Goal: Task Accomplishment & Management: Complete application form

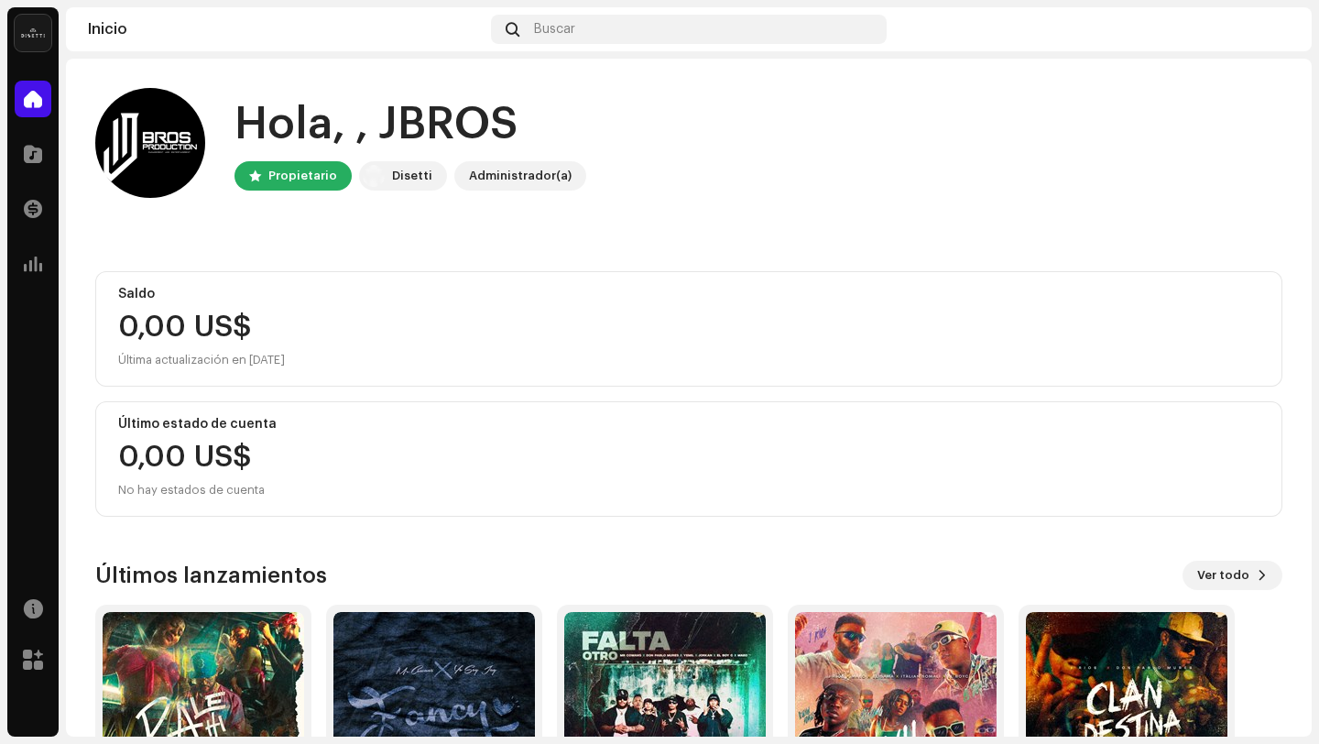
scroll to position [161, 0]
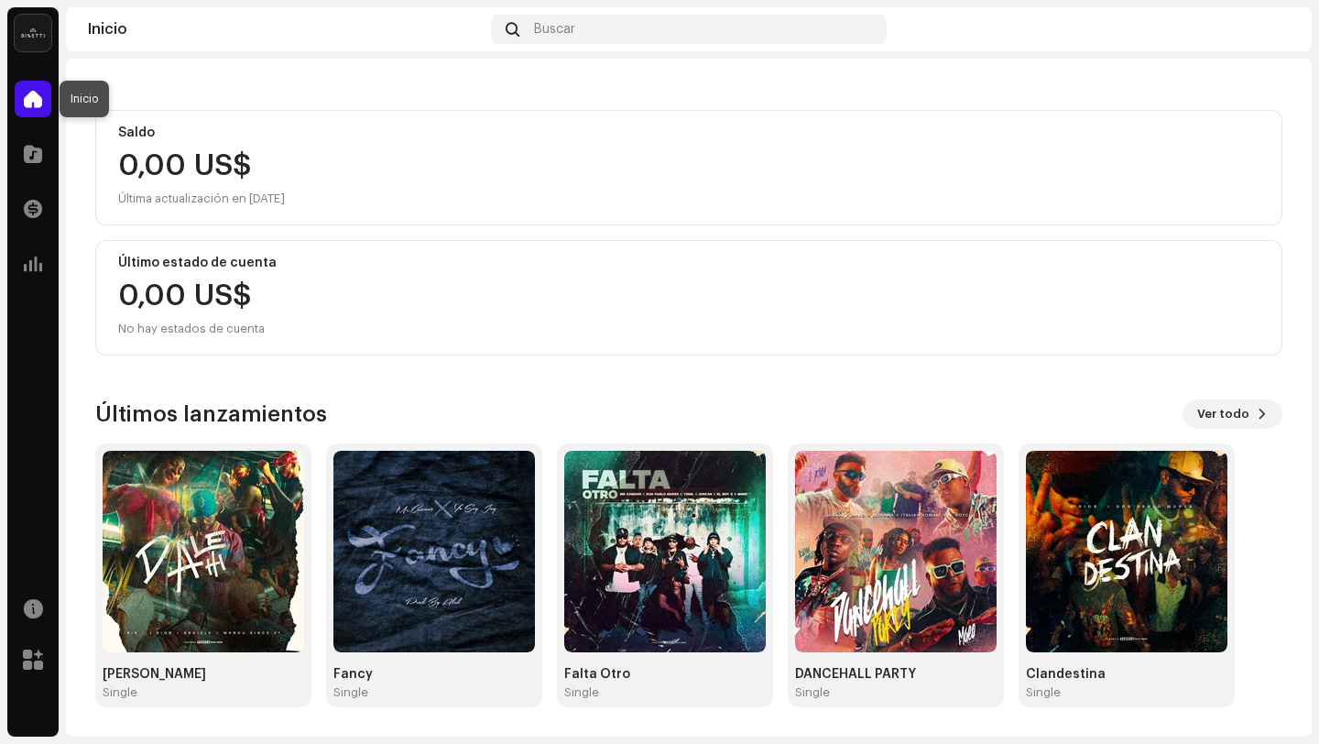
click at [38, 102] on span at bounding box center [33, 99] width 18 height 15
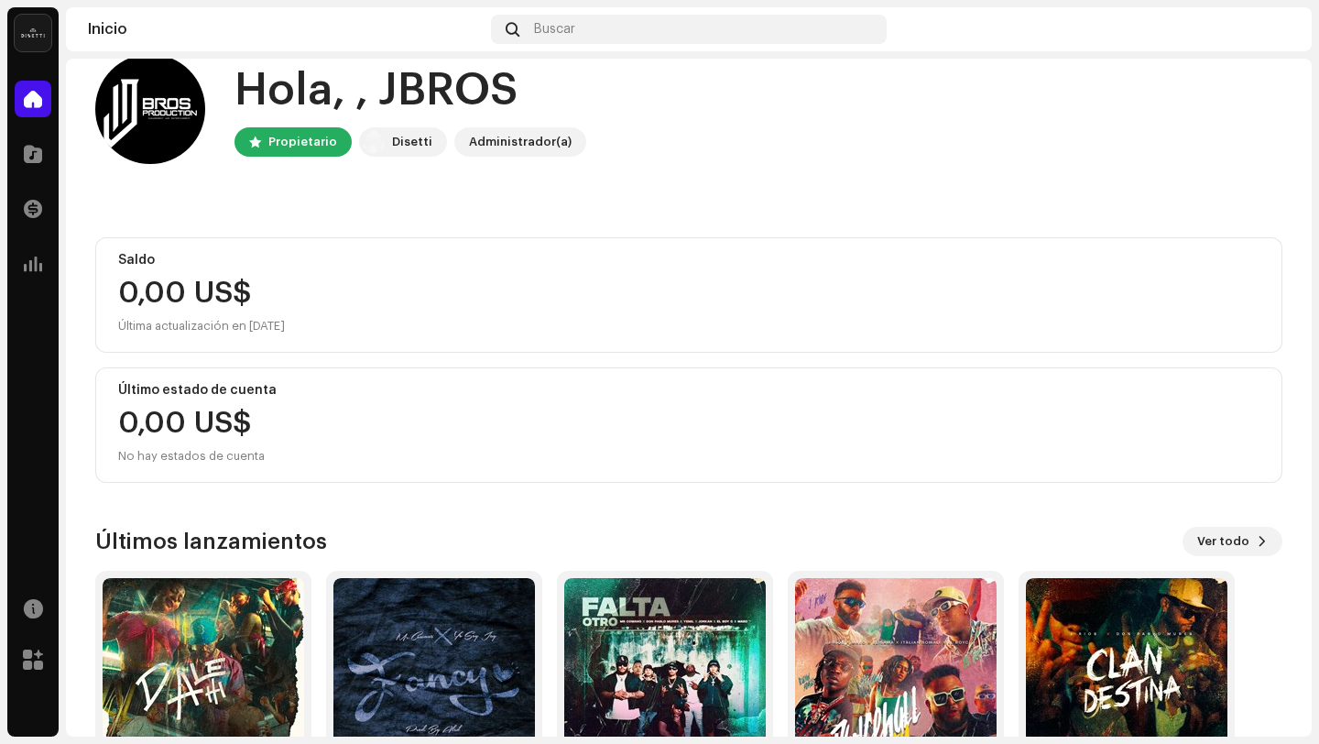
scroll to position [0, 0]
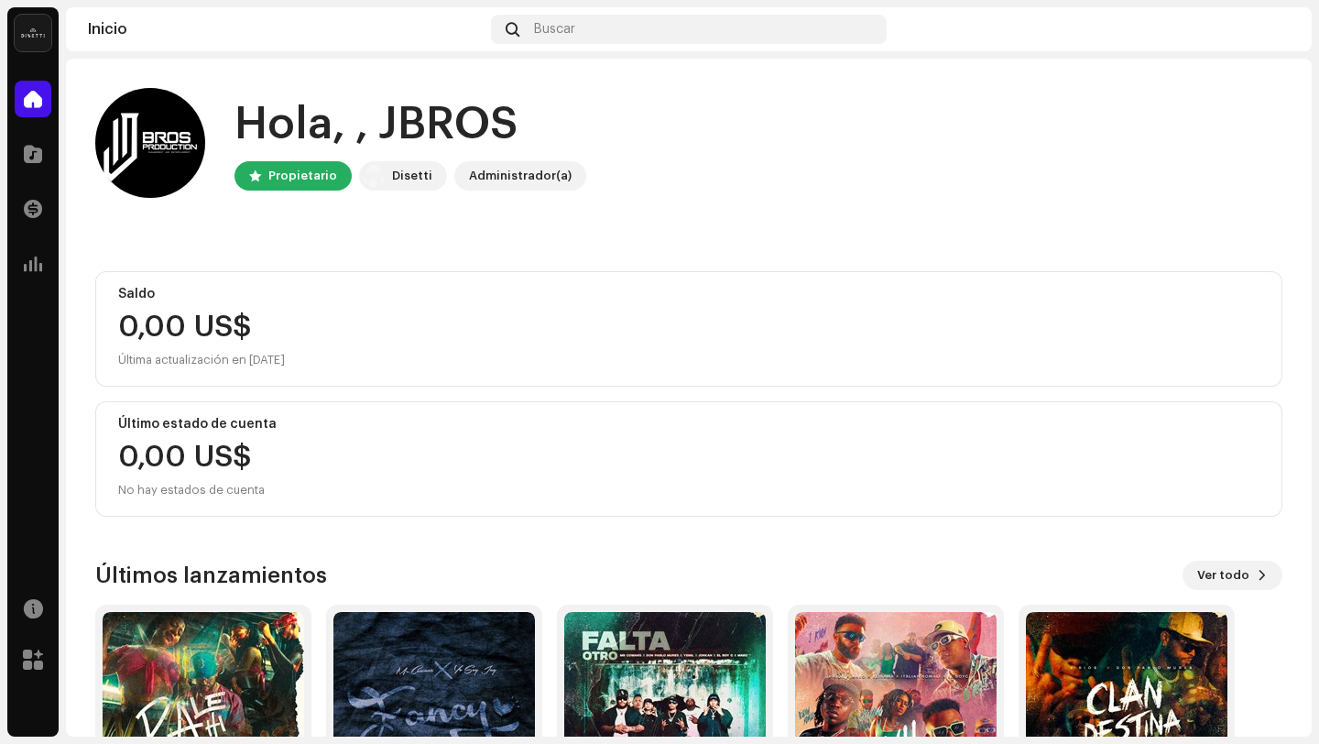
click at [38, 102] on span at bounding box center [33, 99] width 18 height 15
click at [38, 156] on span at bounding box center [33, 154] width 18 height 15
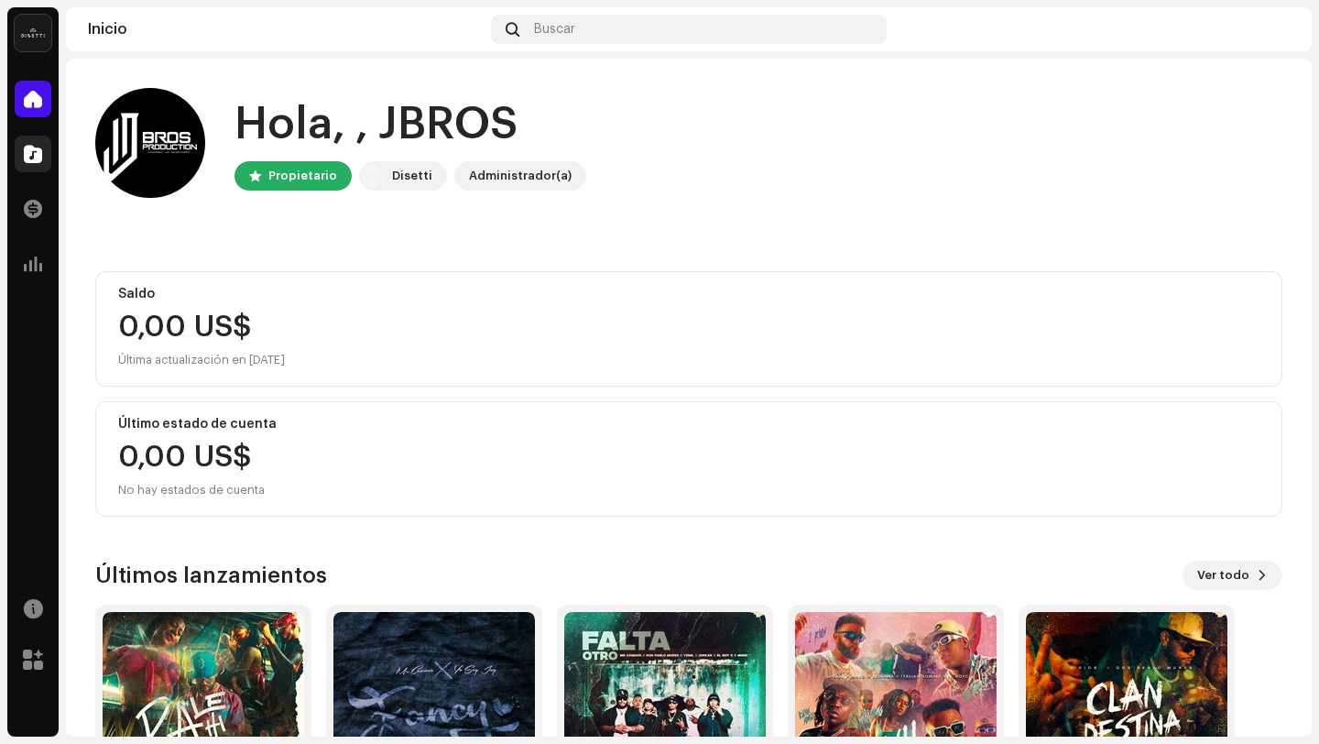
click at [38, 156] on span at bounding box center [33, 154] width 18 height 15
click at [31, 155] on span at bounding box center [33, 154] width 18 height 15
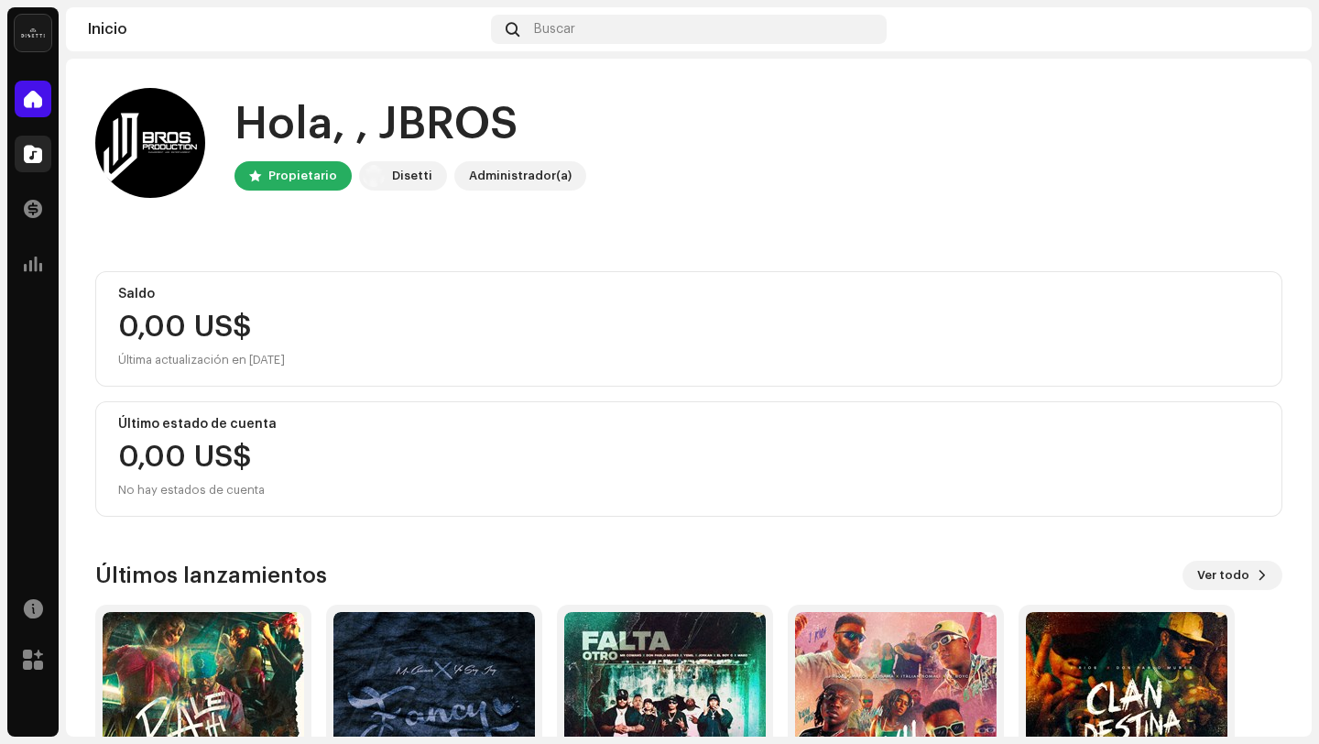
click at [31, 155] on span at bounding box center [33, 154] width 18 height 15
click at [40, 160] on span at bounding box center [33, 154] width 18 height 15
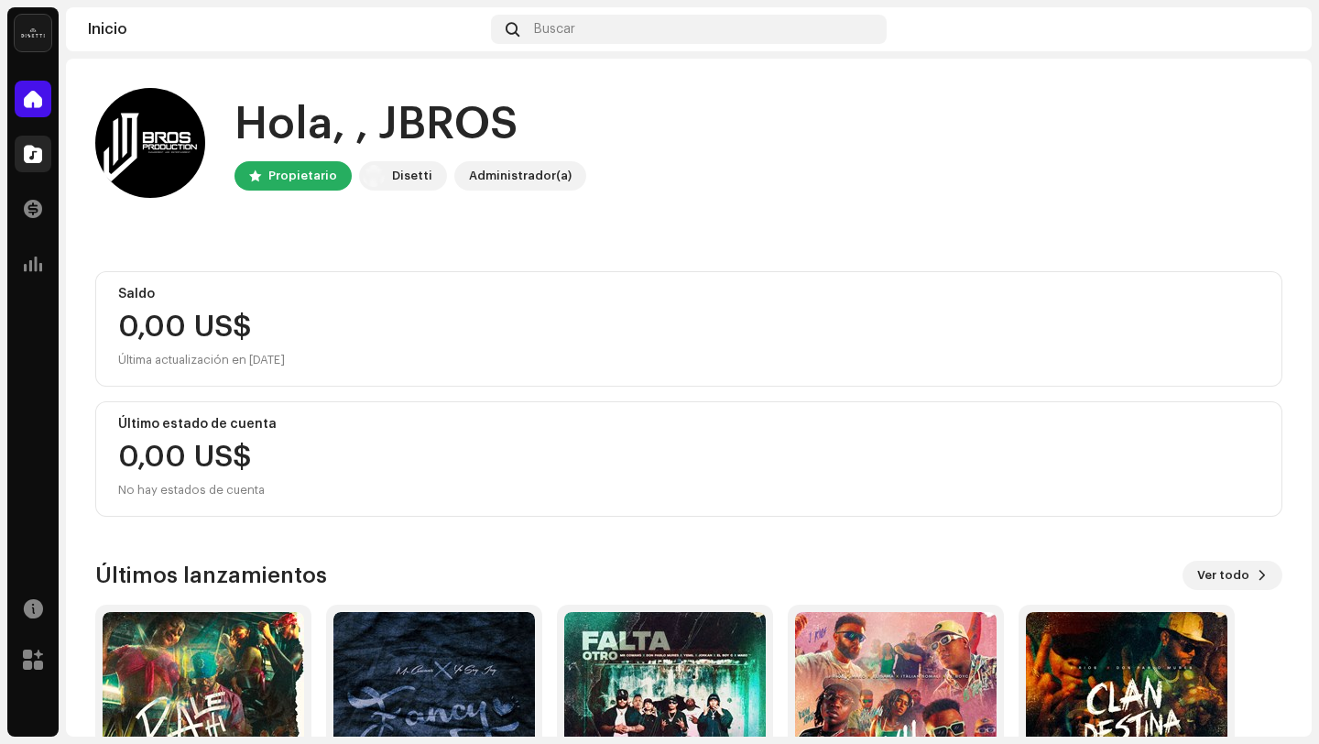
click at [40, 160] on span at bounding box center [33, 154] width 18 height 15
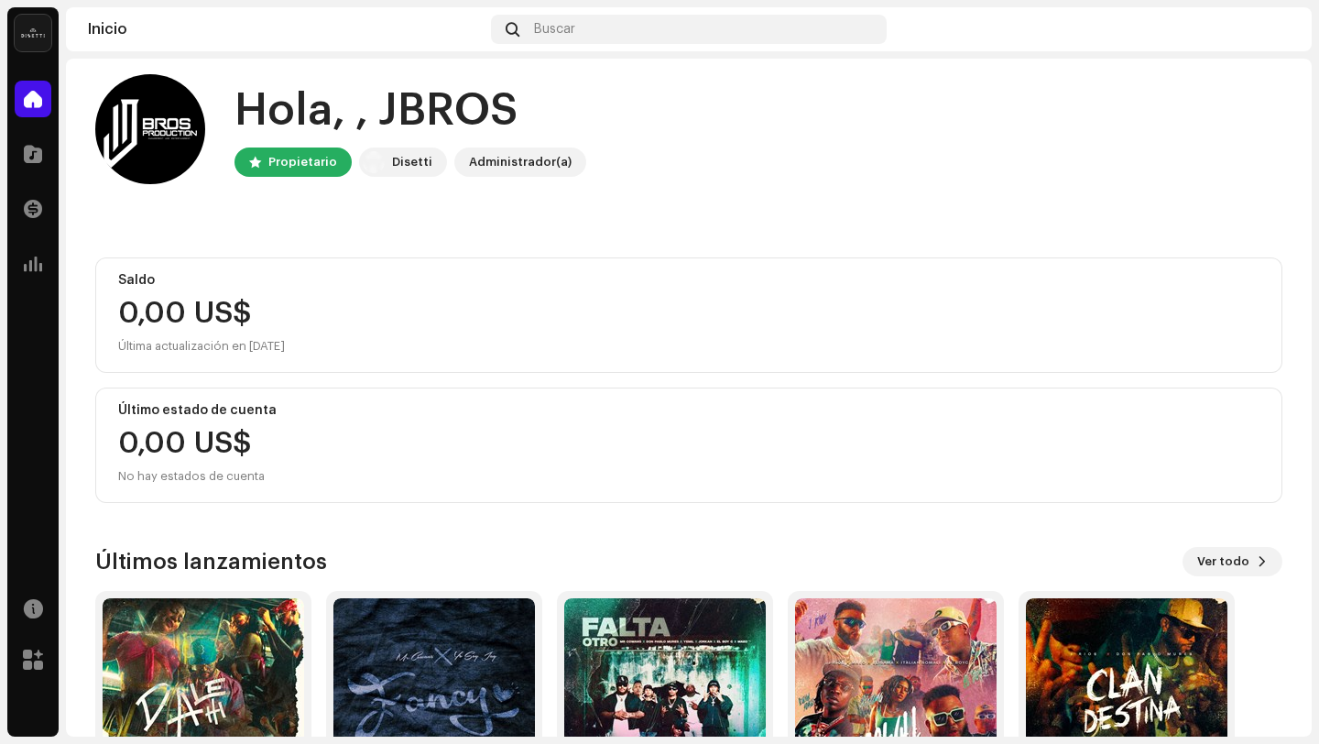
scroll to position [10, 0]
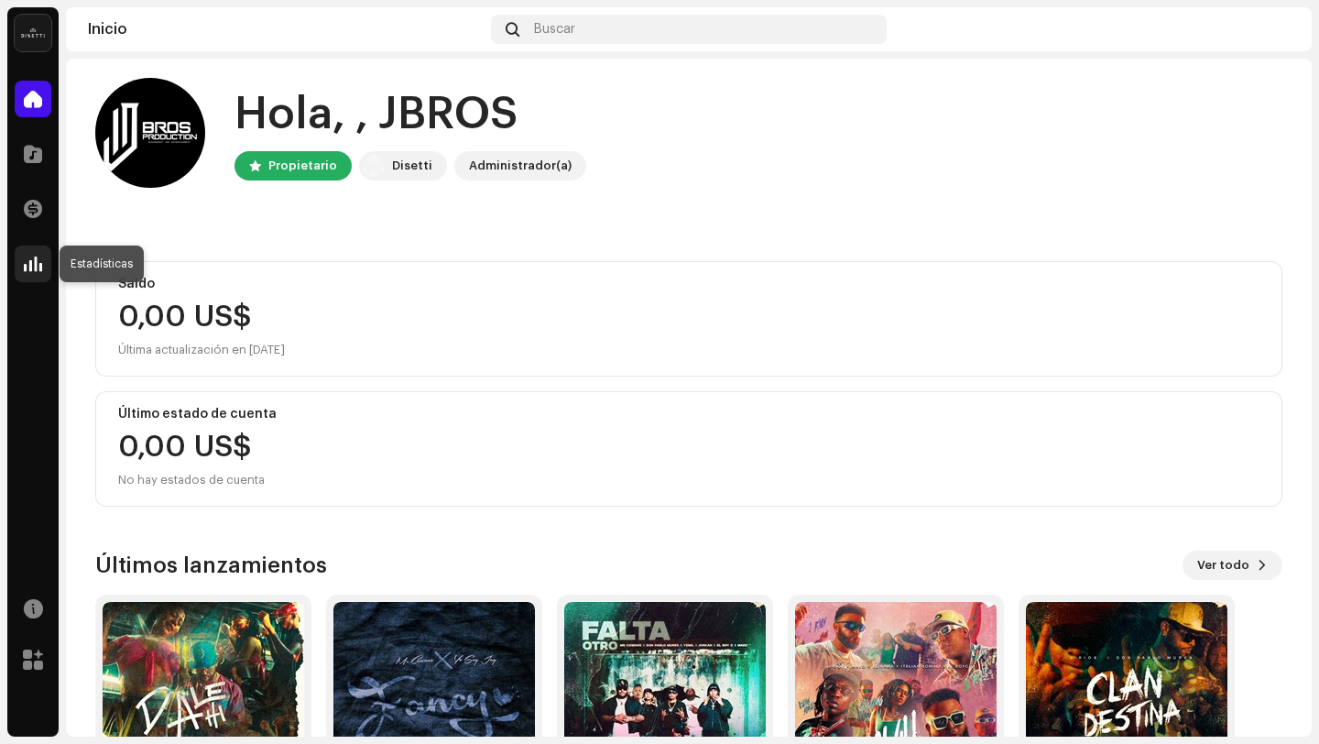
click at [37, 264] on span at bounding box center [33, 263] width 18 height 15
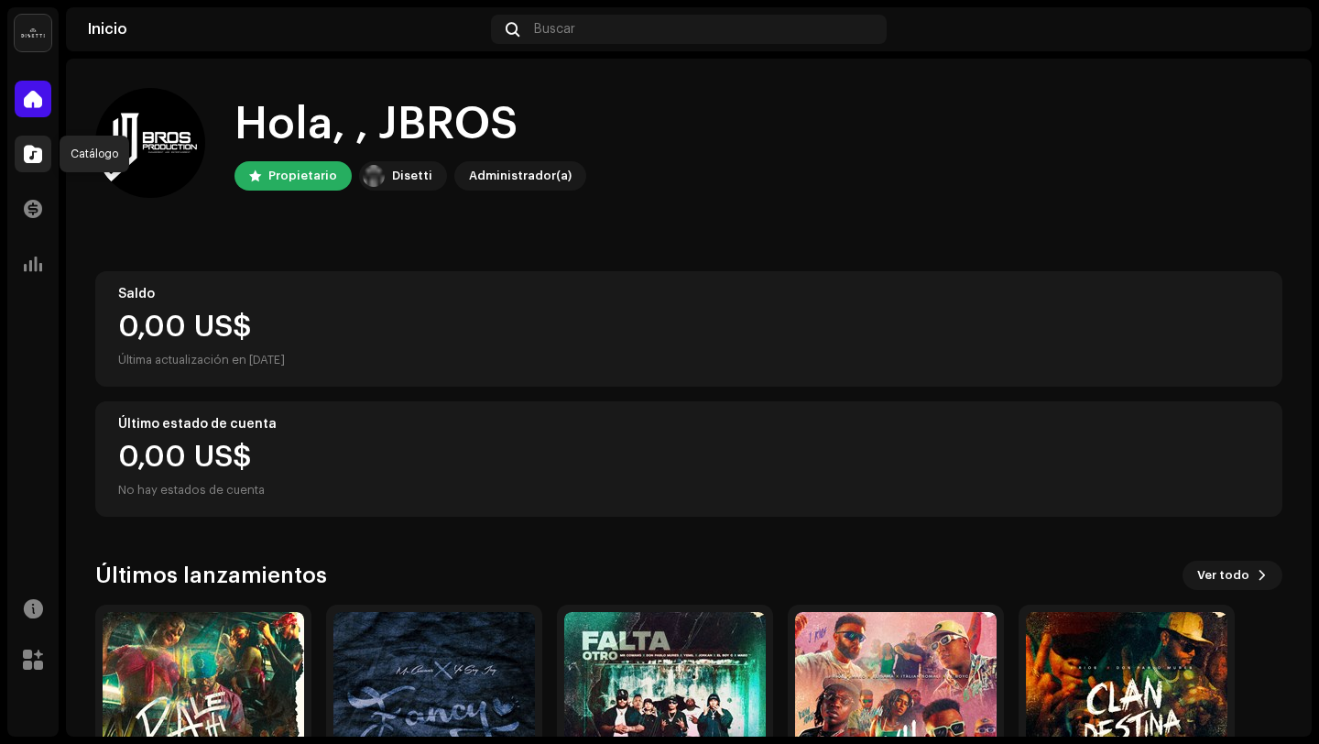
click at [35, 153] on span at bounding box center [33, 154] width 18 height 15
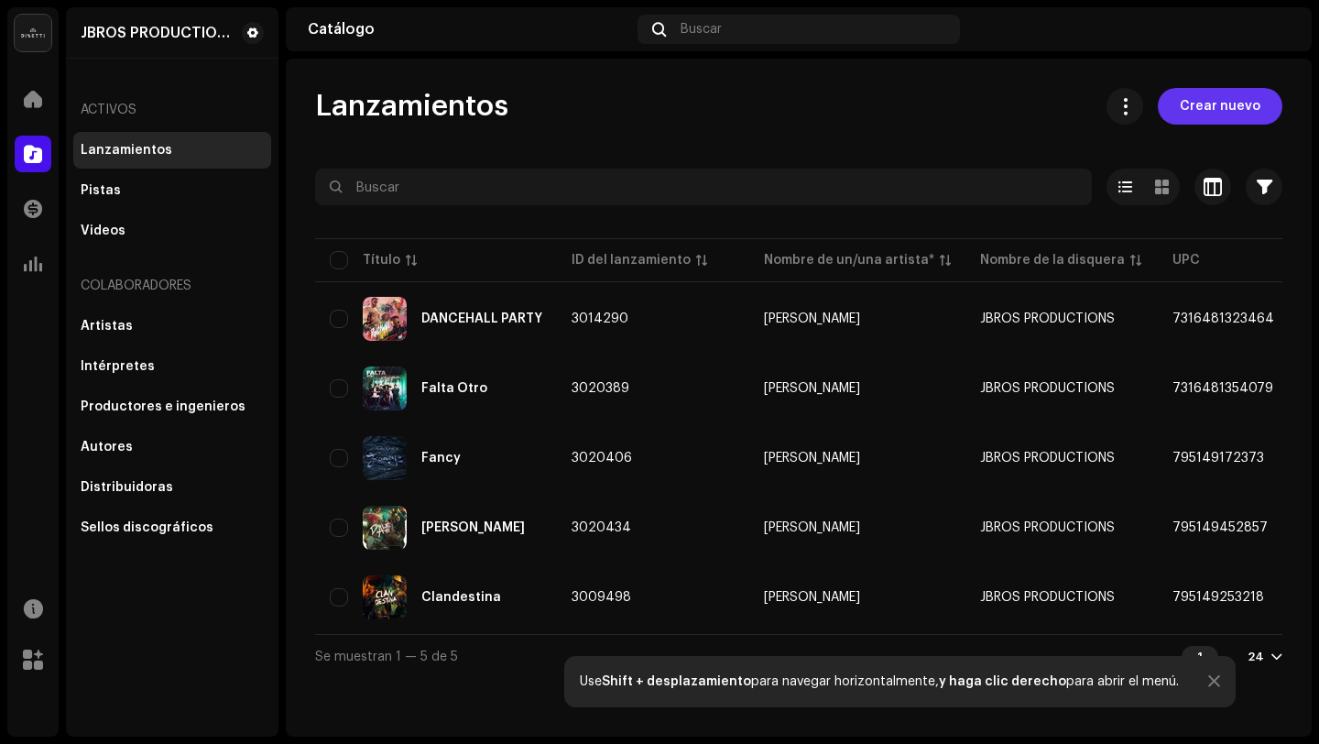
click at [1241, 99] on span "Crear nuevo" at bounding box center [1220, 106] width 81 height 37
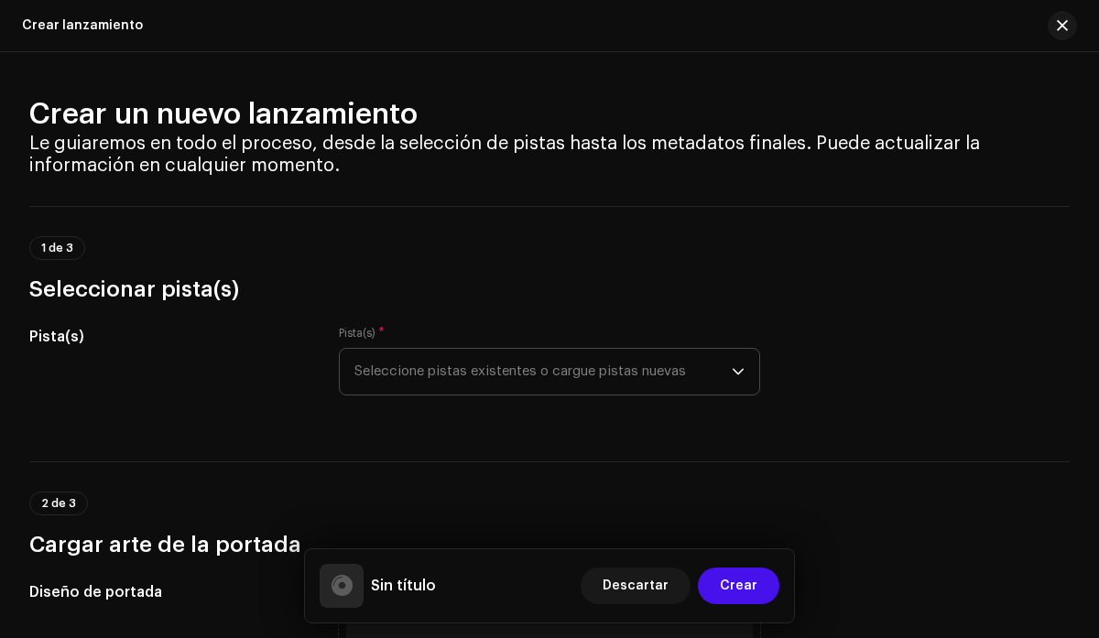
click at [732, 380] on div "dropdown trigger" at bounding box center [738, 372] width 13 height 46
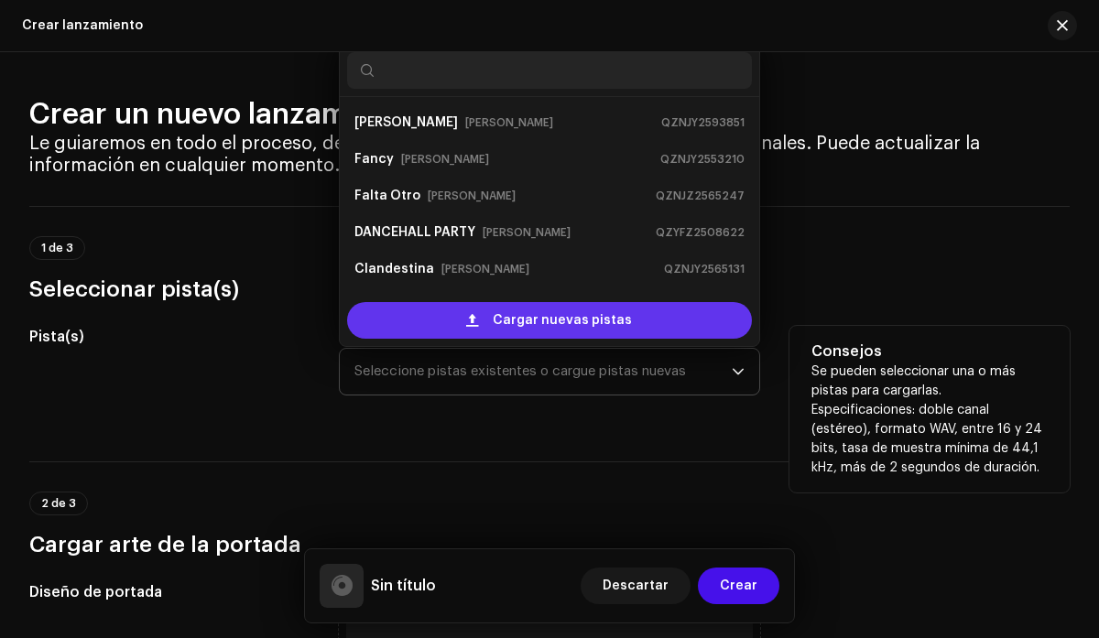
click at [595, 319] on span "Cargar nuevas pistas" at bounding box center [562, 320] width 139 height 37
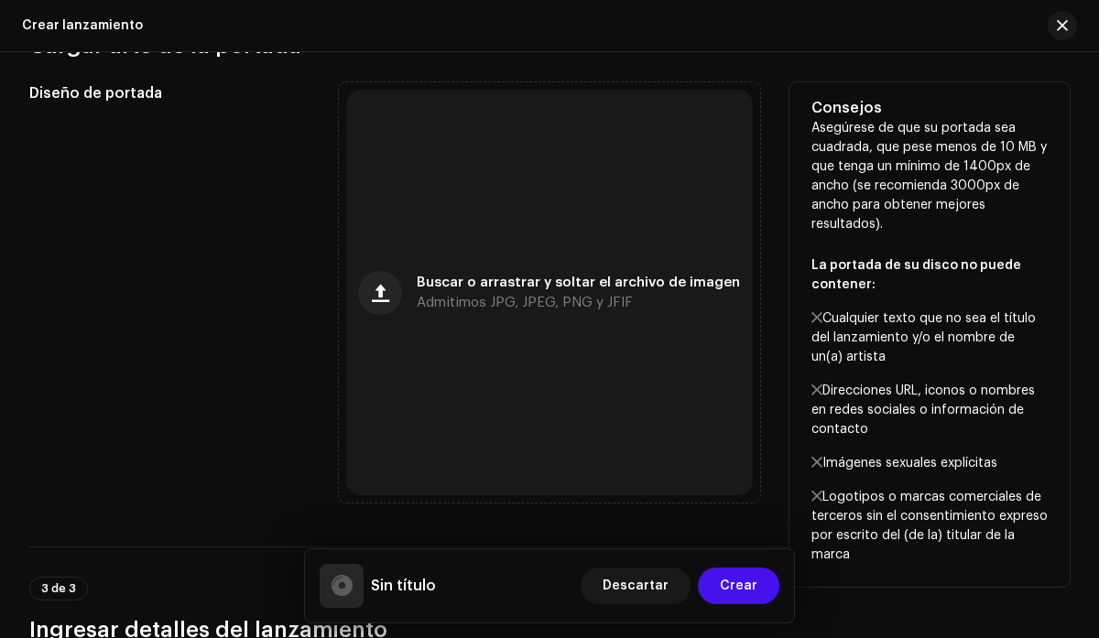
scroll to position [658, 0]
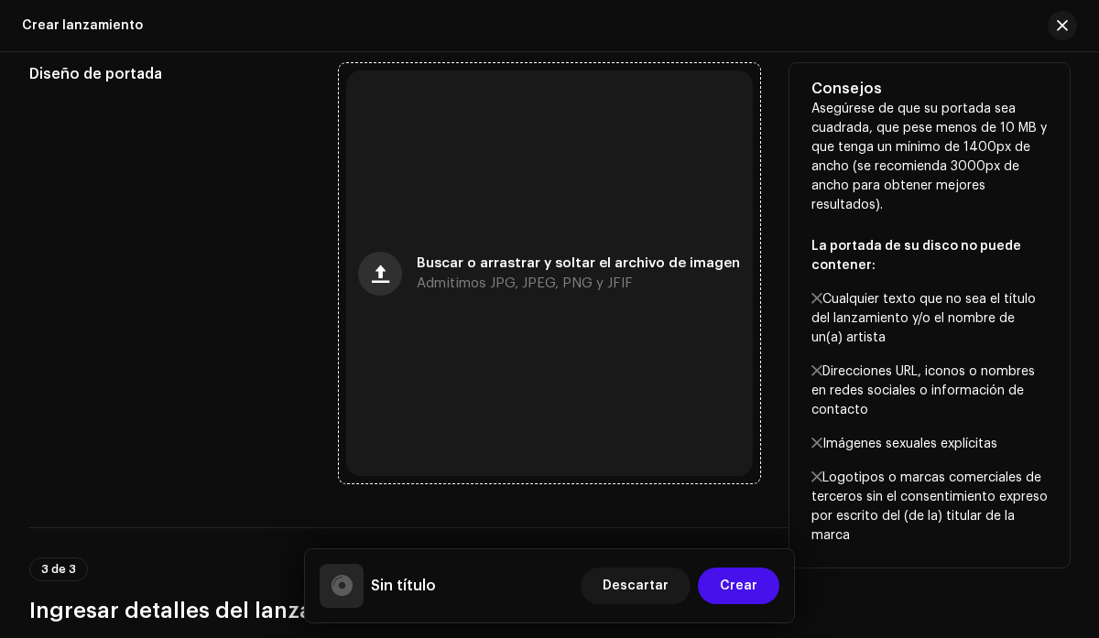
click at [391, 269] on button "button" at bounding box center [380, 274] width 44 height 44
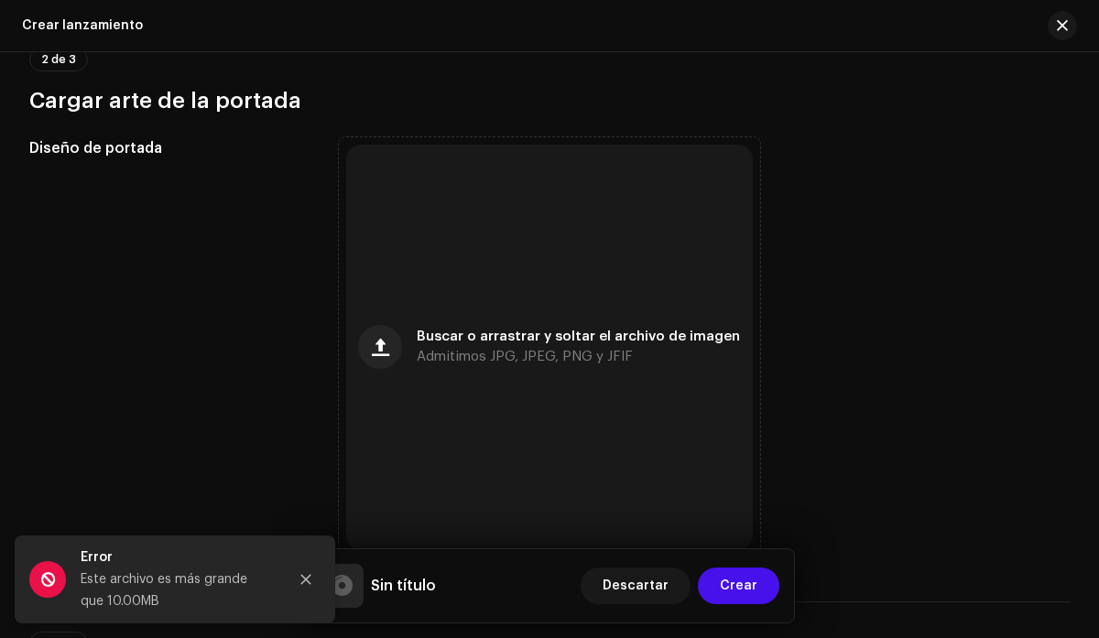
scroll to position [731, 0]
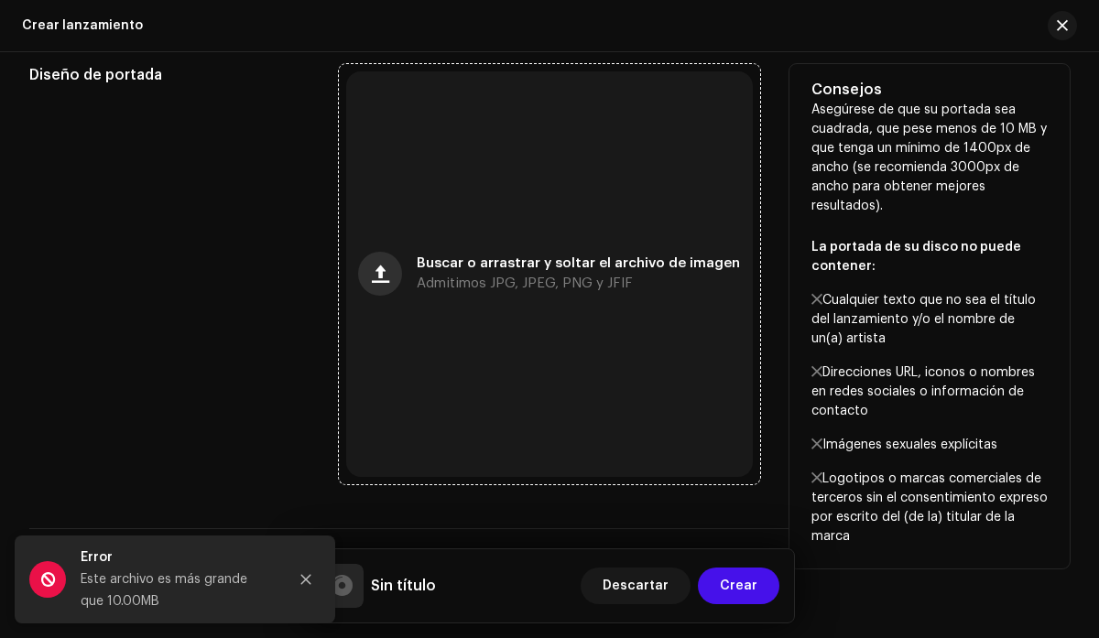
click at [392, 289] on button "button" at bounding box center [380, 274] width 44 height 44
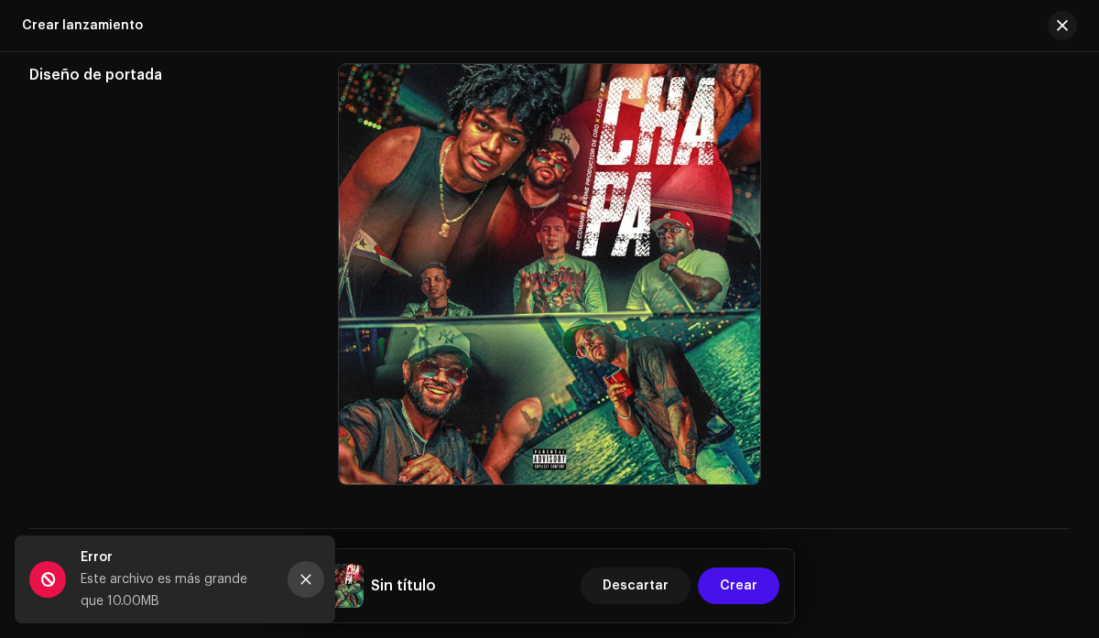
click at [307, 582] on icon "Close" at bounding box center [305, 579] width 13 height 13
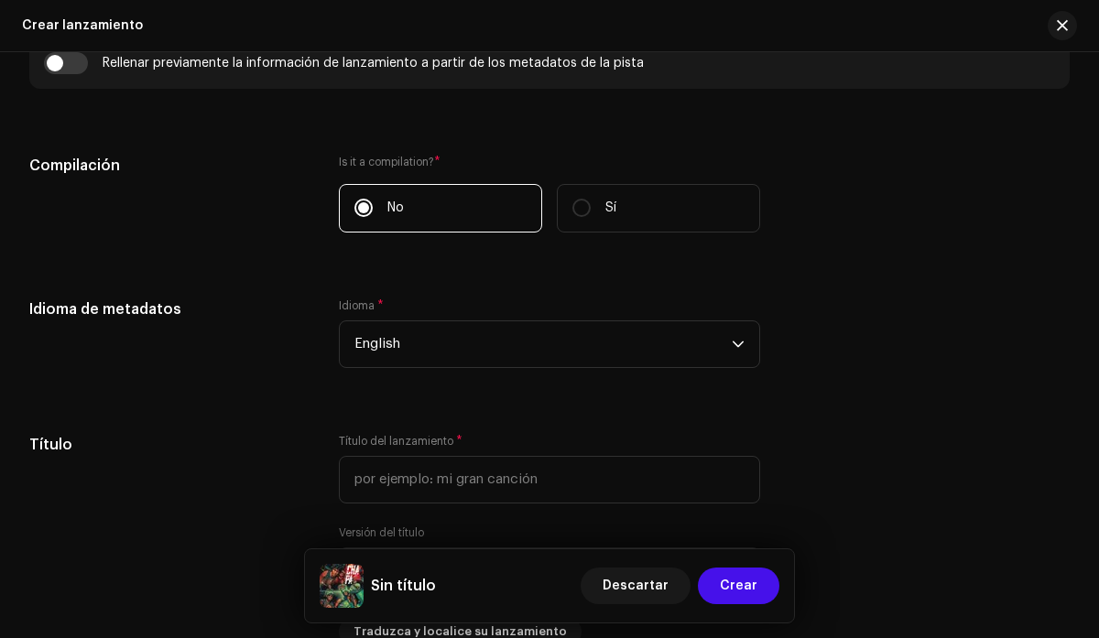
scroll to position [1343, 0]
click at [702, 349] on span "English" at bounding box center [542, 343] width 376 height 46
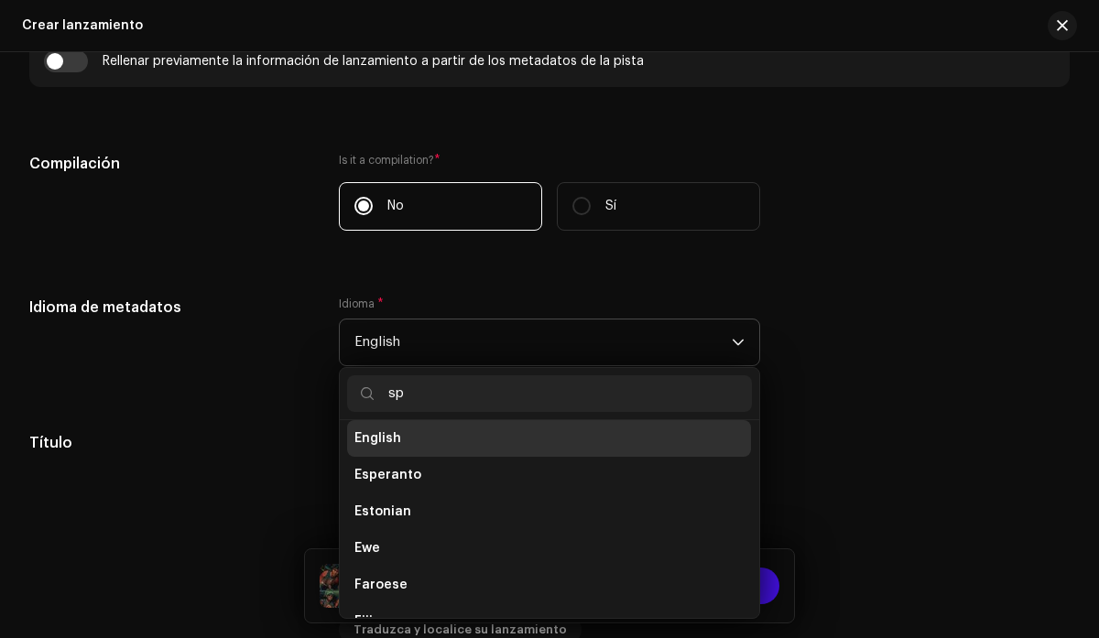
scroll to position [0, 0]
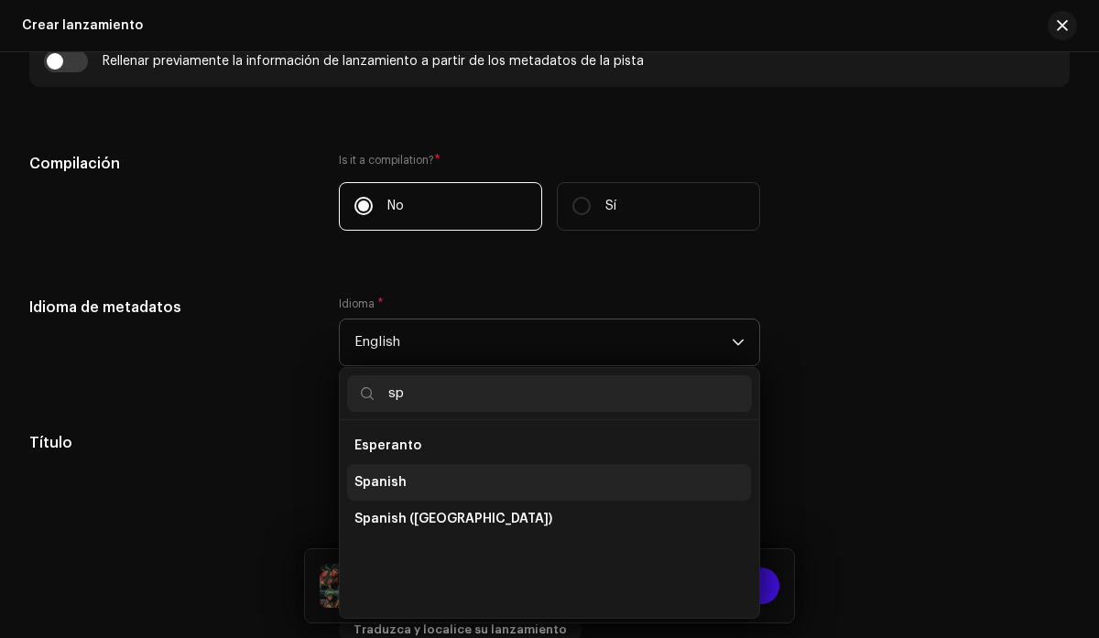
type input "sp"
click at [436, 476] on li "Spanish" at bounding box center [549, 482] width 404 height 37
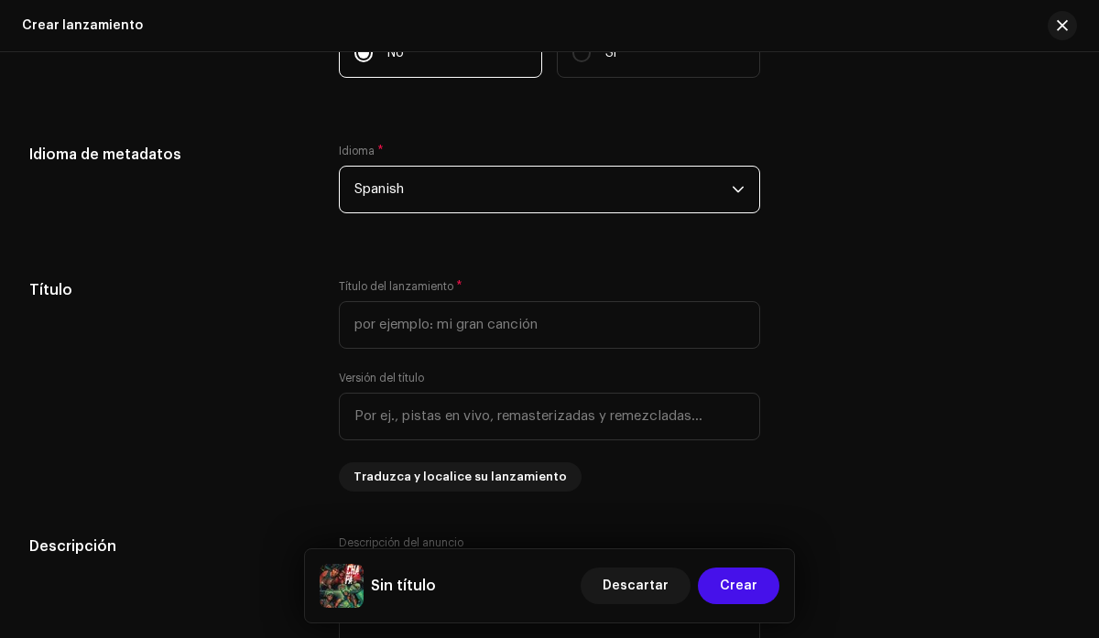
scroll to position [1497, 0]
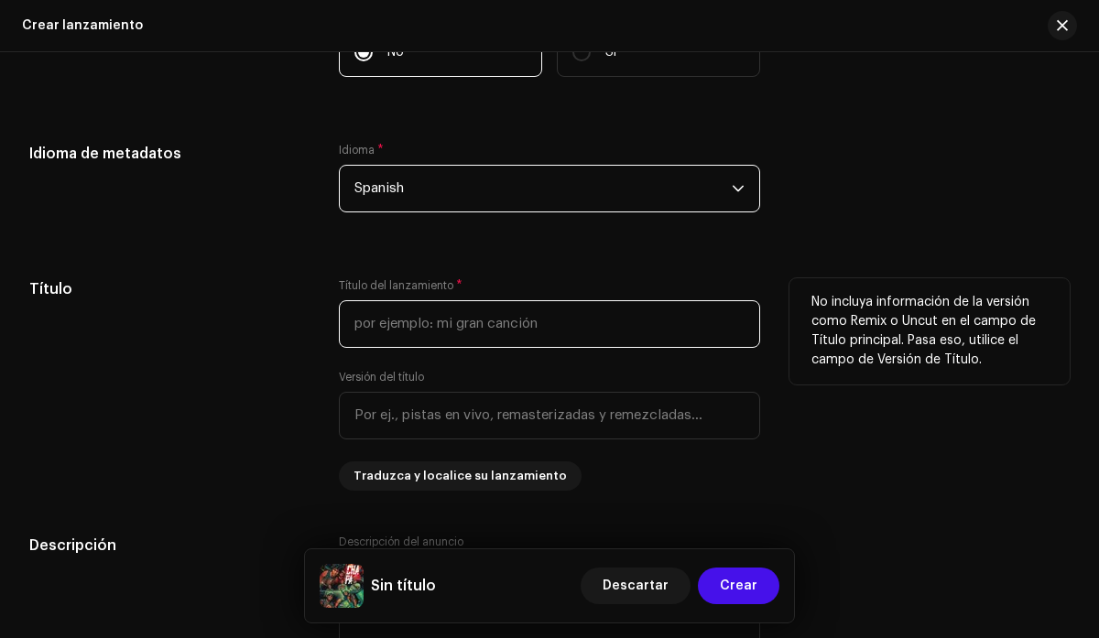
click at [467, 339] on input "text" at bounding box center [549, 324] width 420 height 48
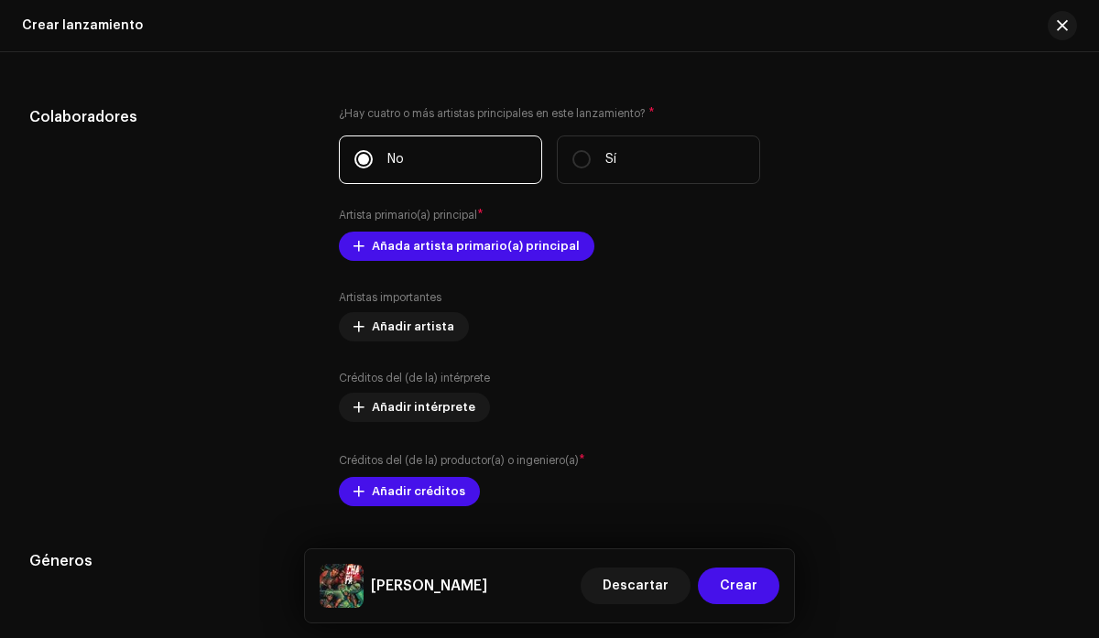
scroll to position [2164, 0]
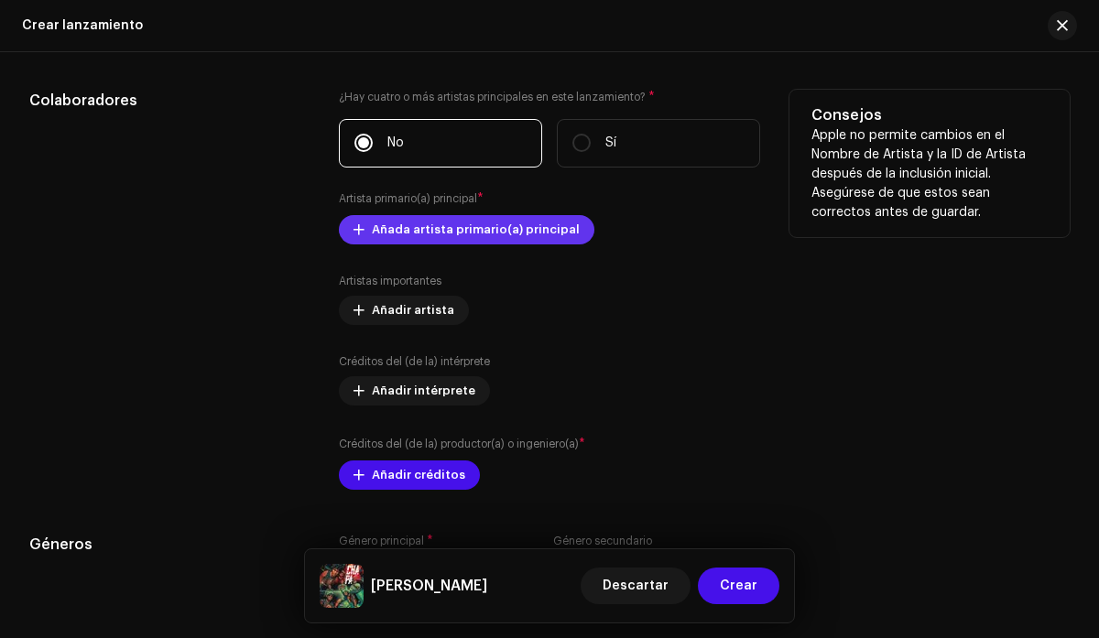
type input "[PERSON_NAME]"
click at [456, 244] on span "Añada artista primario(a) principal" at bounding box center [476, 230] width 208 height 37
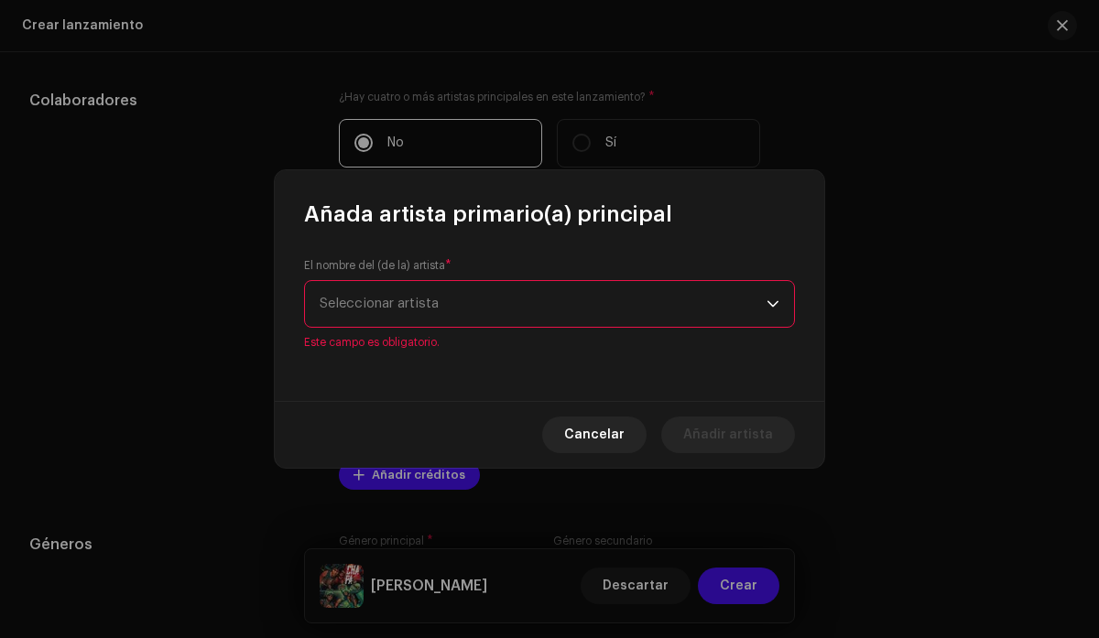
click at [778, 310] on icon "dropdown trigger" at bounding box center [773, 304] width 13 height 13
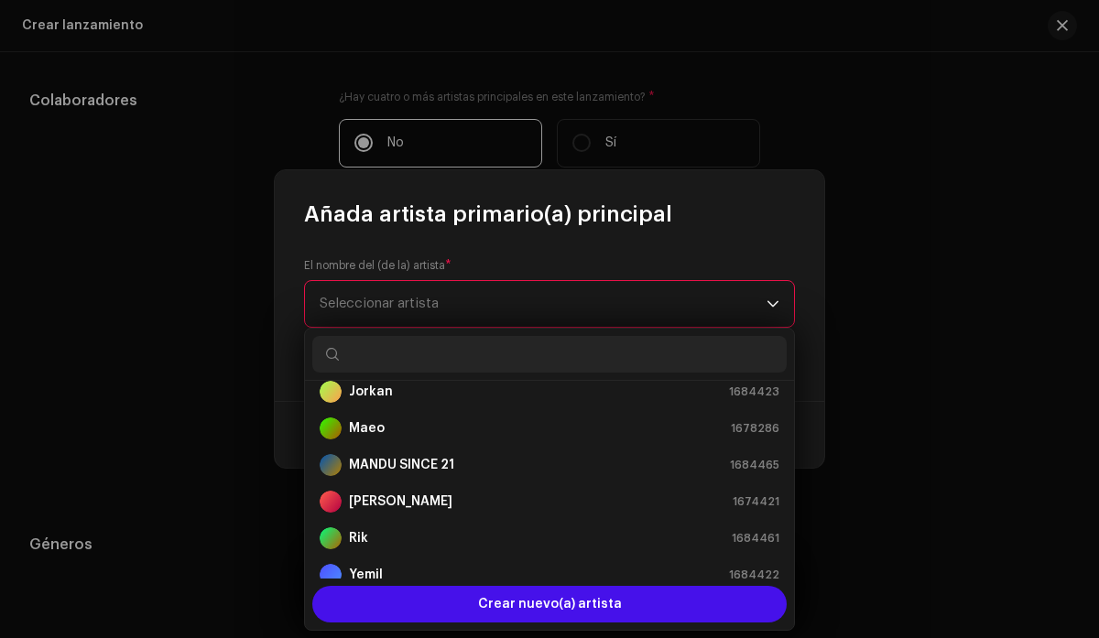
scroll to position [366, 0]
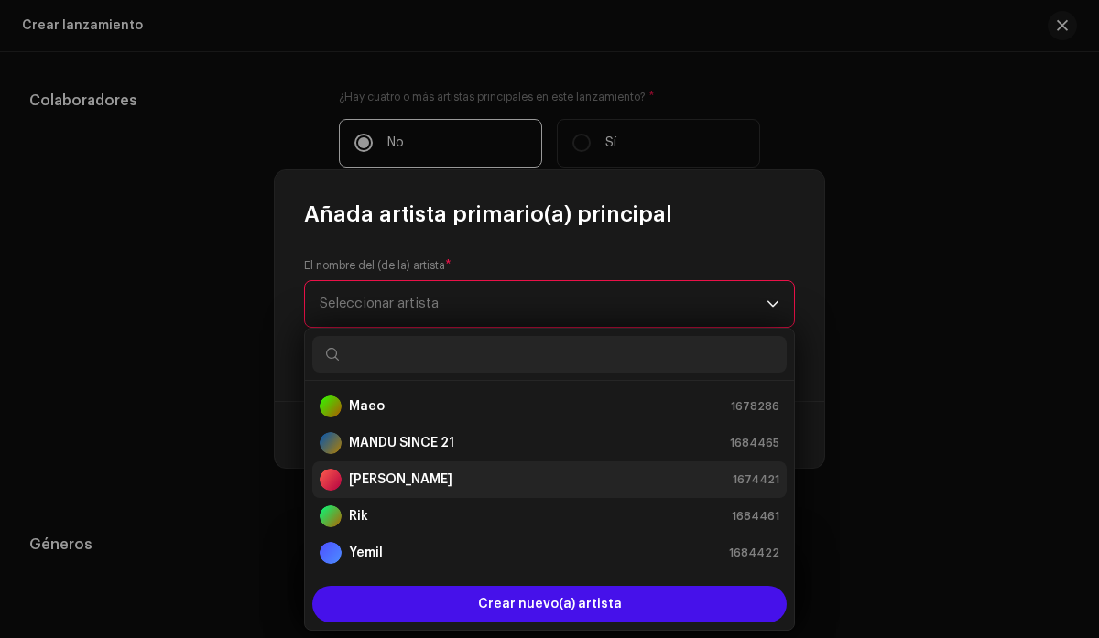
click at [583, 476] on div "[PERSON_NAME] 1674421" at bounding box center [550, 480] width 460 height 22
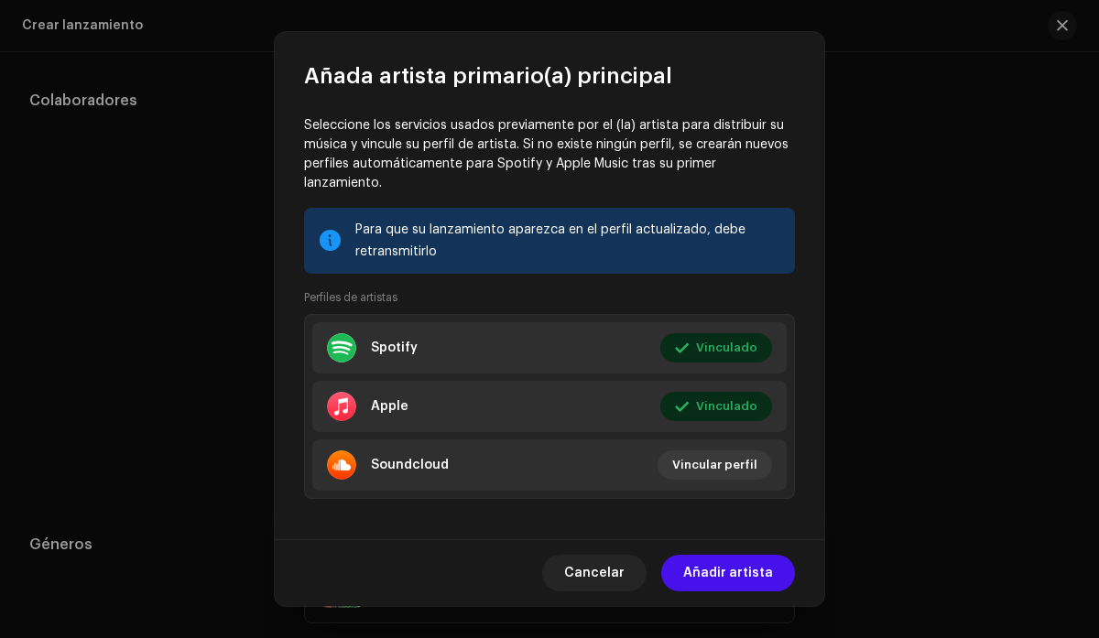
scroll to position [165, 0]
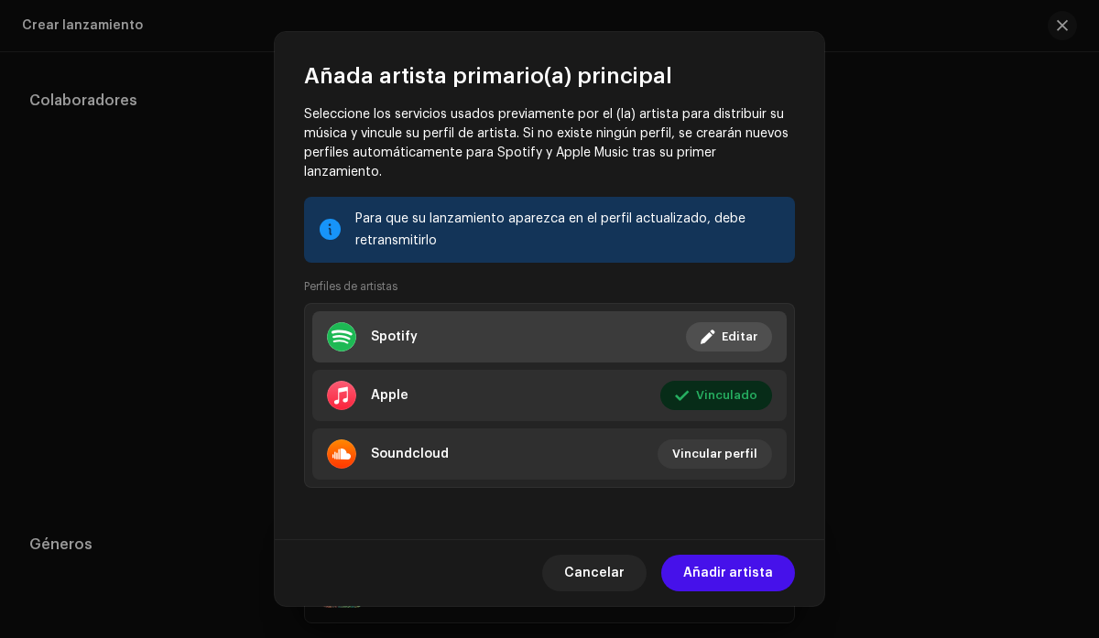
click at [539, 342] on li "Spotify Vinculado Editar" at bounding box center [549, 336] width 474 height 51
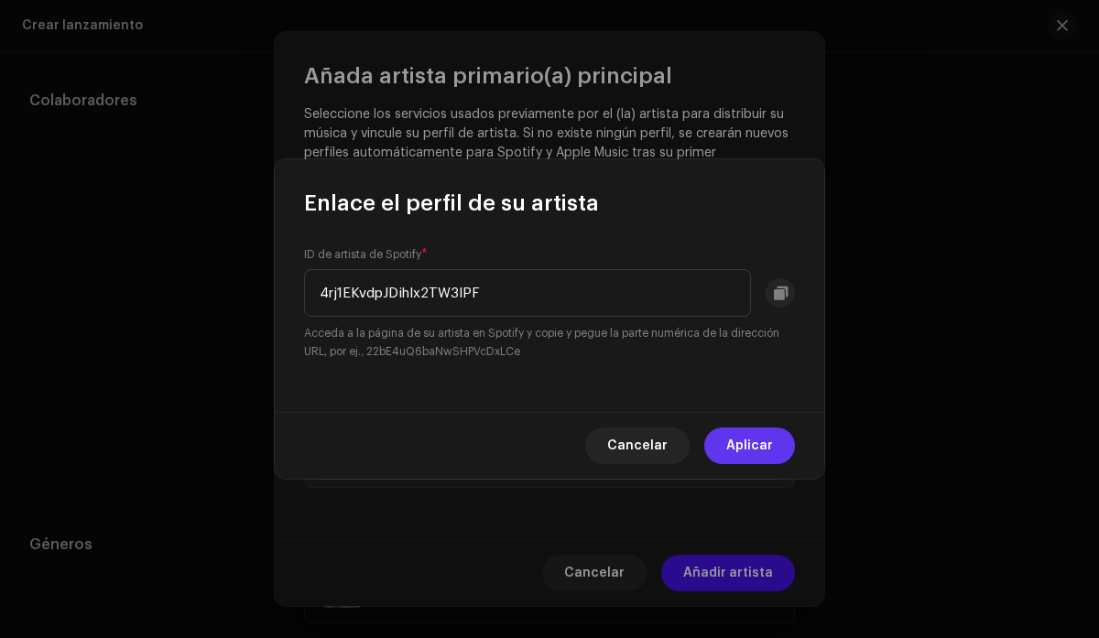
click at [754, 433] on span "Aplicar" at bounding box center [749, 446] width 47 height 37
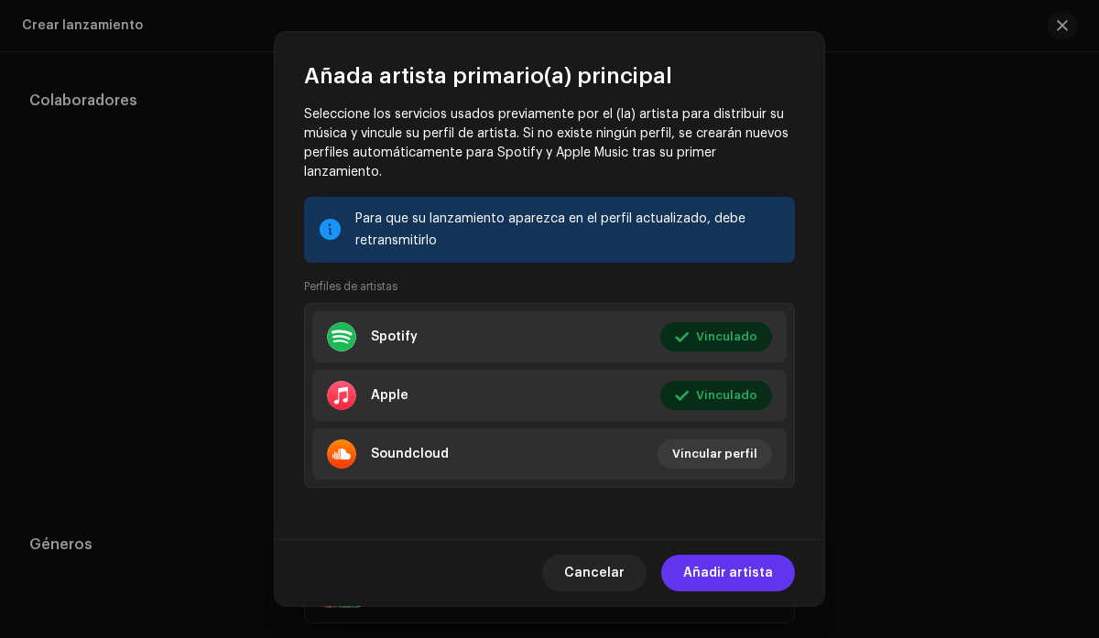
click at [718, 574] on span "Añadir artista" at bounding box center [728, 573] width 90 height 37
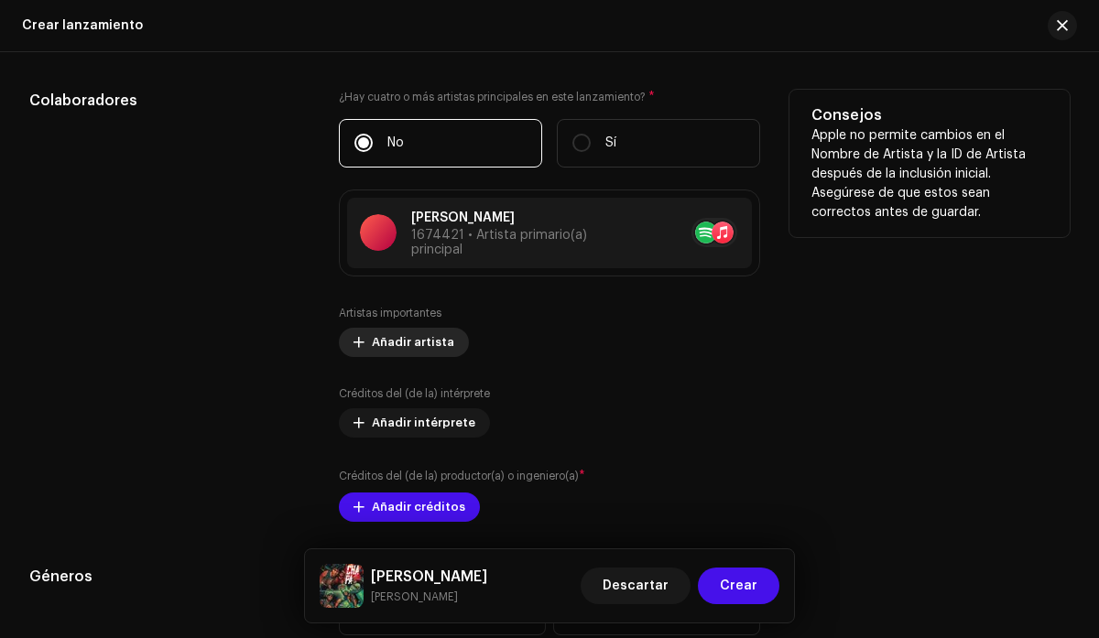
click at [421, 346] on span "Añadir artista" at bounding box center [413, 342] width 82 height 37
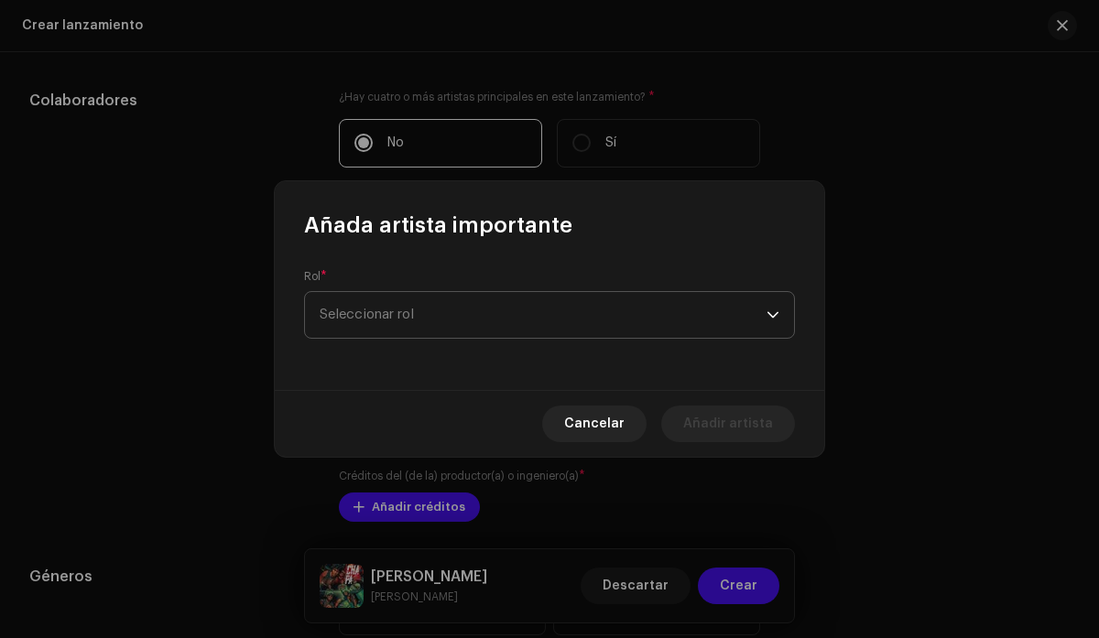
click at [618, 309] on span "Seleccionar rol" at bounding box center [543, 315] width 447 height 46
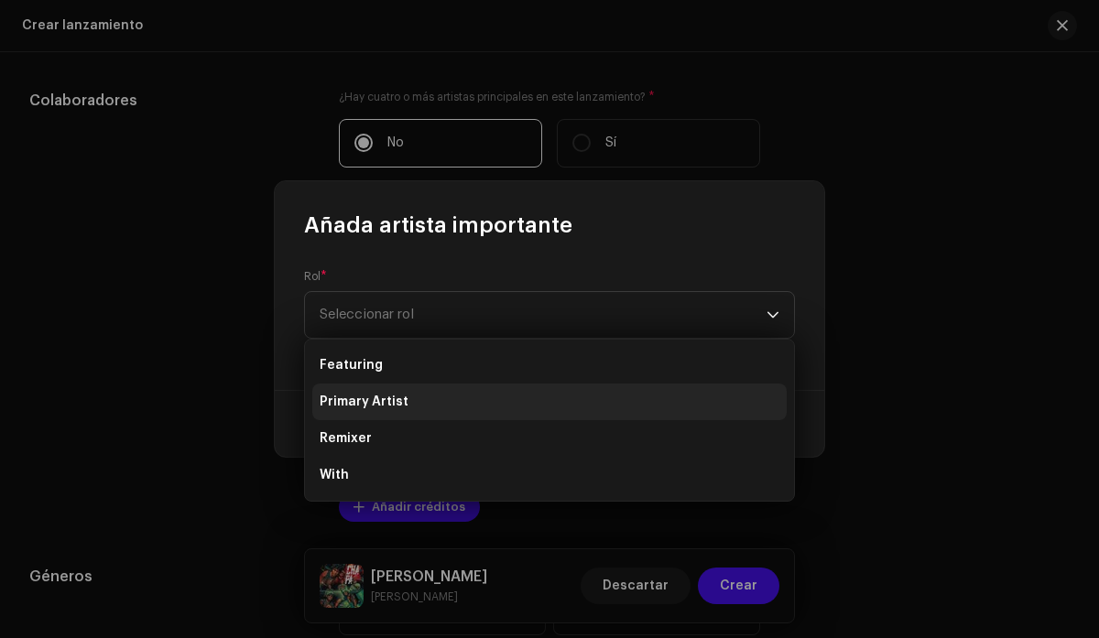
click at [531, 407] on li "Primary Artist" at bounding box center [549, 402] width 474 height 37
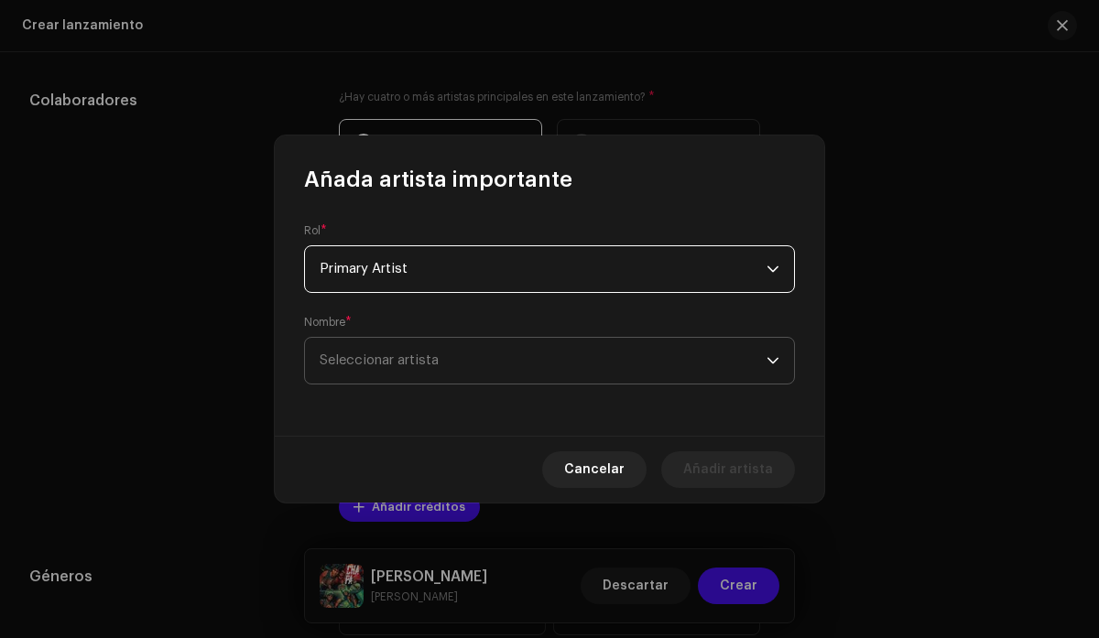
click at [487, 346] on span "Seleccionar artista" at bounding box center [543, 361] width 447 height 46
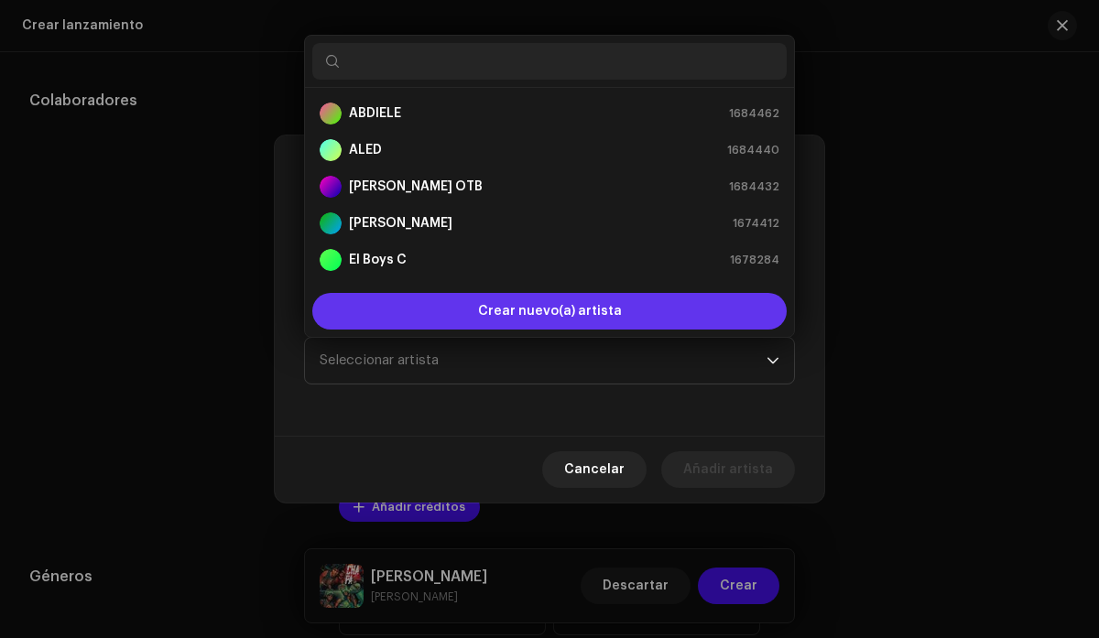
click at [571, 317] on span "Crear nuevo(a) artista" at bounding box center [550, 311] width 144 height 37
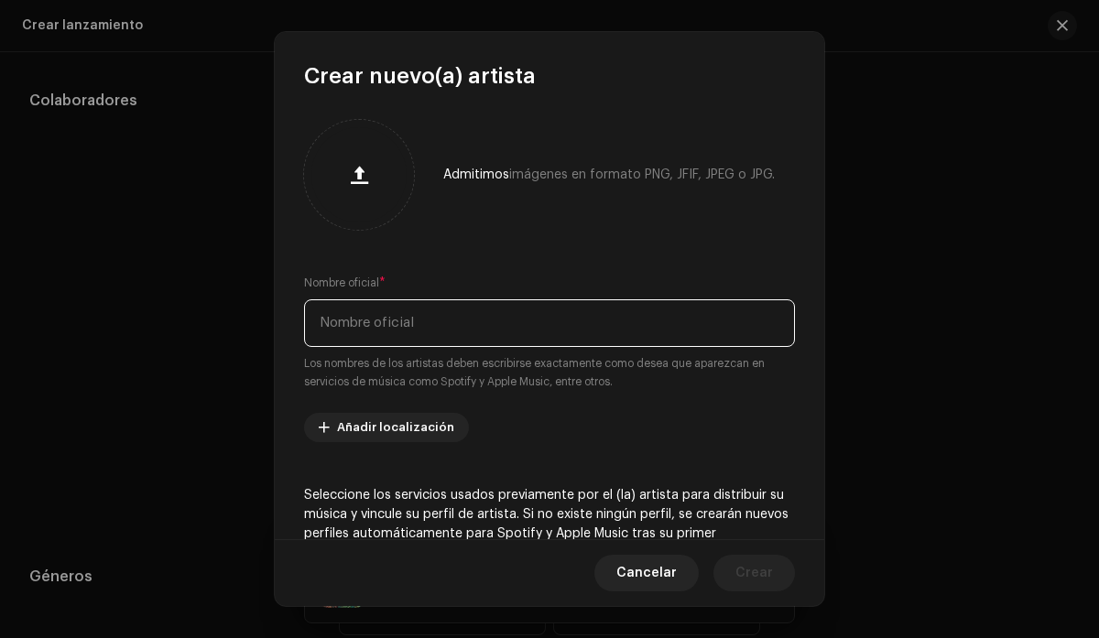
click at [504, 318] on input "text" at bounding box center [549, 323] width 491 height 48
type input "b"
type input "B One El Productor de Oro"
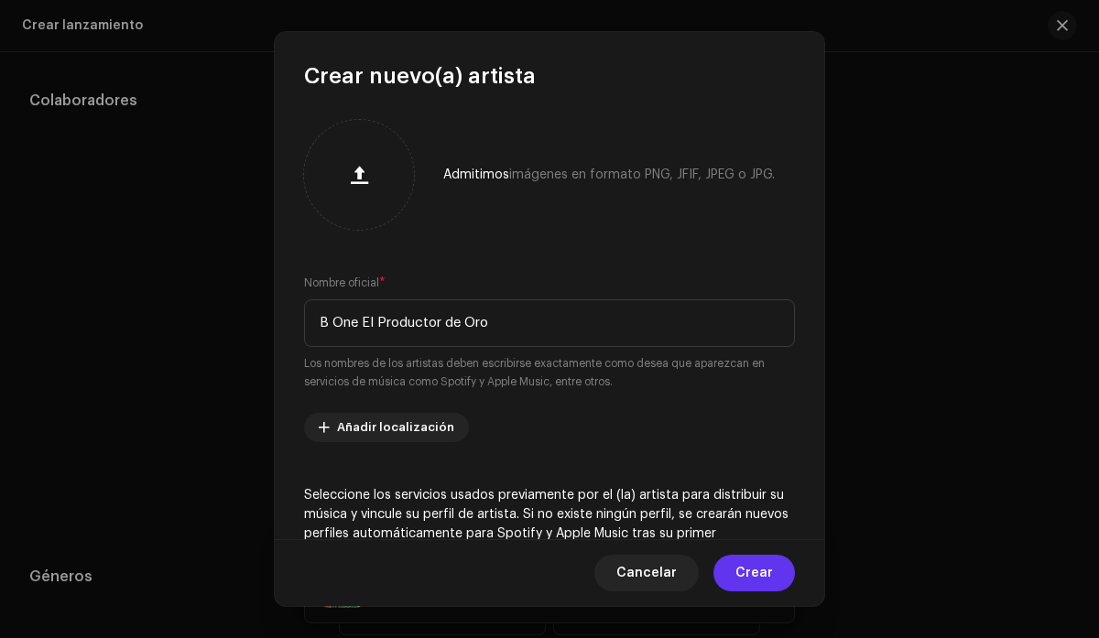
click at [769, 573] on span "Crear" at bounding box center [754, 573] width 38 height 37
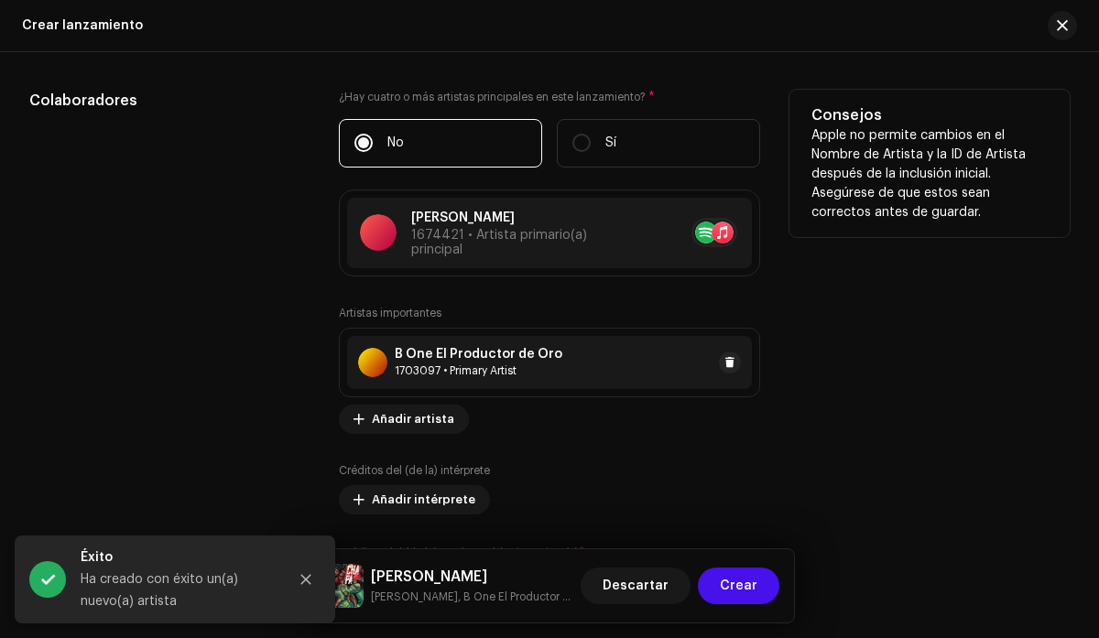
click at [613, 364] on div "B One El Productor de Oro 1703097 • Primary Artist" at bounding box center [549, 362] width 404 height 53
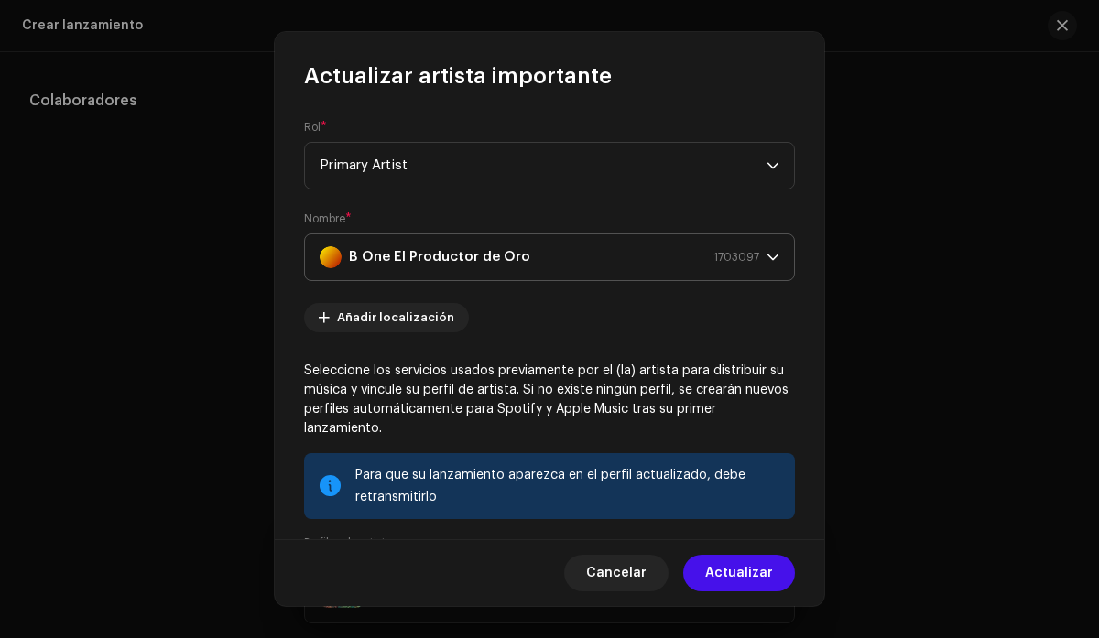
click at [767, 259] on icon "dropdown trigger" at bounding box center [772, 257] width 11 height 6
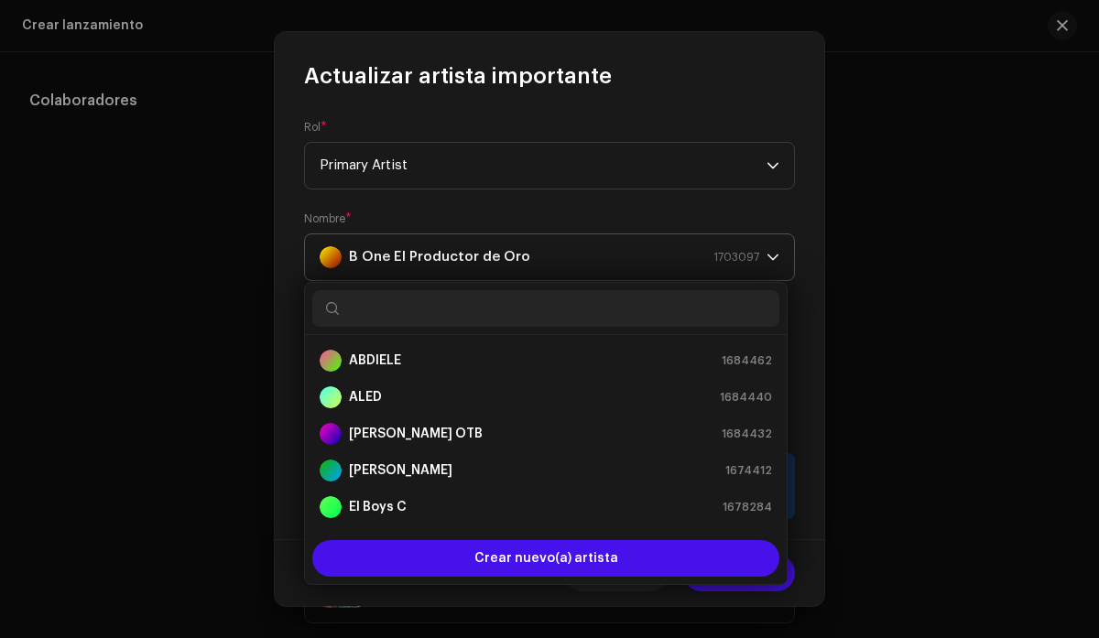
scroll to position [396, 0]
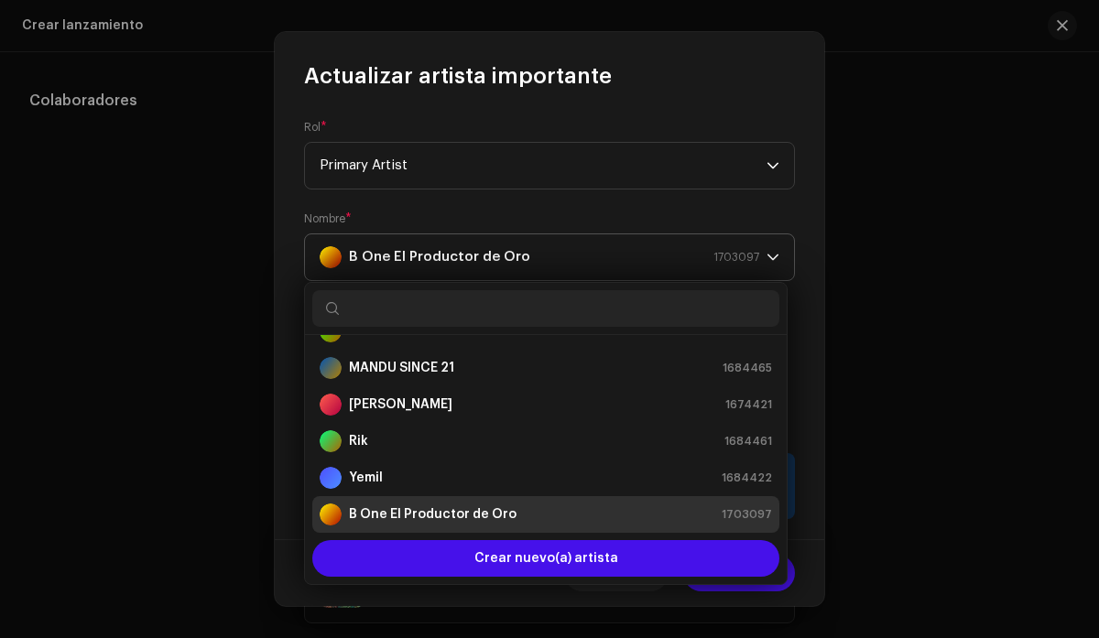
click at [767, 259] on icon "dropdown trigger" at bounding box center [772, 257] width 11 height 6
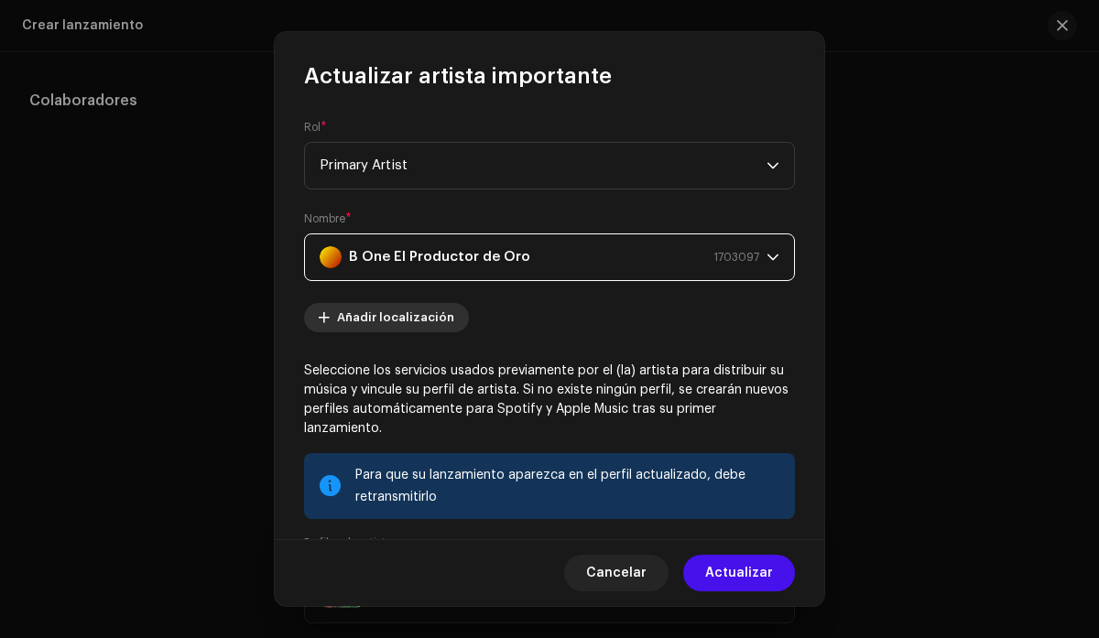
click at [414, 316] on span "Añadir localización" at bounding box center [395, 317] width 117 height 37
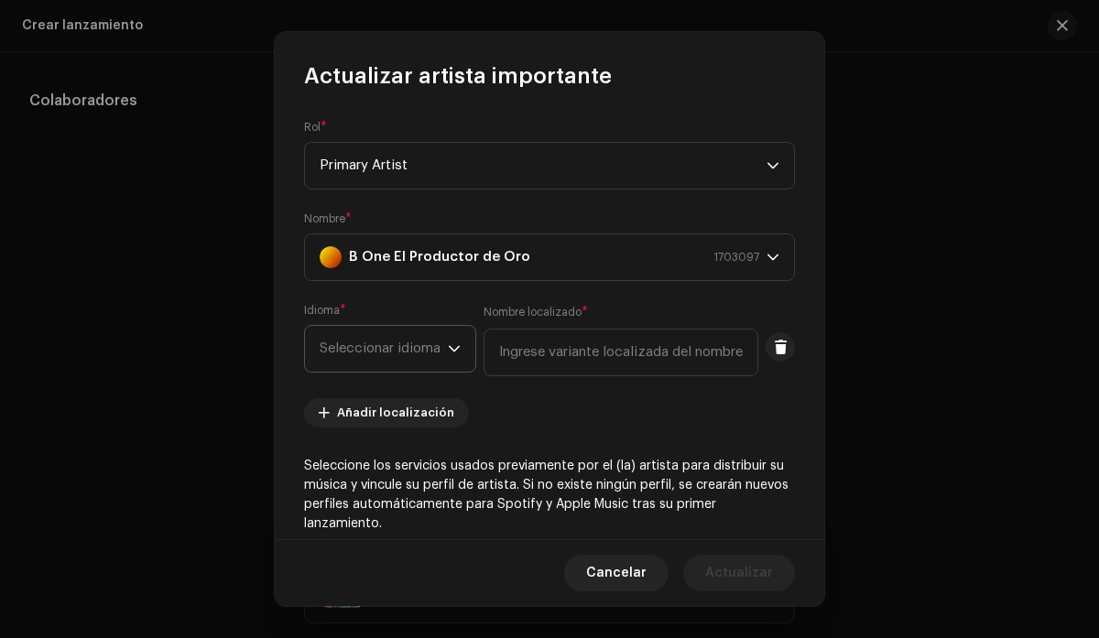
click at [435, 356] on span "Seleccionar idioma" at bounding box center [384, 349] width 128 height 46
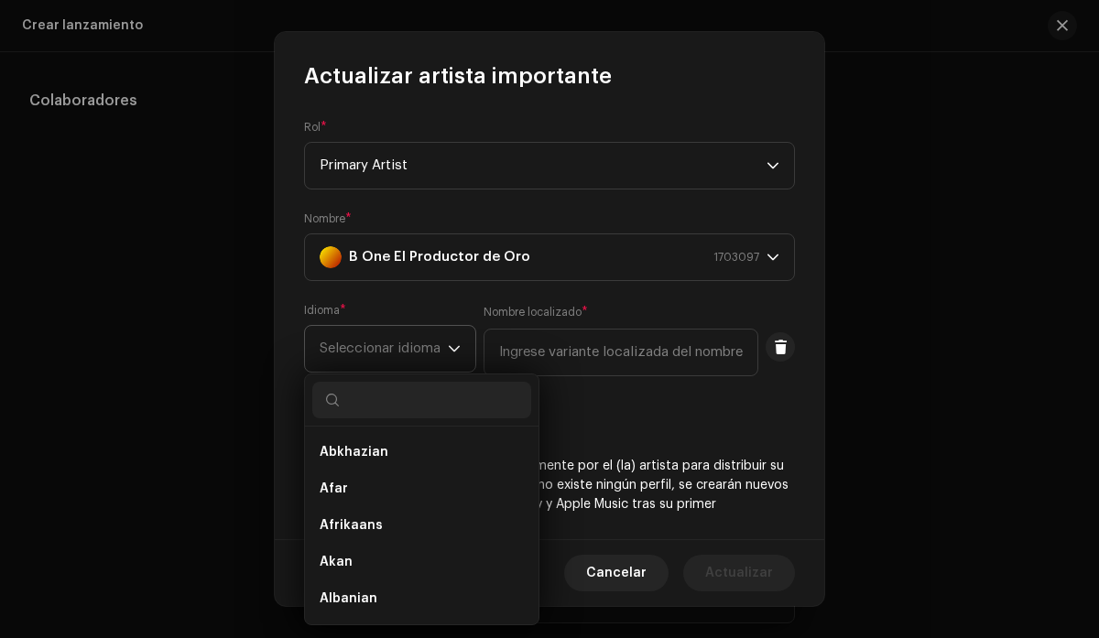
click at [435, 356] on span "Seleccionar idioma" at bounding box center [384, 349] width 128 height 46
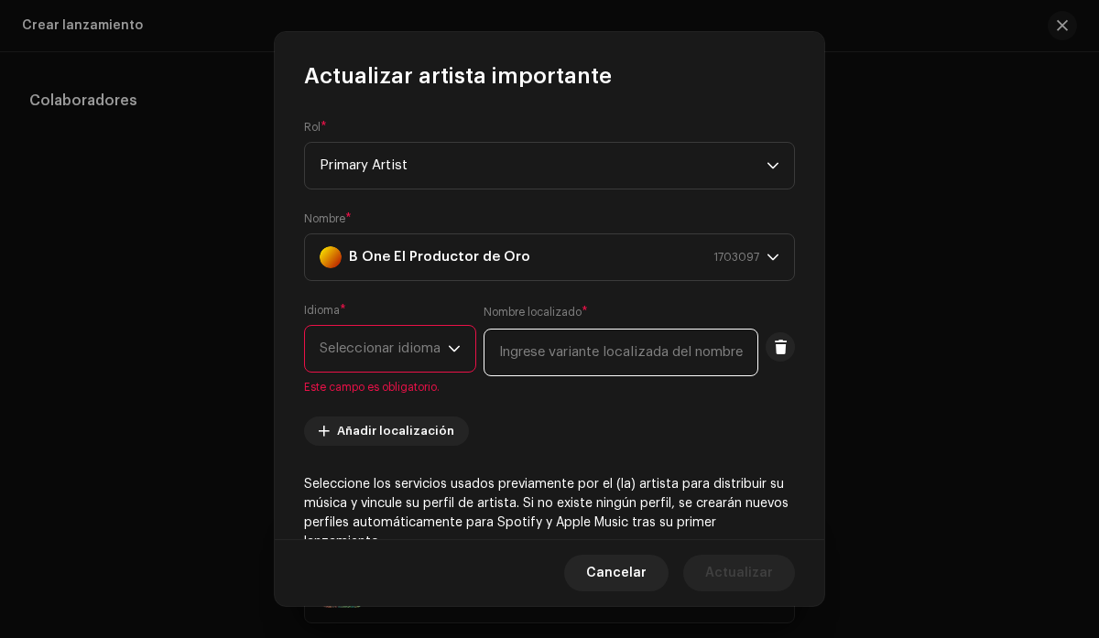
click at [555, 363] on input "text" at bounding box center [621, 353] width 275 height 48
click at [767, 263] on icon "dropdown trigger" at bounding box center [773, 257] width 13 height 13
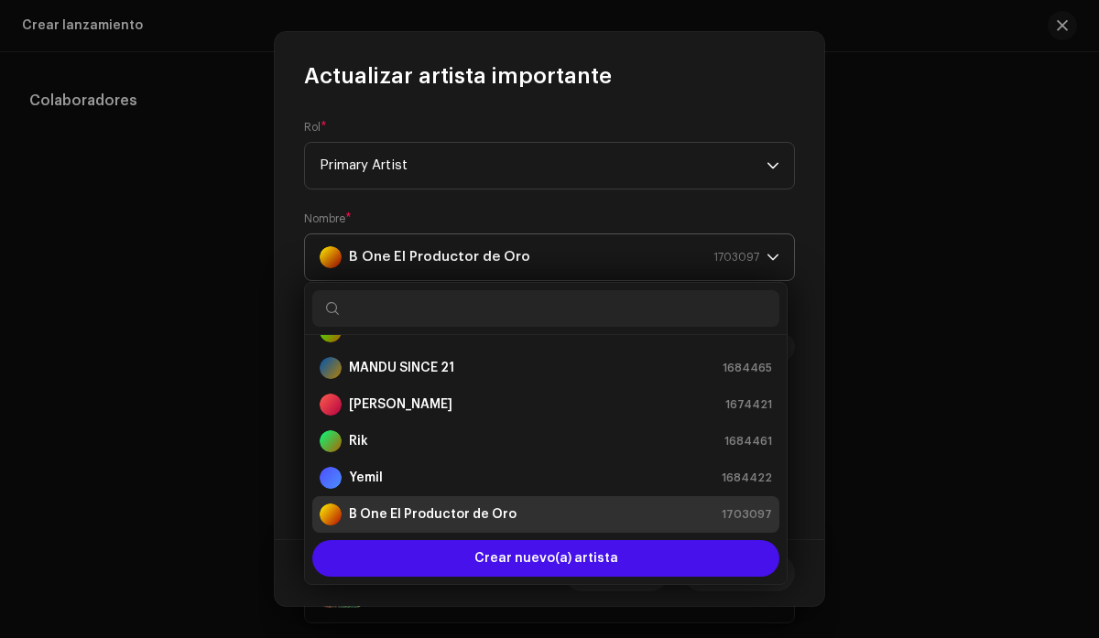
click at [767, 263] on icon "dropdown trigger" at bounding box center [773, 257] width 13 height 13
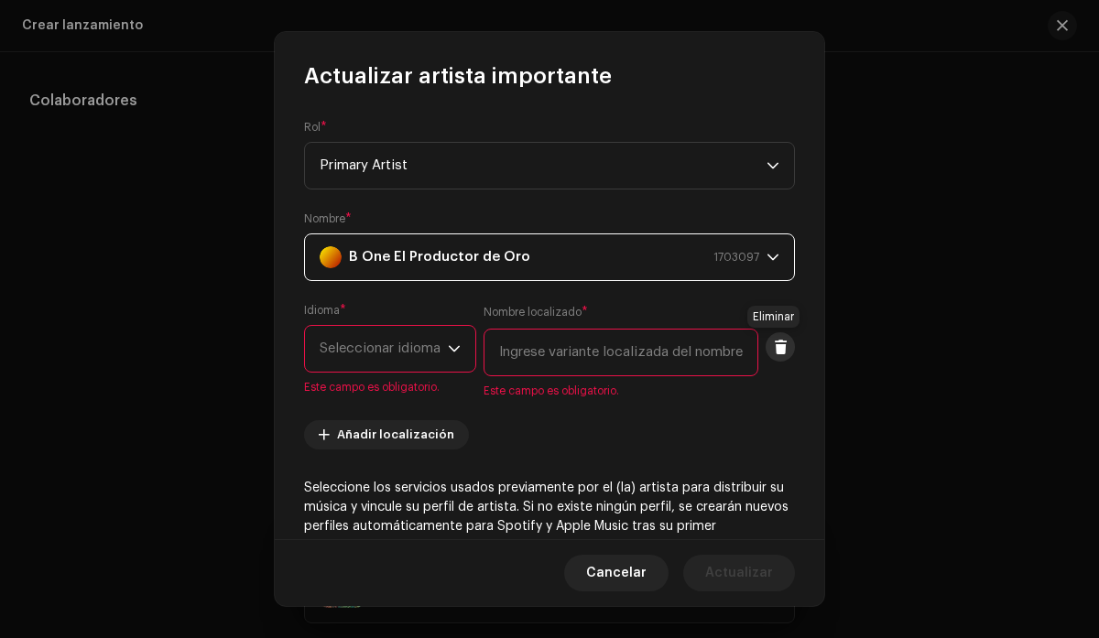
click at [767, 355] on button at bounding box center [780, 346] width 29 height 29
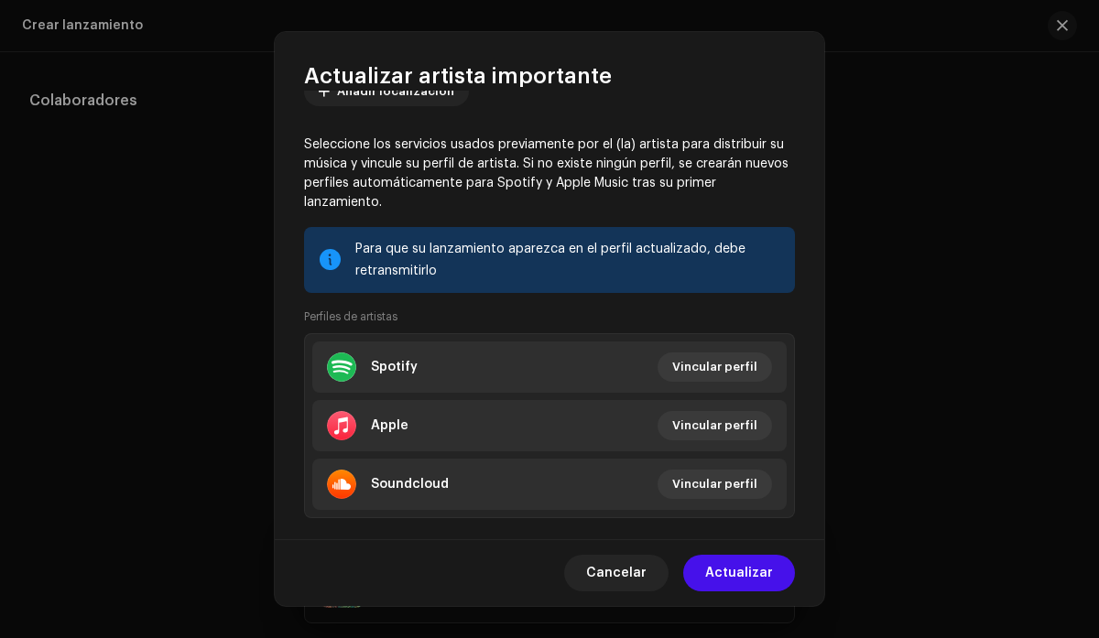
scroll to position [256, 0]
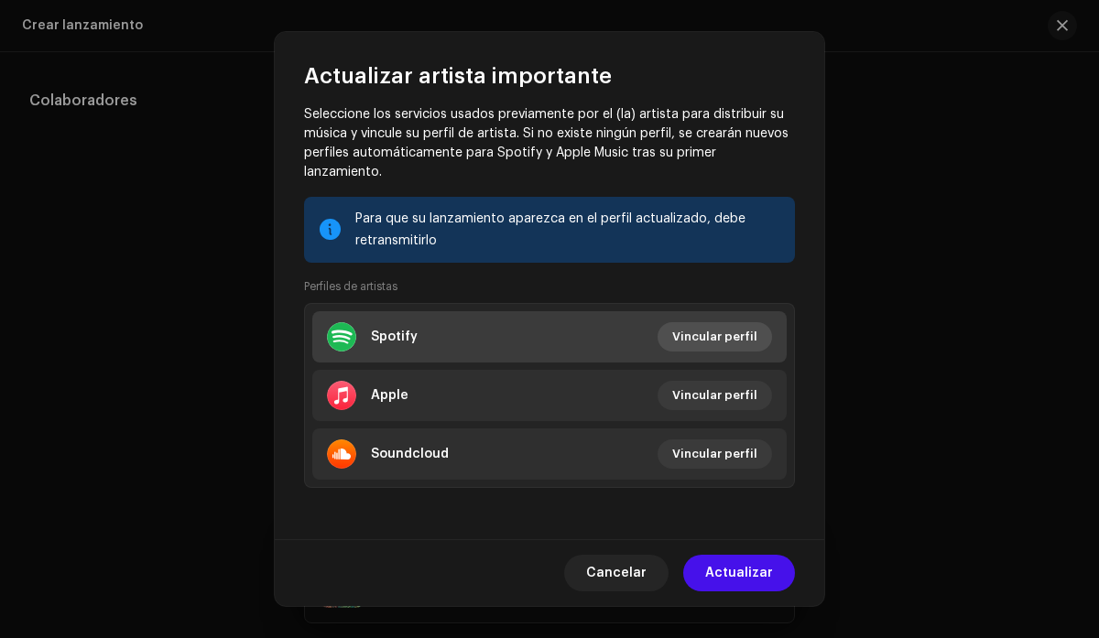
click at [734, 335] on span "Vincular perfil" at bounding box center [714, 337] width 85 height 37
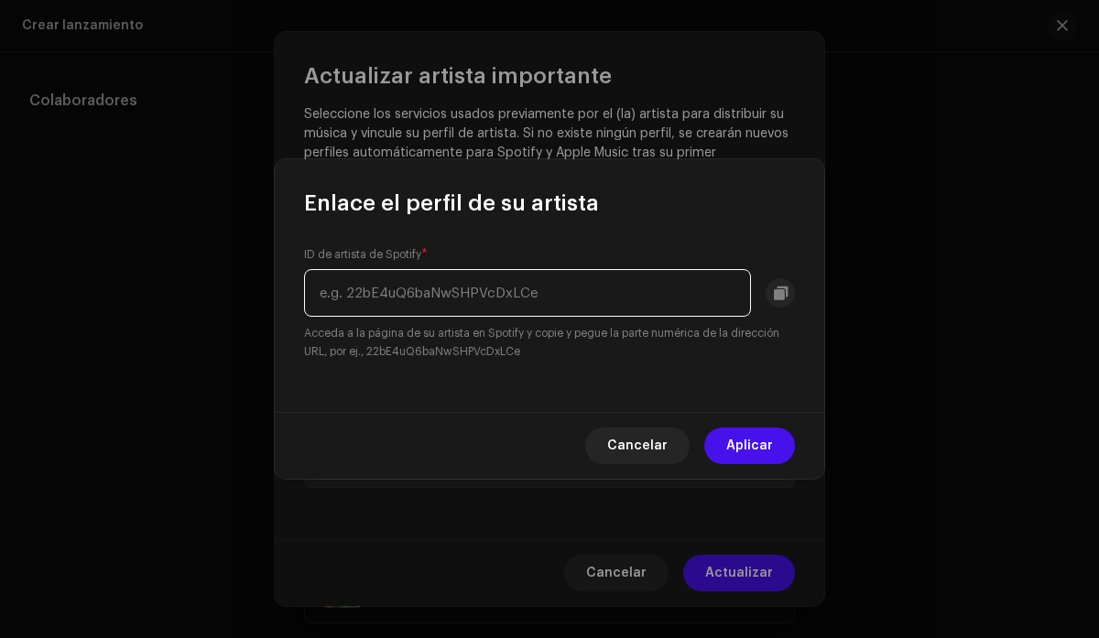
paste input "[URL][DOMAIN_NAME]"
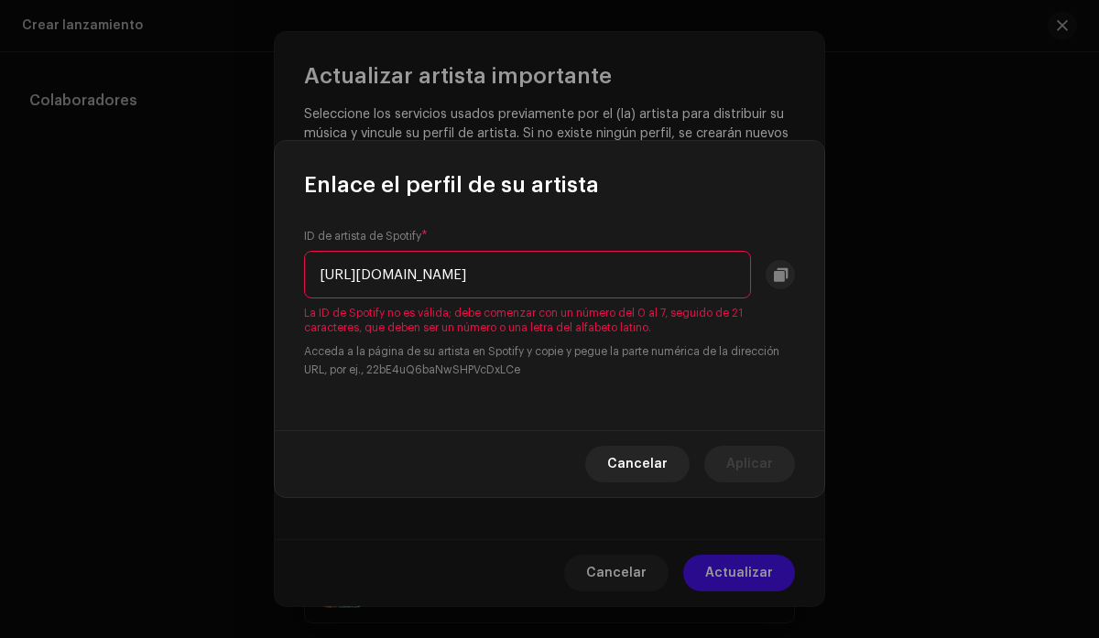
drag, startPoint x: 360, startPoint y: 274, endPoint x: 340, endPoint y: 273, distance: 20.2
click at [340, 273] on input "[URL][DOMAIN_NAME]" at bounding box center [527, 275] width 447 height 48
click at [517, 269] on input "[URL][DOMAIN_NAME]" at bounding box center [527, 275] width 447 height 48
drag, startPoint x: 518, startPoint y: 275, endPoint x: 321, endPoint y: 269, distance: 197.9
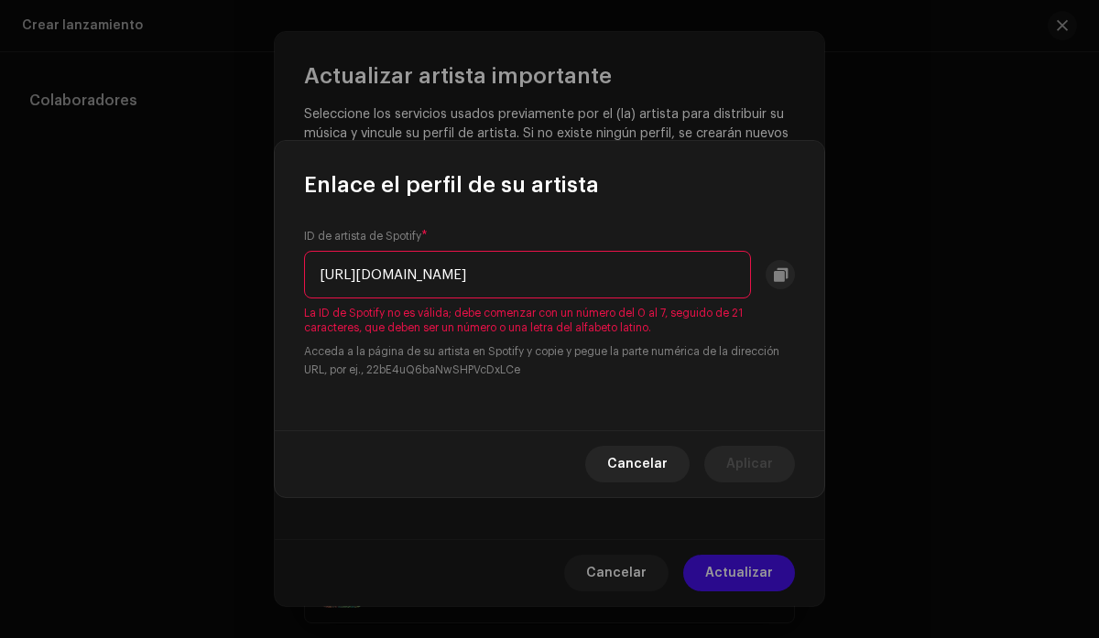
click at [321, 269] on input "[URL][DOMAIN_NAME]" at bounding box center [527, 275] width 447 height 48
drag, startPoint x: 505, startPoint y: 276, endPoint x: 717, endPoint y: 269, distance: 212.6
click at [717, 269] on input "5dZ2dElcI4y3ADZvqERISZ?si=7ZHs6Vl3TJOGxvNDqGwq1w" at bounding box center [527, 275] width 447 height 48
click at [682, 285] on input "5dZ2dElcI4y3ADZvqERISZ?si" at bounding box center [527, 275] width 447 height 48
click at [565, 268] on input "5dZ2dElcI4y3ADZvqERISZ?si" at bounding box center [527, 275] width 447 height 48
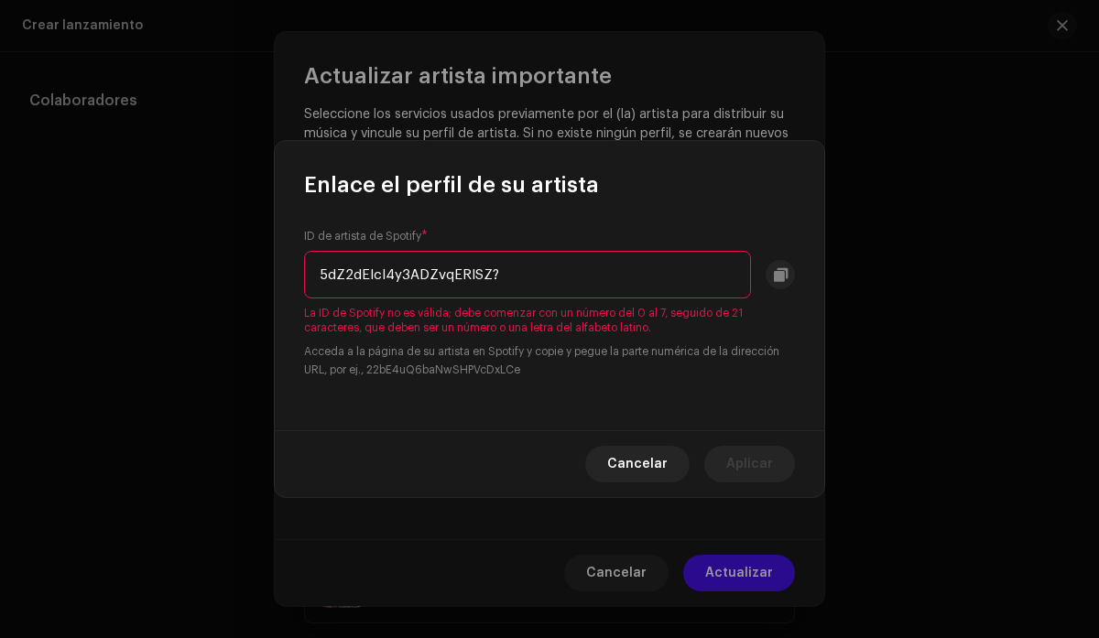
type input "5dZ2dElcI4y3ADZvqERISZ"
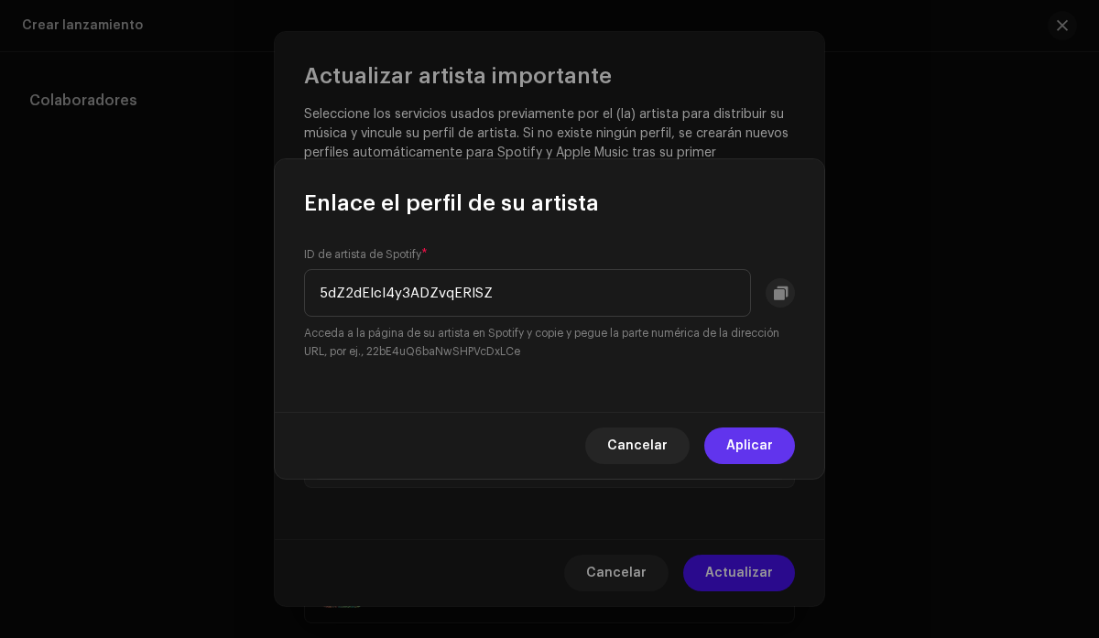
click at [749, 448] on span "Aplicar" at bounding box center [749, 446] width 47 height 37
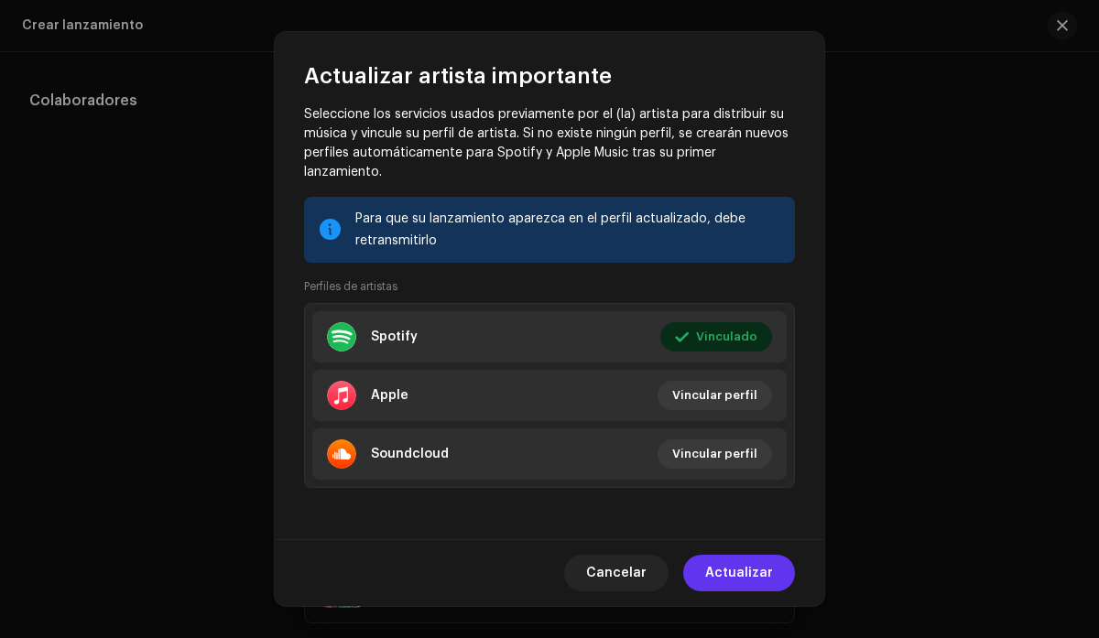
click at [735, 572] on span "Actualizar" at bounding box center [739, 573] width 68 height 37
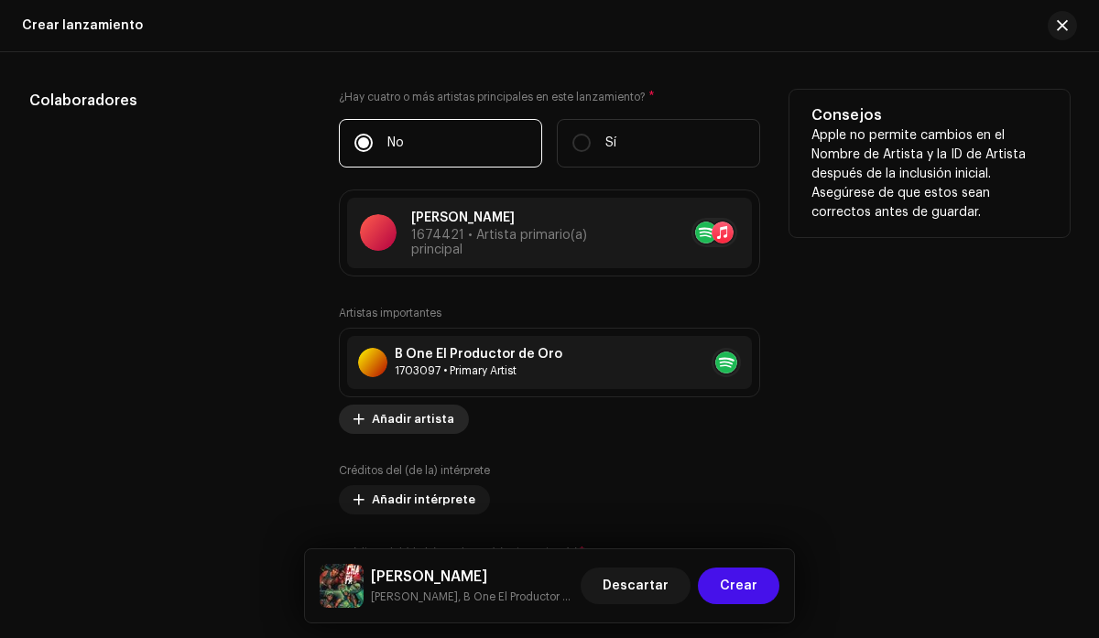
click at [434, 426] on span "Añadir artista" at bounding box center [413, 419] width 82 height 37
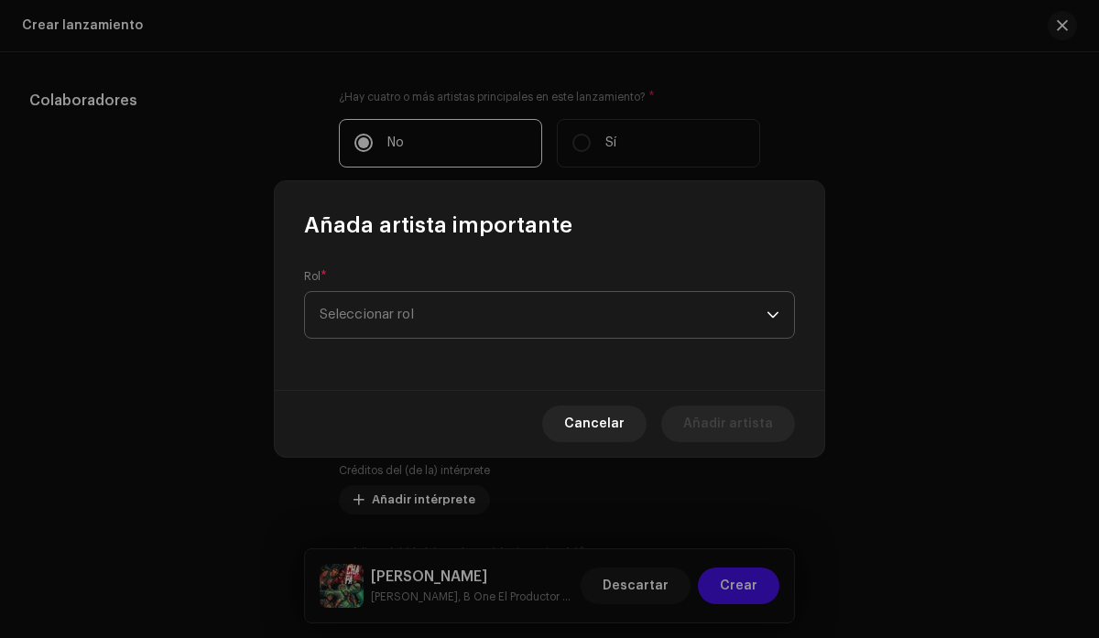
click at [772, 312] on div "dropdown trigger" at bounding box center [773, 315] width 13 height 46
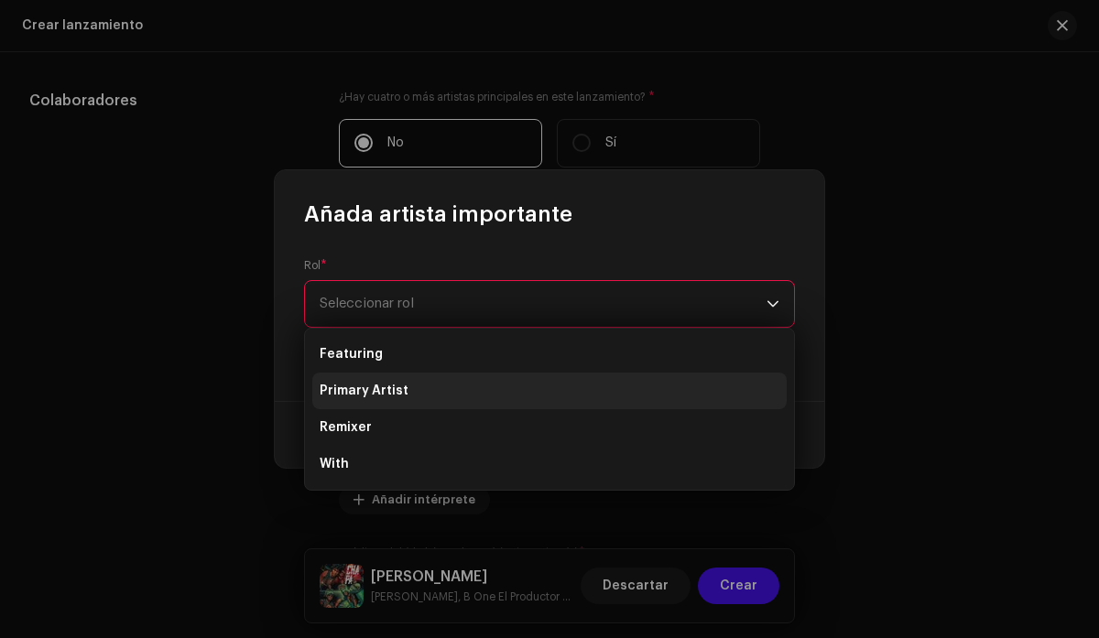
click at [459, 398] on li "Primary Artist" at bounding box center [549, 391] width 474 height 37
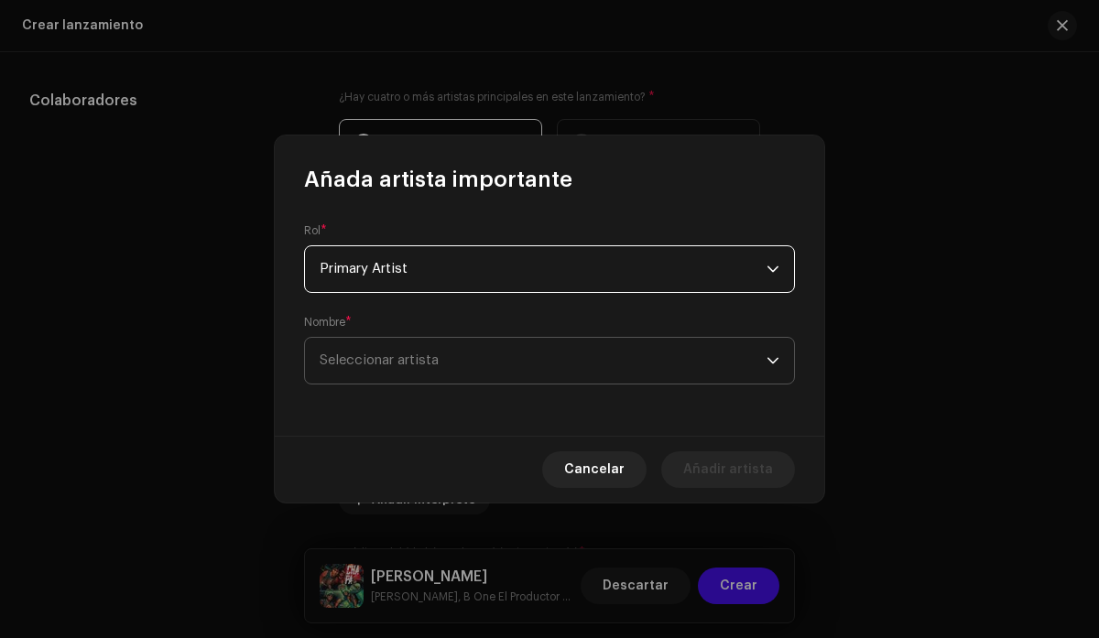
click at [602, 364] on span "Seleccionar artista" at bounding box center [543, 361] width 447 height 46
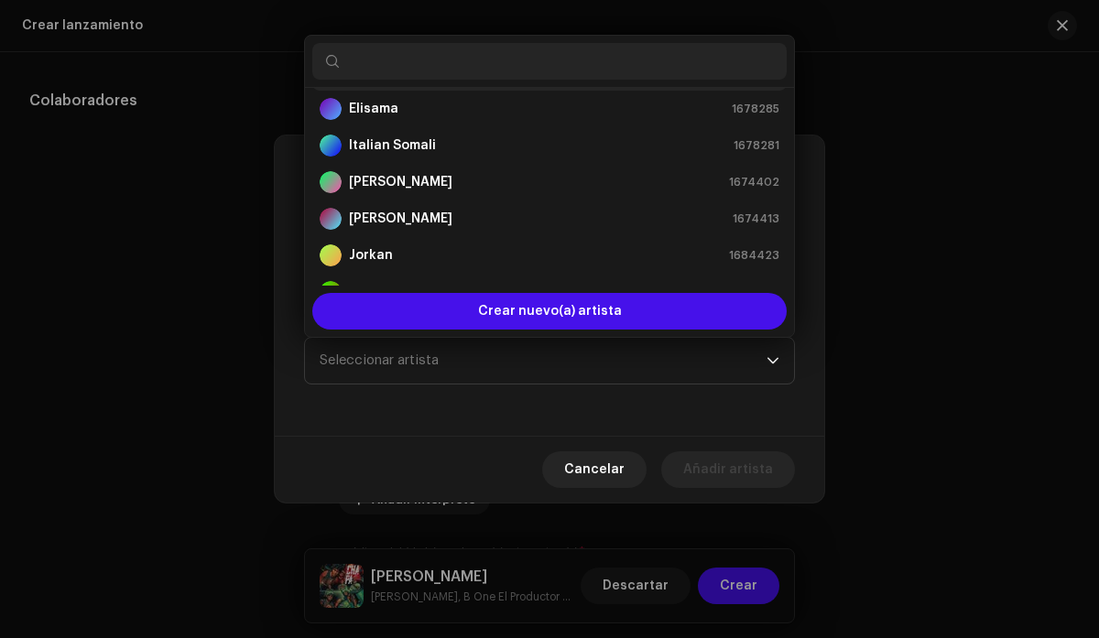
scroll to position [186, 0]
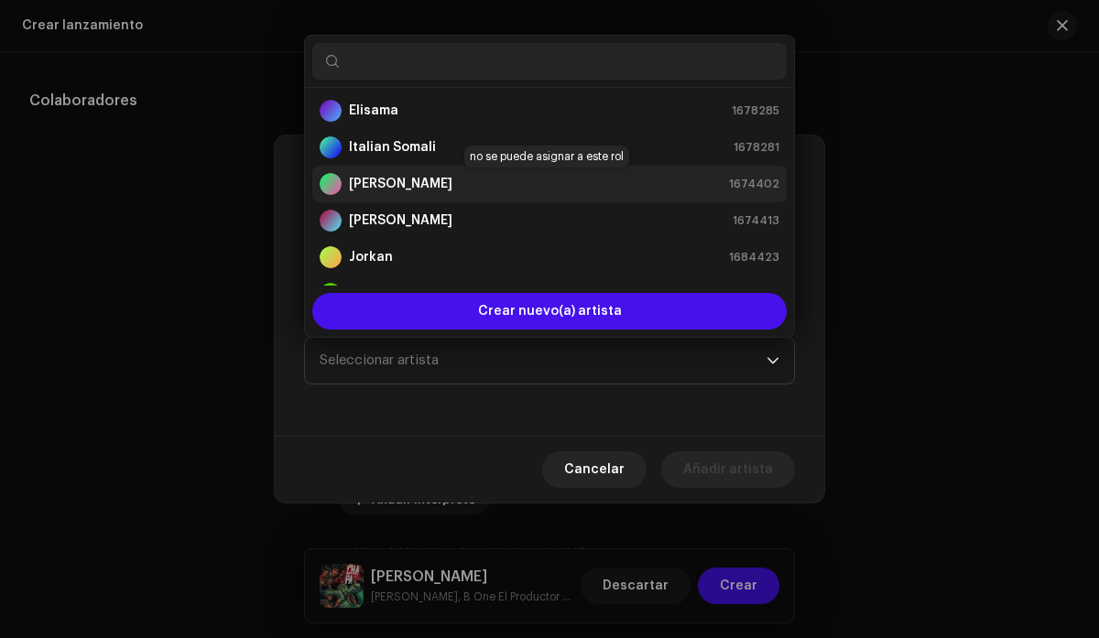
click at [519, 188] on div "[PERSON_NAME] 1674402" at bounding box center [550, 184] width 460 height 22
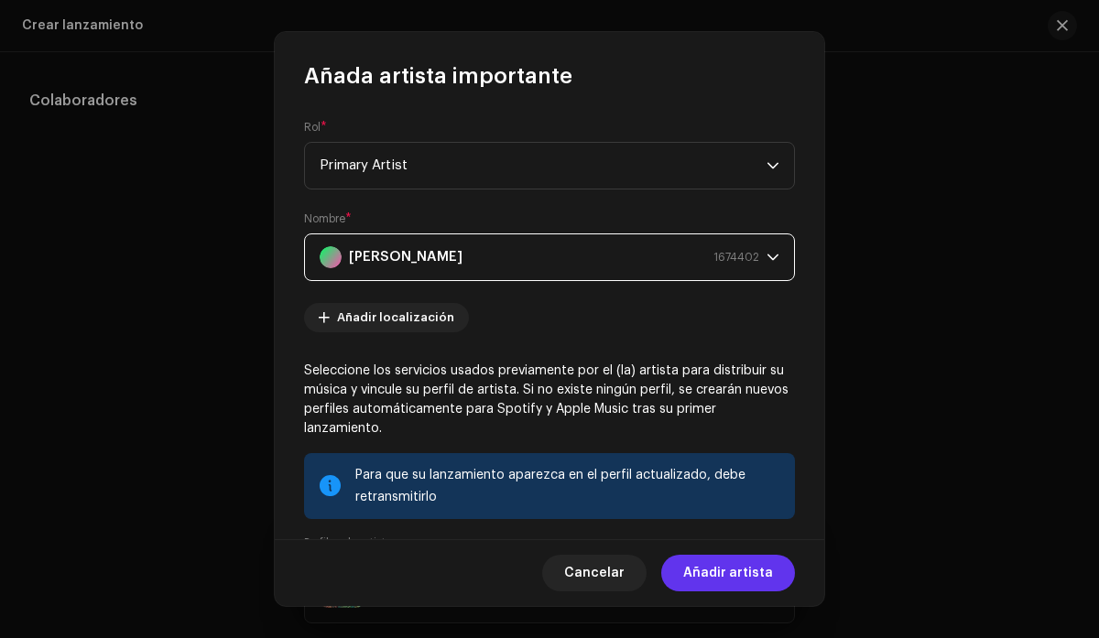
click at [720, 559] on span "Añadir artista" at bounding box center [728, 573] width 90 height 37
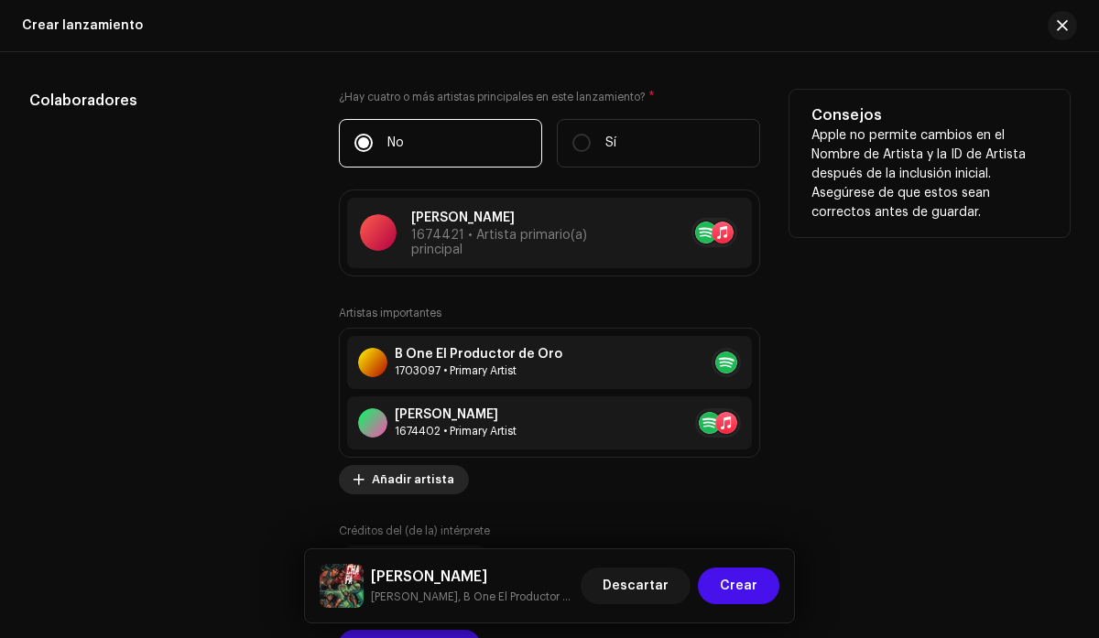
click at [436, 483] on span "Añadir artista" at bounding box center [413, 480] width 82 height 37
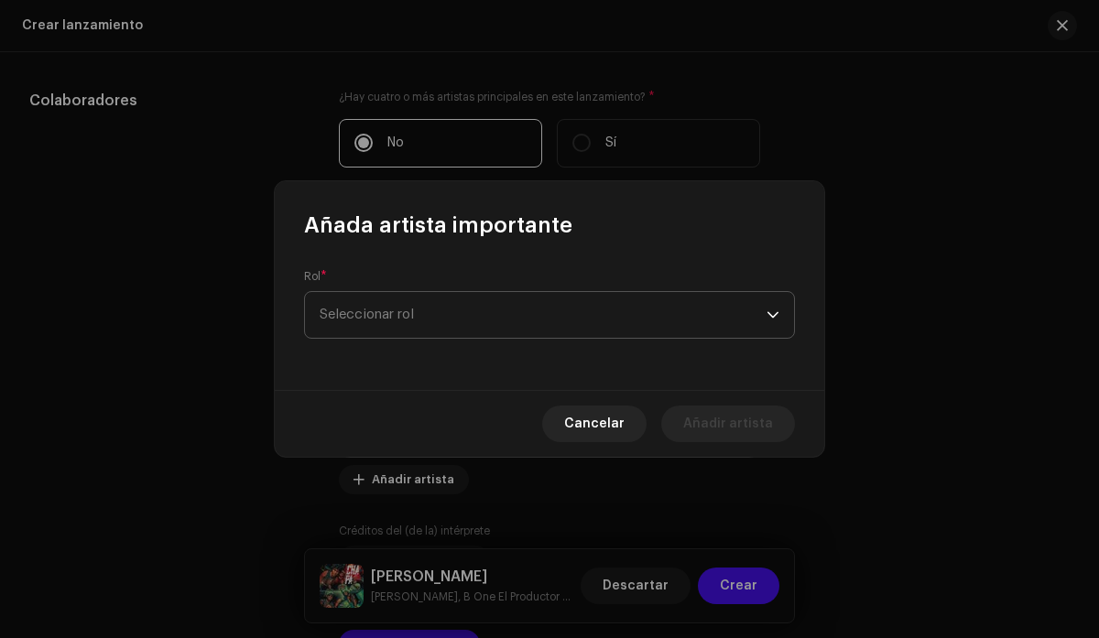
click at [523, 301] on span "Seleccionar rol" at bounding box center [543, 315] width 447 height 46
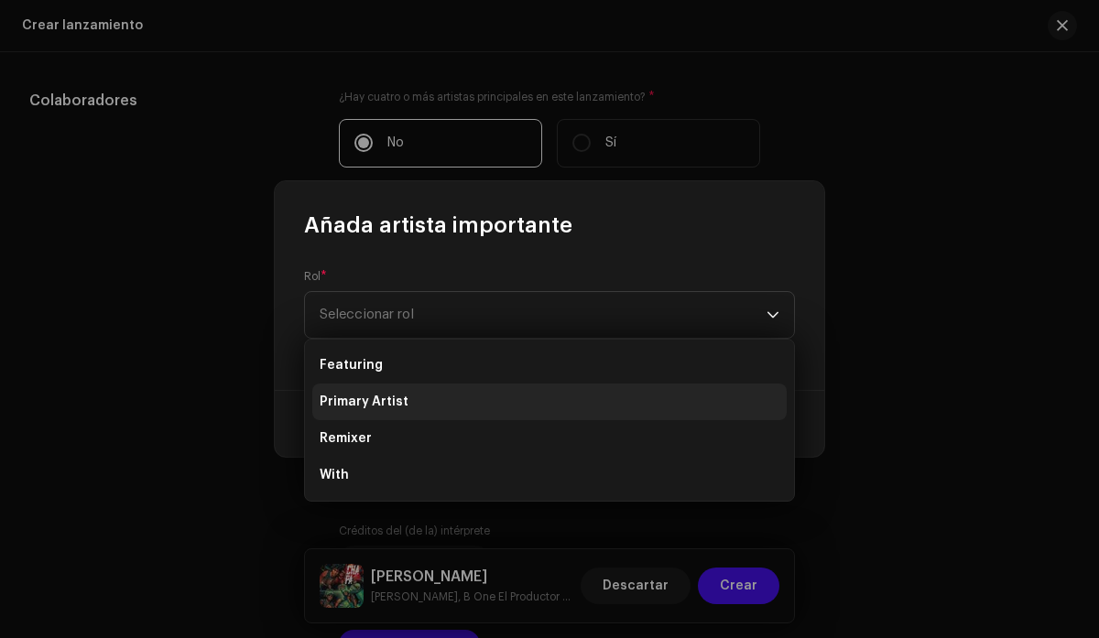
click at [405, 404] on li "Primary Artist" at bounding box center [549, 402] width 474 height 37
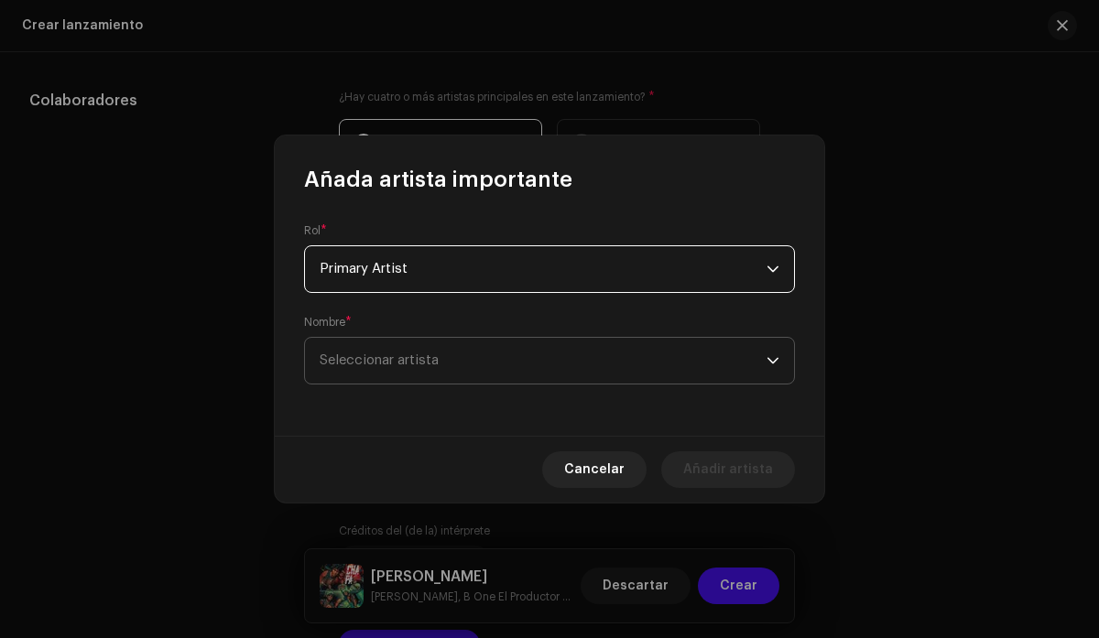
click at [501, 356] on span "Seleccionar artista" at bounding box center [543, 361] width 447 height 46
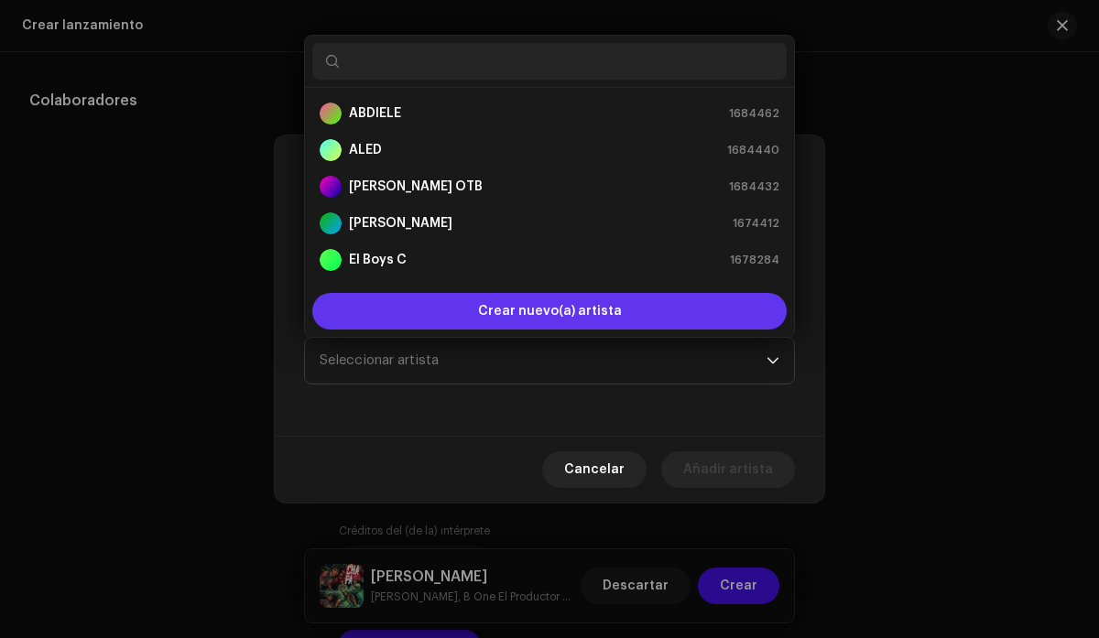
scroll to position [29, 0]
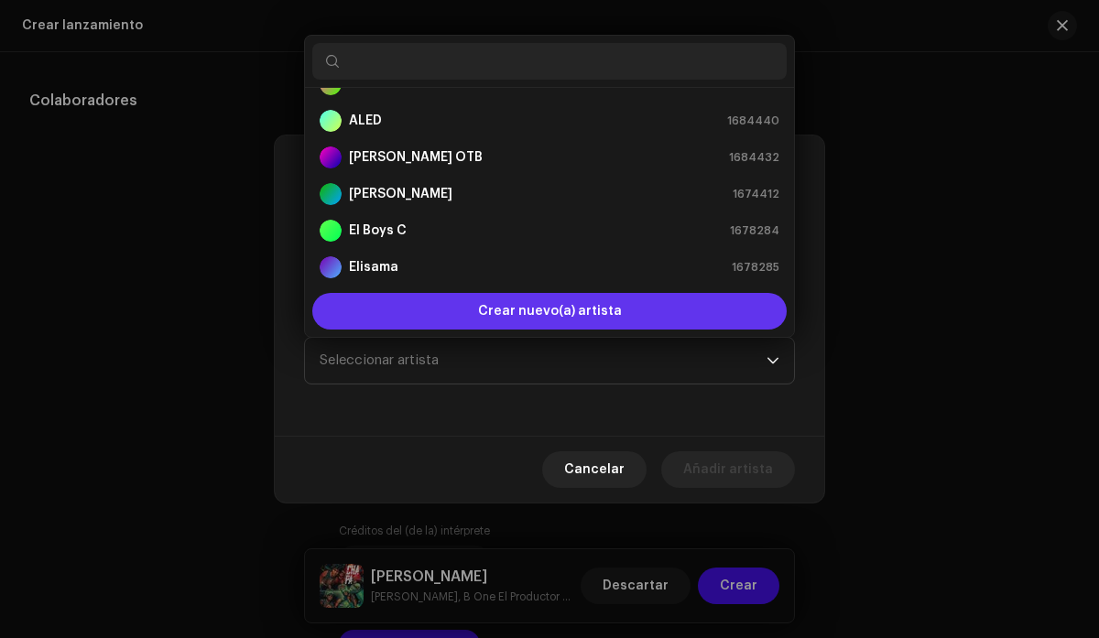
click at [579, 310] on span "Crear nuevo(a) artista" at bounding box center [550, 311] width 144 height 37
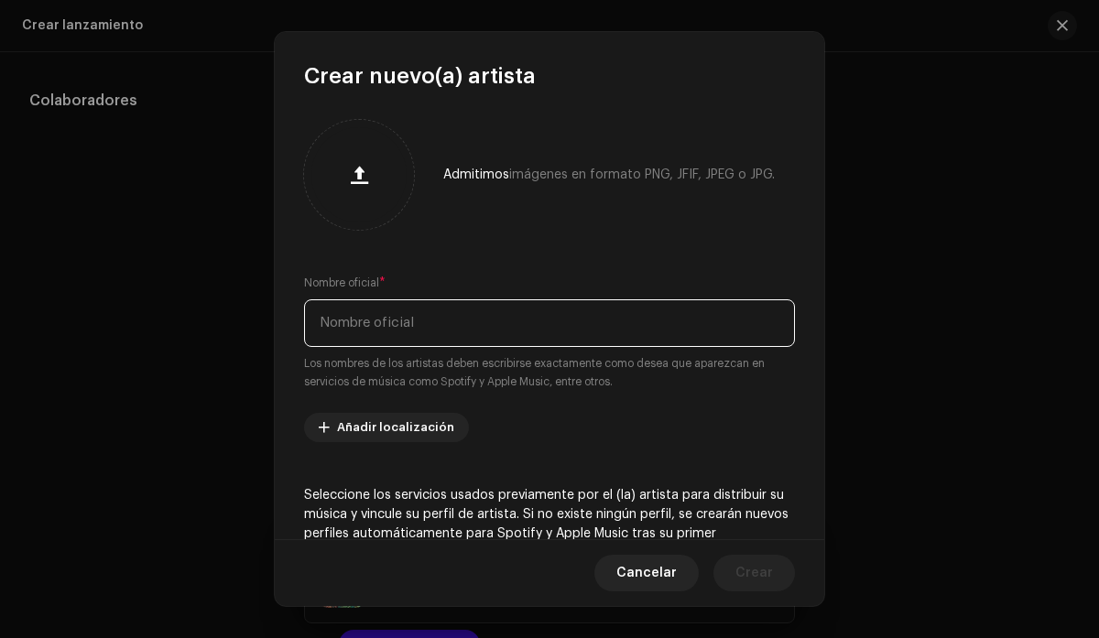
click at [471, 327] on input "text" at bounding box center [549, 323] width 491 height 48
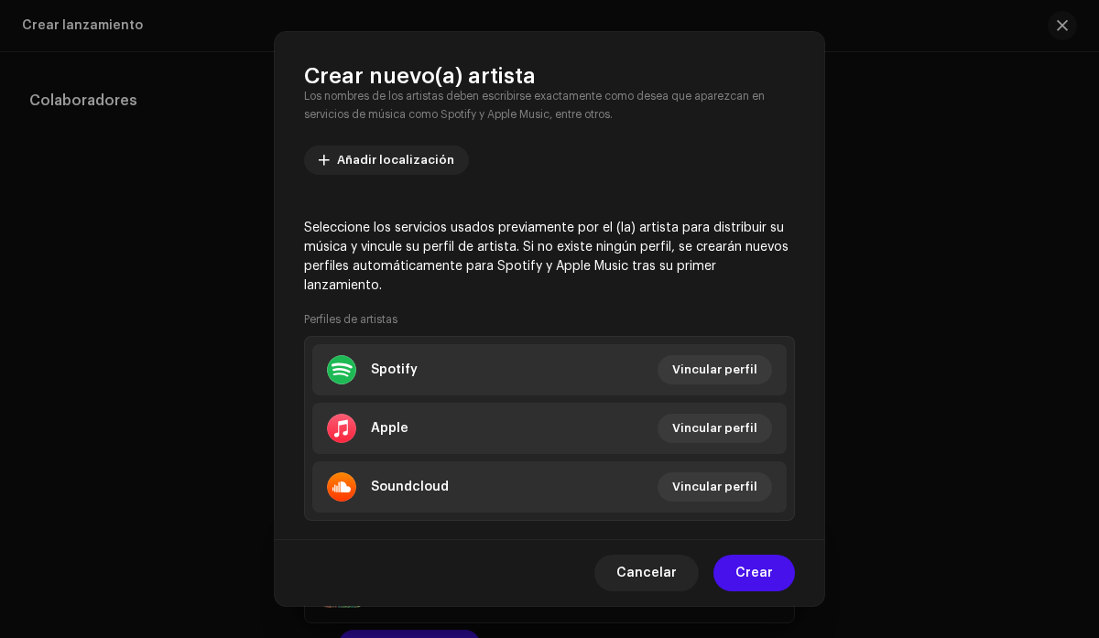
scroll to position [299, 0]
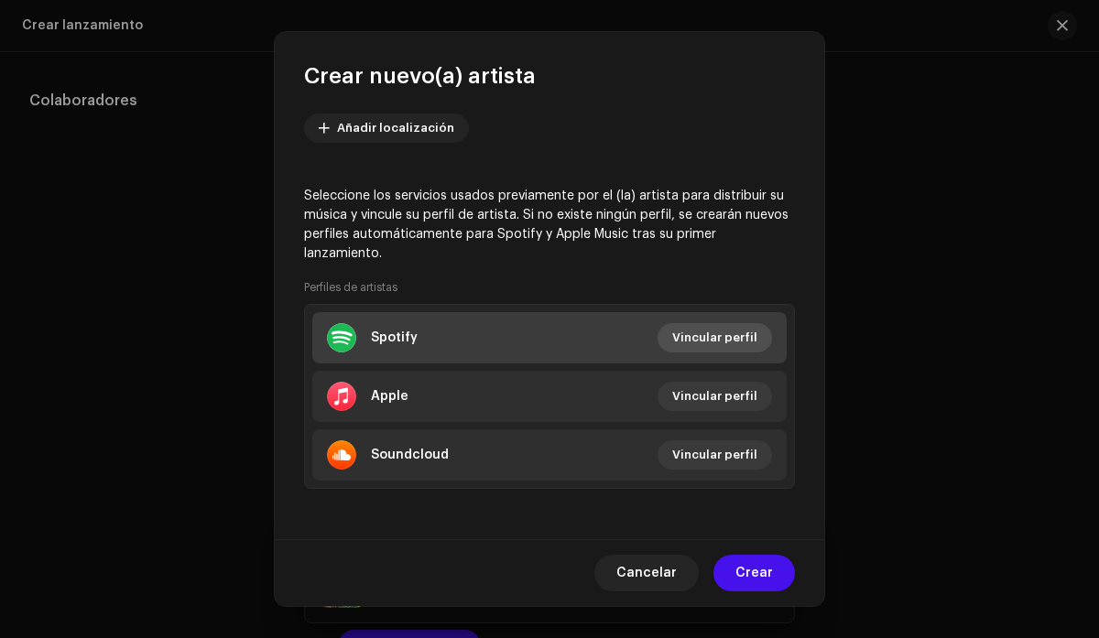
type input "Rik"
click at [719, 329] on span "Vincular perfil" at bounding box center [714, 338] width 85 height 37
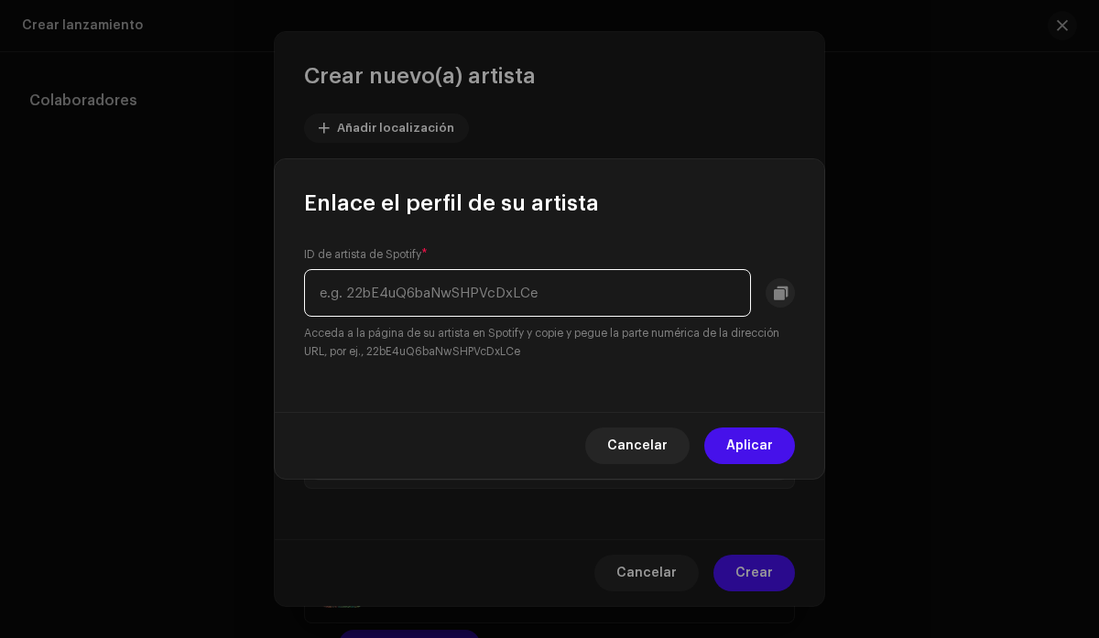
click at [534, 304] on input "text" at bounding box center [527, 293] width 447 height 48
click at [534, 303] on input "text" at bounding box center [527, 293] width 447 height 48
paste input "[URL][DOMAIN_NAME]"
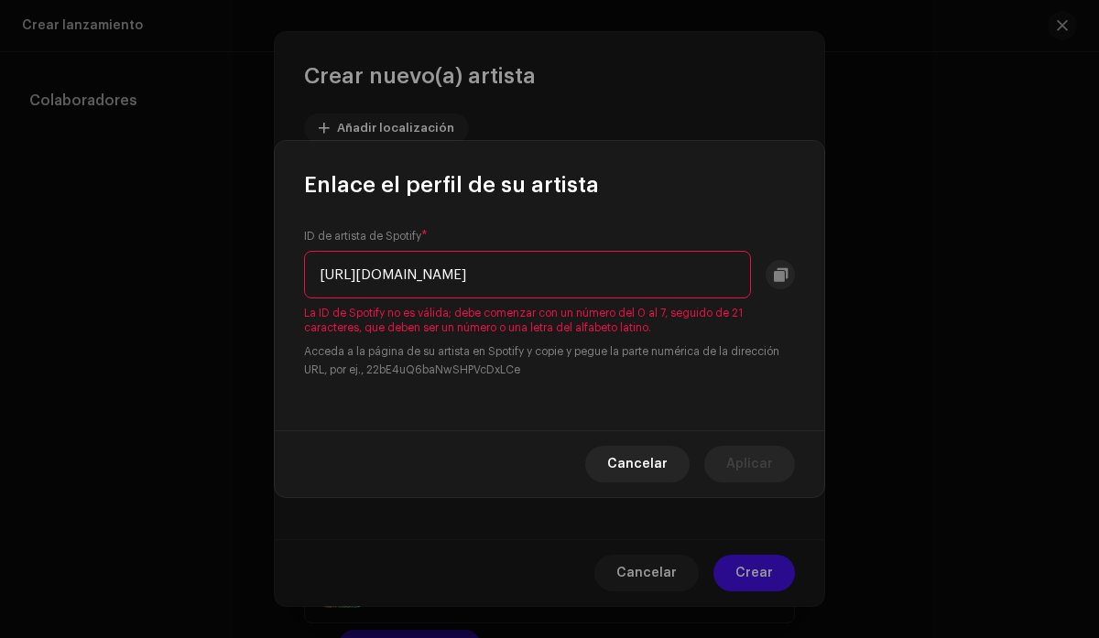
scroll to position [0, 0]
drag, startPoint x: 348, startPoint y: 277, endPoint x: 267, endPoint y: 286, distance: 81.0
click at [267, 286] on div "Enlace el perfil de su artista ID de artista de Spotify * [URL][DOMAIN_NAME] La…" at bounding box center [549, 319] width 1099 height 638
click at [495, 274] on input "[URL][DOMAIN_NAME]" at bounding box center [527, 275] width 447 height 48
click at [521, 273] on input "[URL][DOMAIN_NAME]" at bounding box center [527, 275] width 447 height 48
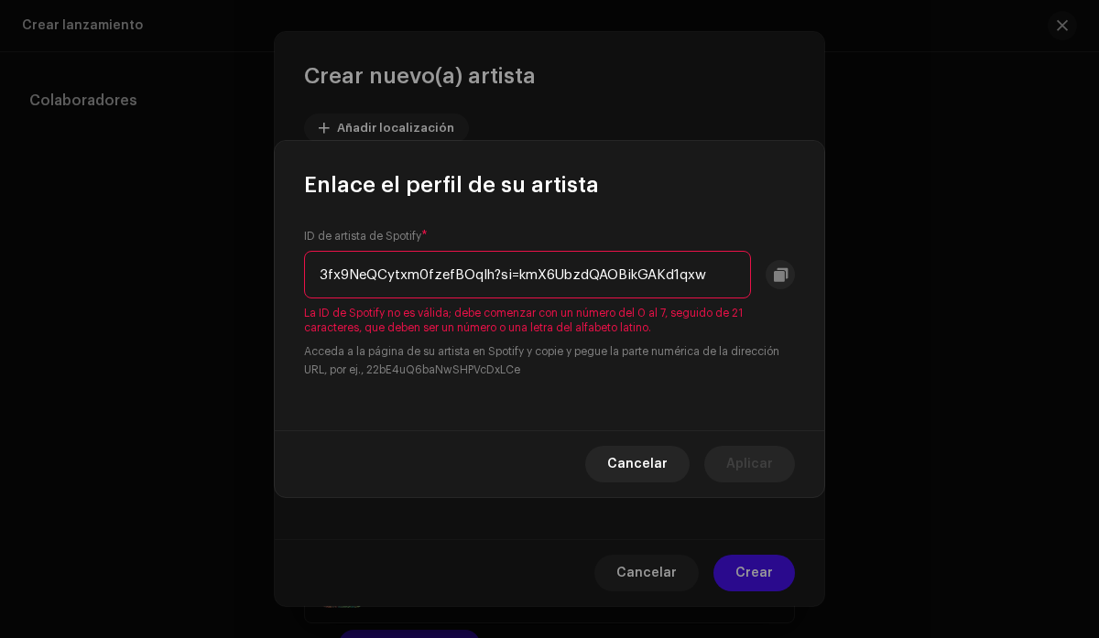
click at [717, 271] on input "3fx9NeQCytxm0fzefBOqlh?si=kmX6UbzdQAOBikGAKd1qxw" at bounding box center [527, 275] width 447 height 48
type input "3fx9NeQCytxm0fzefBOqlh"
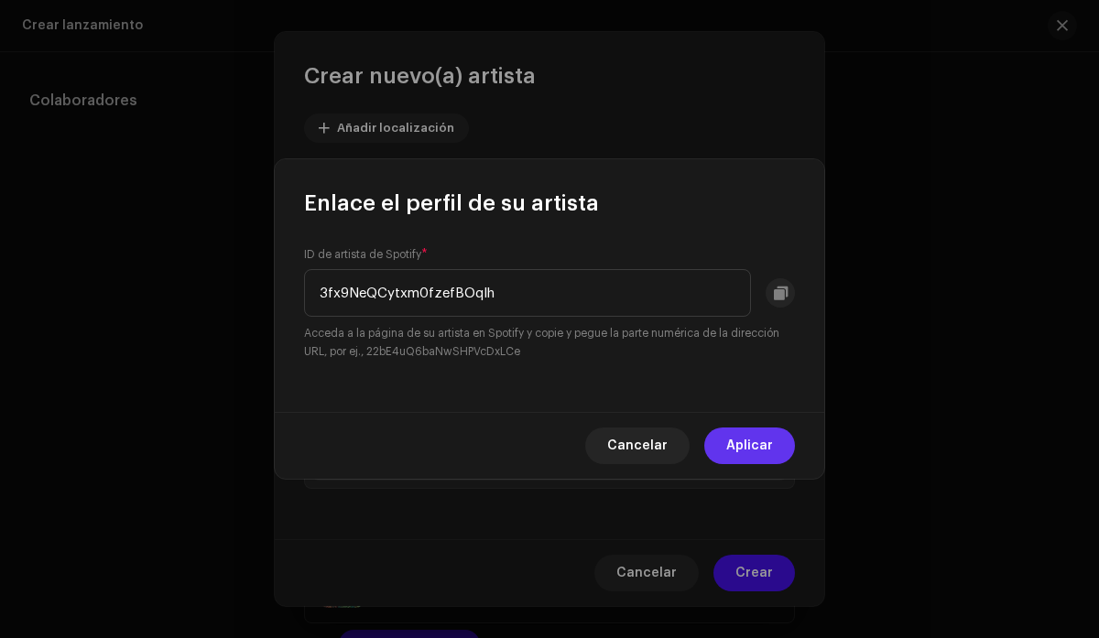
click at [760, 439] on span "Aplicar" at bounding box center [749, 446] width 47 height 37
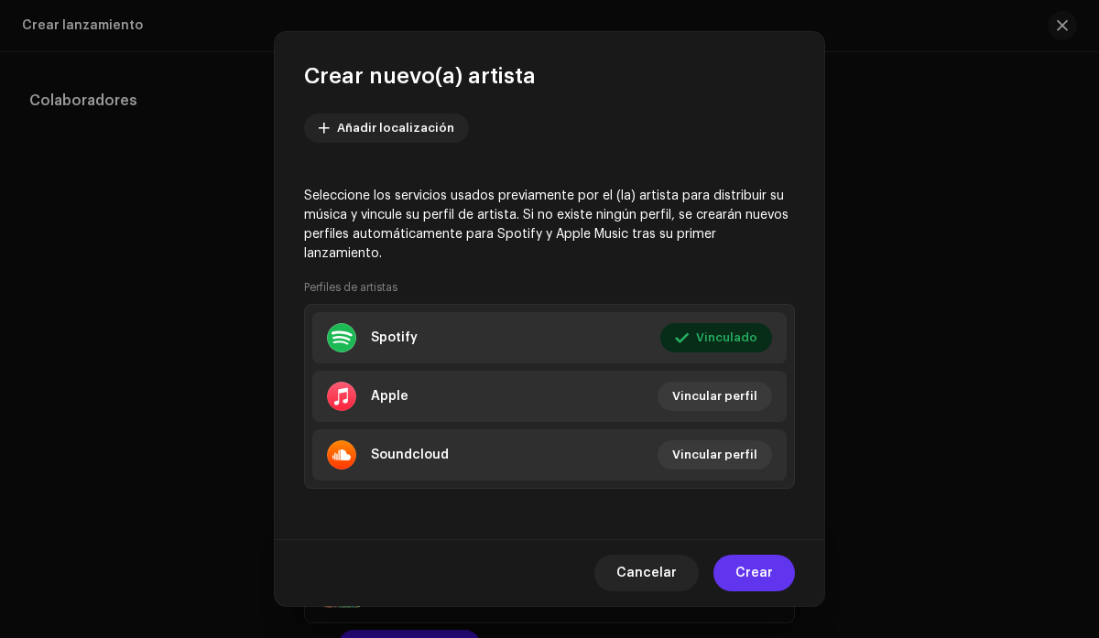
click at [766, 580] on span "Crear" at bounding box center [754, 573] width 38 height 37
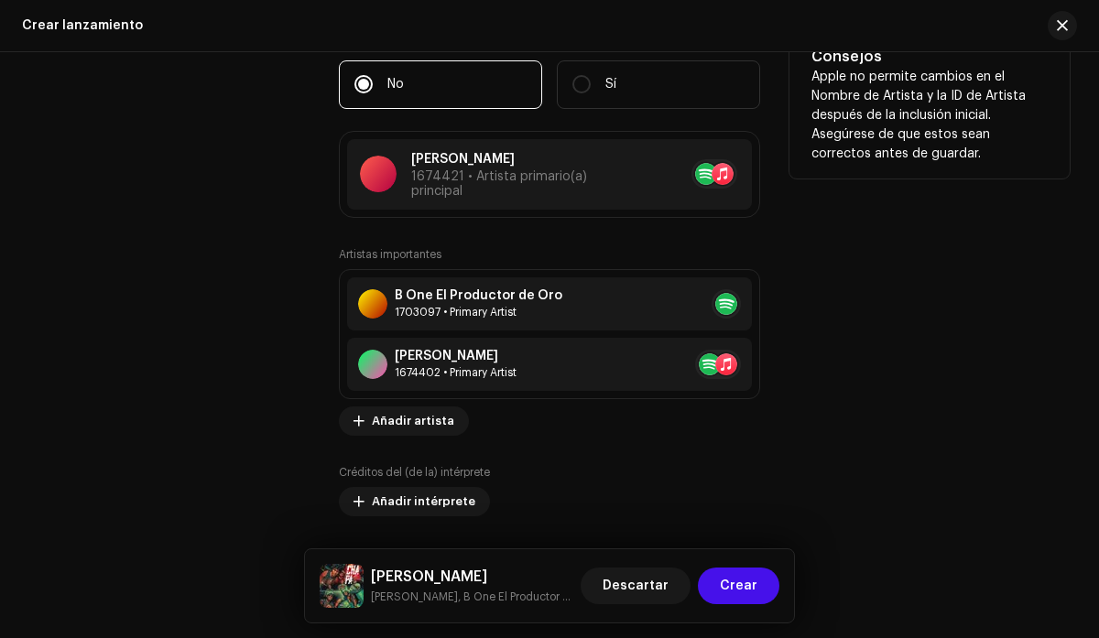
scroll to position [2244, 0]
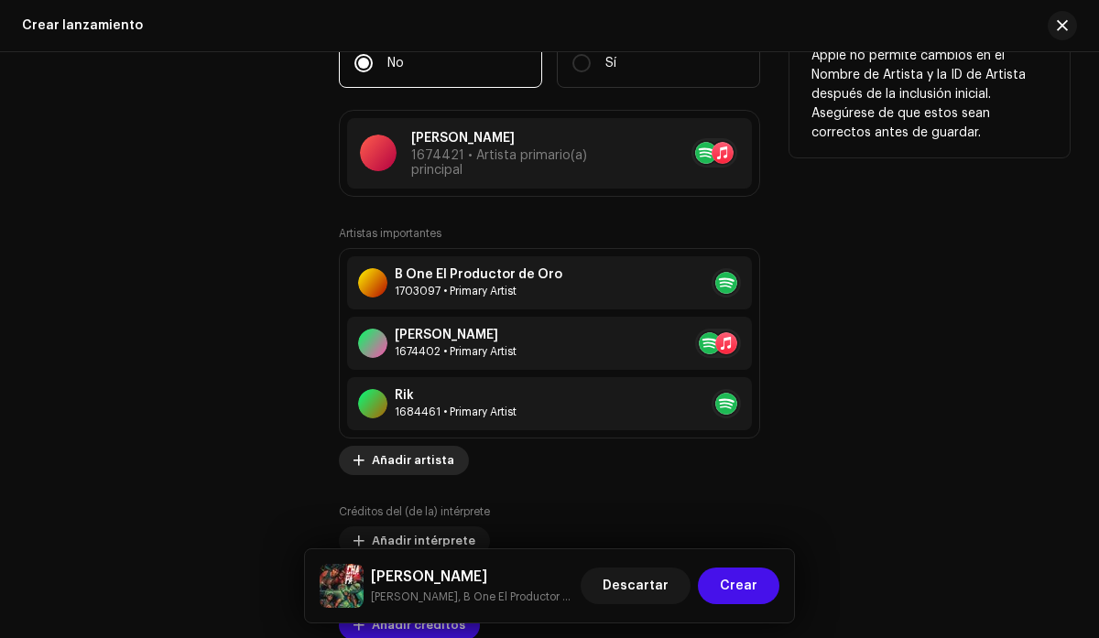
click at [407, 470] on span "Añadir artista" at bounding box center [413, 460] width 82 height 37
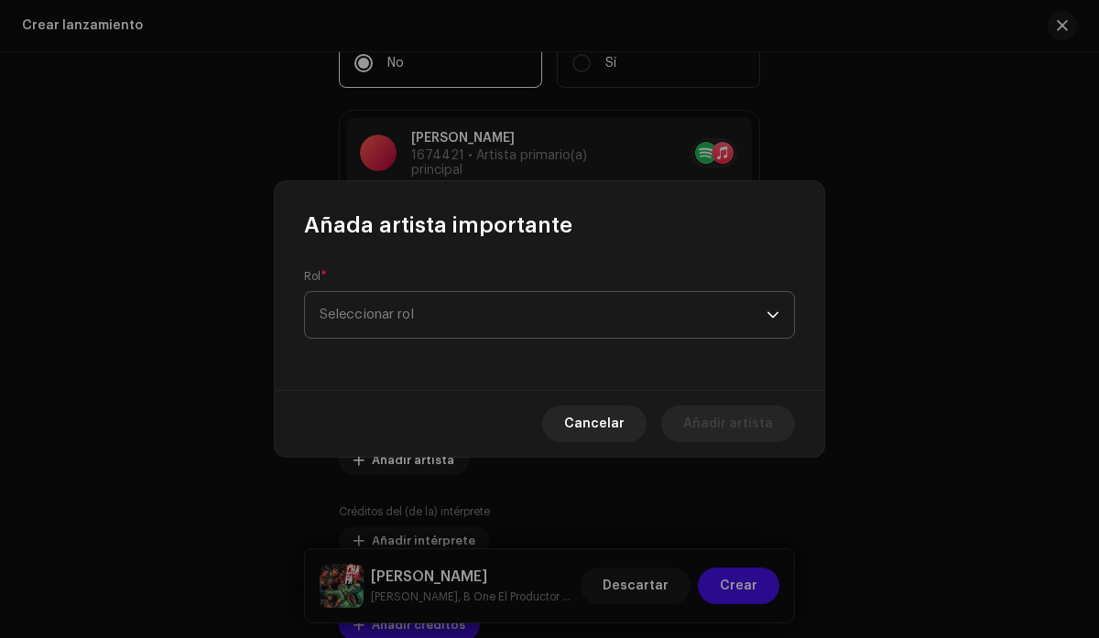
click at [774, 316] on div "dropdown trigger" at bounding box center [773, 315] width 13 height 46
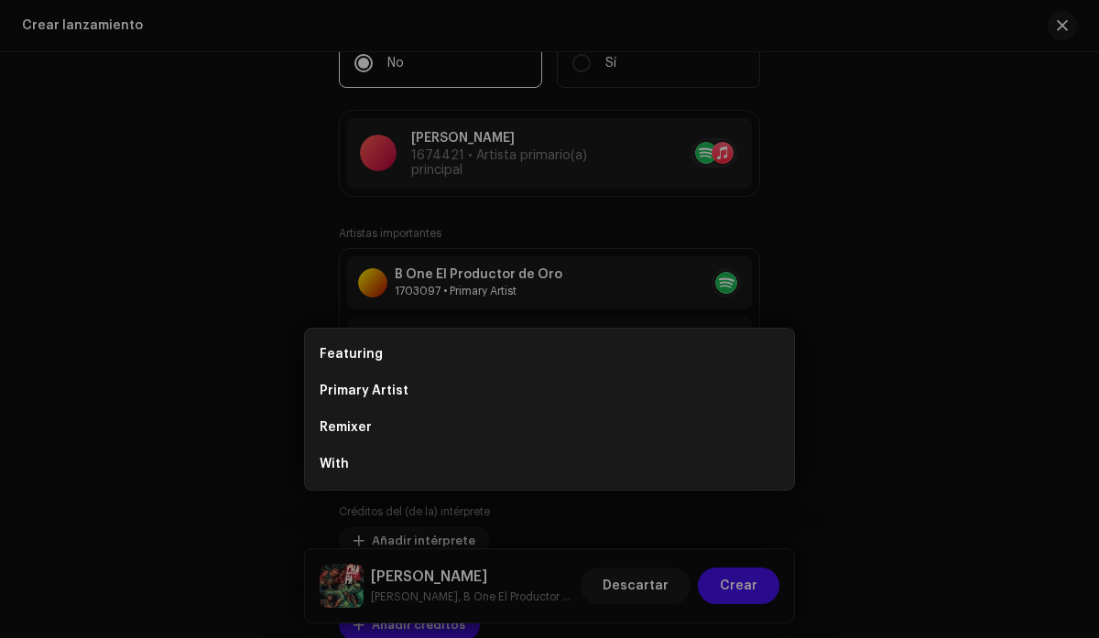
click at [1013, 147] on div "Añada artista importante Rol * Seleccionar rol Este campo es obligatorio. Cance…" at bounding box center [549, 319] width 1099 height 638
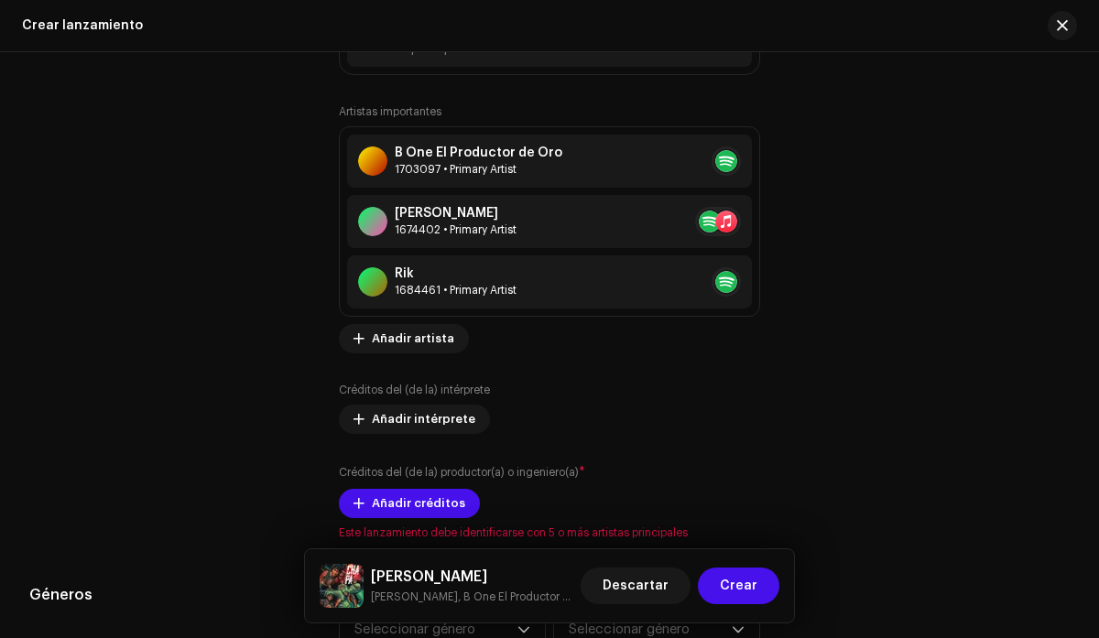
scroll to position [2367, 0]
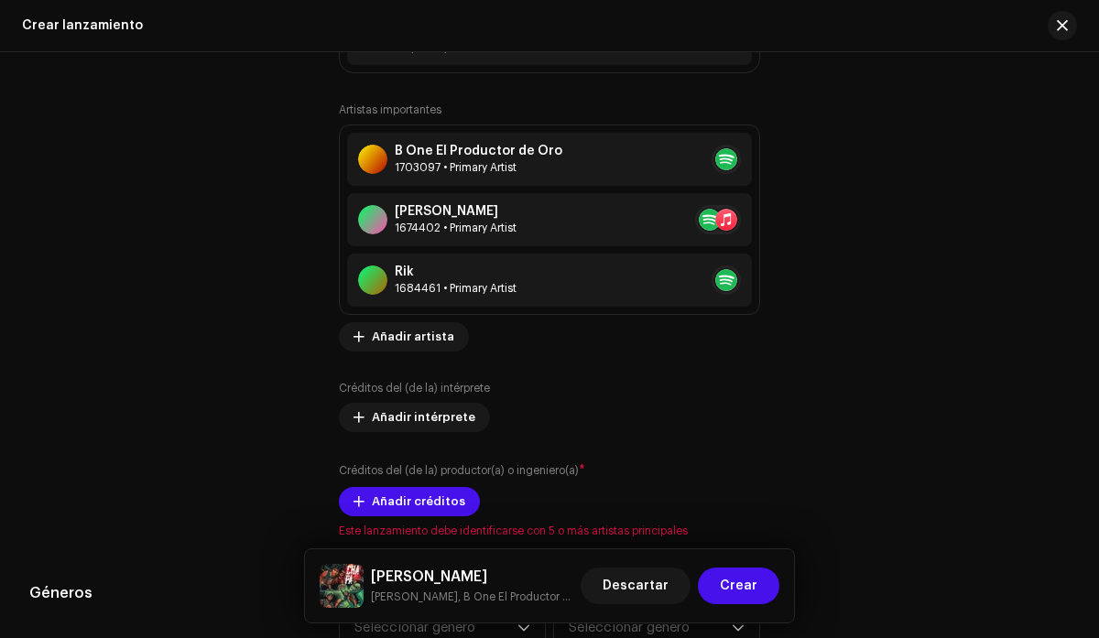
click at [518, 448] on div "Artistas importantes B One El Productor de Oro 1703097 • Primary Artist [PERSON…" at bounding box center [549, 310] width 420 height 414
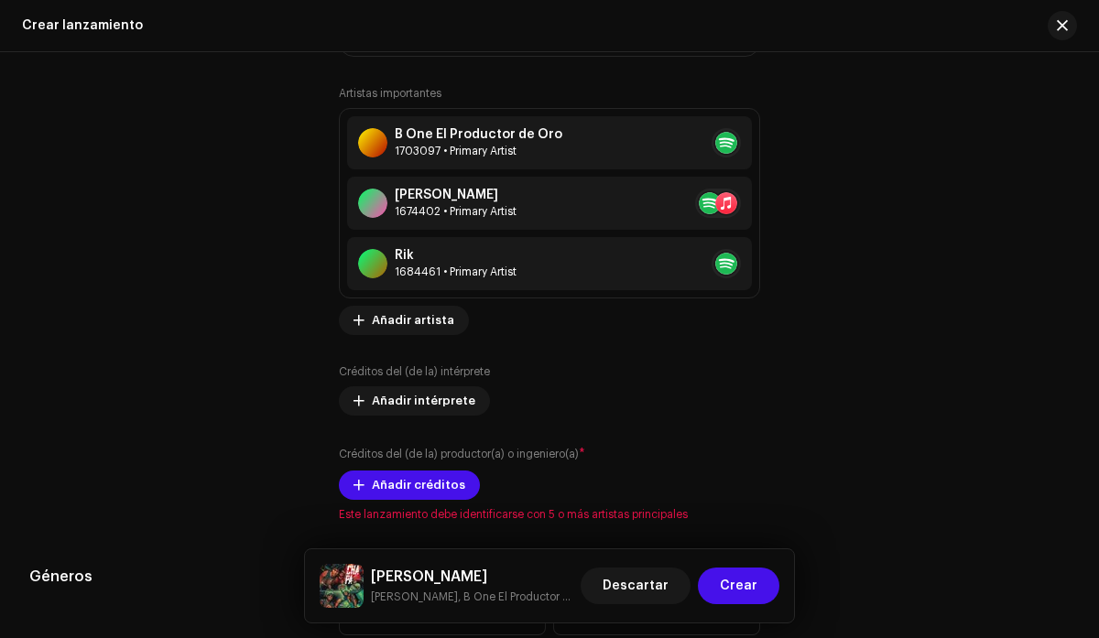
scroll to position [2386, 0]
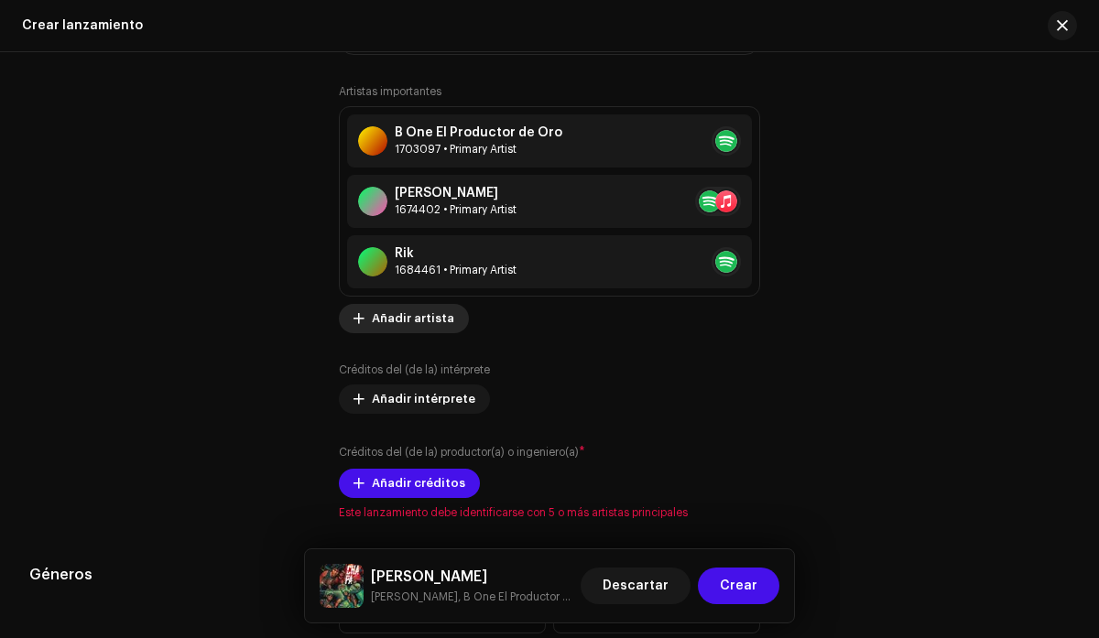
click at [443, 322] on span "Añadir artista" at bounding box center [413, 318] width 82 height 37
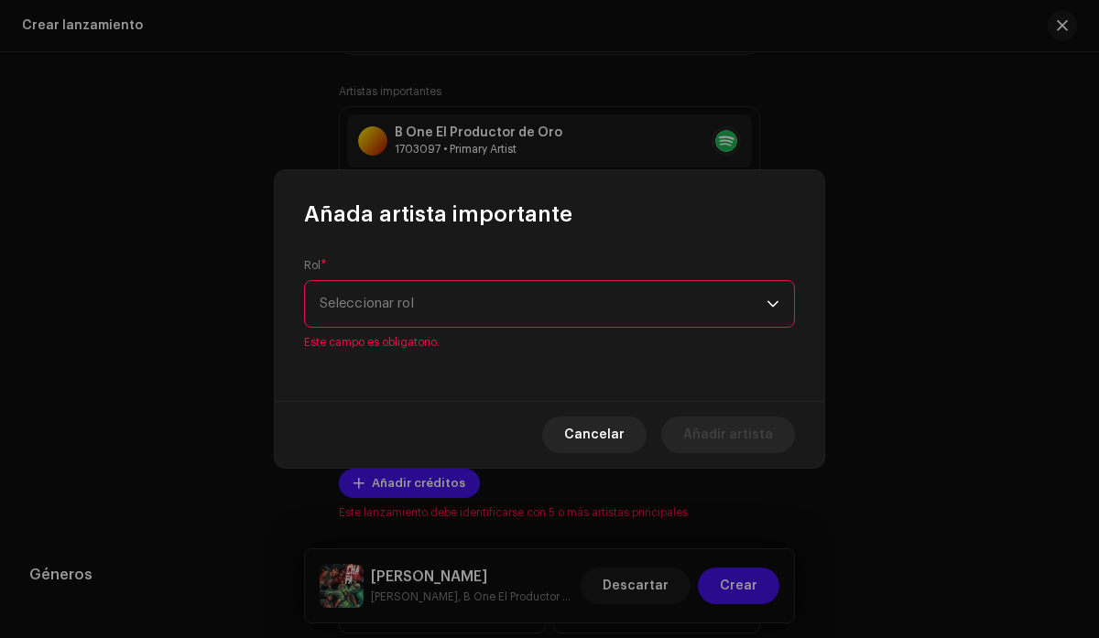
click at [768, 319] on div "dropdown trigger" at bounding box center [773, 304] width 13 height 46
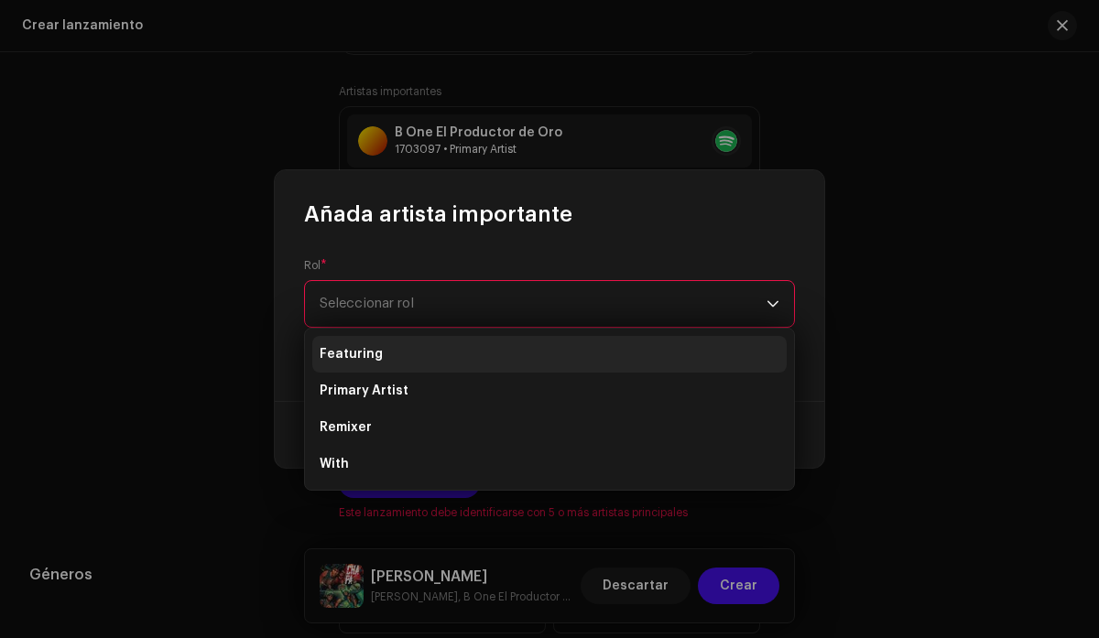
click at [550, 364] on li "Featuring" at bounding box center [549, 354] width 474 height 37
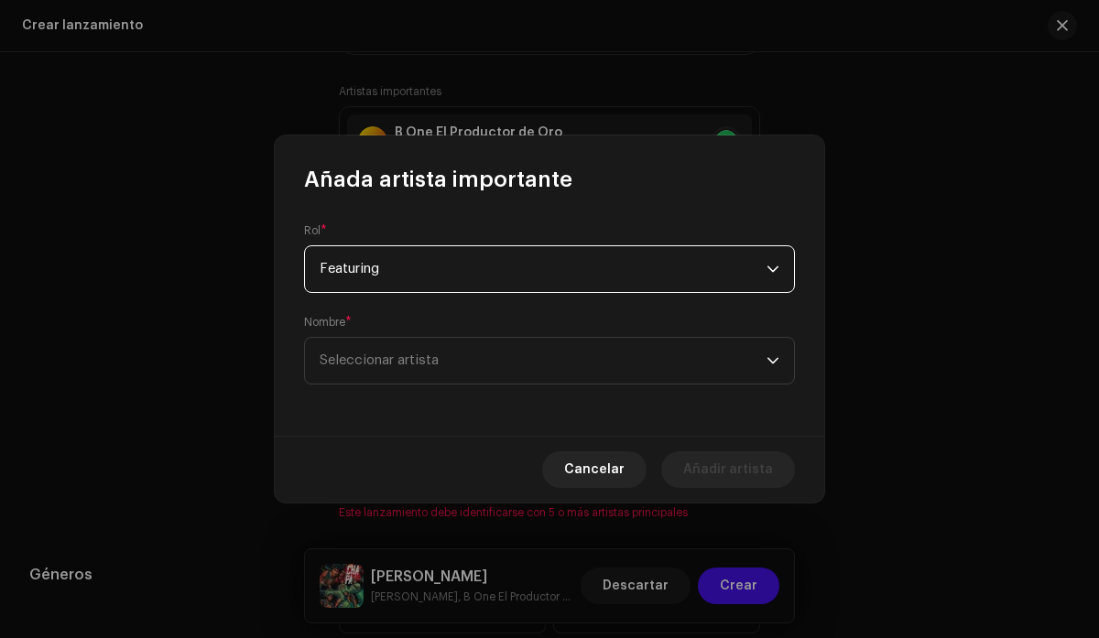
click at [774, 257] on div "dropdown trigger" at bounding box center [773, 269] width 13 height 46
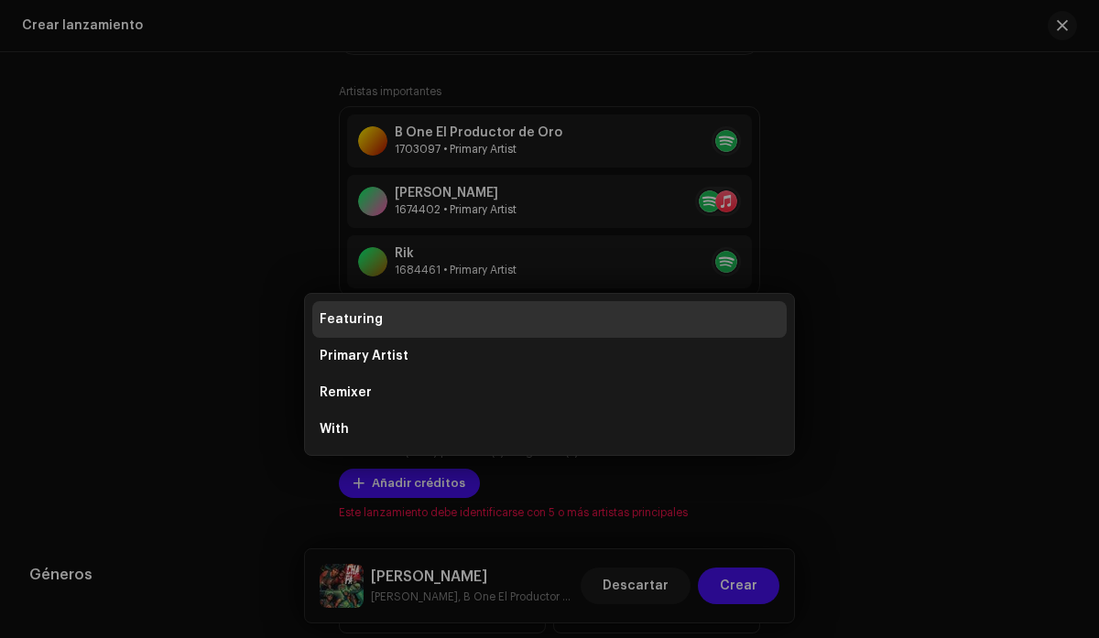
click at [872, 366] on div "Añada artista importante Rol * Featuring Nombre * Seleccionar artista [PERSON_N…" at bounding box center [549, 319] width 1099 height 638
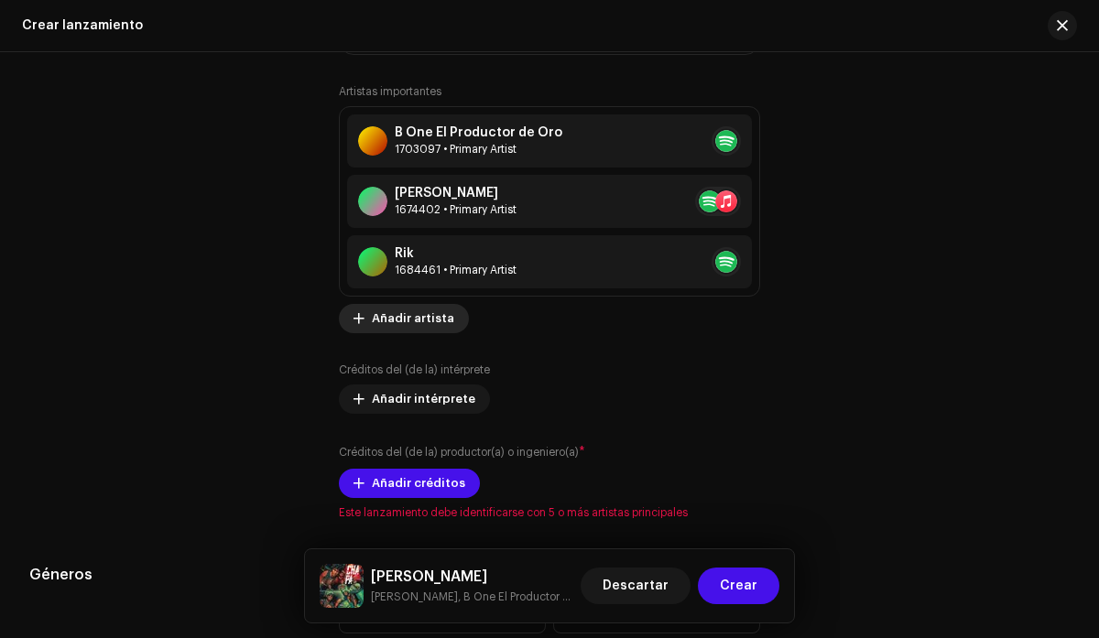
click at [405, 327] on span "Añadir artista" at bounding box center [413, 318] width 82 height 37
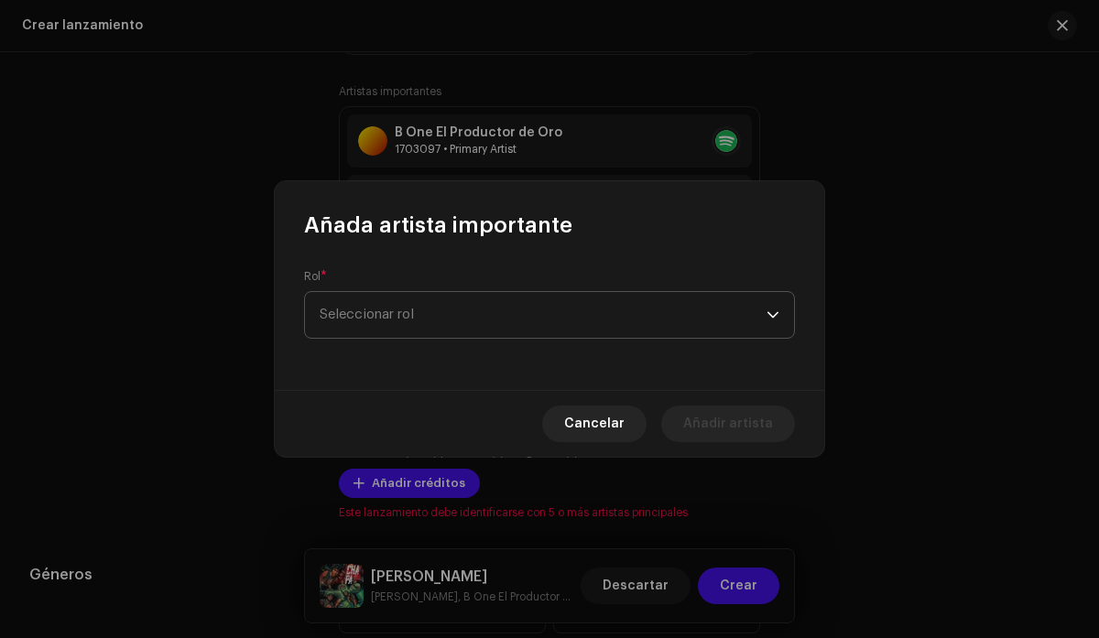
click at [782, 313] on p-select "Seleccionar rol" at bounding box center [549, 315] width 491 height 48
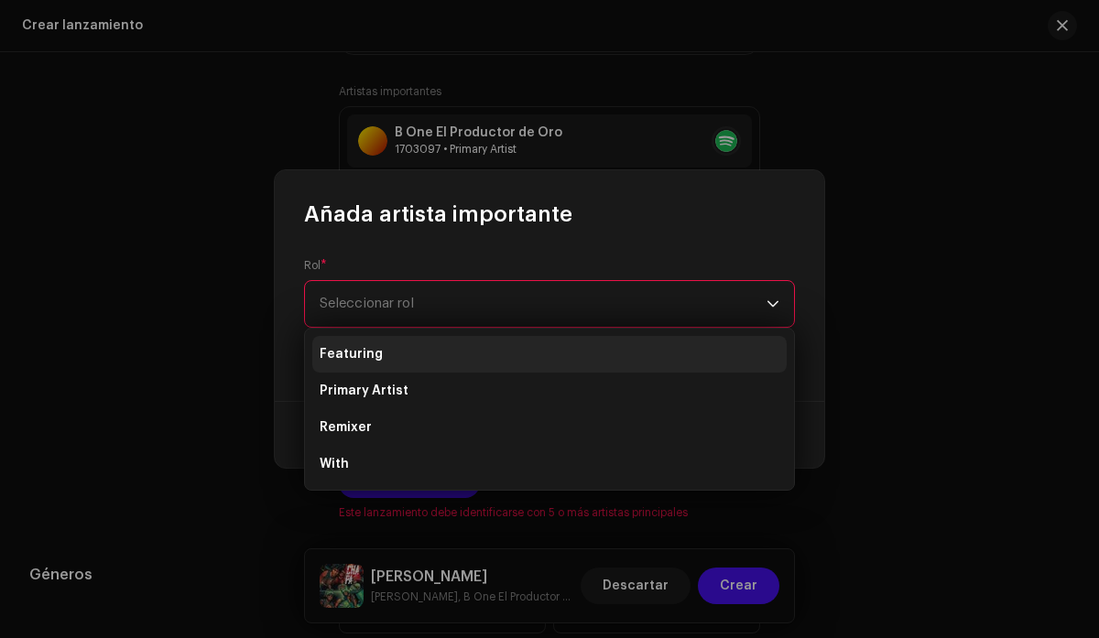
click at [587, 362] on li "Featuring" at bounding box center [549, 354] width 474 height 37
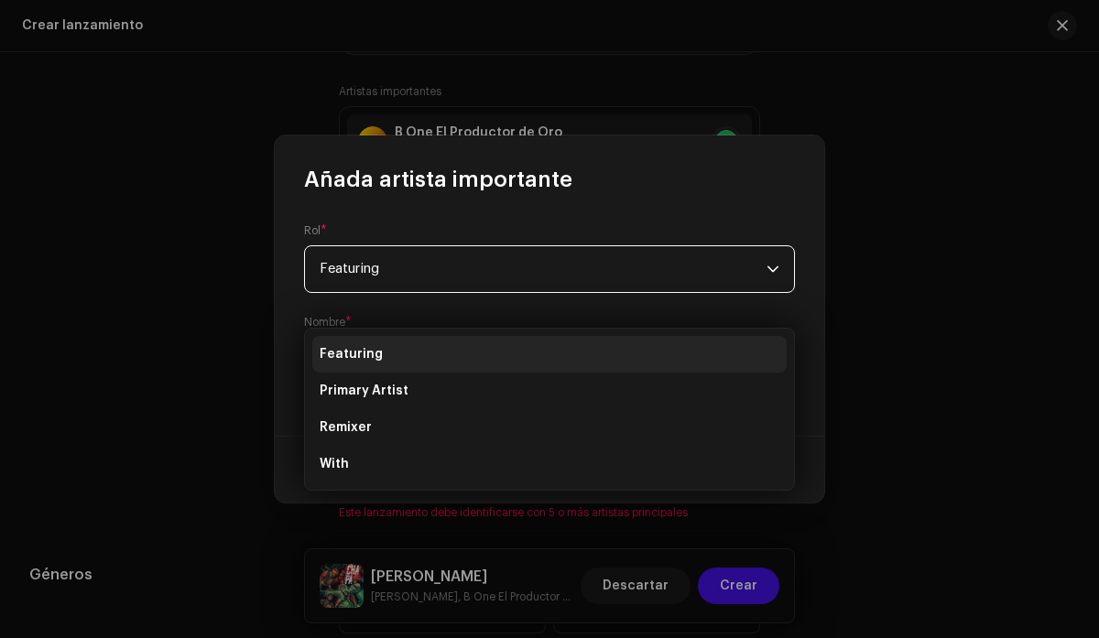
click at [587, 362] on span "Seleccionar artista" at bounding box center [543, 361] width 447 height 46
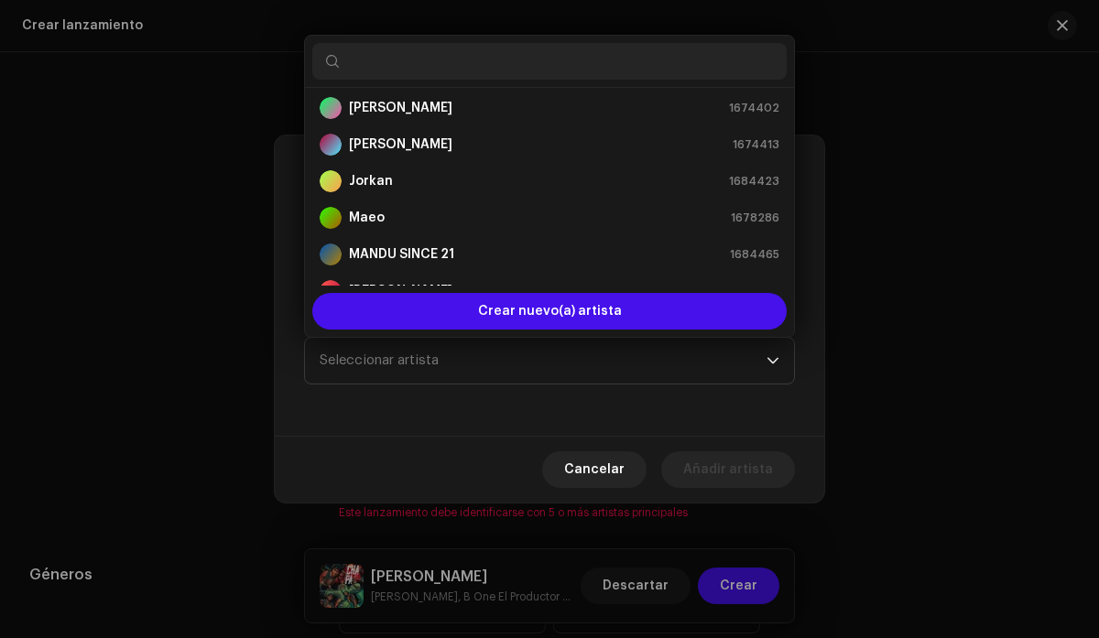
scroll to position [263, 0]
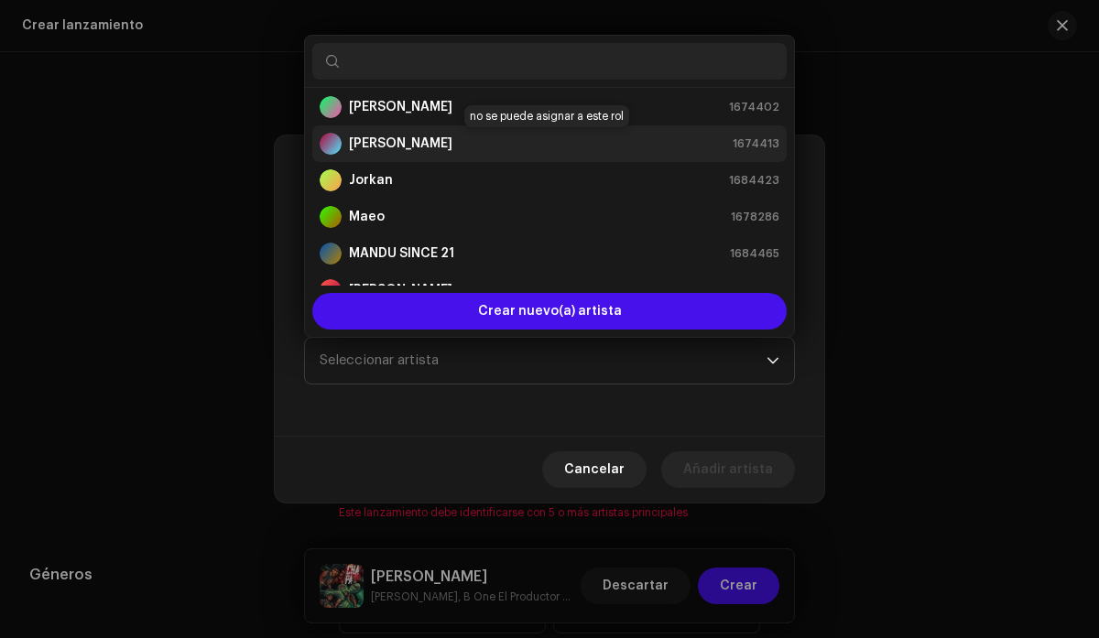
click at [469, 141] on div "[PERSON_NAME] B 1674413" at bounding box center [550, 144] width 460 height 22
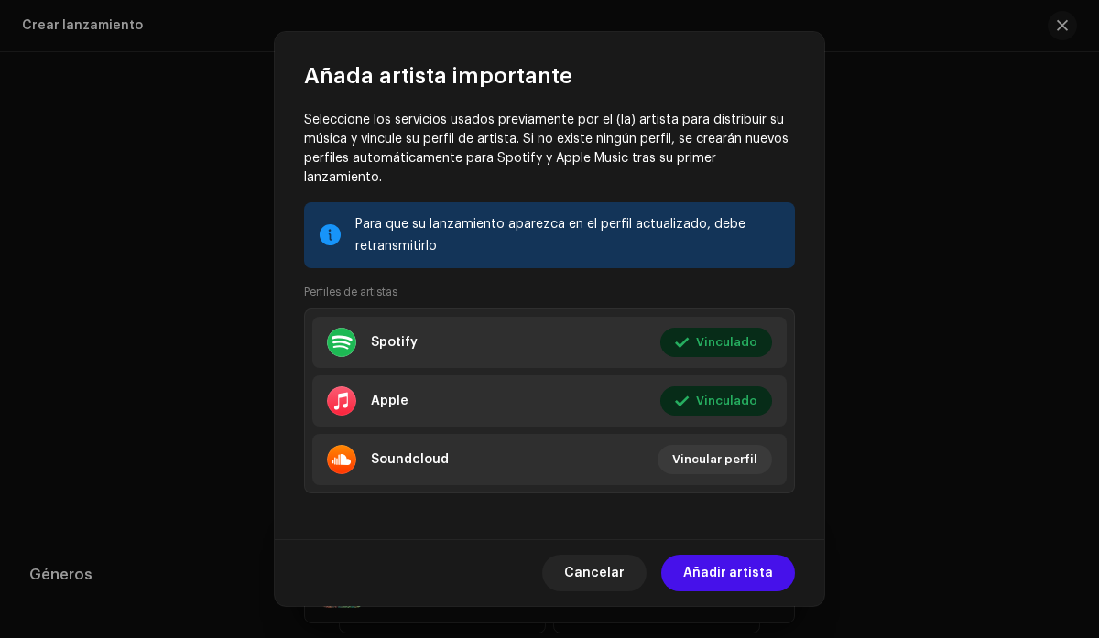
scroll to position [256, 0]
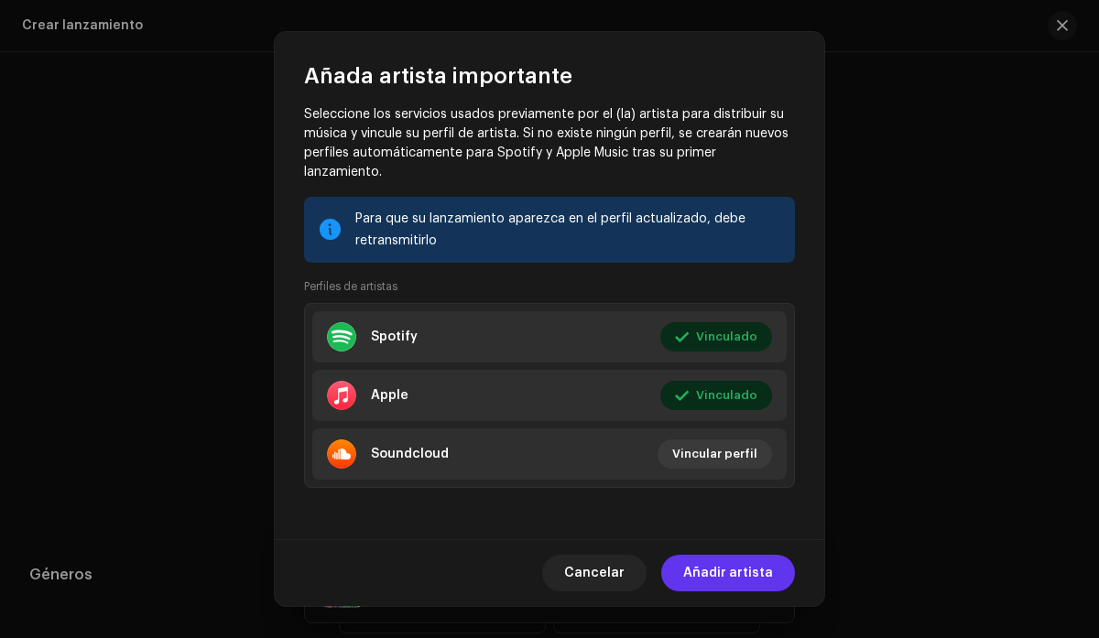
click at [715, 577] on span "Añadir artista" at bounding box center [728, 573] width 90 height 37
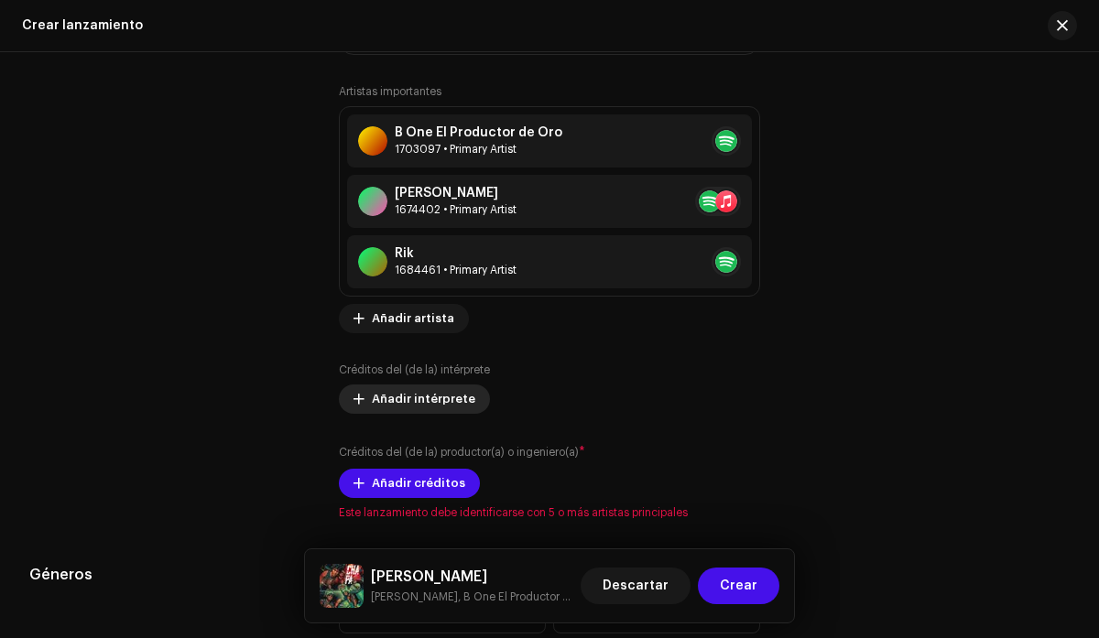
click at [414, 402] on span "Añadir intérprete" at bounding box center [423, 399] width 103 height 37
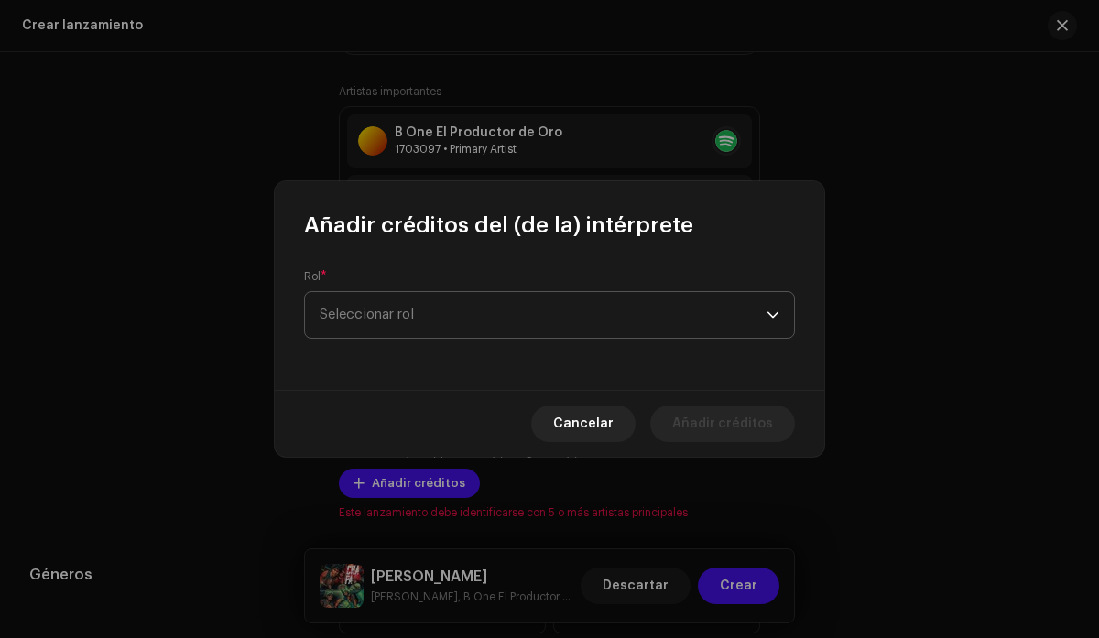
click at [777, 318] on div "dropdown trigger" at bounding box center [773, 315] width 13 height 46
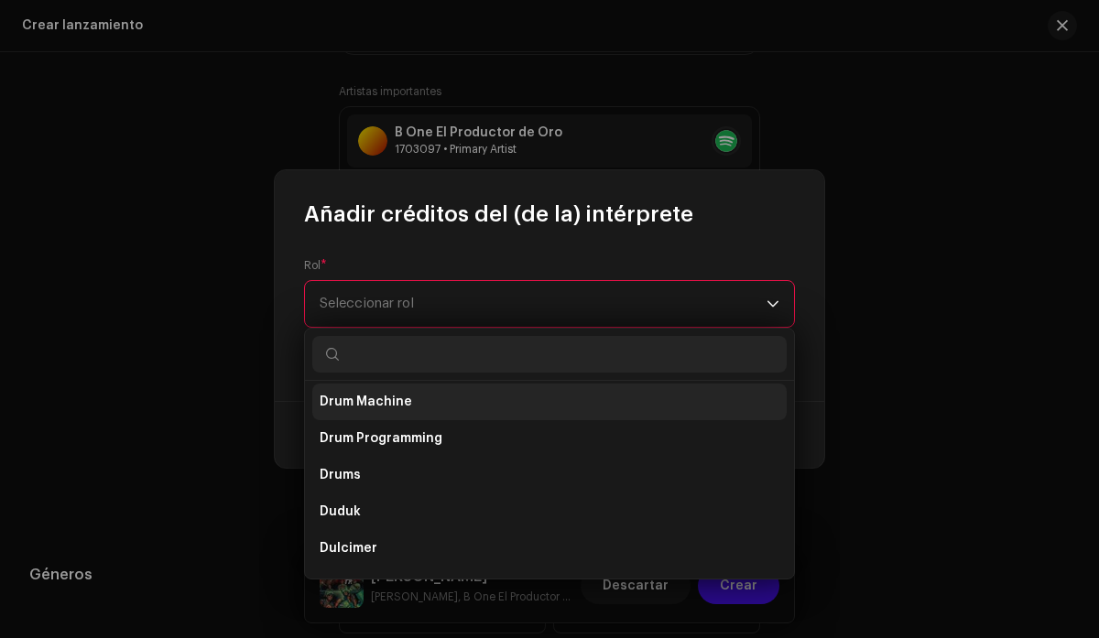
scroll to position [4586, 0]
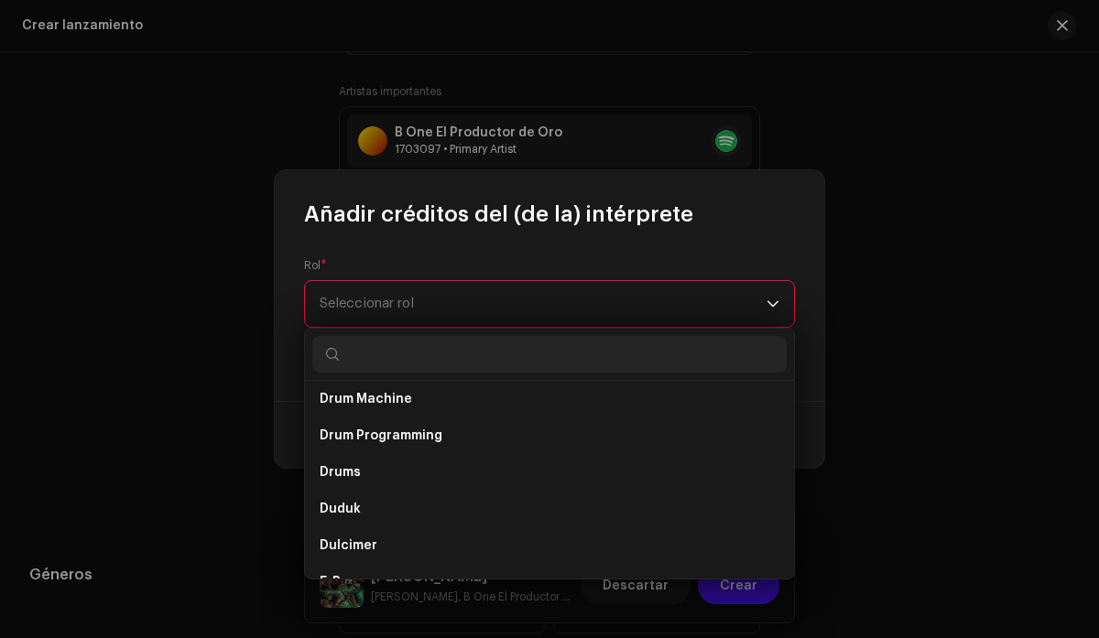
click at [517, 290] on span "Seleccionar rol" at bounding box center [543, 304] width 447 height 46
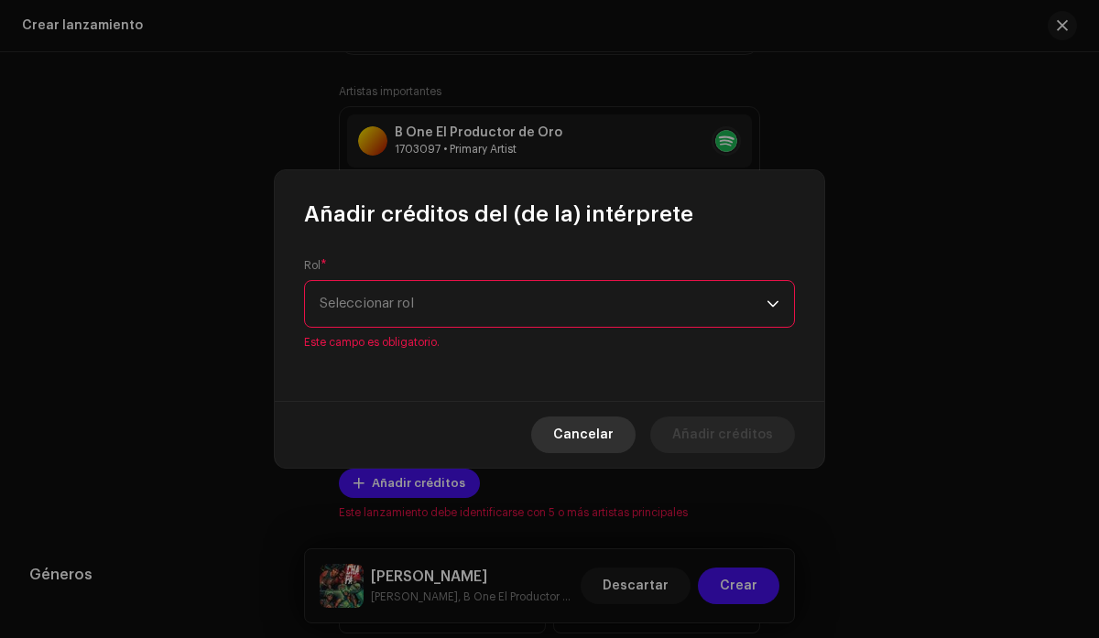
click at [593, 435] on span "Cancelar" at bounding box center [583, 435] width 60 height 37
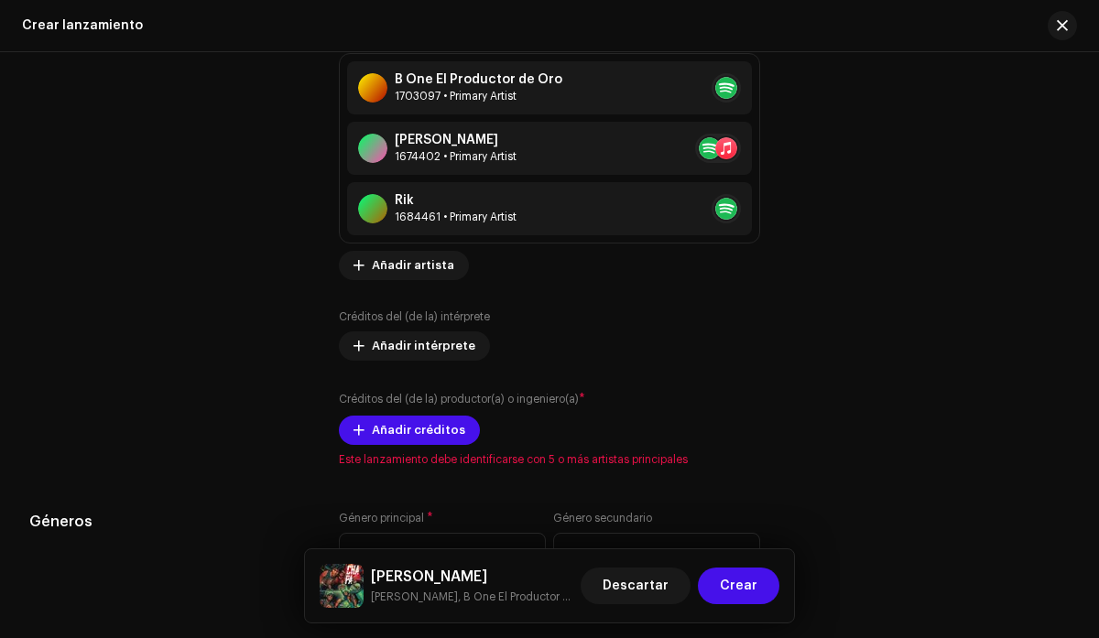
scroll to position [2514, 0]
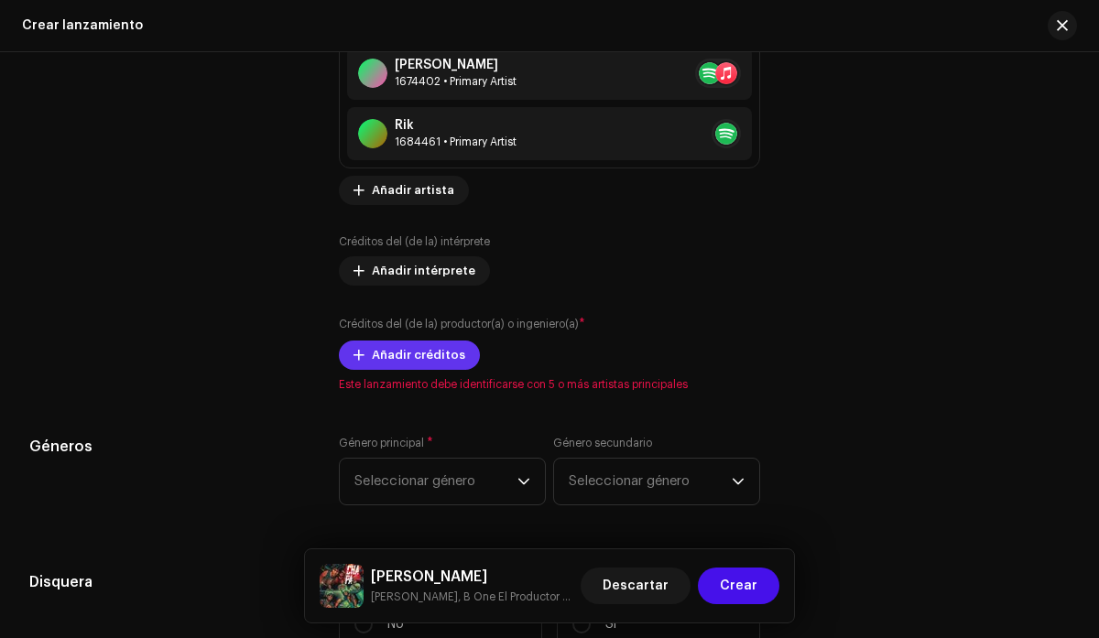
click at [425, 364] on span "Añadir créditos" at bounding box center [418, 355] width 93 height 37
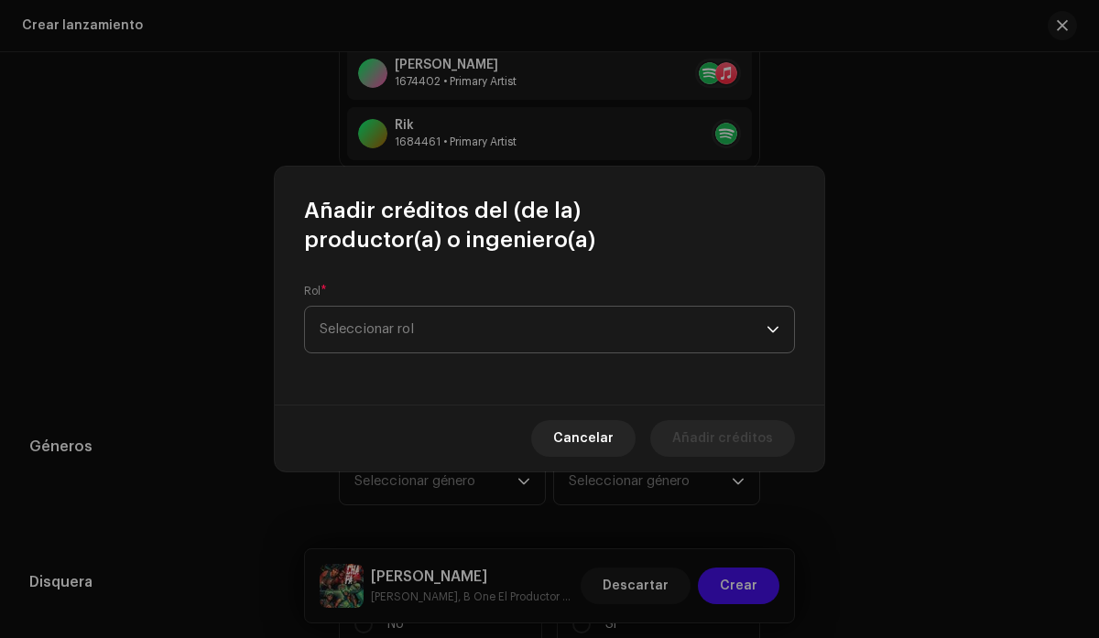
click at [712, 325] on span "Seleccionar rol" at bounding box center [543, 330] width 447 height 46
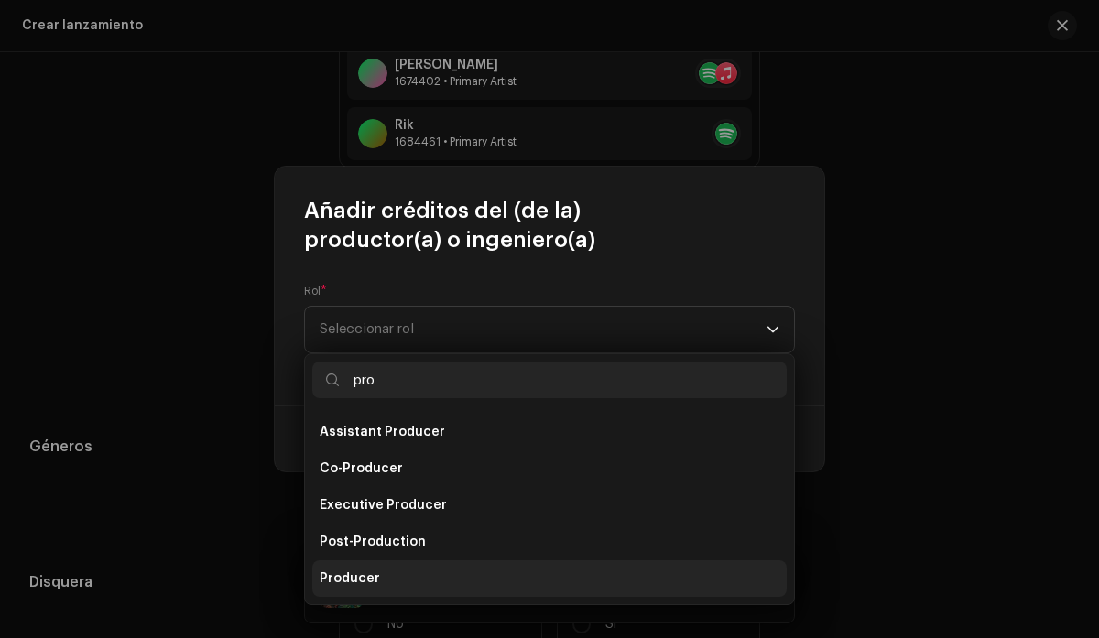
type input "pro"
click at [433, 573] on li "Producer" at bounding box center [549, 578] width 474 height 37
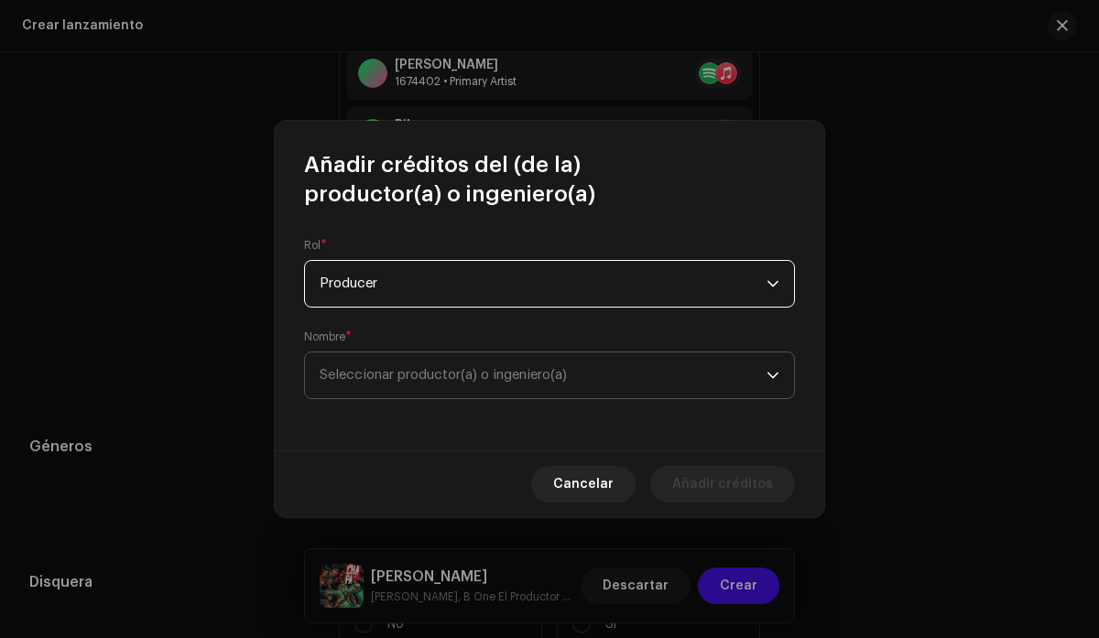
click at [773, 372] on icon "dropdown trigger" at bounding box center [773, 375] width 13 height 13
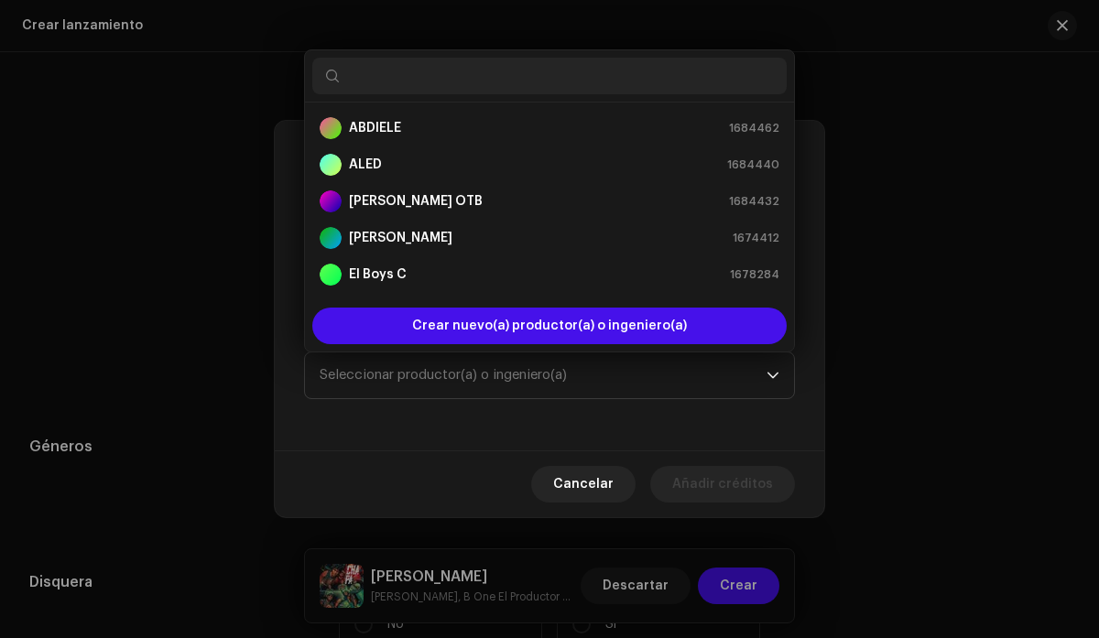
click at [578, 77] on input "text" at bounding box center [549, 76] width 474 height 37
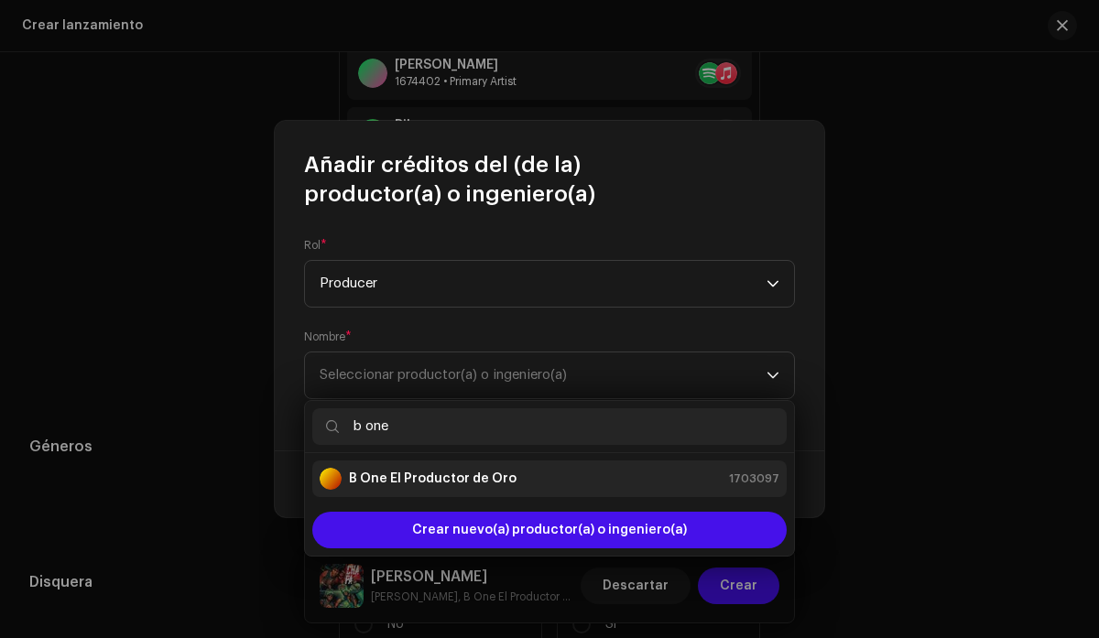
type input "b one"
click at [487, 482] on strong "B One El Productor de Oro" at bounding box center [433, 479] width 168 height 18
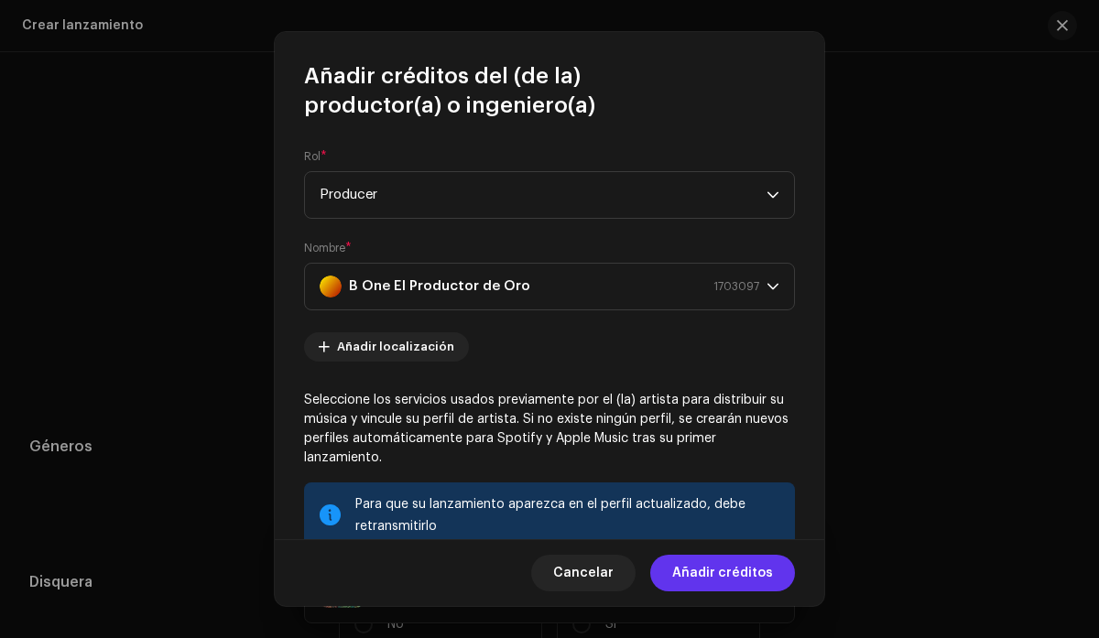
click at [720, 573] on span "Añadir créditos" at bounding box center [722, 573] width 101 height 37
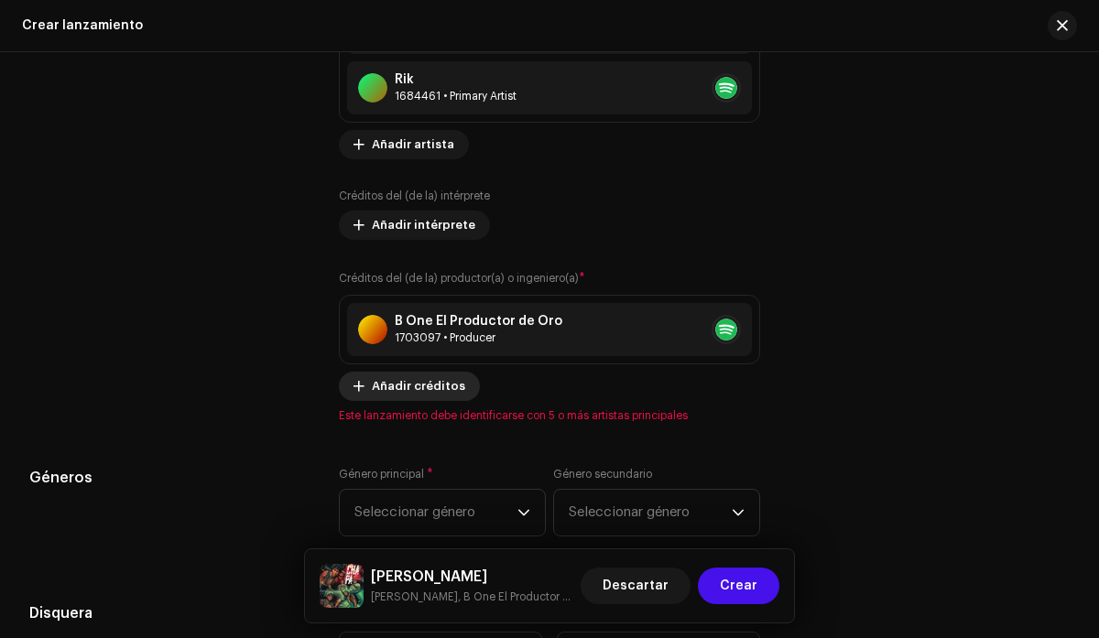
scroll to position [2558, 0]
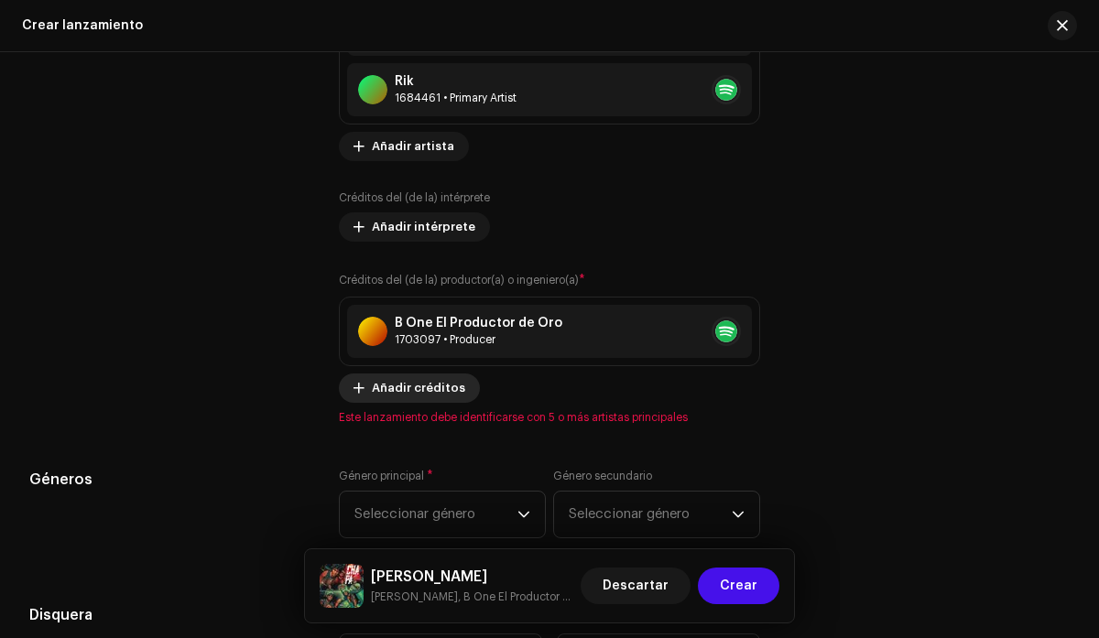
click at [431, 398] on span "Añadir créditos" at bounding box center [418, 388] width 93 height 37
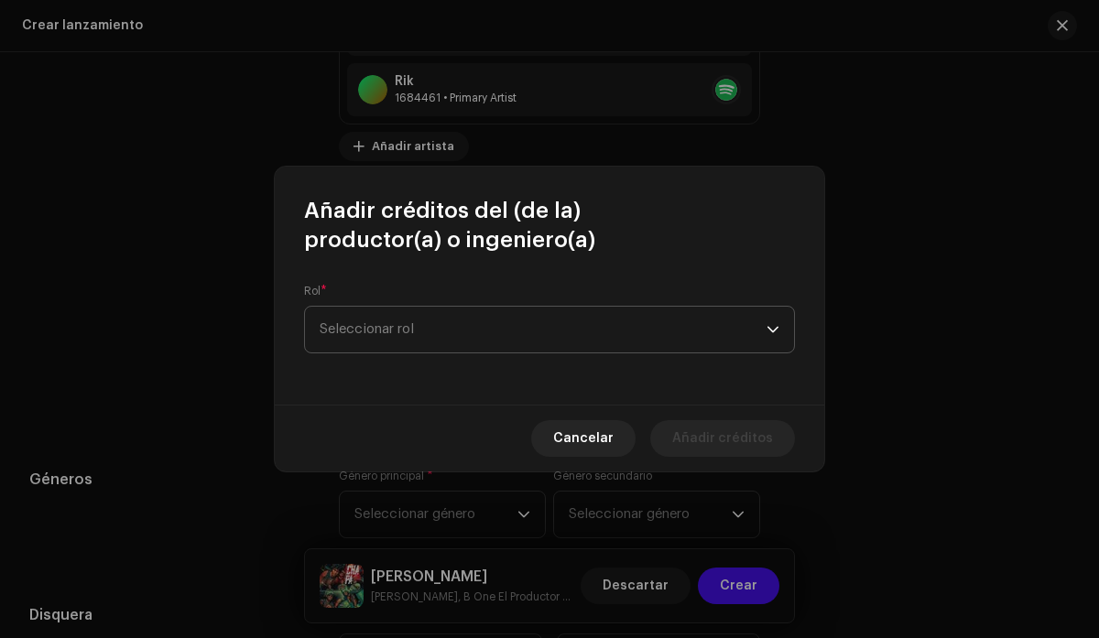
click at [501, 324] on span "Seleccionar rol" at bounding box center [543, 330] width 447 height 46
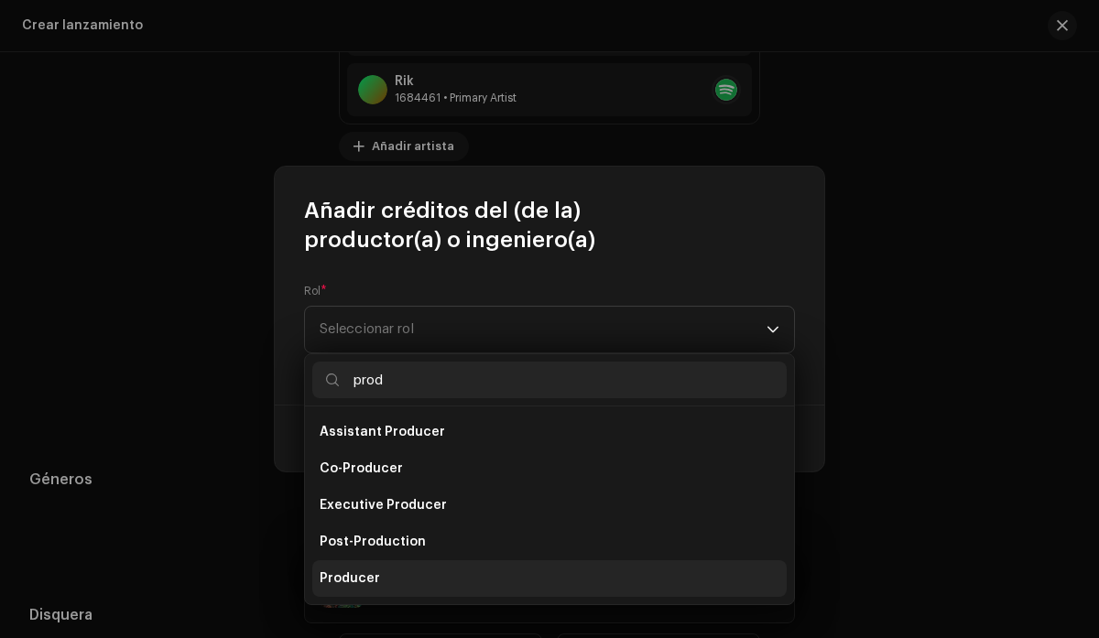
type input "prod"
click at [375, 575] on li "Producer" at bounding box center [549, 578] width 474 height 37
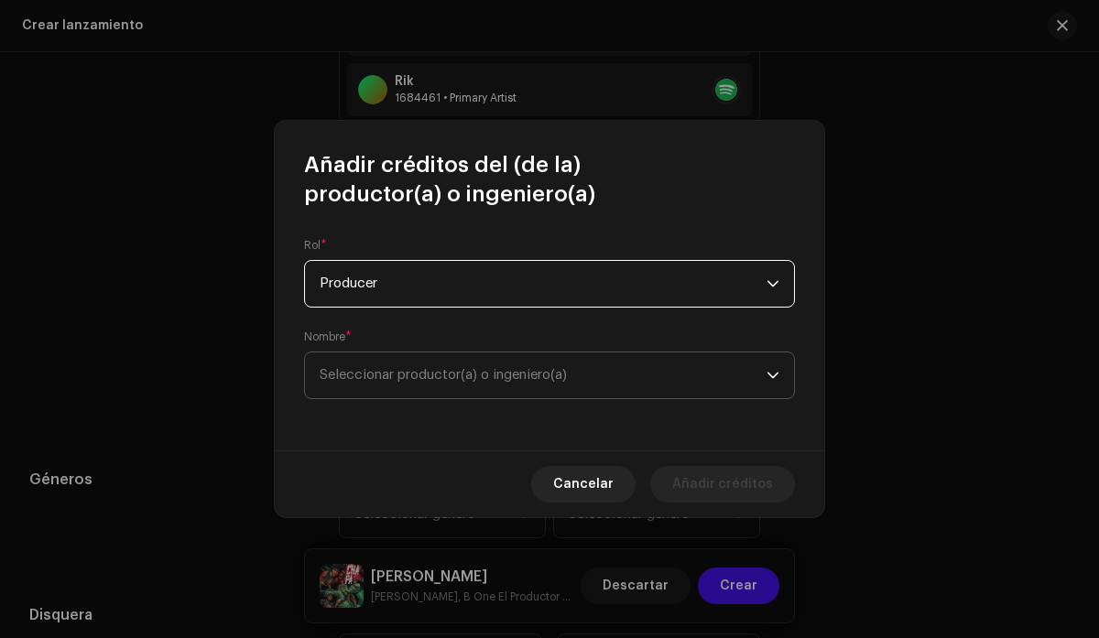
click at [519, 370] on span "Seleccionar productor(a) o ingeniero(a)" at bounding box center [443, 375] width 247 height 14
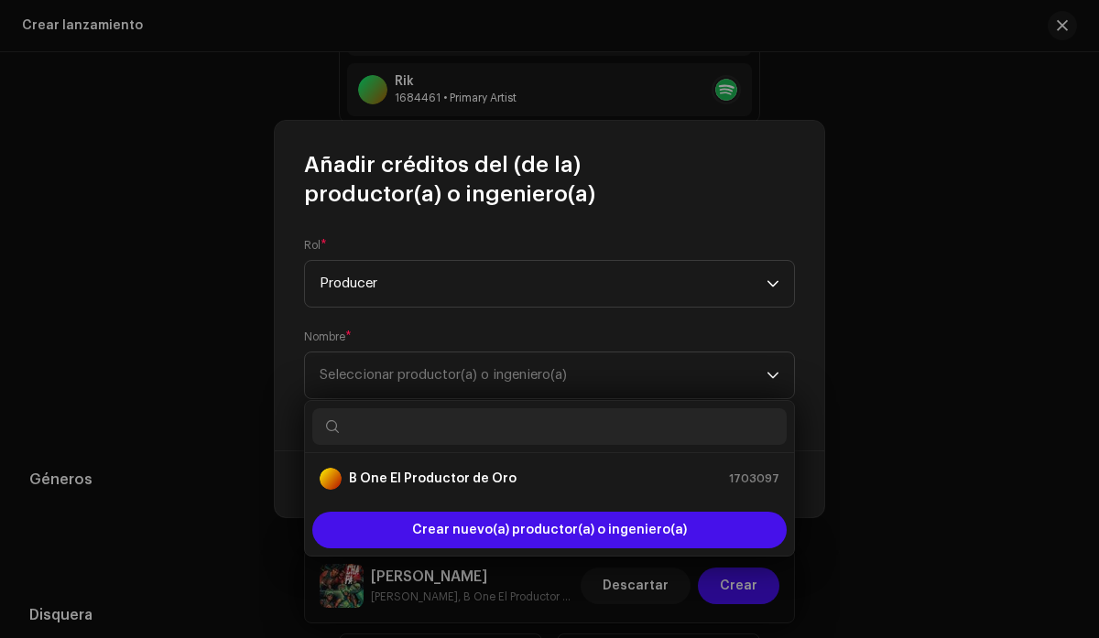
click at [502, 419] on input "text" at bounding box center [549, 426] width 474 height 37
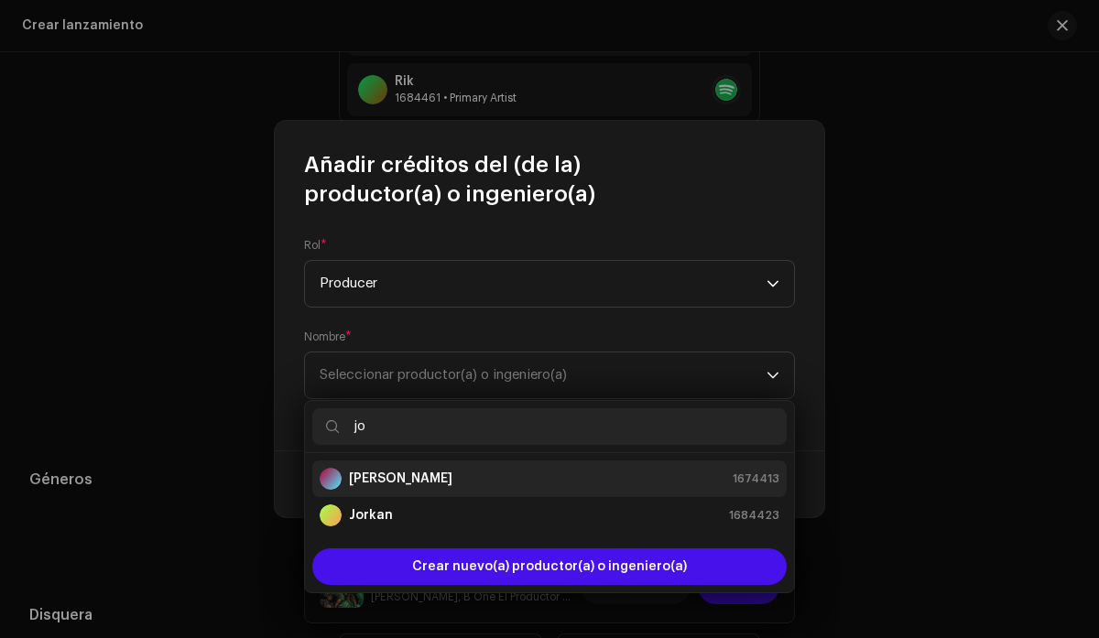
type input "jo"
click at [465, 477] on div "[PERSON_NAME] B 1674413" at bounding box center [550, 479] width 460 height 22
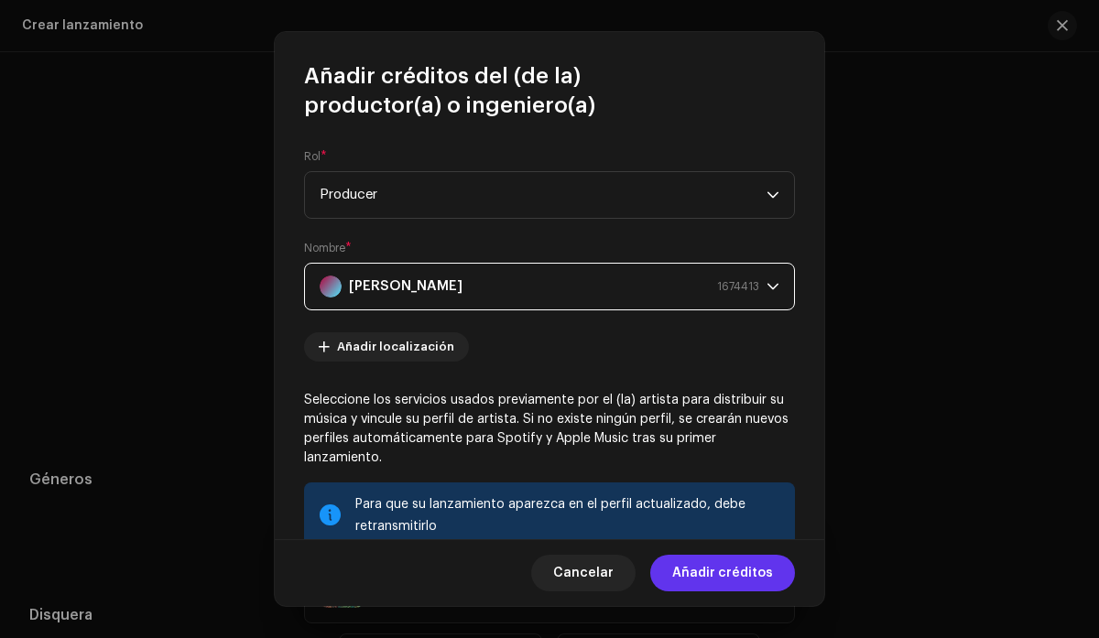
click at [723, 571] on span "Añadir créditos" at bounding box center [722, 573] width 101 height 37
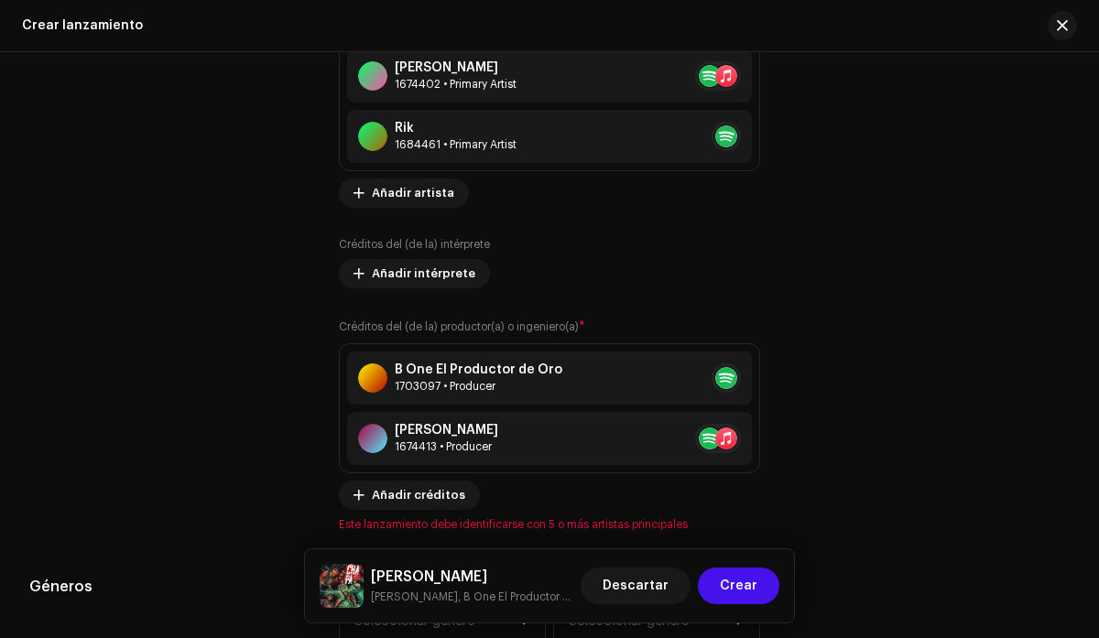
click at [823, 353] on div "Consejos Apple no permite cambios en el Nombre de Artista y la ID de Artista de…" at bounding box center [929, 137] width 280 height 789
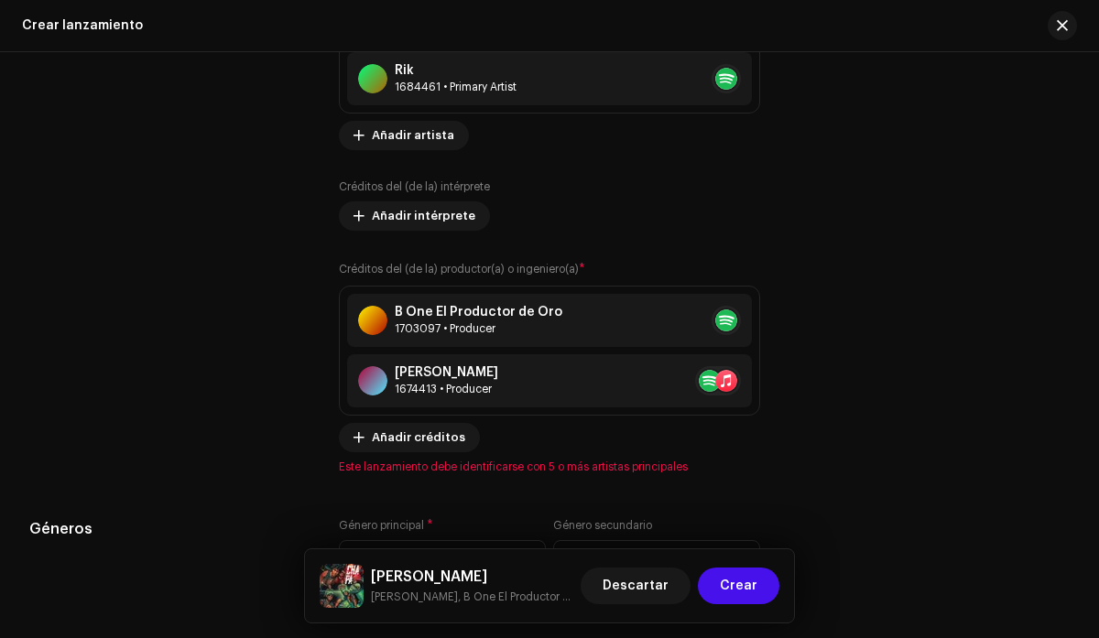
scroll to position [2579, 0]
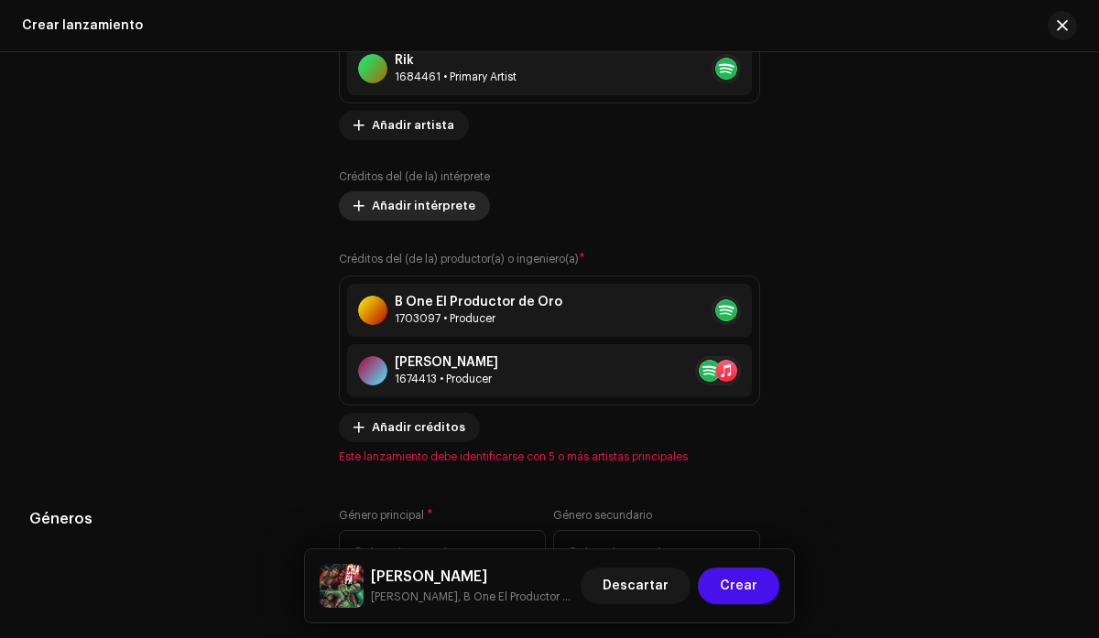
click at [445, 218] on span "Añadir intérprete" at bounding box center [423, 206] width 103 height 37
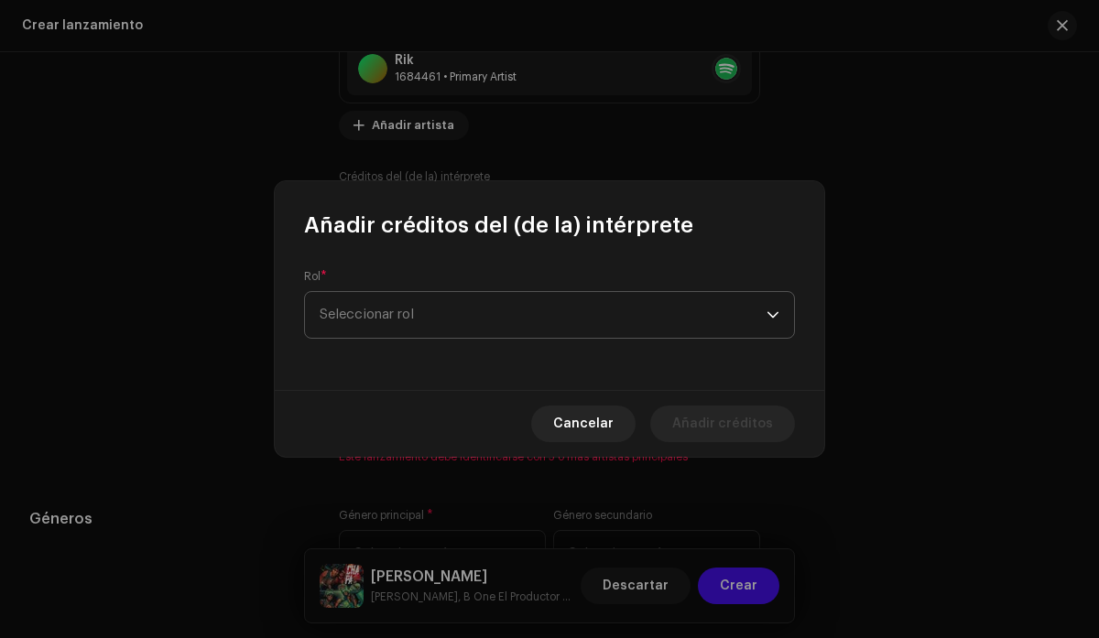
click at [588, 310] on span "Seleccionar rol" at bounding box center [543, 315] width 447 height 46
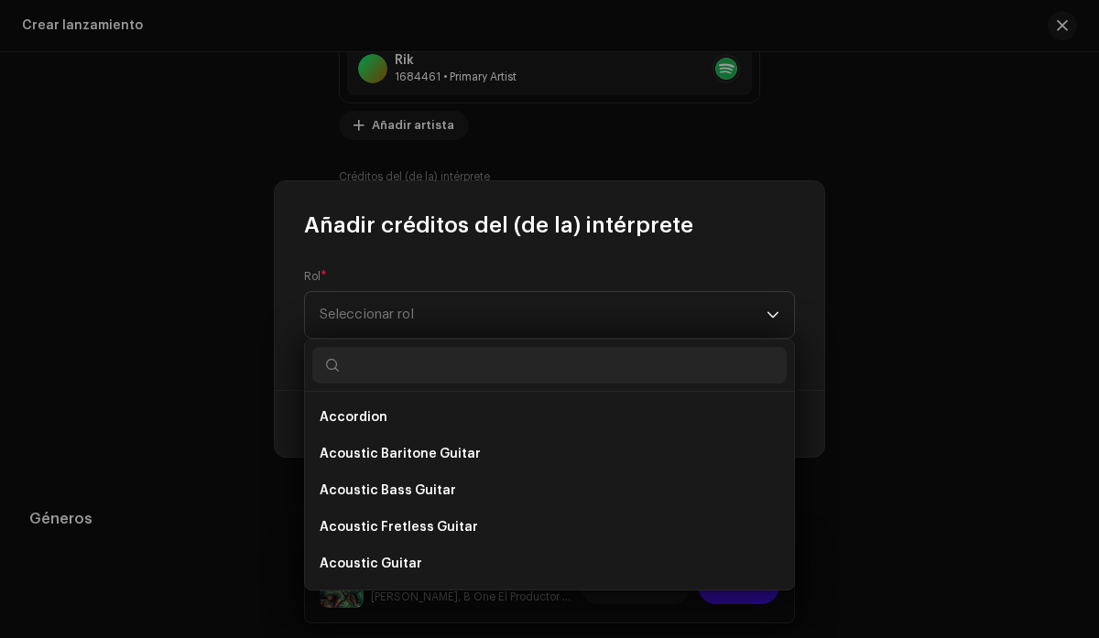
click at [520, 364] on input "text" at bounding box center [549, 365] width 474 height 37
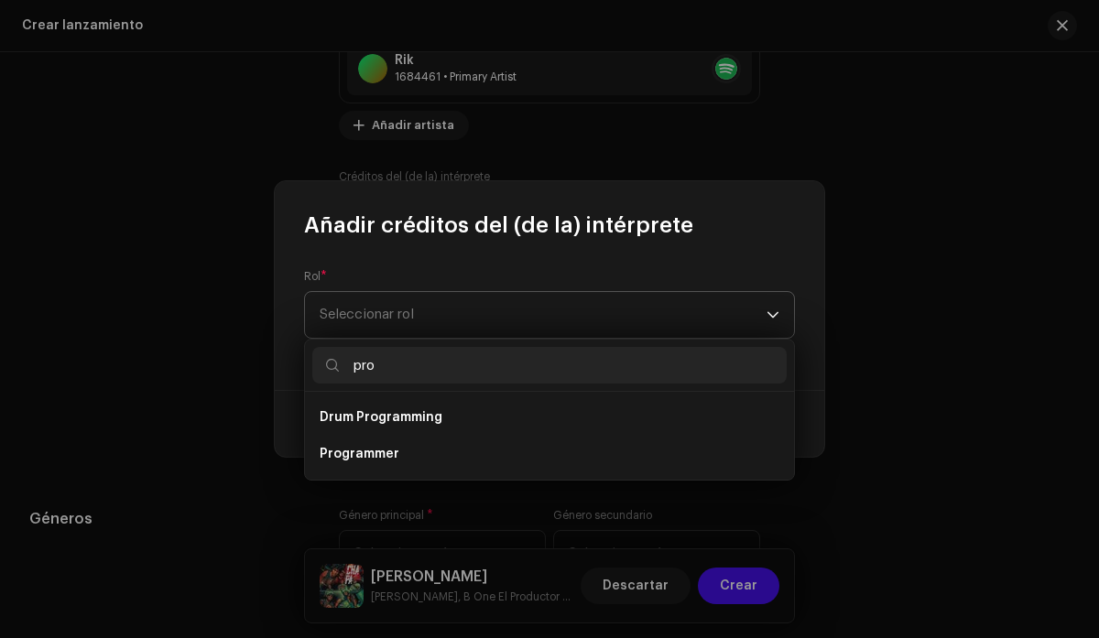
type input "pro"
click at [665, 306] on span "Seleccionar rol" at bounding box center [543, 315] width 447 height 46
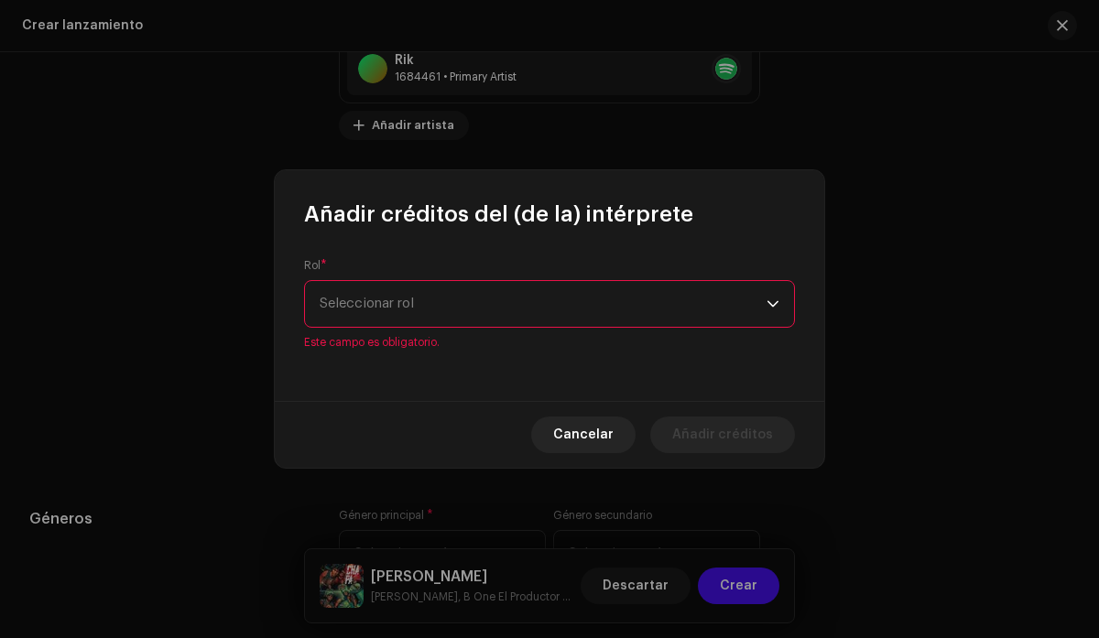
click at [665, 306] on span "Seleccionar rol" at bounding box center [543, 304] width 447 height 46
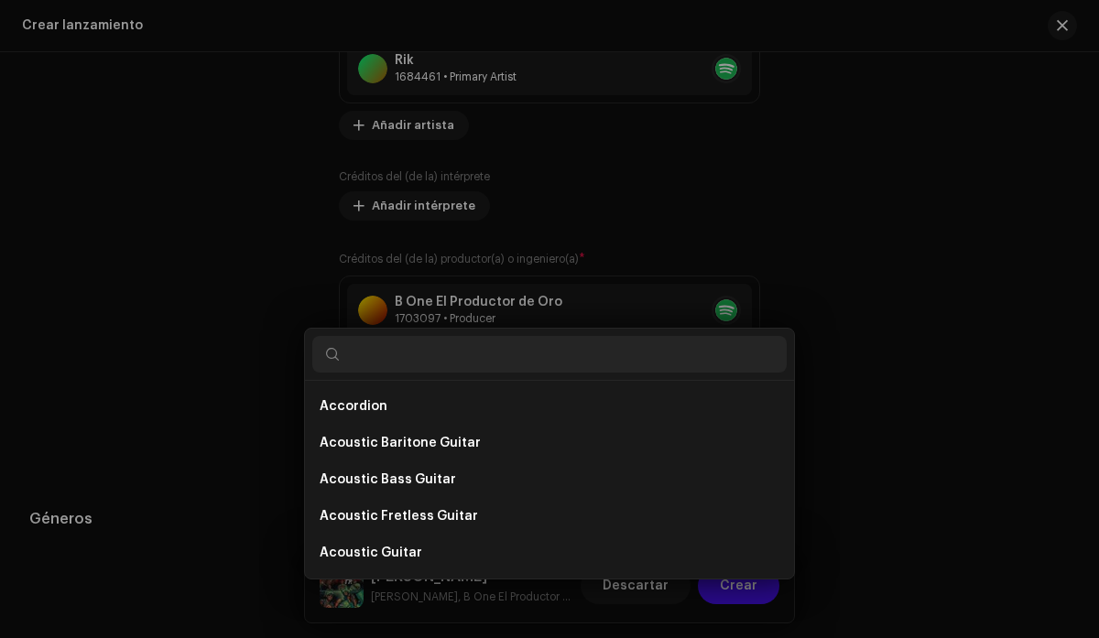
click at [930, 227] on div "Añadir créditos del (de la) intérprete Rol * Seleccionar rol Este campo es obli…" at bounding box center [549, 319] width 1099 height 638
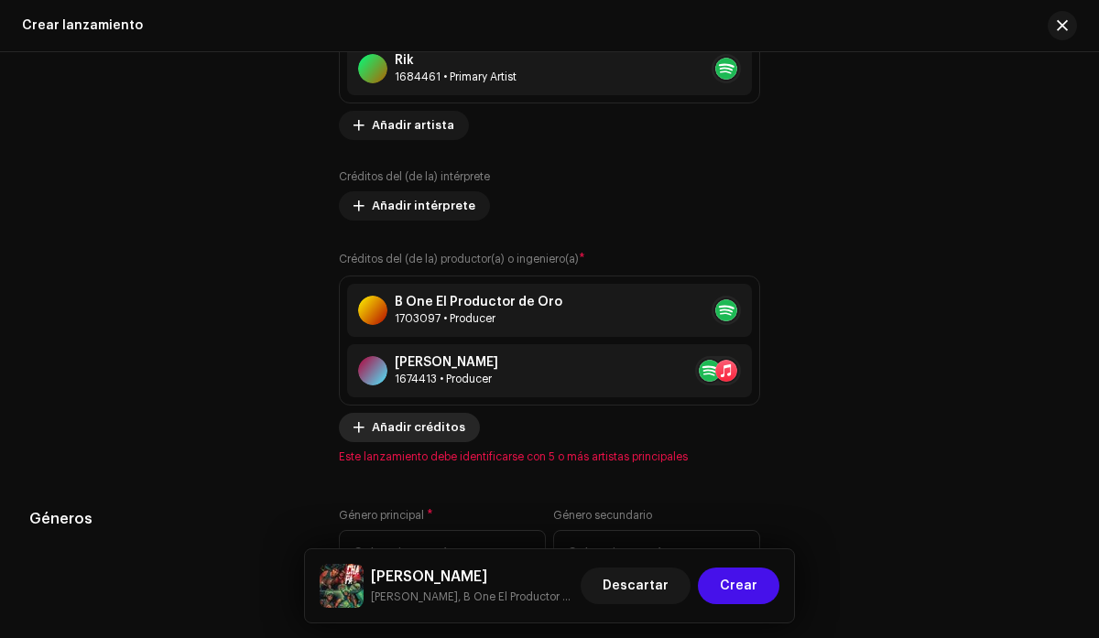
click at [414, 430] on span "Añadir créditos" at bounding box center [418, 427] width 93 height 37
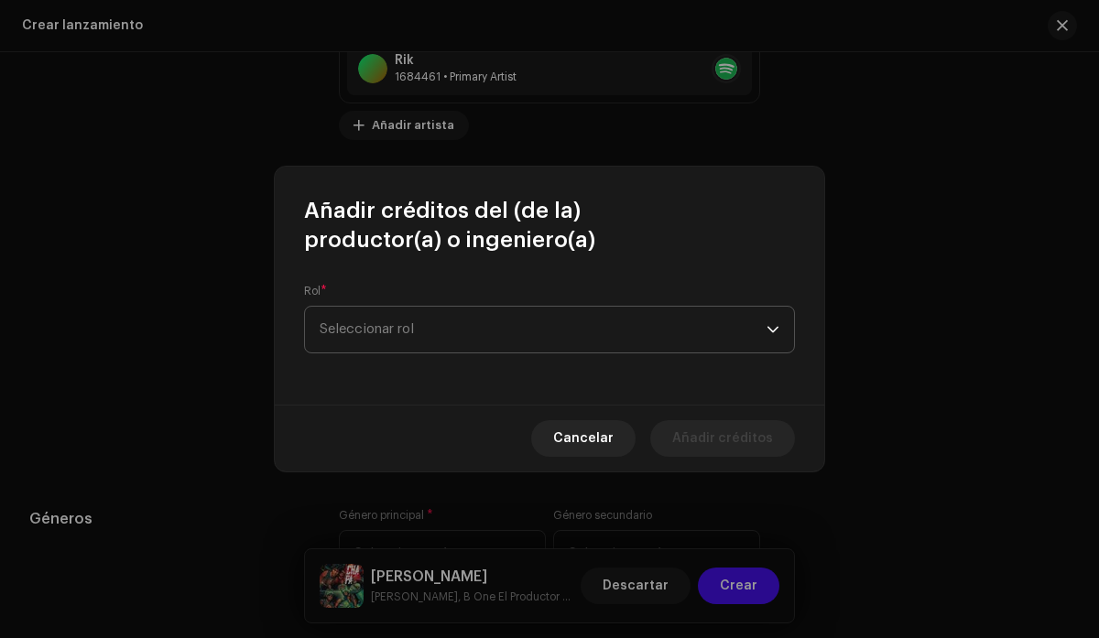
click at [526, 310] on span "Seleccionar rol" at bounding box center [543, 330] width 447 height 46
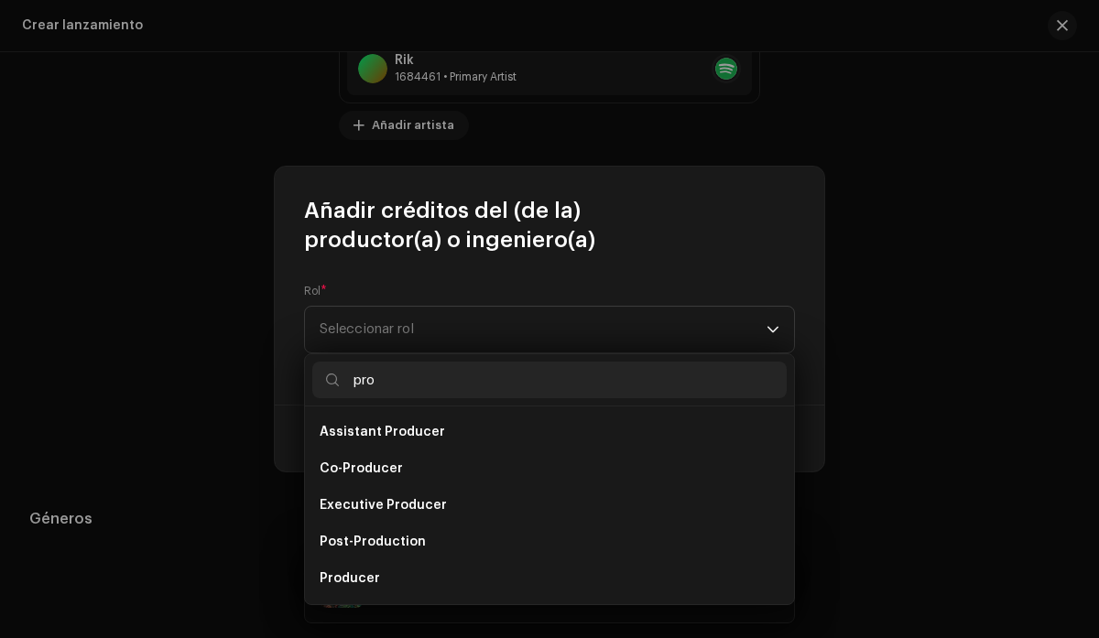
scroll to position [29, 0]
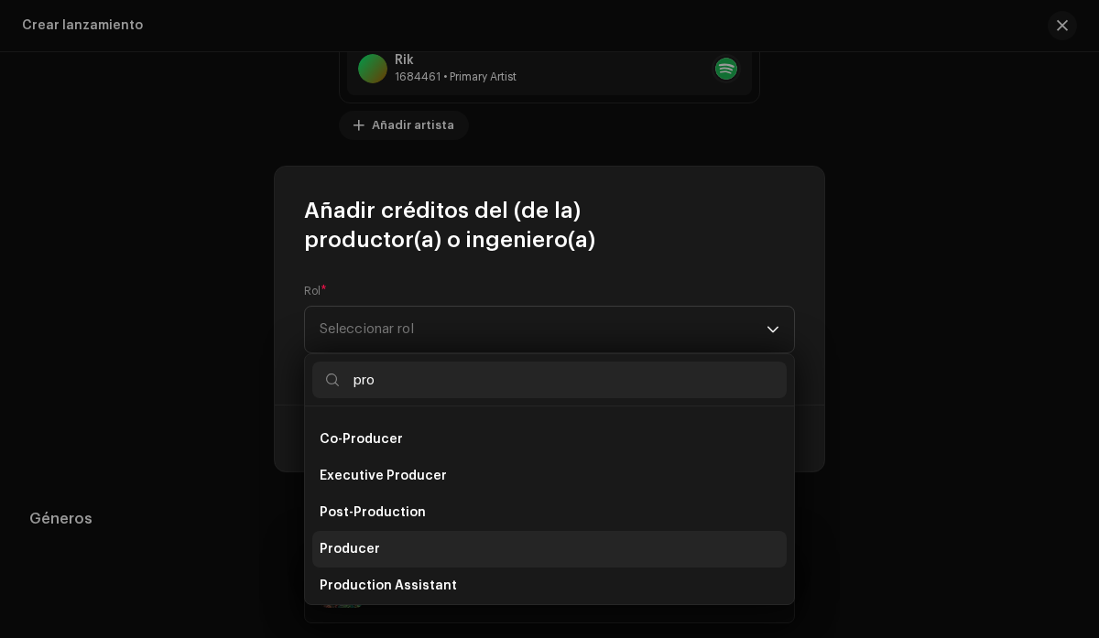
type input "pro"
click at [384, 544] on li "Producer" at bounding box center [549, 549] width 474 height 37
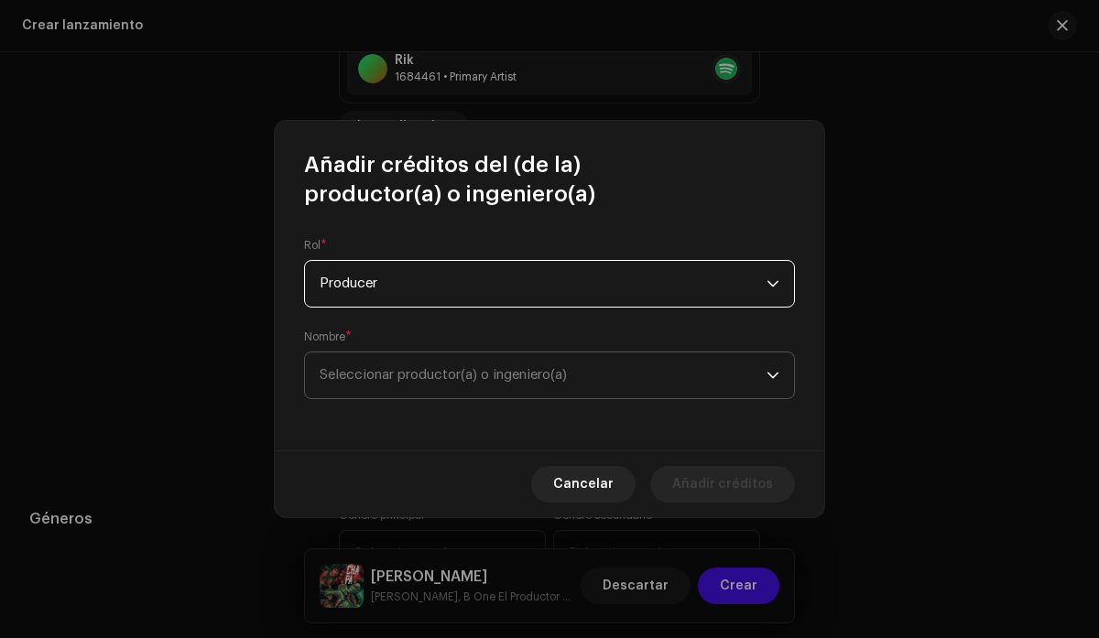
click at [681, 376] on span "Seleccionar productor(a) o ingeniero(a)" at bounding box center [543, 376] width 447 height 46
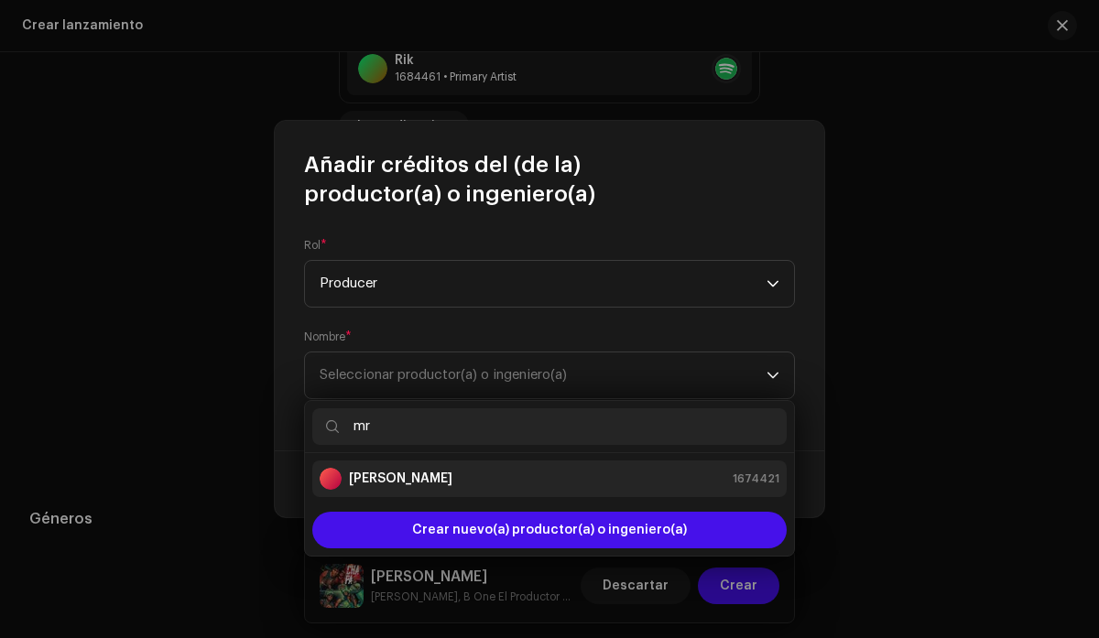
type input "mr"
click at [589, 469] on div "[PERSON_NAME] 1674421" at bounding box center [550, 479] width 460 height 22
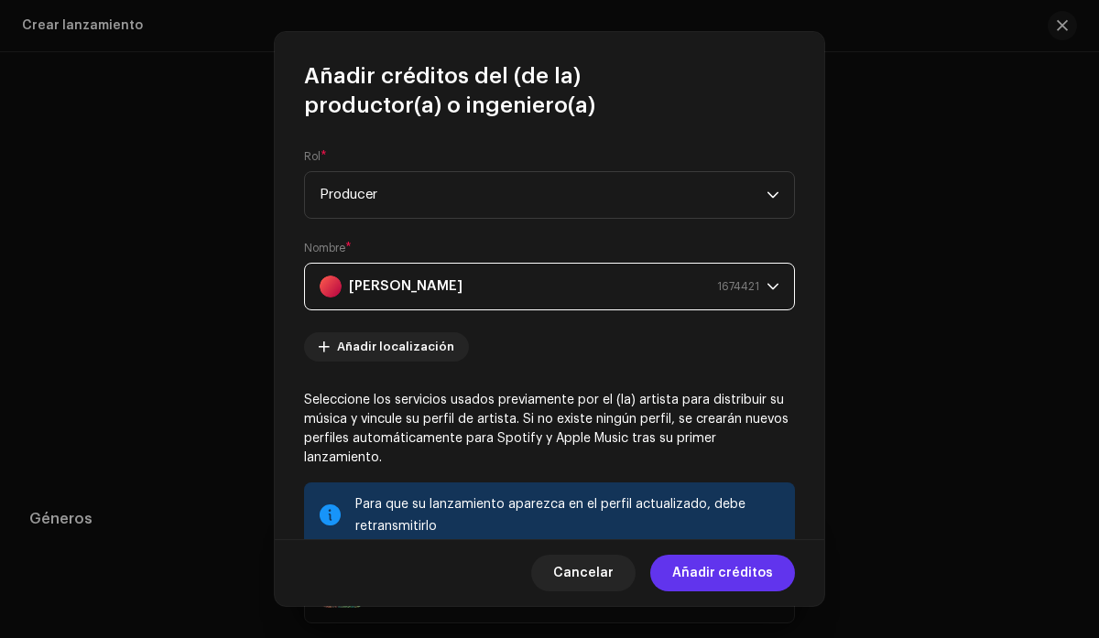
click at [723, 574] on span "Añadir créditos" at bounding box center [722, 573] width 101 height 37
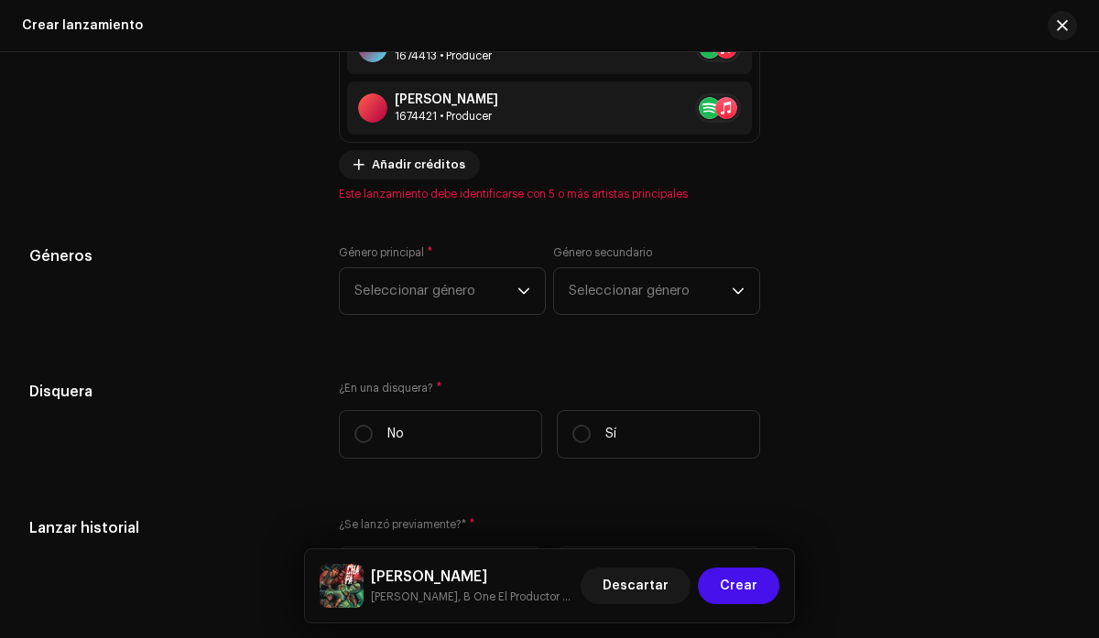
scroll to position [2908, 0]
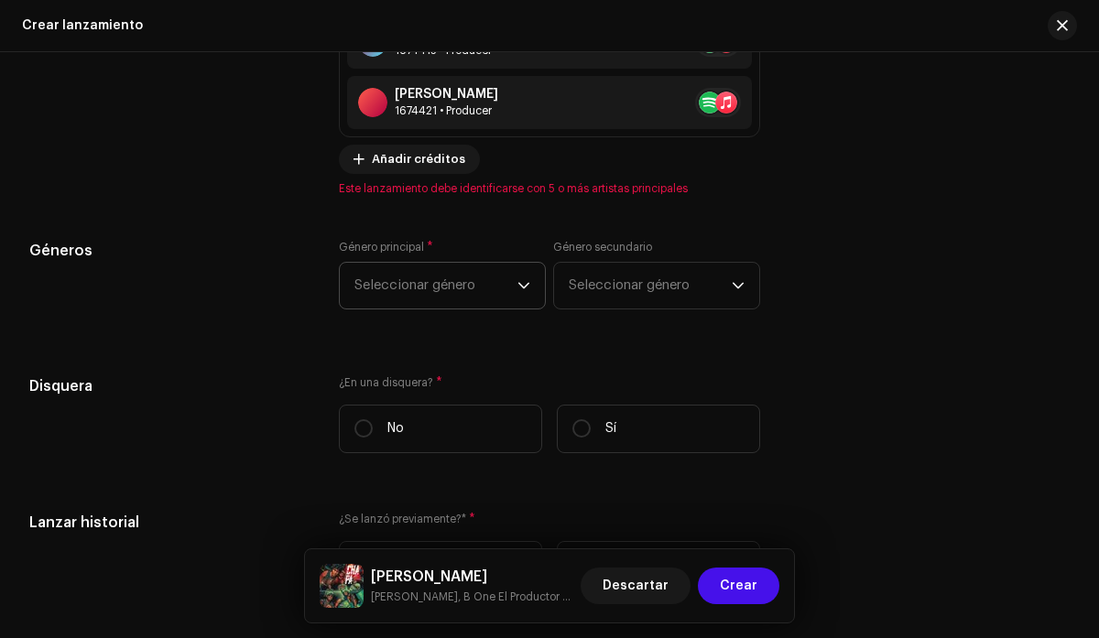
click at [511, 287] on span "Seleccionar género" at bounding box center [435, 286] width 163 height 46
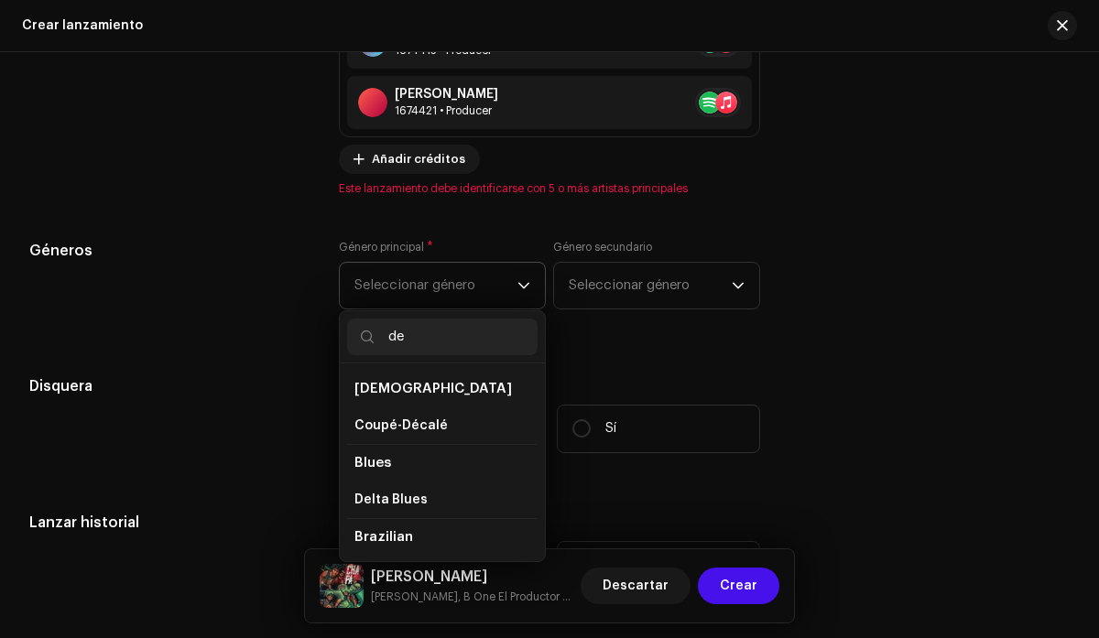
type input "d"
type input "dan"
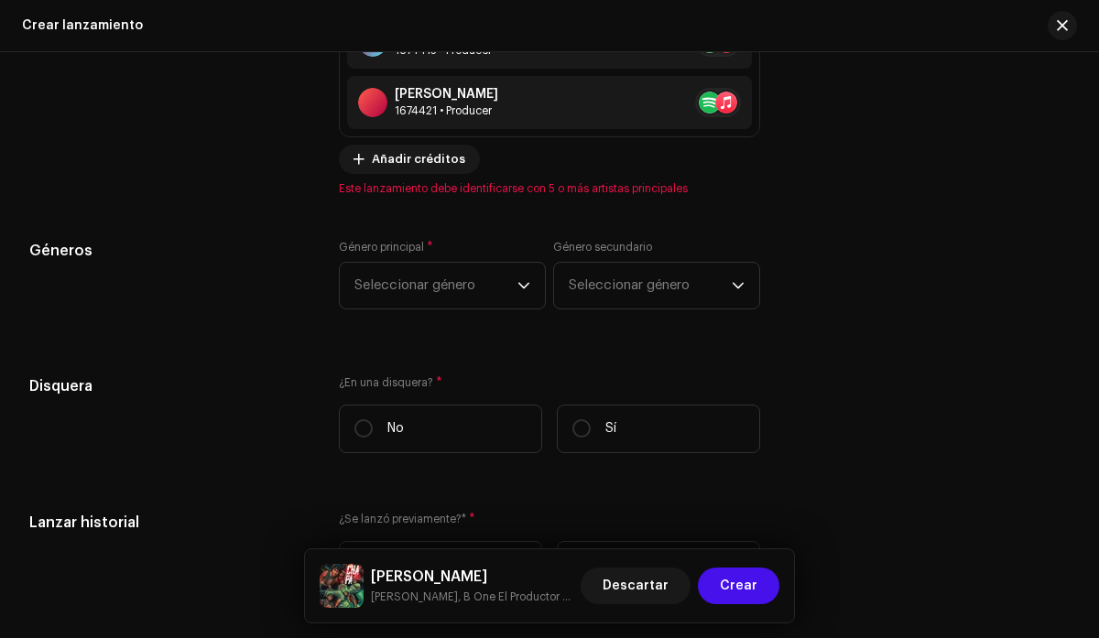
scroll to position [2900, 0]
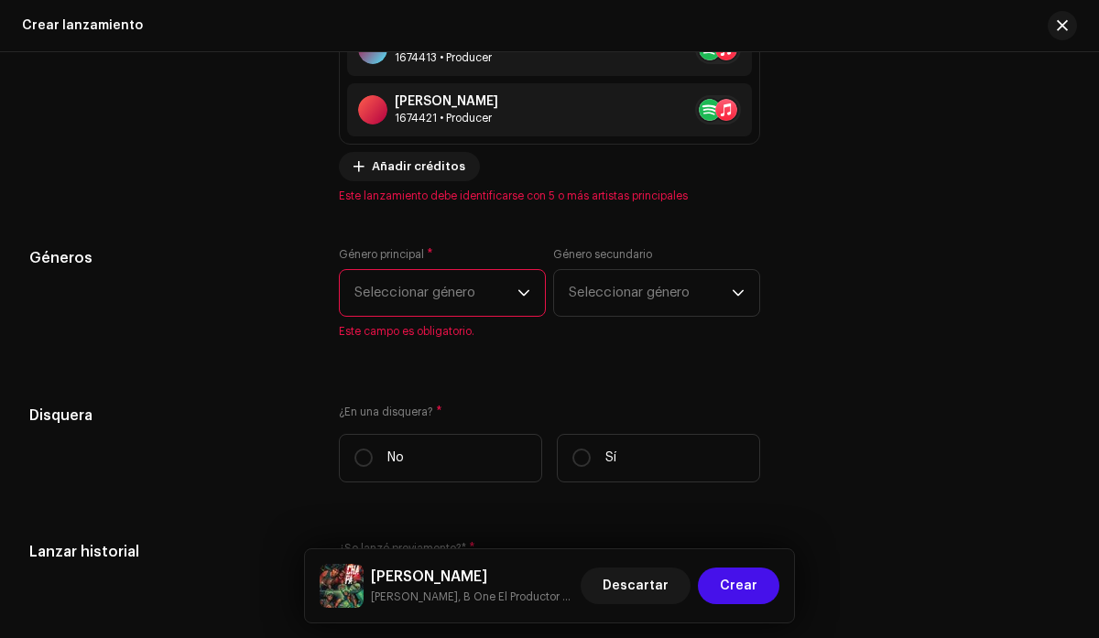
click at [481, 293] on span "Seleccionar género" at bounding box center [435, 293] width 163 height 46
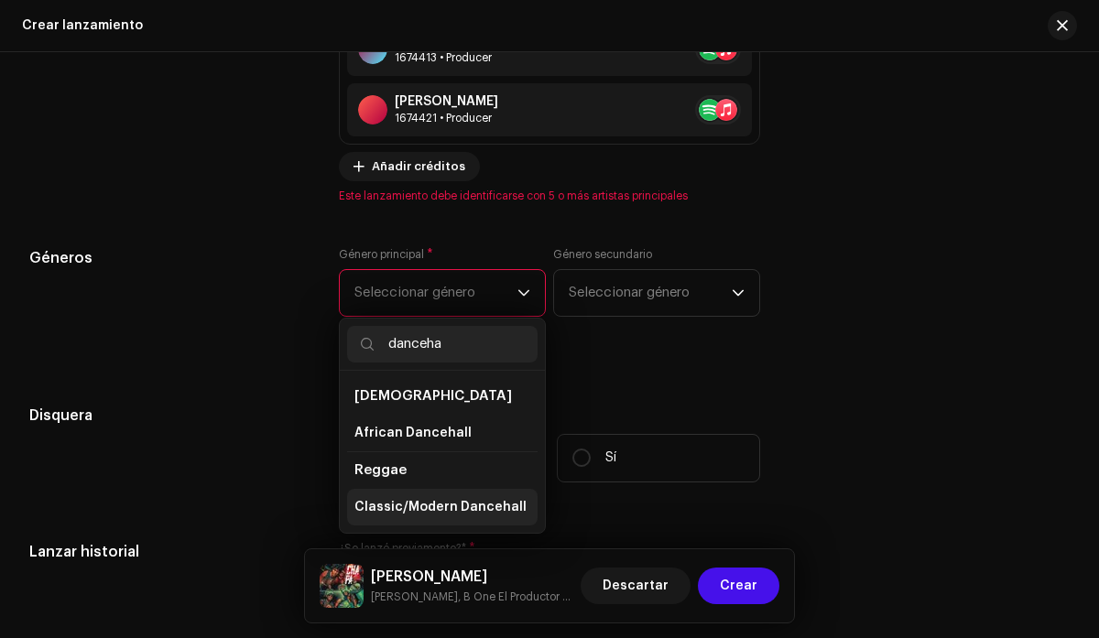
type input "danceha"
click at [422, 517] on span "Classic/Modern Dancehall" at bounding box center [440, 507] width 172 height 18
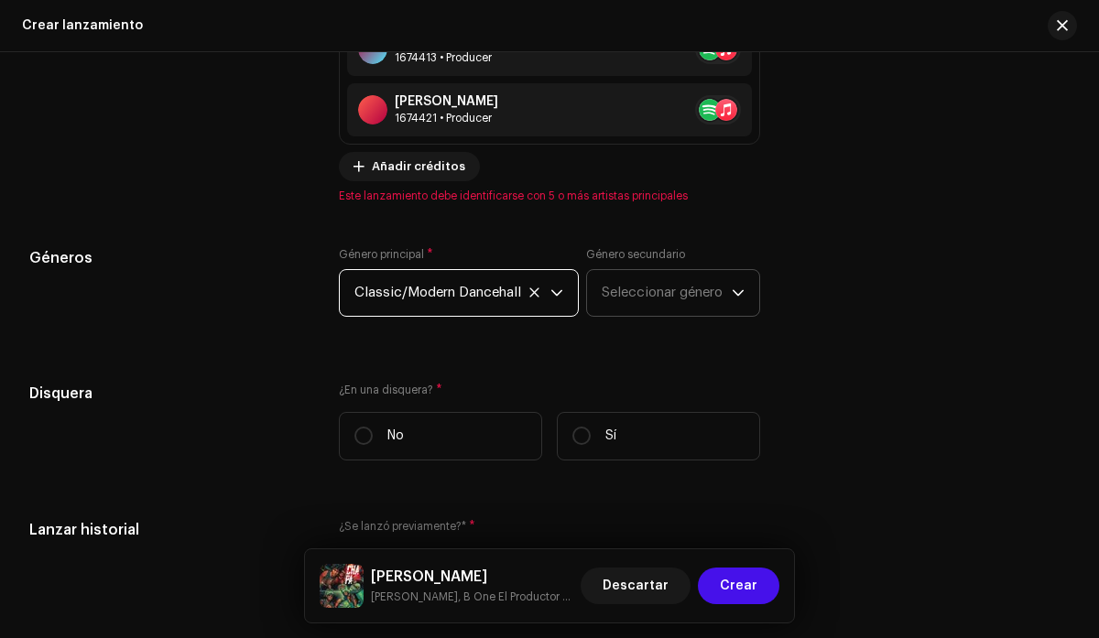
click at [679, 309] on span "Seleccionar género" at bounding box center [666, 293] width 129 height 46
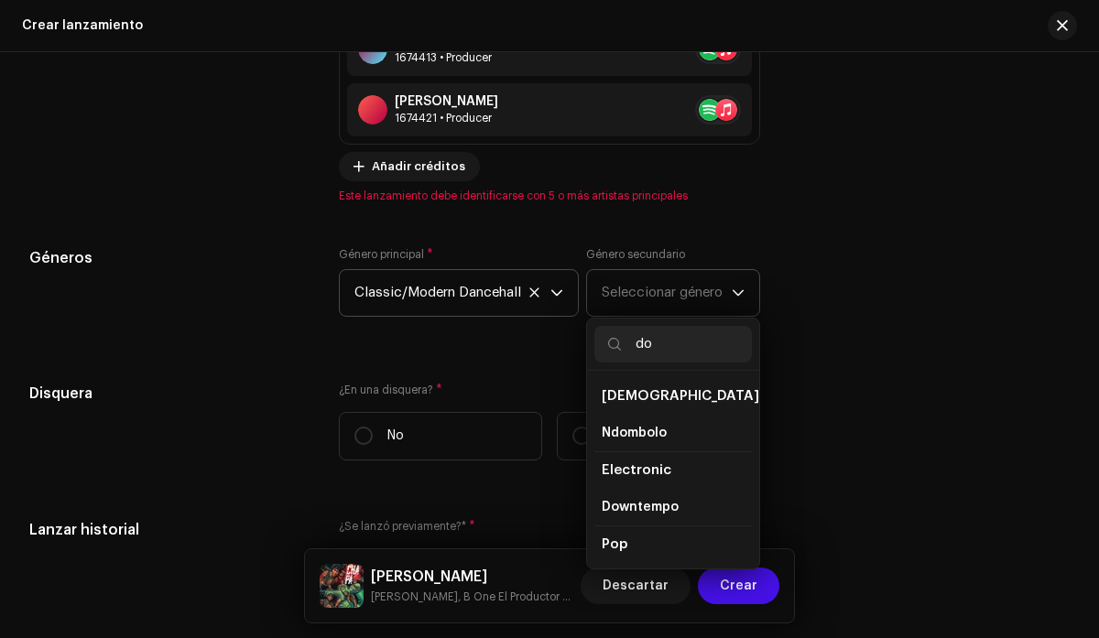
type input "d"
click at [921, 292] on div "Géneros Género principal * Classic/Modern Dancehall Género secundario Seleccion…" at bounding box center [549, 293] width 1040 height 92
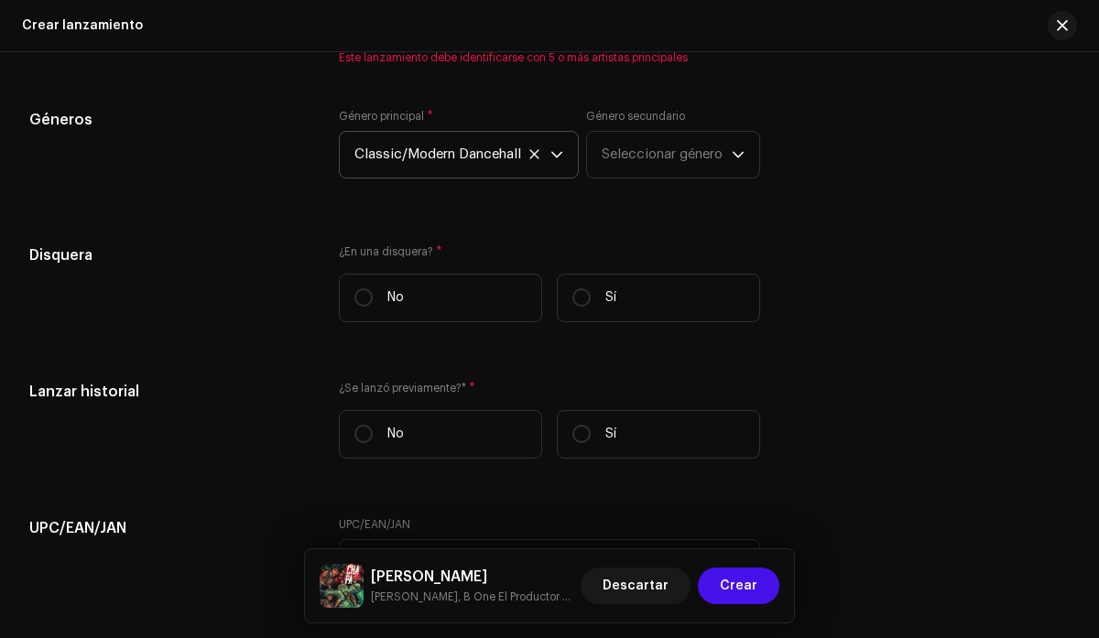
scroll to position [3040, 0]
click at [578, 301] on input "Sí" at bounding box center [581, 296] width 18 height 18
radio input "true"
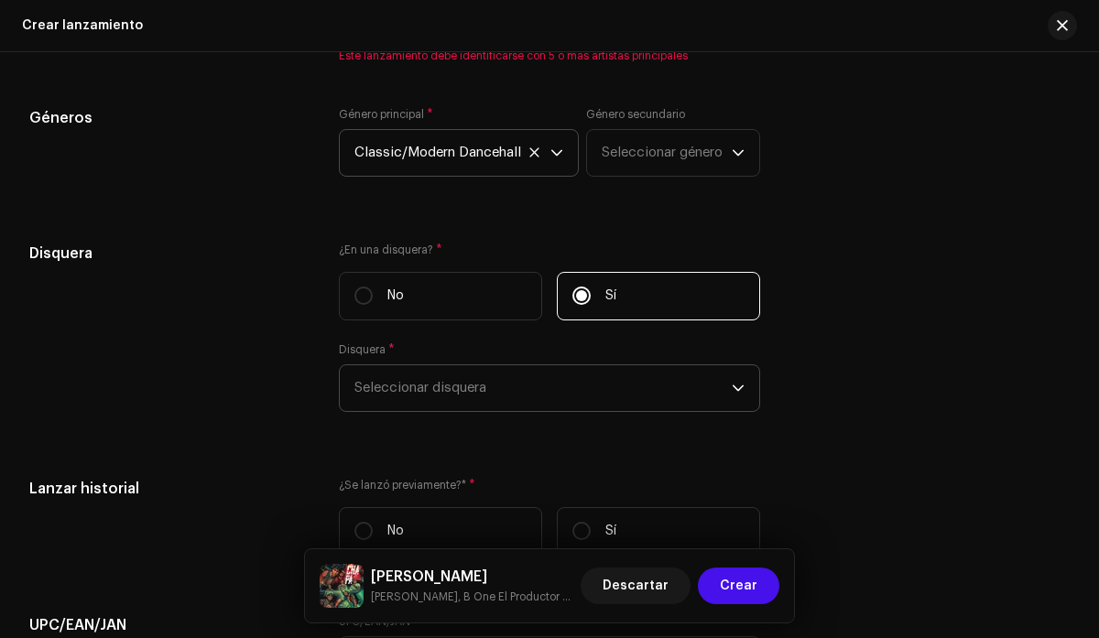
click at [619, 397] on span "Seleccionar disquera" at bounding box center [542, 388] width 376 height 46
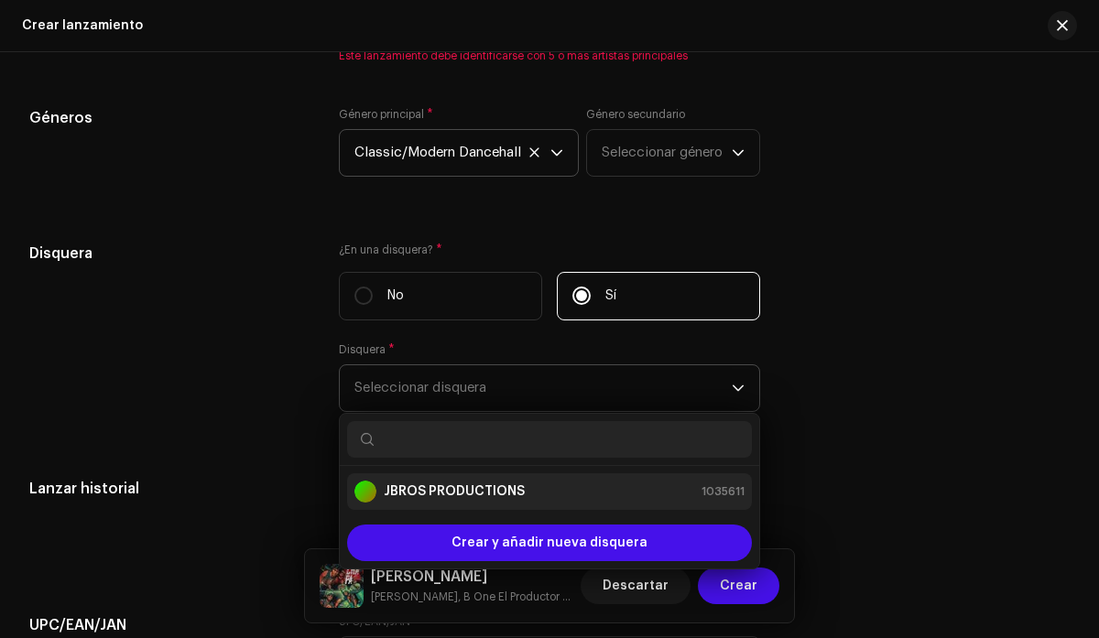
click at [508, 496] on strong "JBROS PRODUCTIONS" at bounding box center [454, 492] width 141 height 18
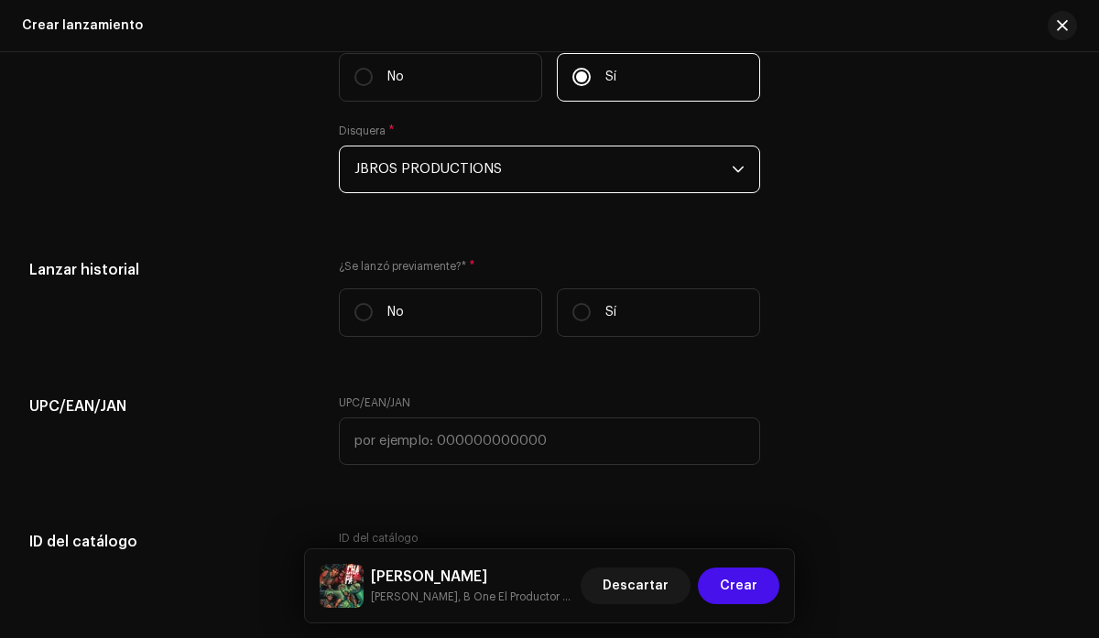
scroll to position [3261, 0]
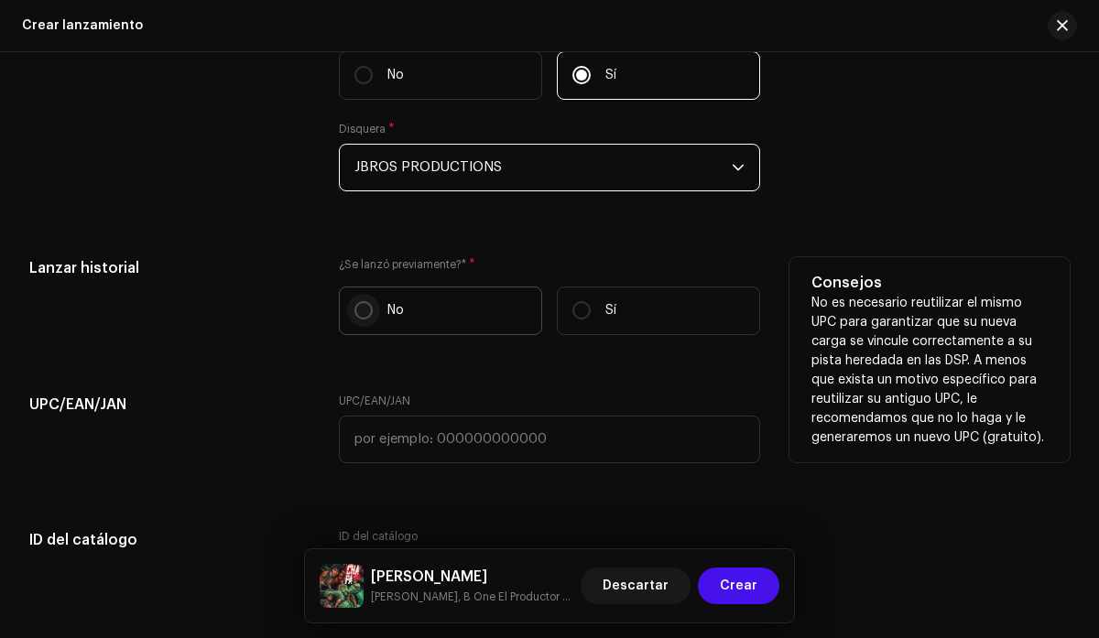
click at [361, 319] on input "No" at bounding box center [363, 310] width 18 height 18
radio input "true"
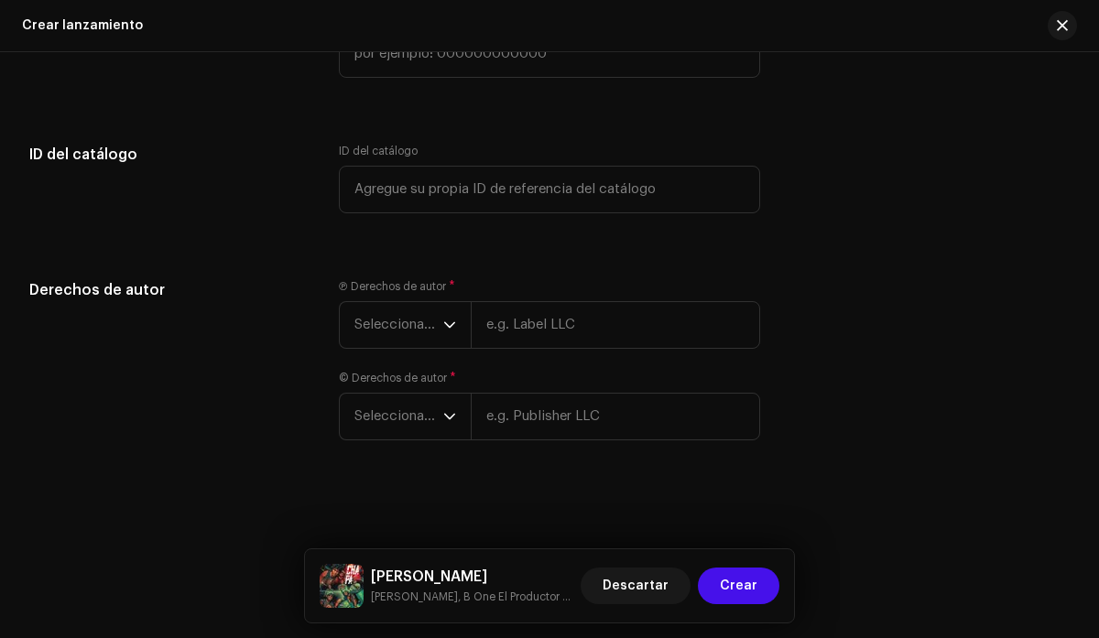
scroll to position [3657, 0]
click at [444, 322] on icon "dropdown trigger" at bounding box center [449, 325] width 11 height 6
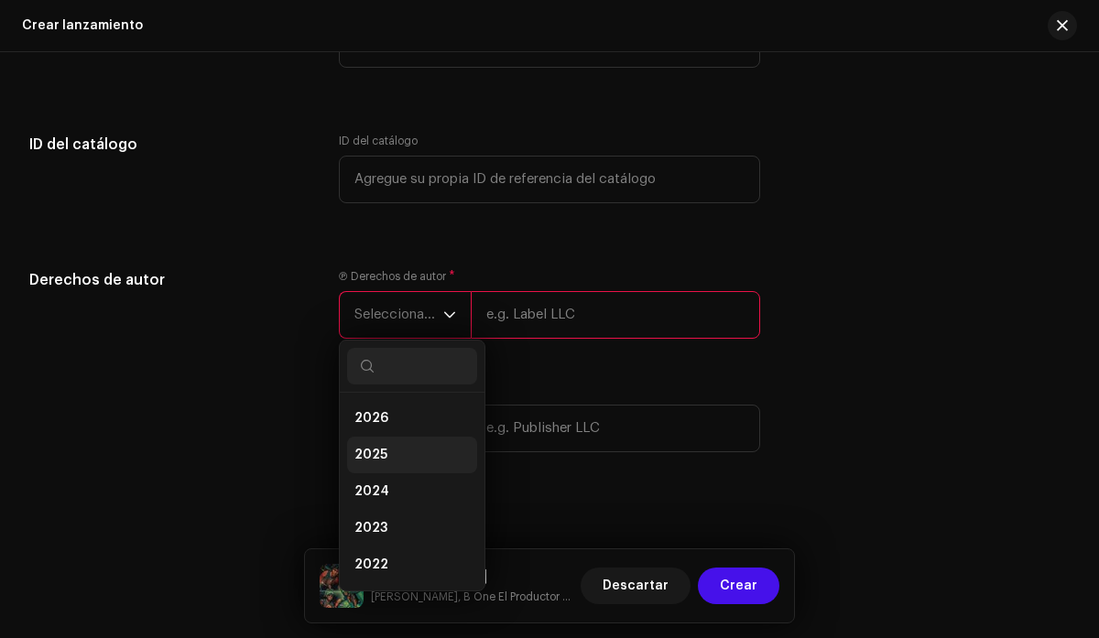
click at [440, 460] on li "2025" at bounding box center [412, 455] width 130 height 37
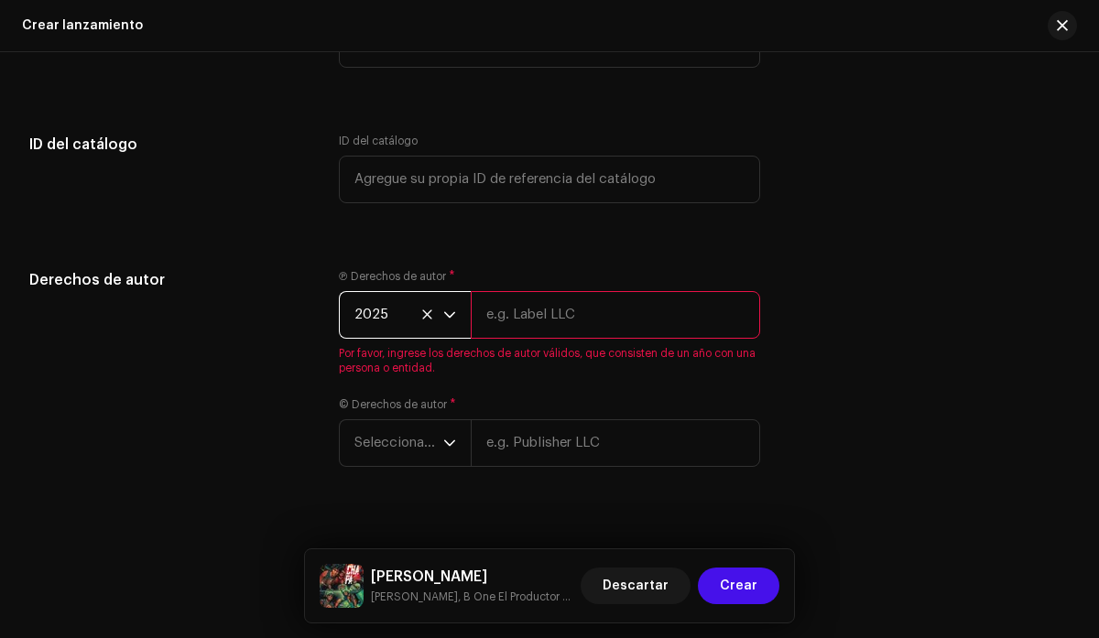
click at [549, 321] on input "text" at bounding box center [615, 315] width 288 height 48
type input "JBROS PRODUCTIONS"
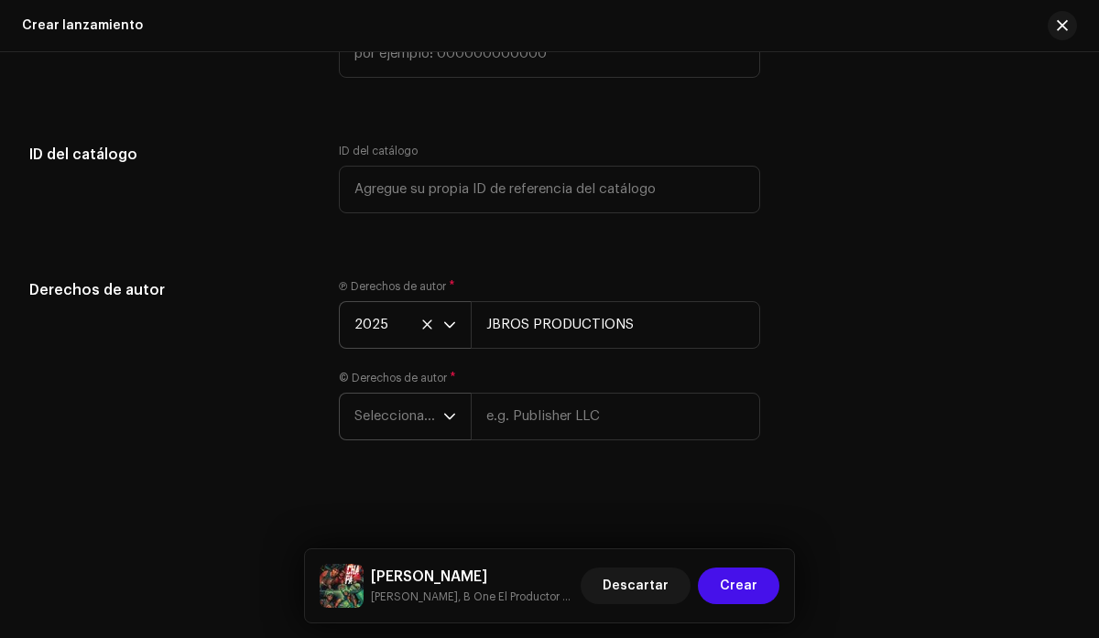
click at [448, 410] on icon "dropdown trigger" at bounding box center [449, 416] width 13 height 13
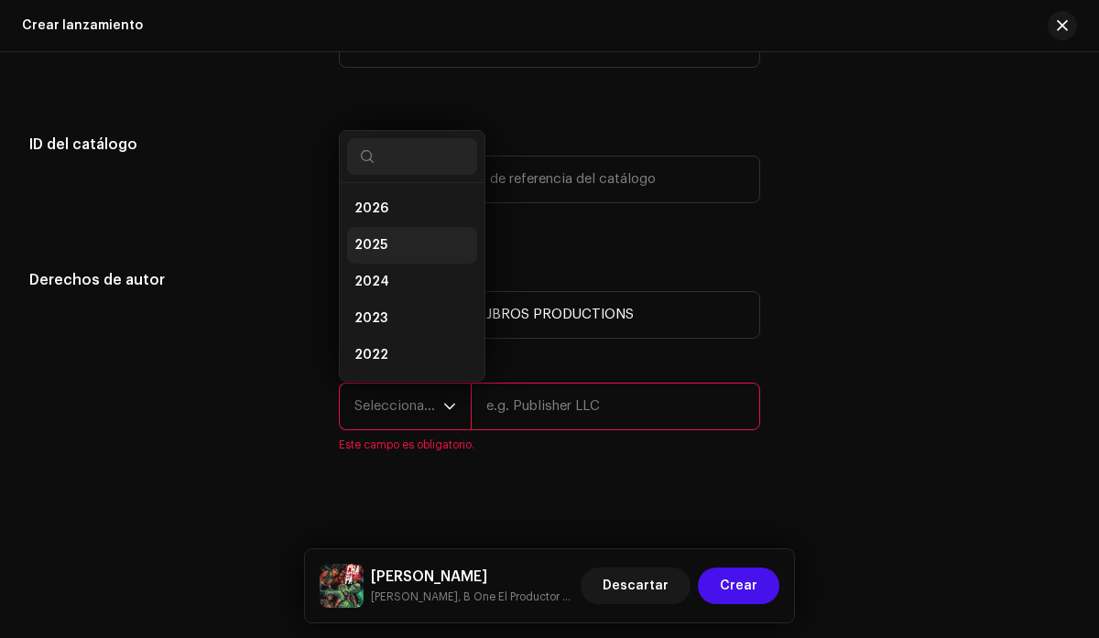
click at [424, 250] on li "2025" at bounding box center [412, 245] width 130 height 37
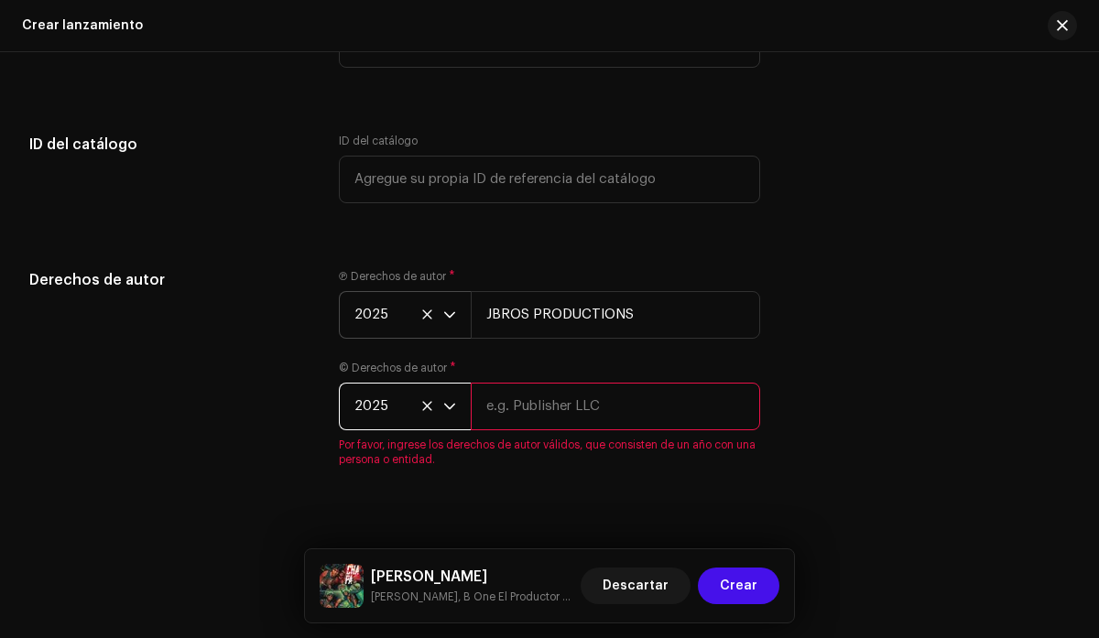
click at [573, 429] on input "text" at bounding box center [615, 407] width 288 height 48
type input "JBROS PRODUCTIONS"
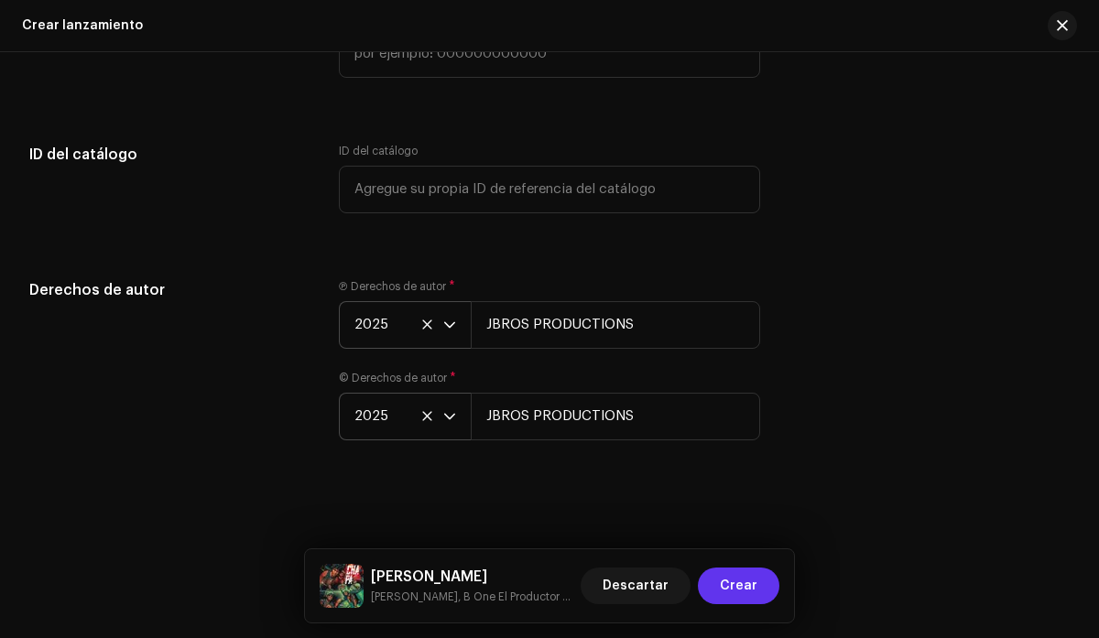
click at [741, 588] on span "Crear" at bounding box center [739, 586] width 38 height 37
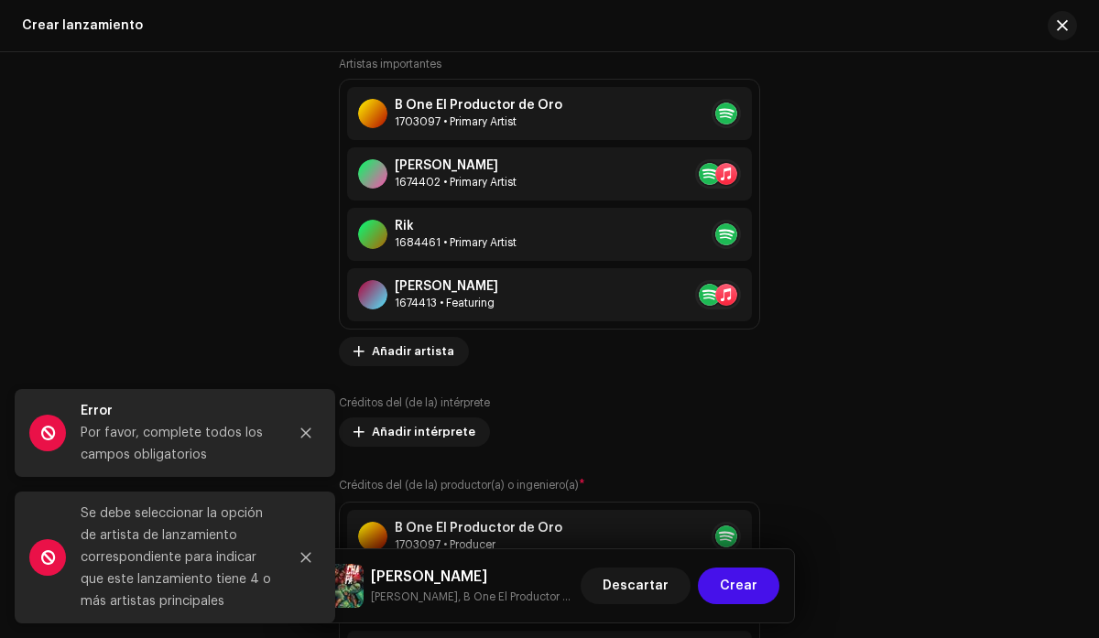
scroll to position [2452, 0]
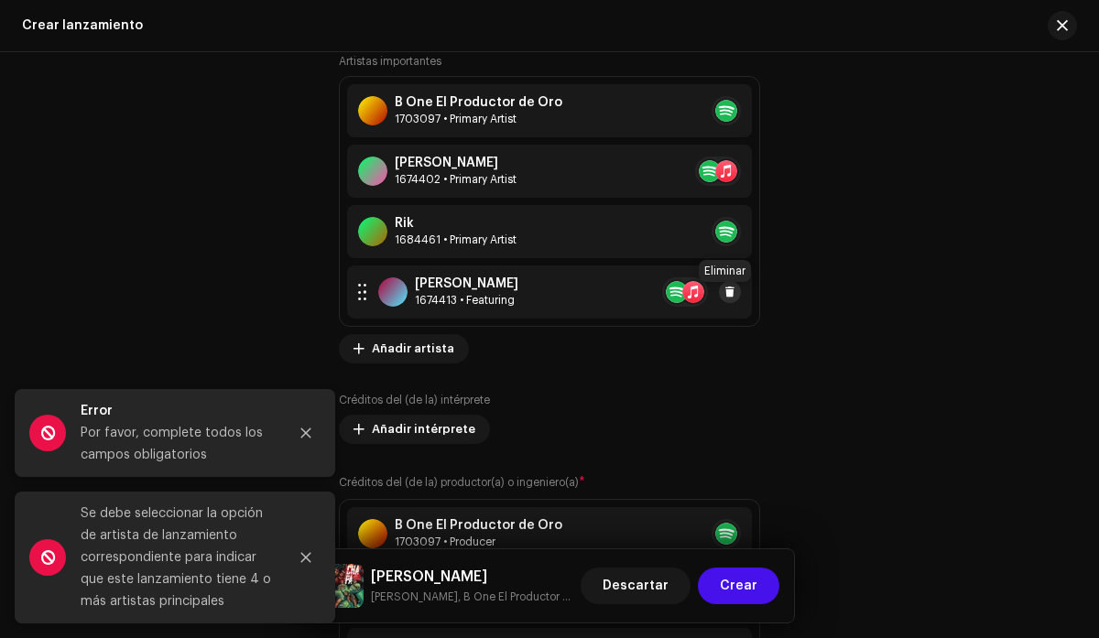
click at [724, 297] on span at bounding box center [729, 292] width 11 height 15
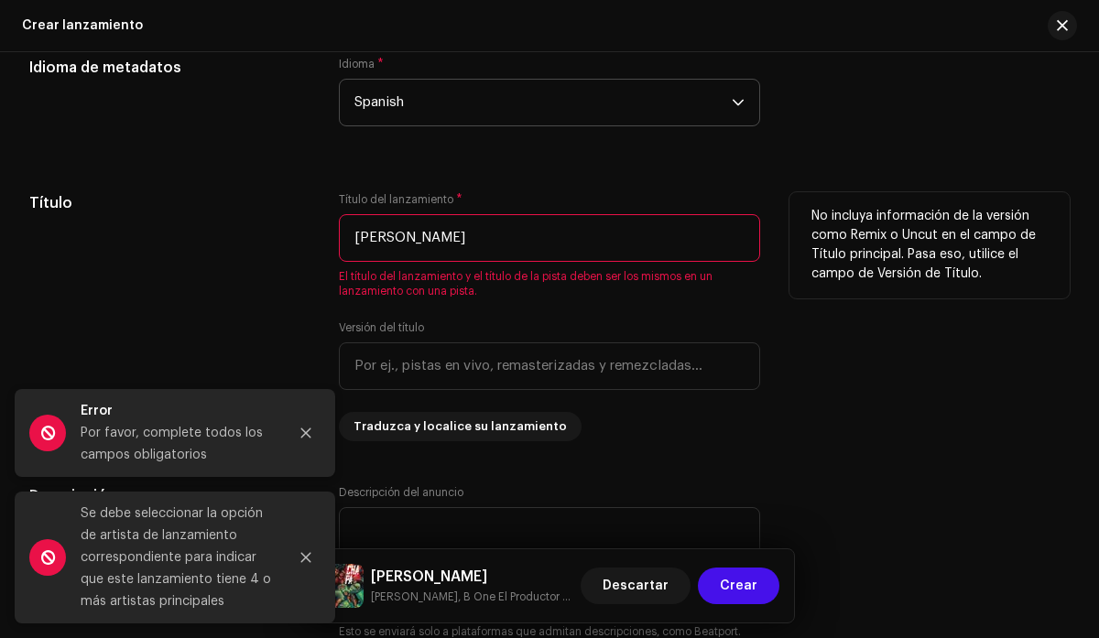
scroll to position [1581, 0]
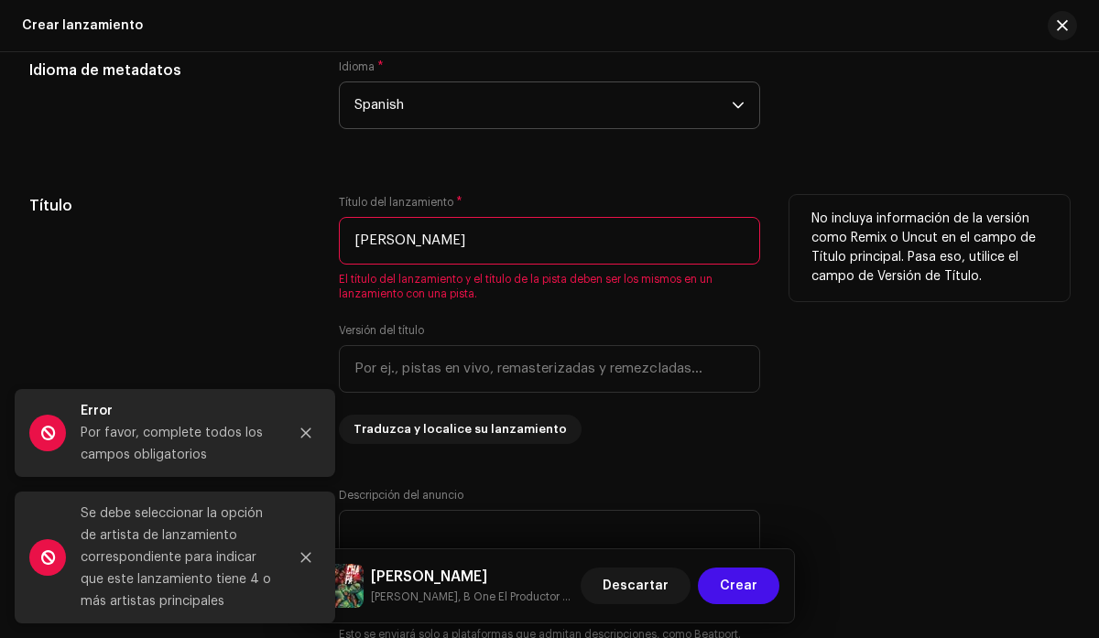
click at [520, 252] on input "[PERSON_NAME]" at bounding box center [549, 241] width 420 height 48
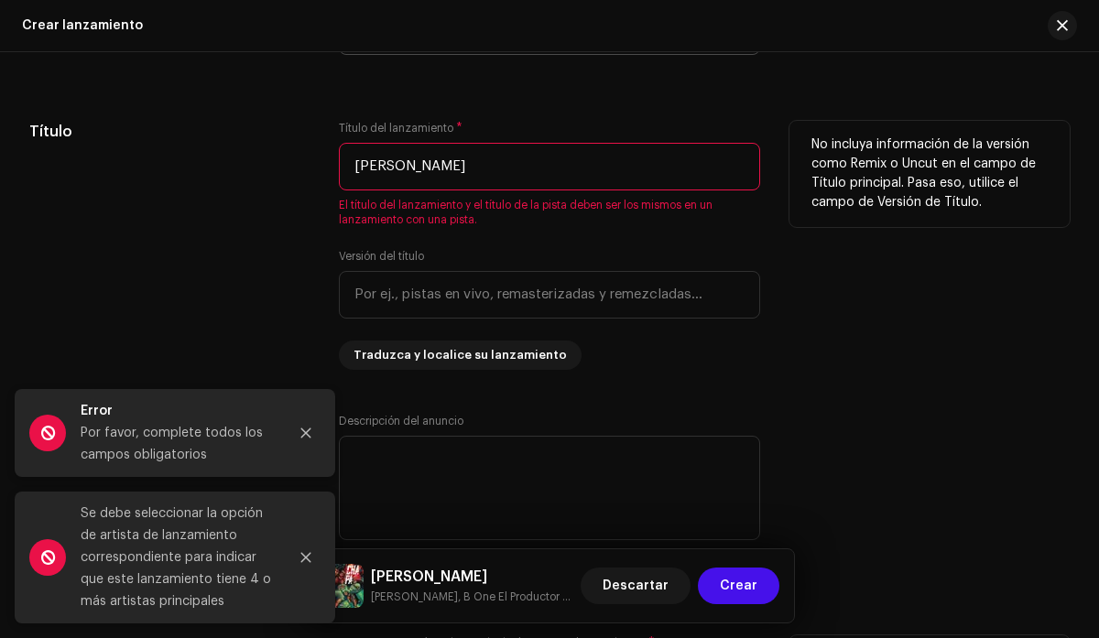
scroll to position [1624, 0]
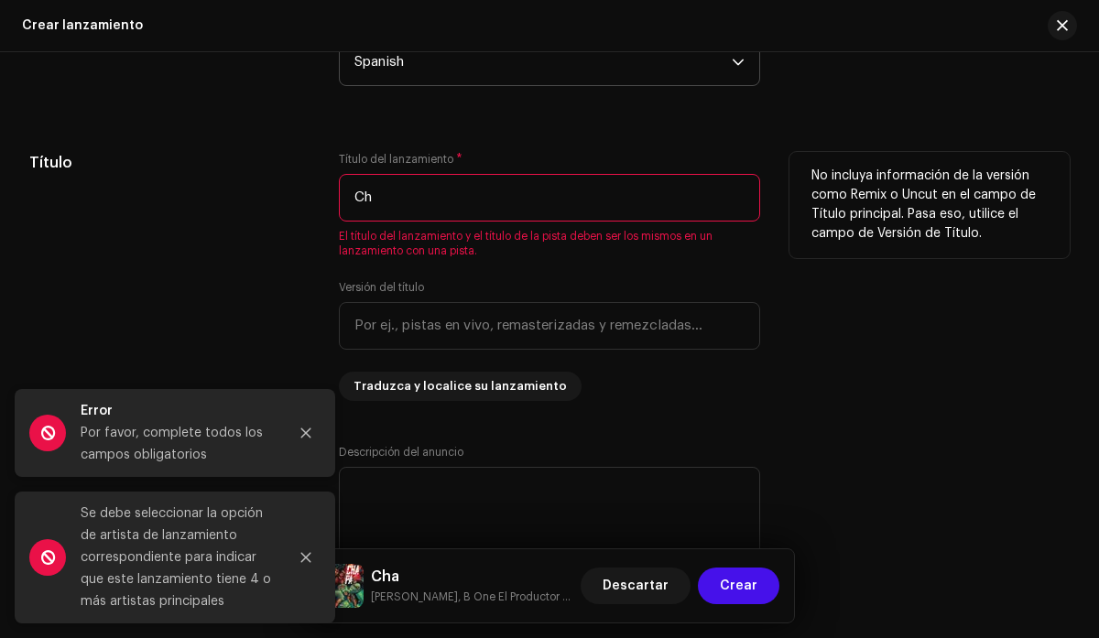
type input "C"
click at [245, 169] on h5 "Título" at bounding box center [169, 163] width 280 height 22
click at [429, 216] on input "[PERSON_NAME]" at bounding box center [549, 198] width 420 height 48
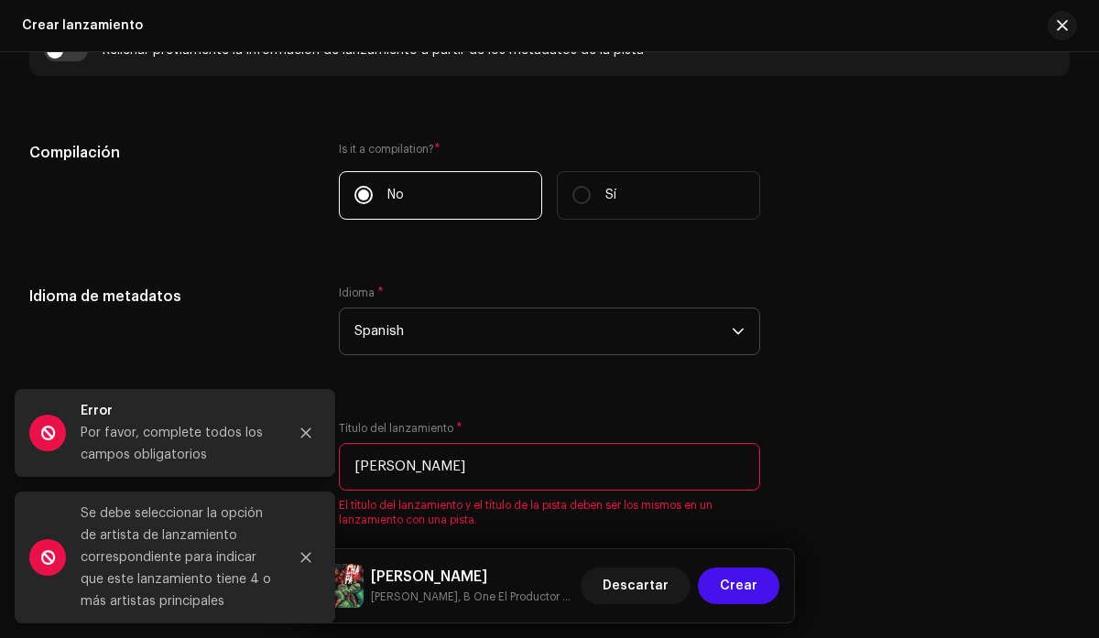
scroll to position [1361, 0]
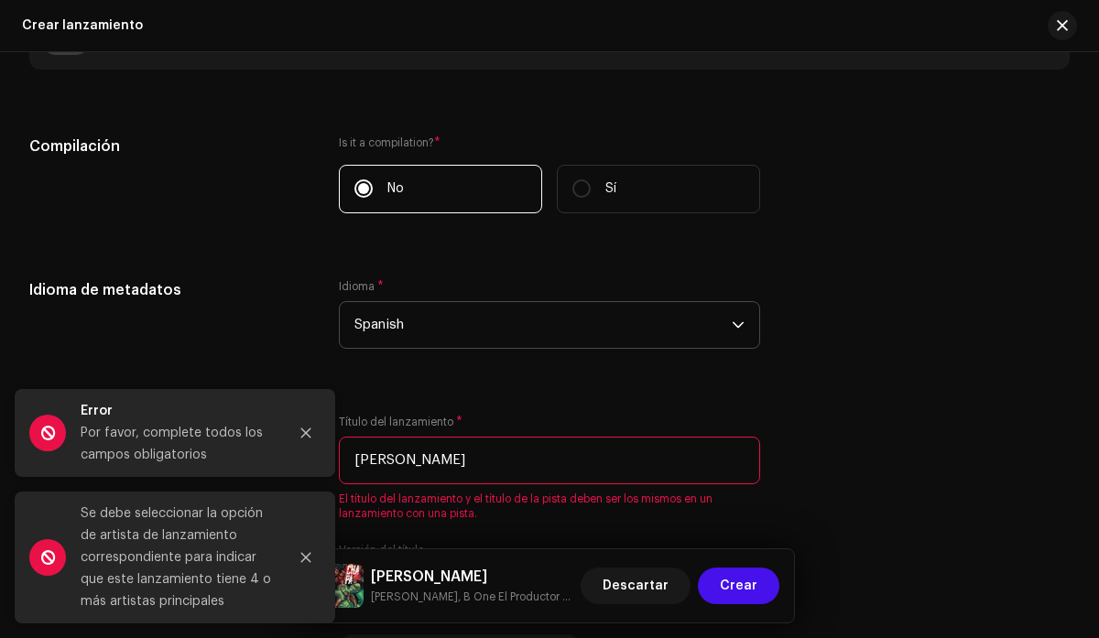
type input "[PERSON_NAME]"
click at [837, 343] on div "Idioma de metadatos Idioma * Spanish" at bounding box center [549, 325] width 1040 height 92
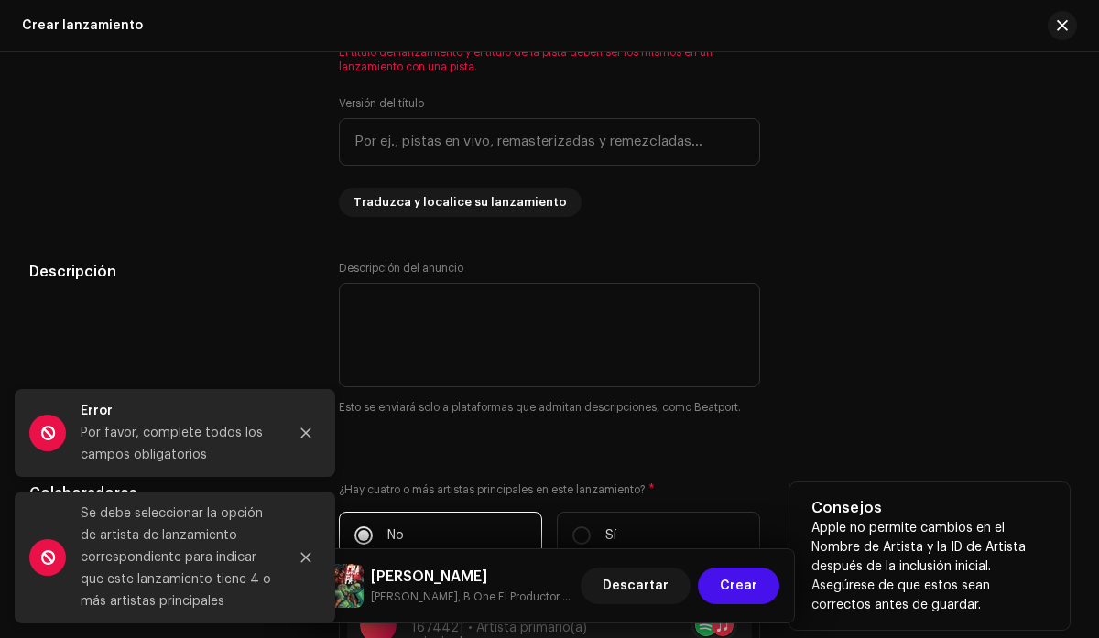
scroll to position [1769, 0]
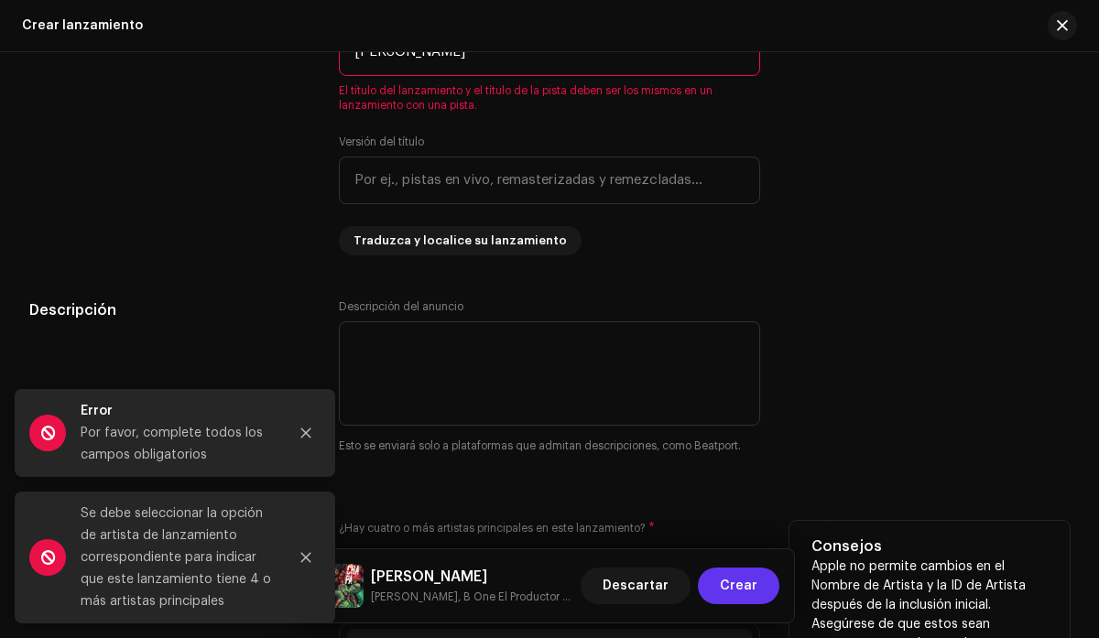
click at [728, 579] on span "Crear" at bounding box center [739, 586] width 38 height 37
click at [733, 583] on span "Crear" at bounding box center [739, 586] width 38 height 37
click at [307, 428] on icon "Close" at bounding box center [305, 433] width 13 height 13
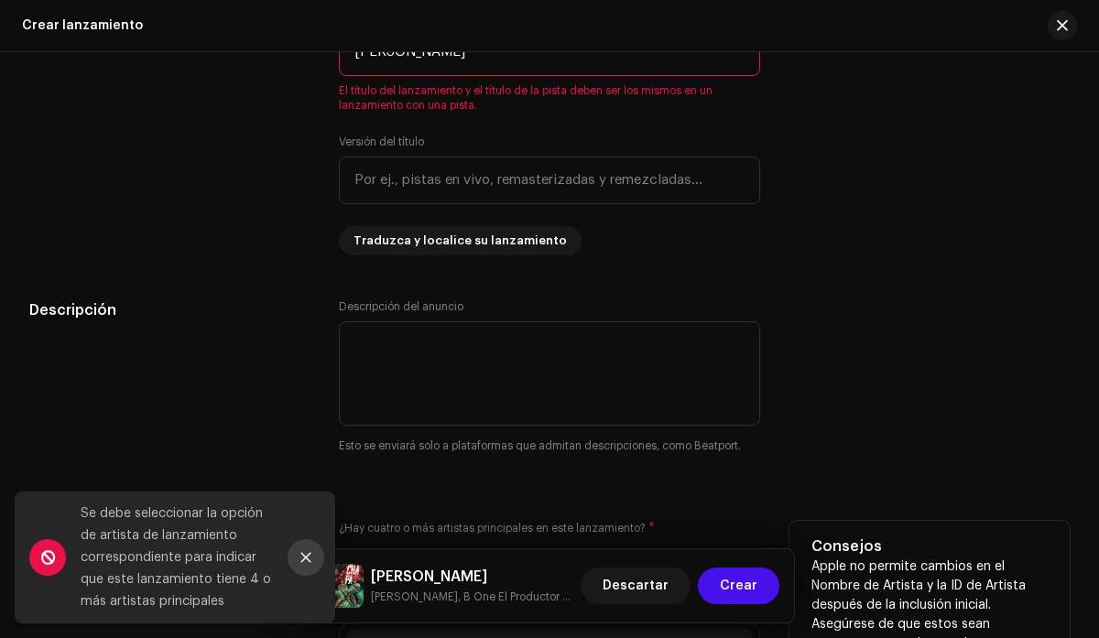
click at [308, 558] on icon "Close" at bounding box center [305, 557] width 13 height 13
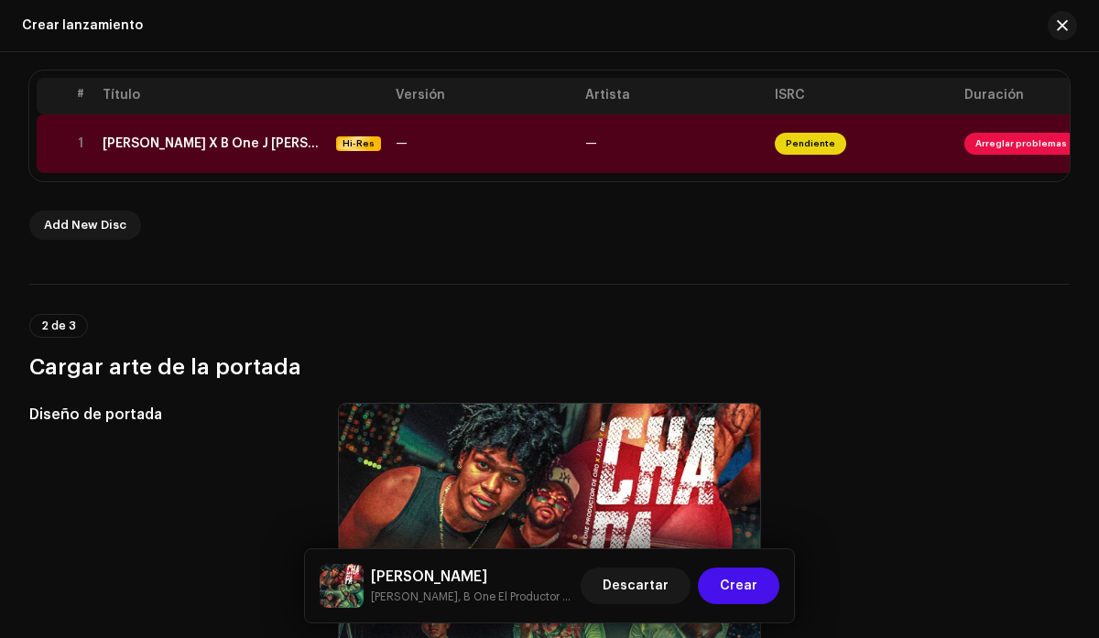
scroll to position [332, 0]
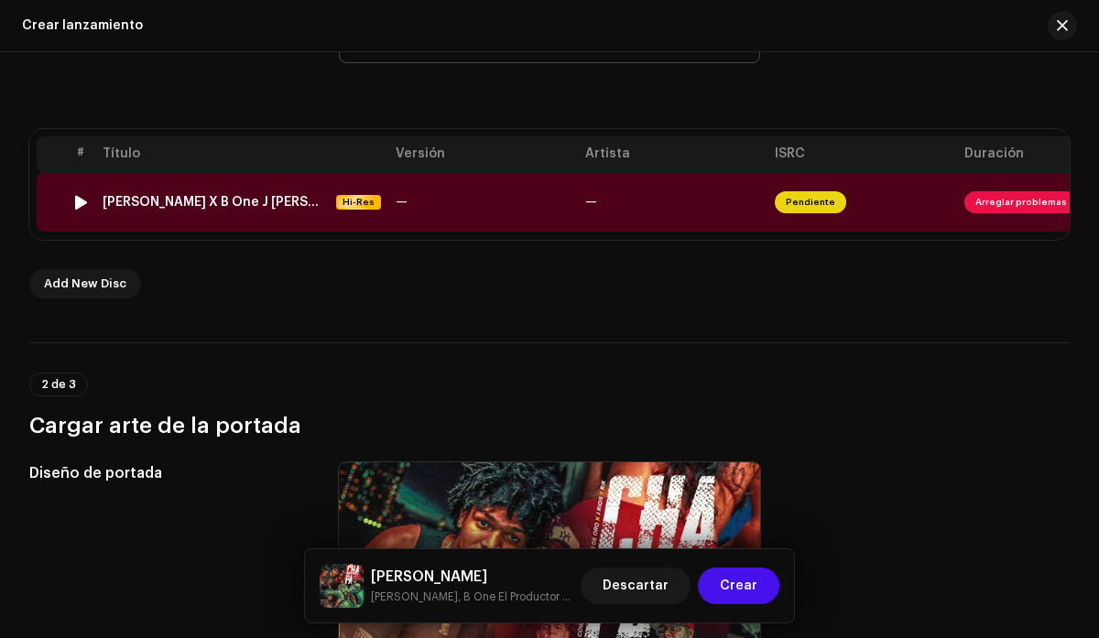
click at [1007, 201] on span "Arreglar problemas" at bounding box center [1021, 202] width 114 height 22
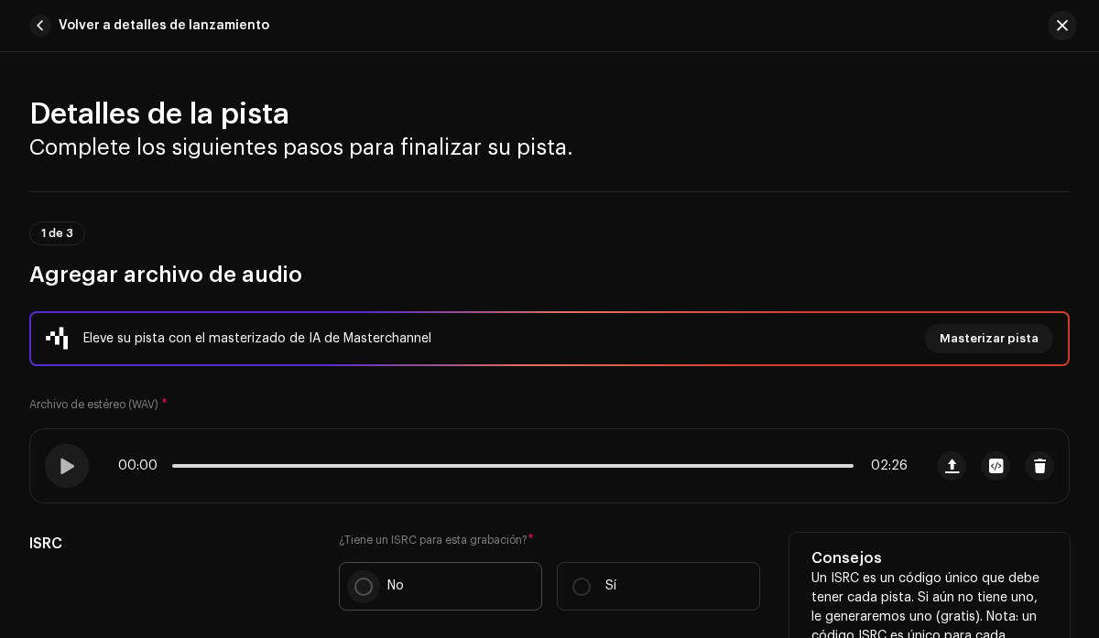
click at [363, 587] on input "No" at bounding box center [363, 587] width 18 height 18
radio input "true"
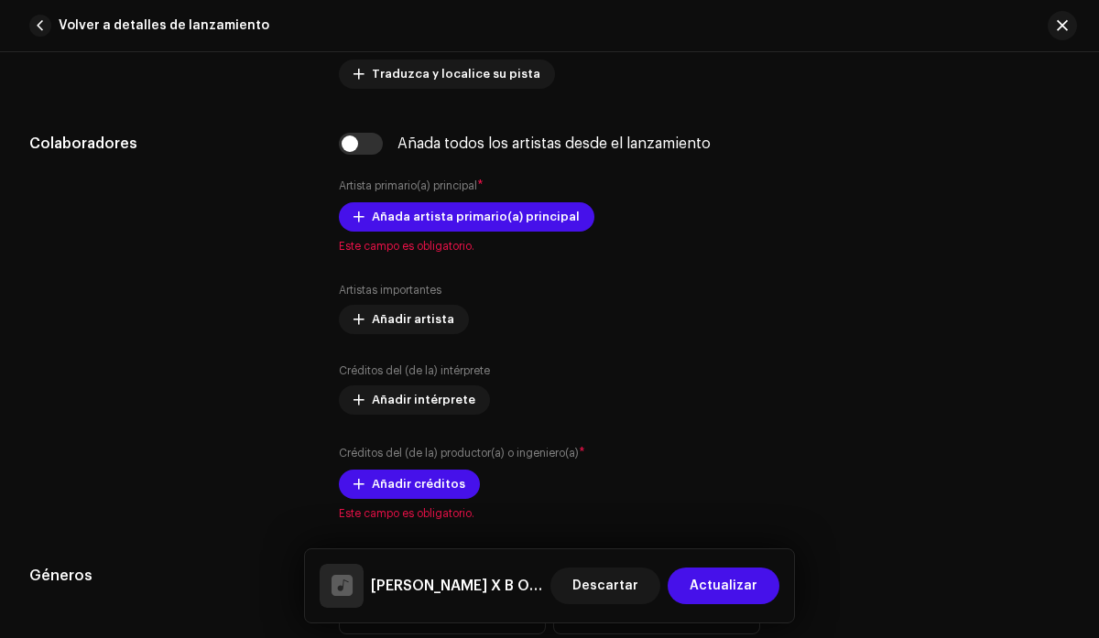
scroll to position [1087, 0]
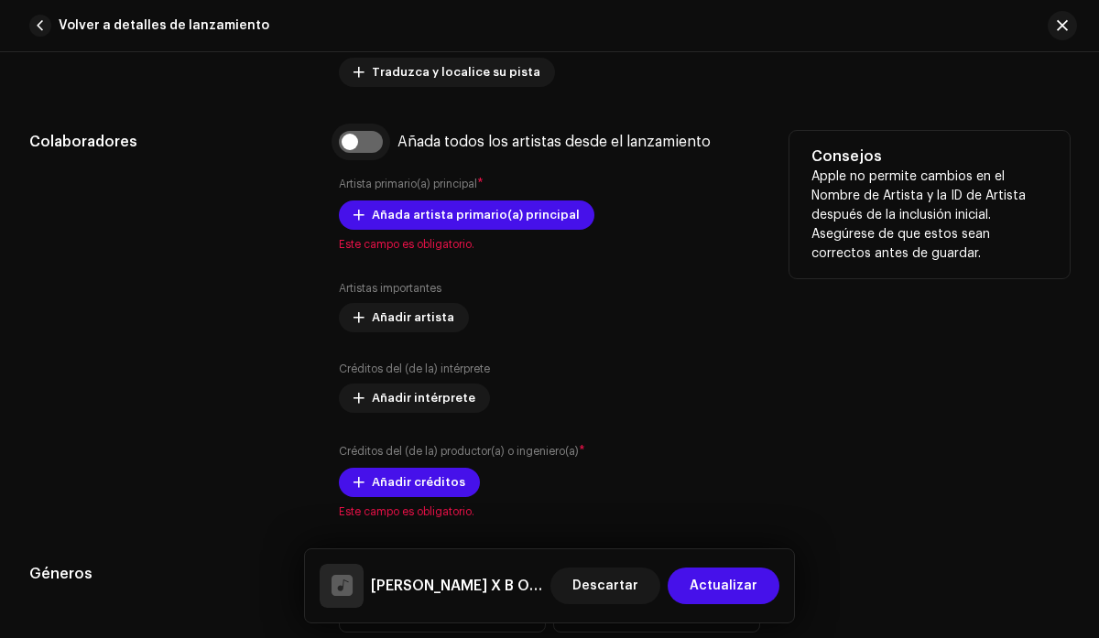
click at [364, 150] on input "checkbox" at bounding box center [361, 142] width 44 height 22
checkbox input "true"
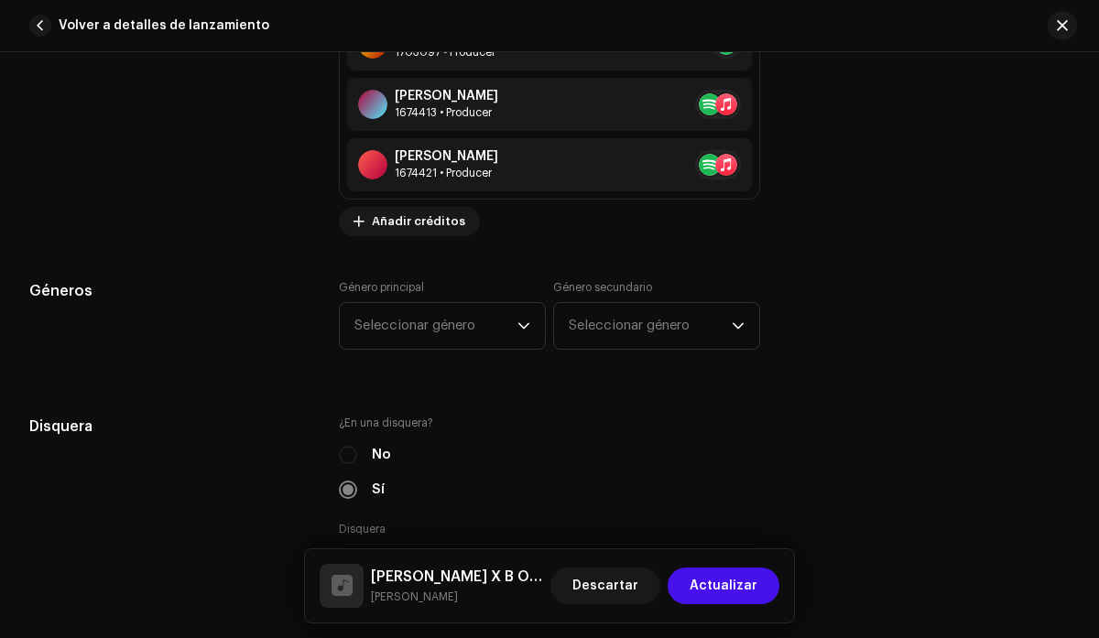
scroll to position [1826, 0]
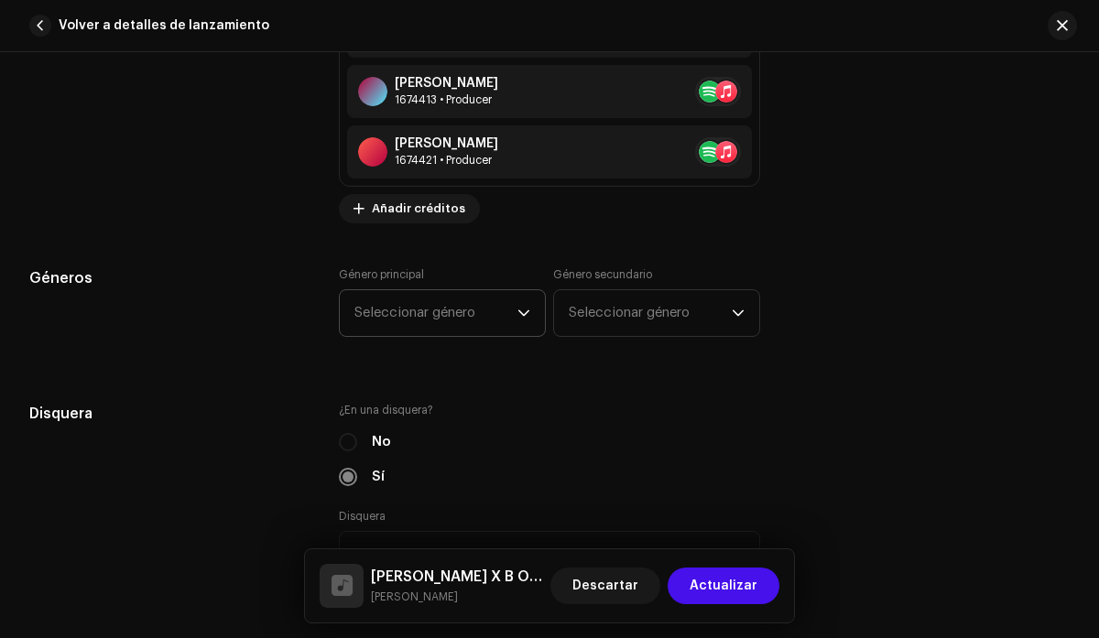
click at [492, 304] on span "Seleccionar género" at bounding box center [435, 313] width 163 height 46
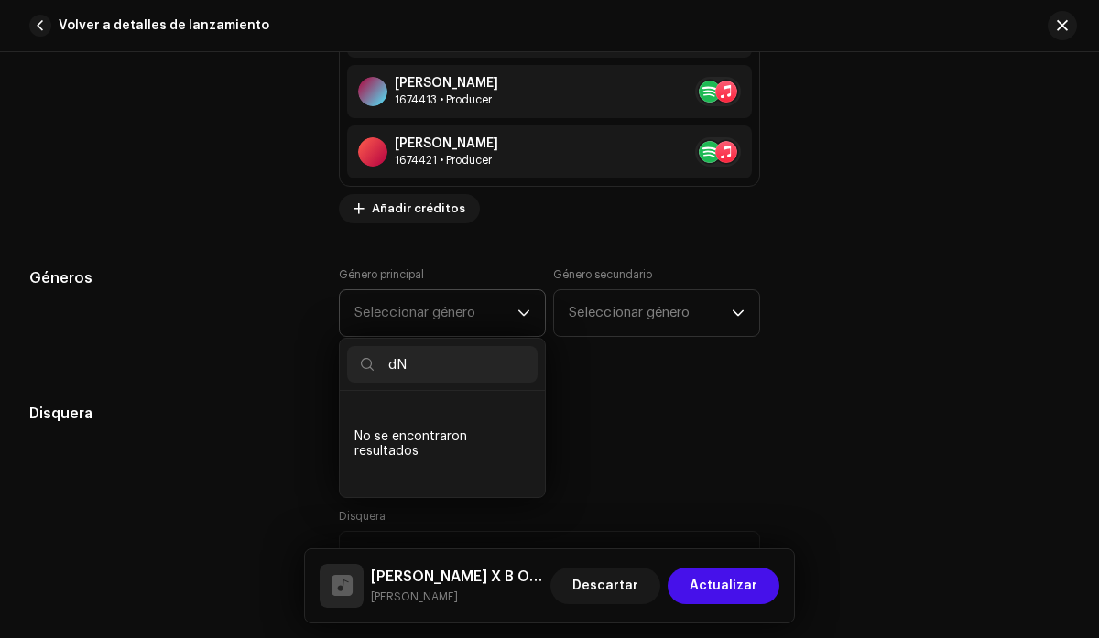
type input "d"
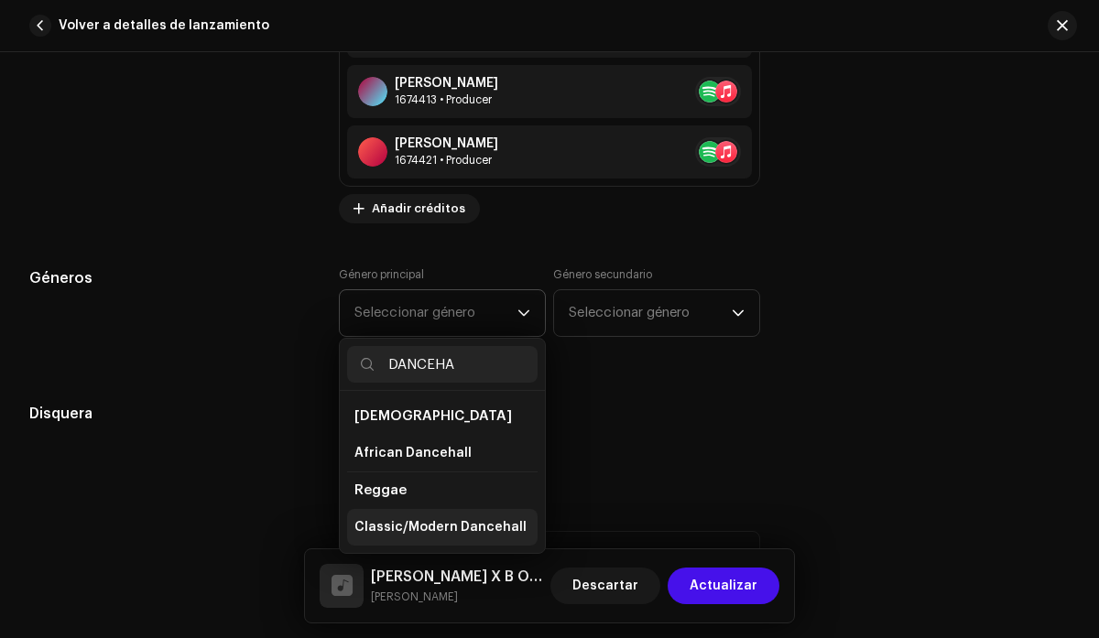
type input "DANCEHA"
click at [439, 525] on span "Classic/Modern Dancehall" at bounding box center [440, 527] width 172 height 18
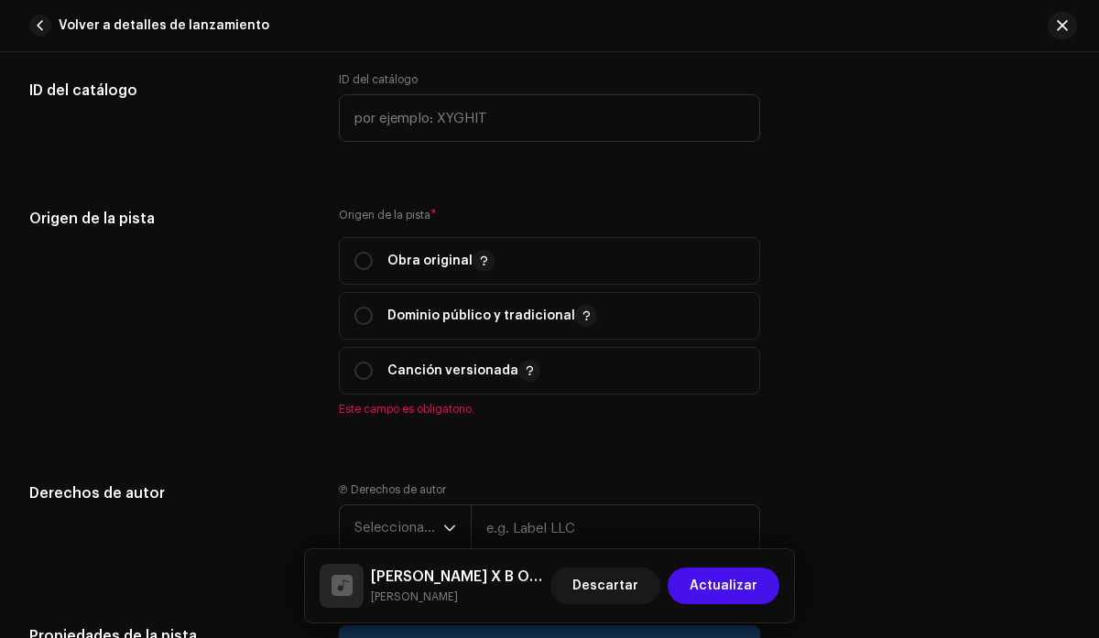
scroll to position [2536, 0]
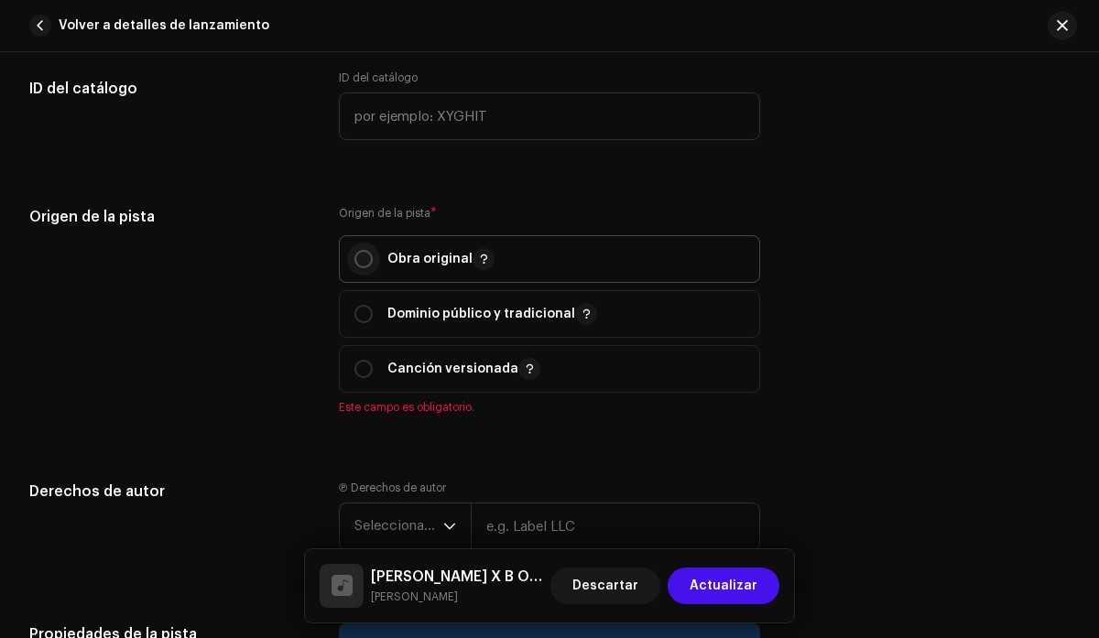
click at [359, 263] on input "radio" at bounding box center [363, 259] width 18 height 18
radio input "true"
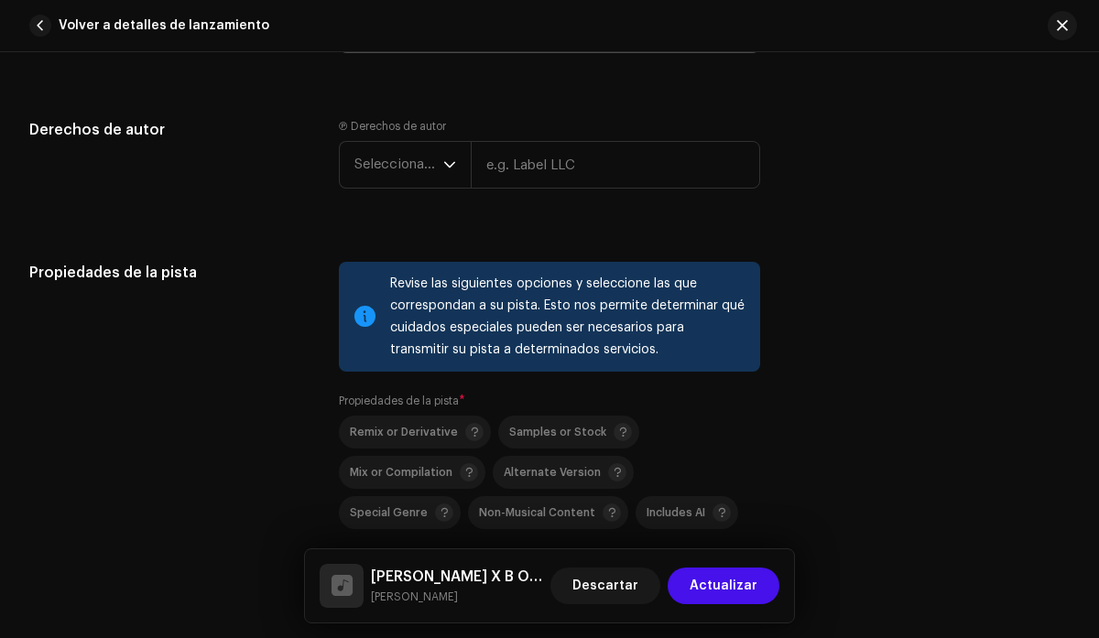
scroll to position [2873, 0]
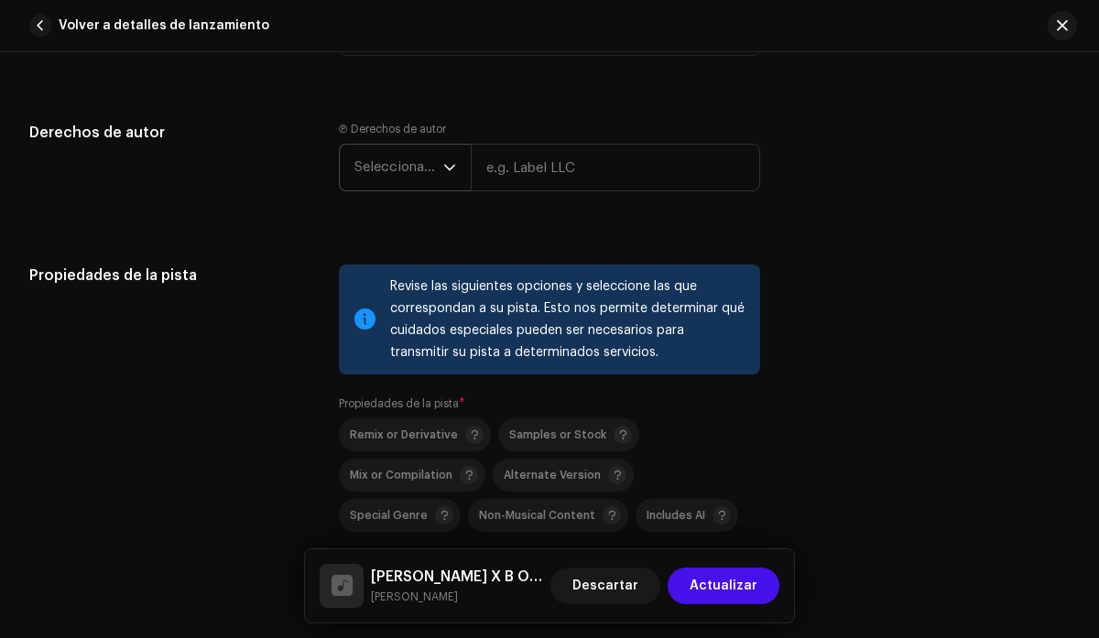
click at [430, 185] on span "Seleccionar año" at bounding box center [398, 168] width 89 height 46
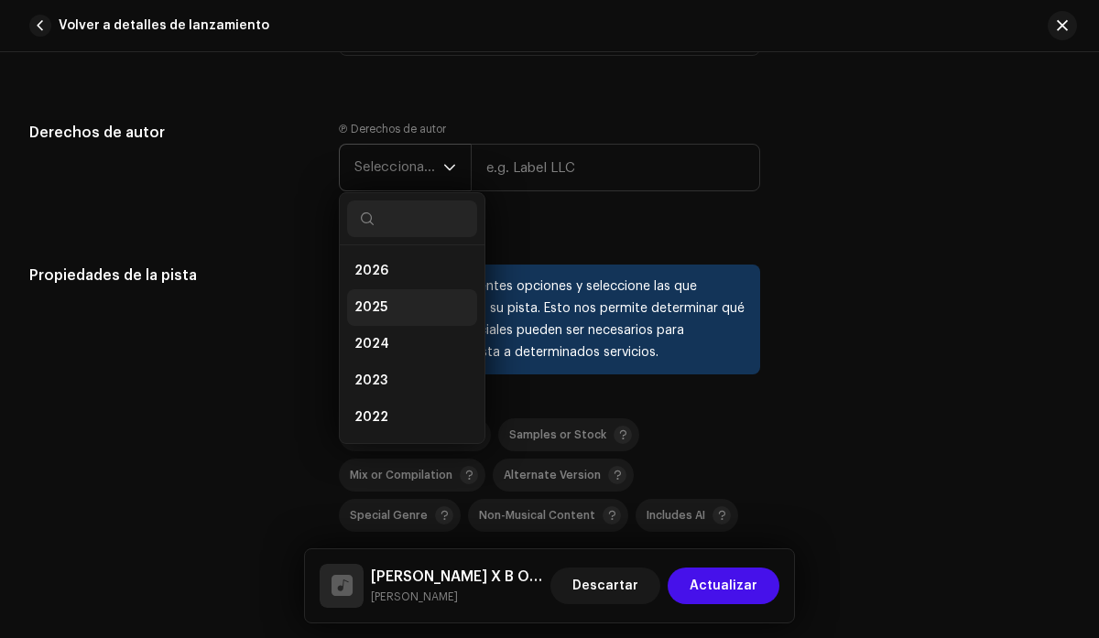
click at [425, 315] on li "2025" at bounding box center [412, 307] width 130 height 37
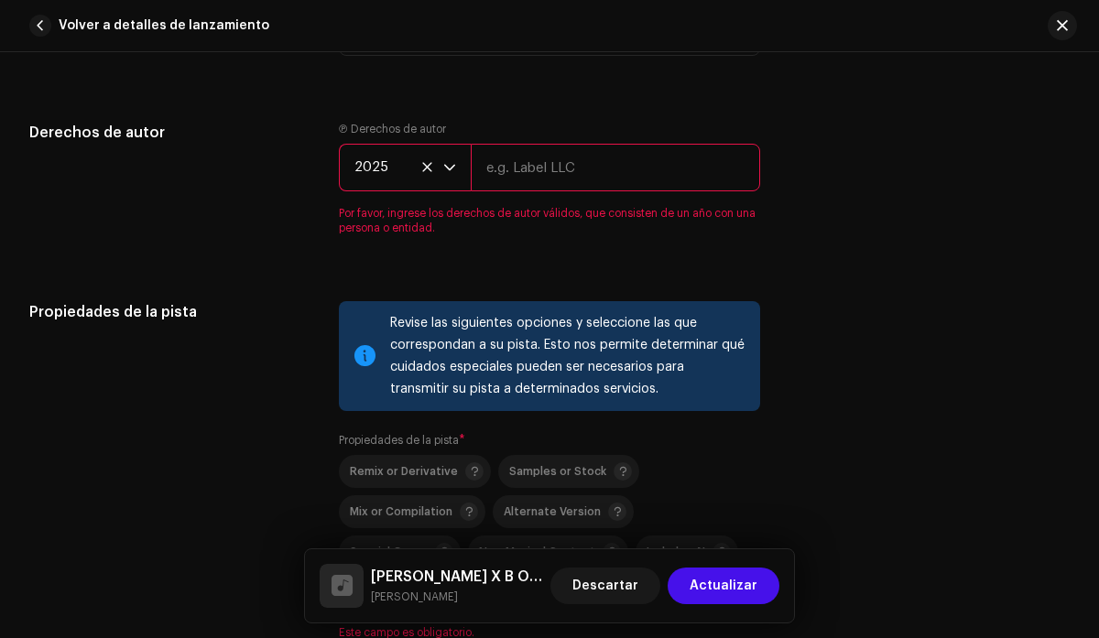
click at [552, 176] on input "text" at bounding box center [615, 168] width 288 height 48
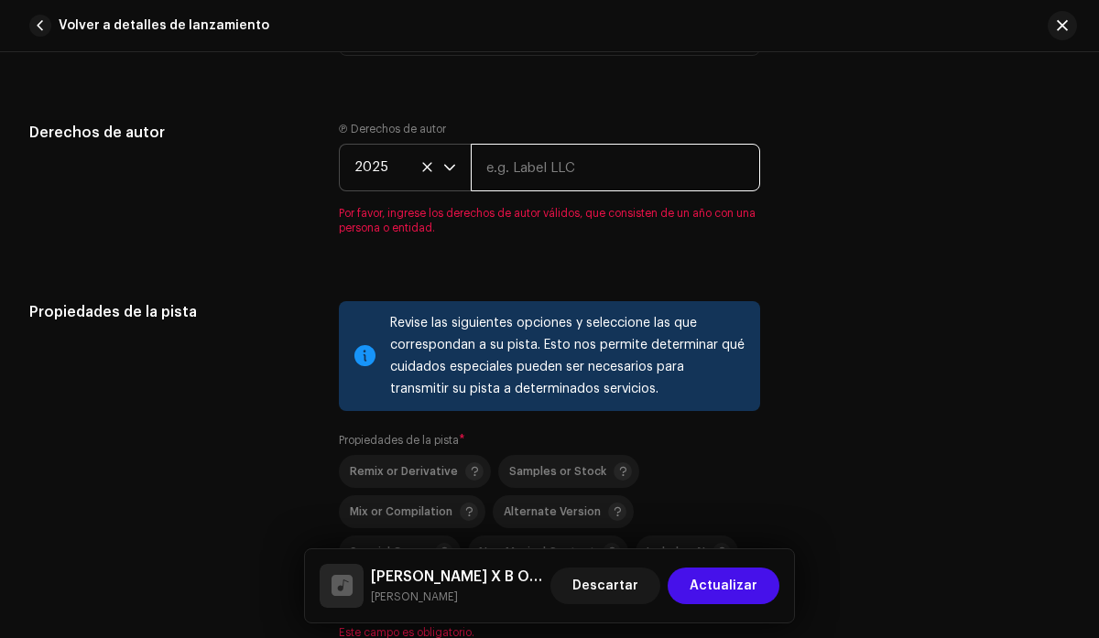
type input "JBROS PRODUCTIONS"
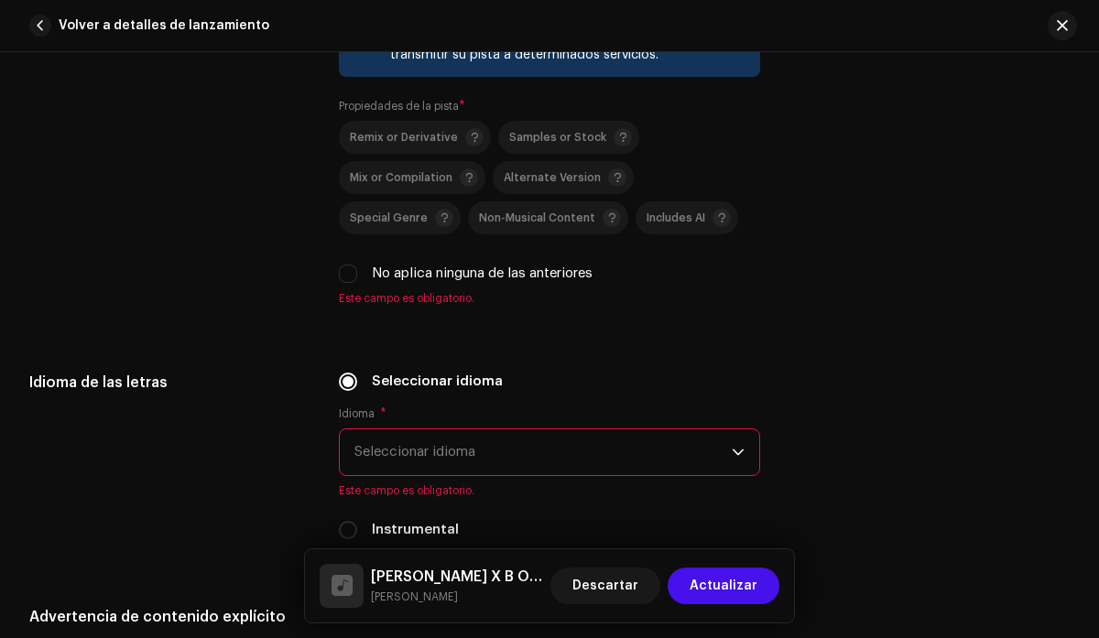
scroll to position [3169, 0]
click at [355, 284] on div "No aplica ninguna de las anteriores" at bounding box center [549, 276] width 420 height 20
click at [349, 283] on input "No aplica ninguna de las anteriores" at bounding box center [348, 275] width 18 height 18
checkbox input "true"
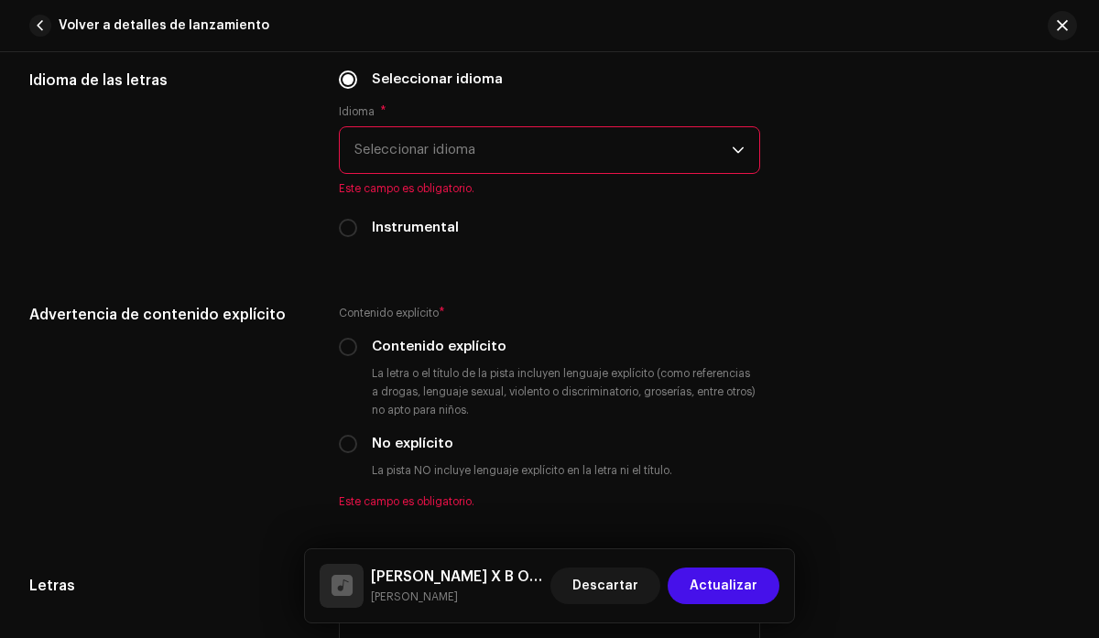
scroll to position [3455, 0]
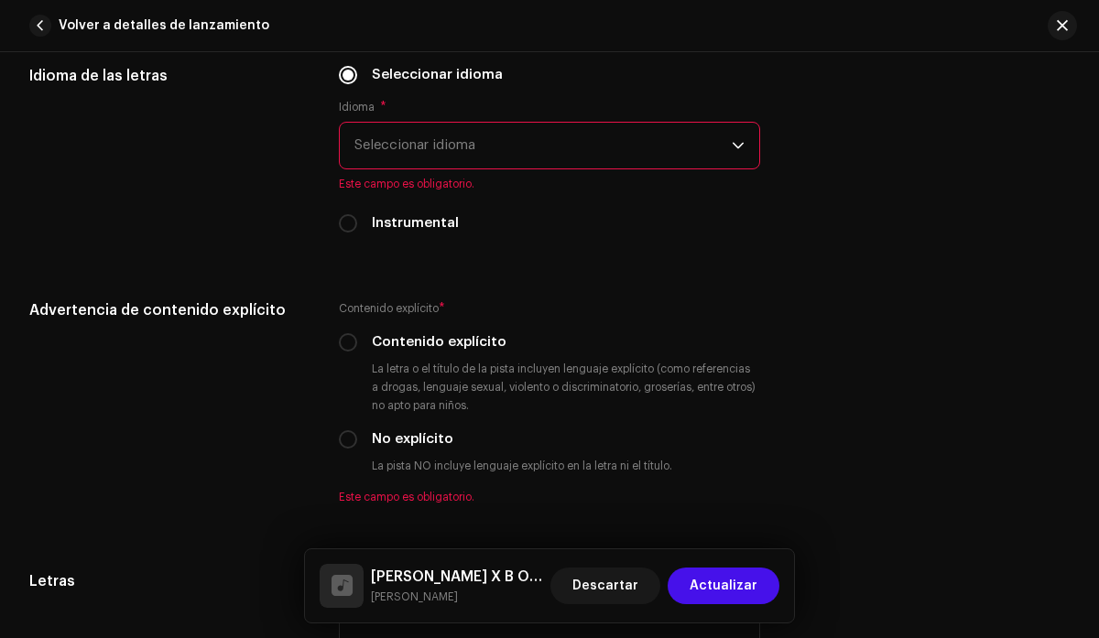
click at [666, 144] on span "Seleccionar idioma" at bounding box center [542, 146] width 376 height 46
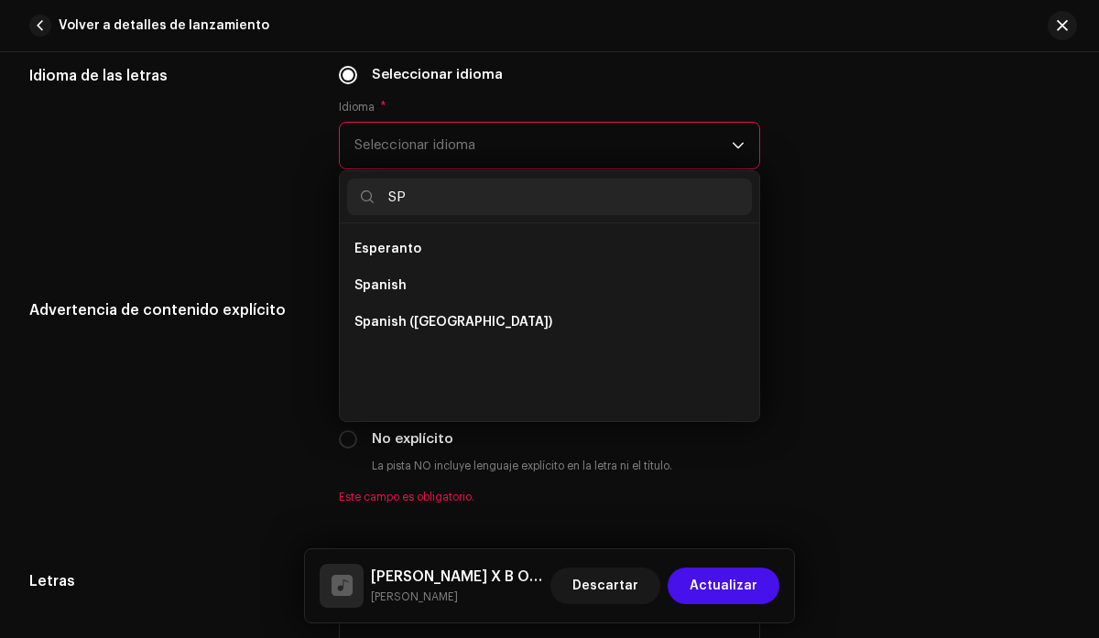
scroll to position [0, 0]
type input "SP"
click at [442, 299] on li "Spanish" at bounding box center [549, 285] width 404 height 37
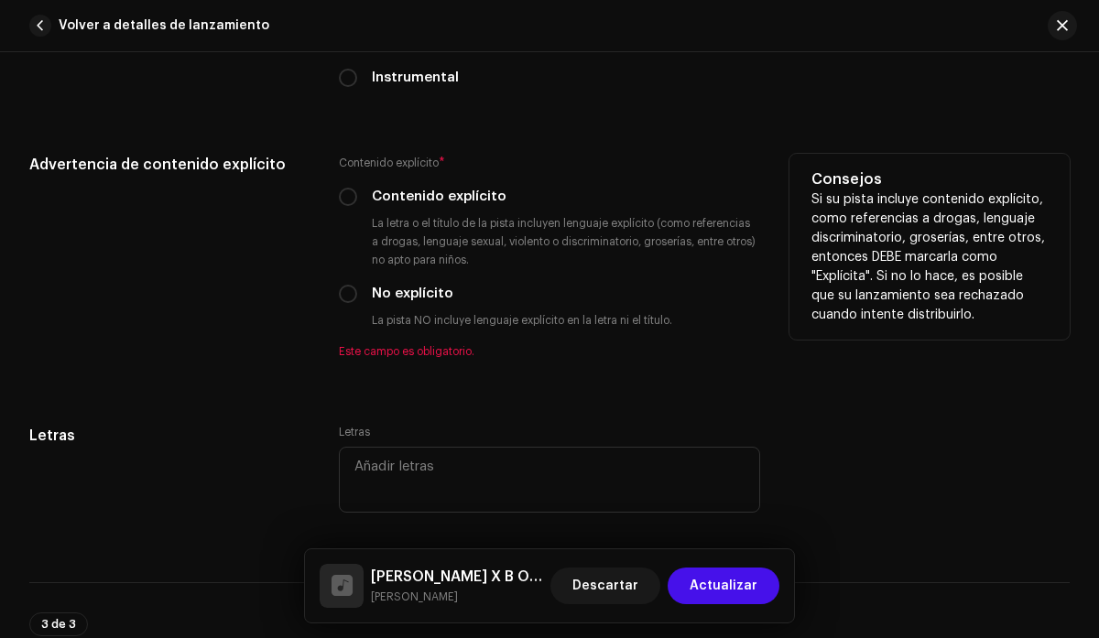
scroll to position [3583, 0]
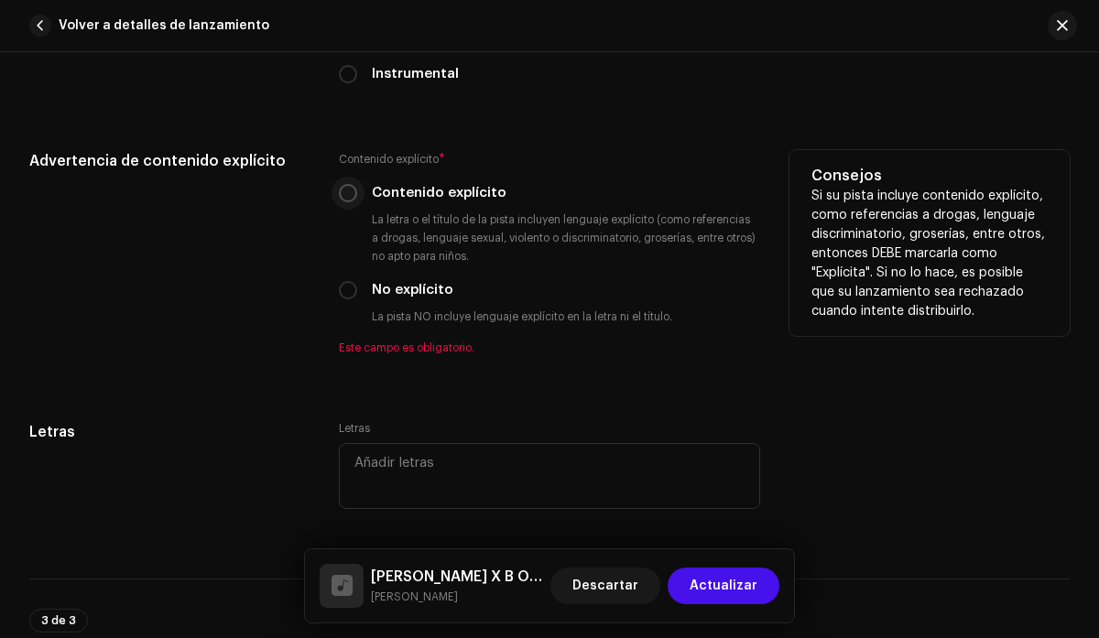
click at [343, 198] on input "Contenido explícito" at bounding box center [348, 193] width 18 height 18
radio input "true"
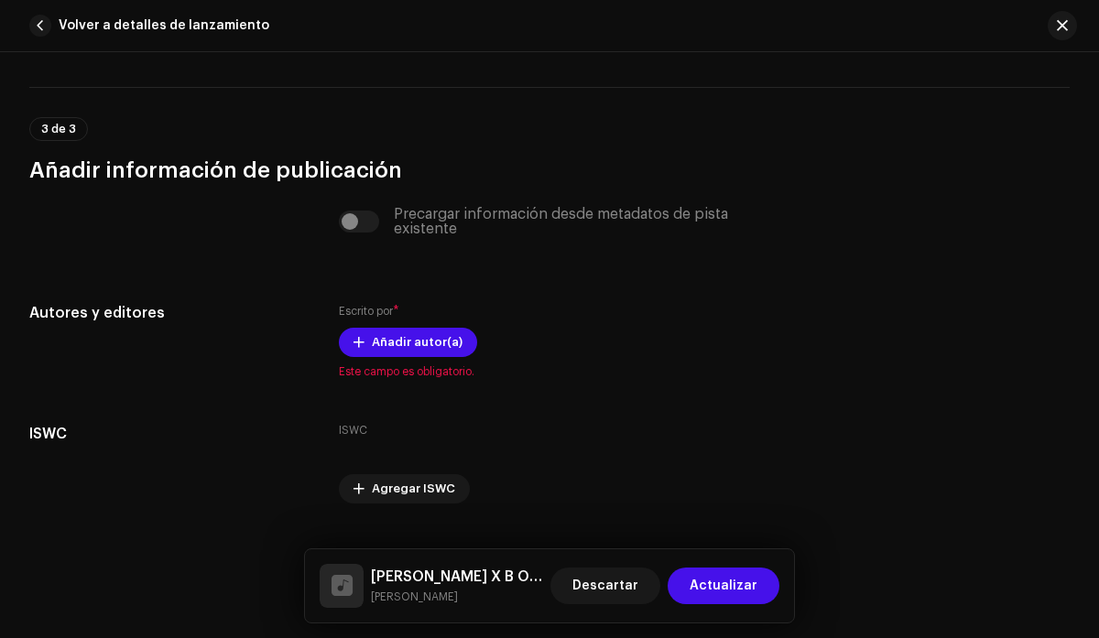
scroll to position [4098, 0]
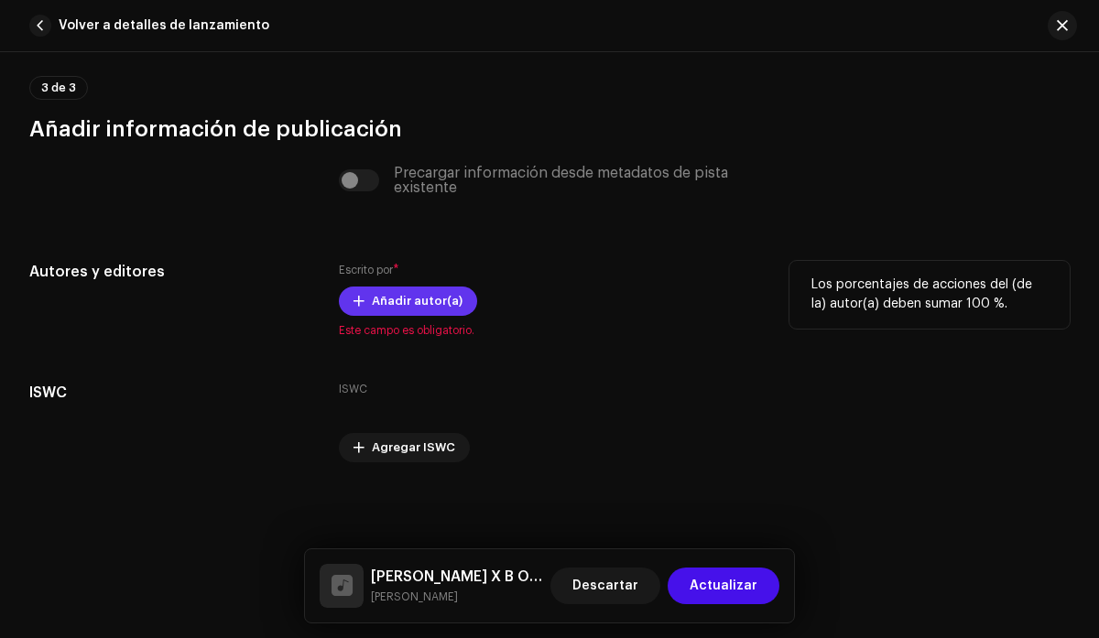
click at [380, 306] on span "Añadir autor(a)" at bounding box center [417, 301] width 91 height 37
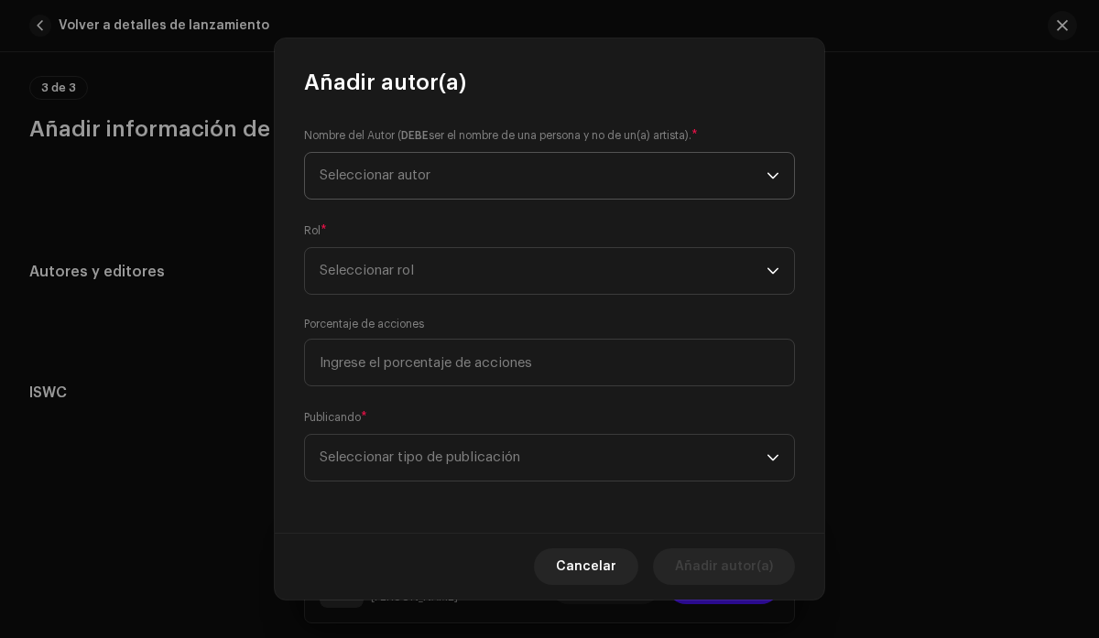
click at [598, 179] on span "Seleccionar autor" at bounding box center [543, 176] width 447 height 46
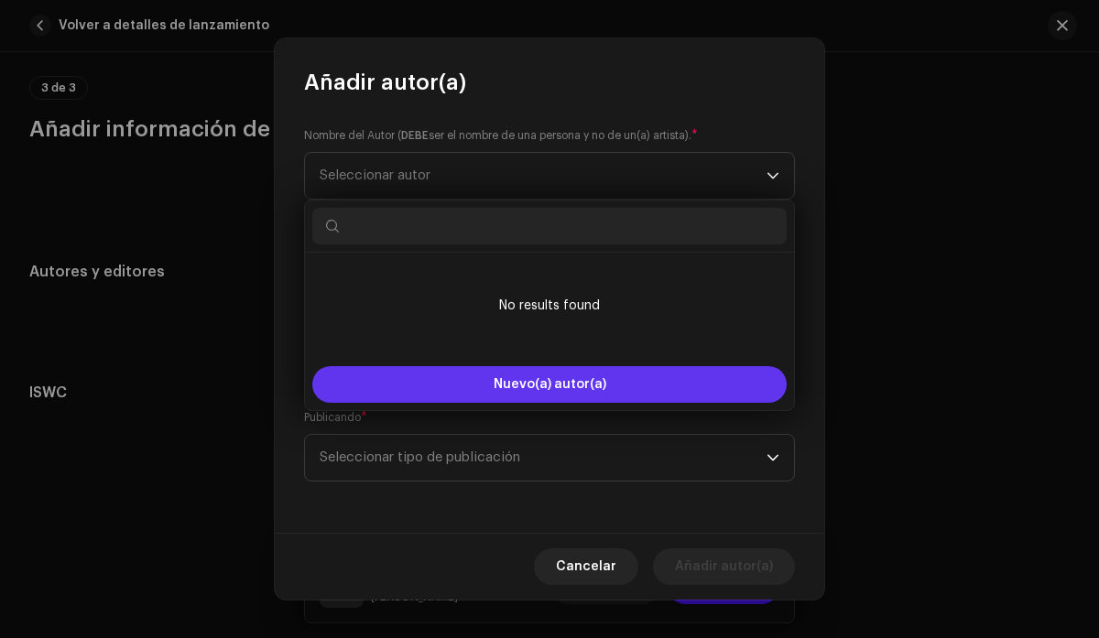
click at [565, 381] on span "Nuevo(a) autor(a)" at bounding box center [550, 384] width 113 height 13
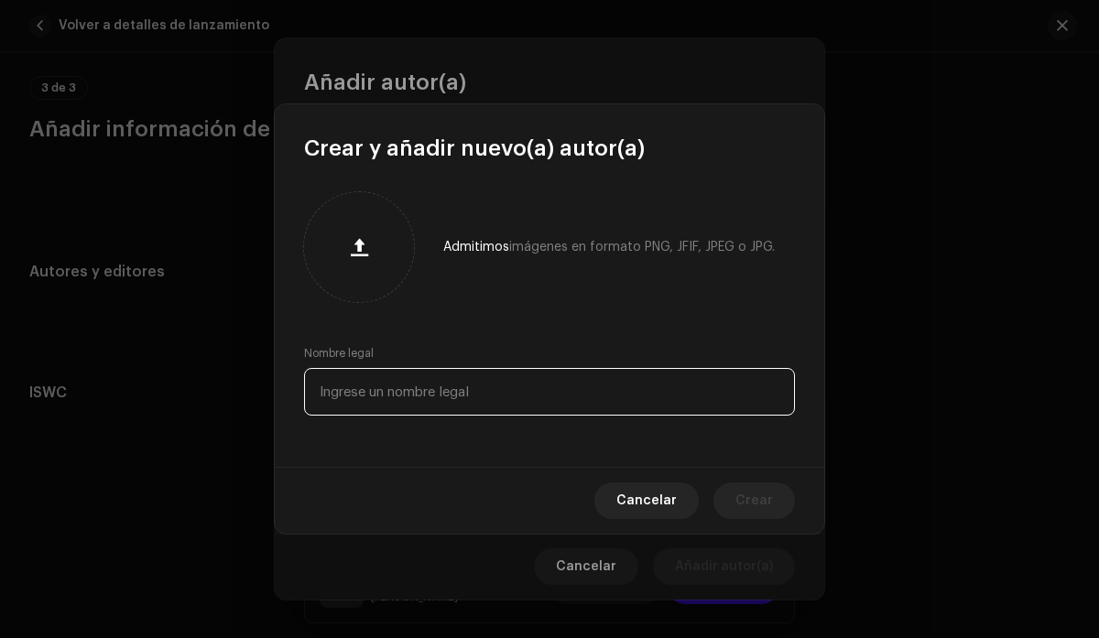
click at [510, 399] on input "text" at bounding box center [549, 392] width 491 height 48
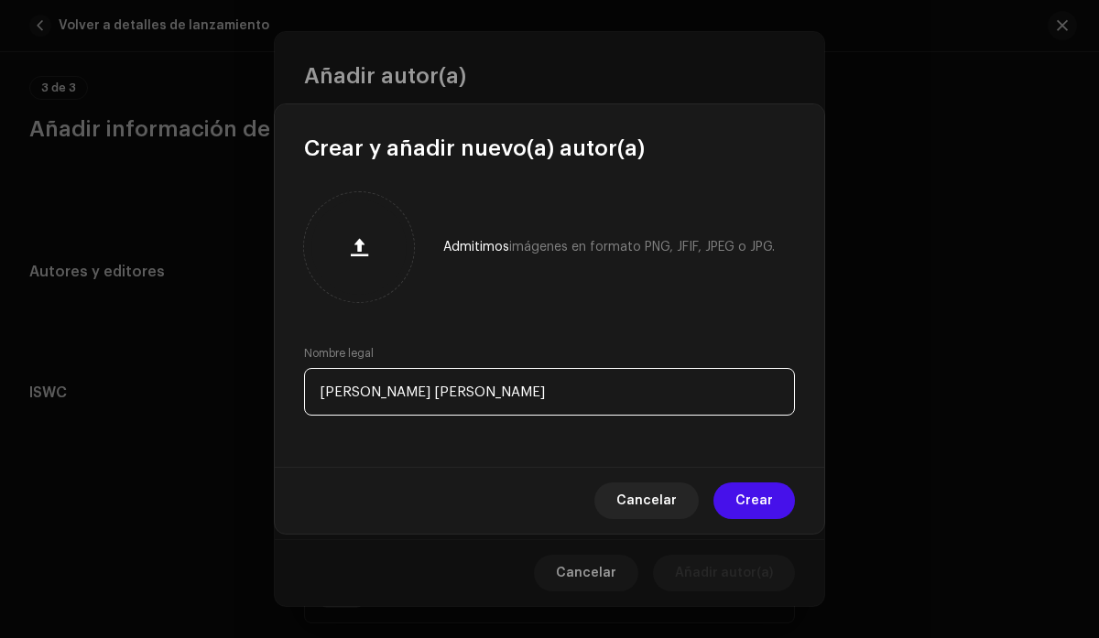
type input "[PERSON_NAME] [PERSON_NAME]"
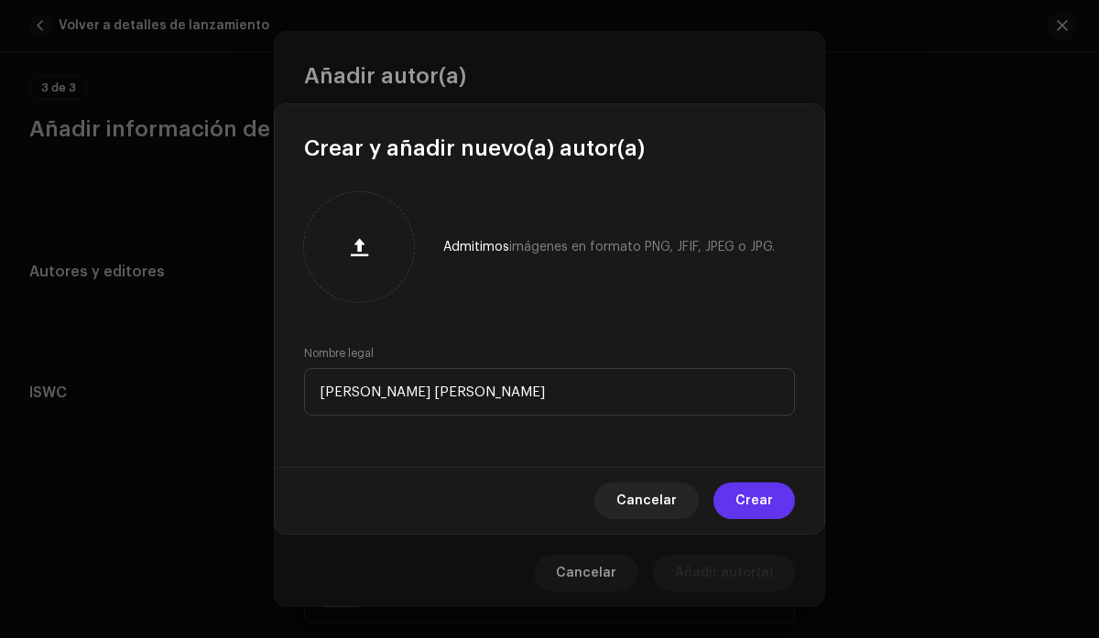
click at [762, 500] on span "Crear" at bounding box center [754, 501] width 38 height 37
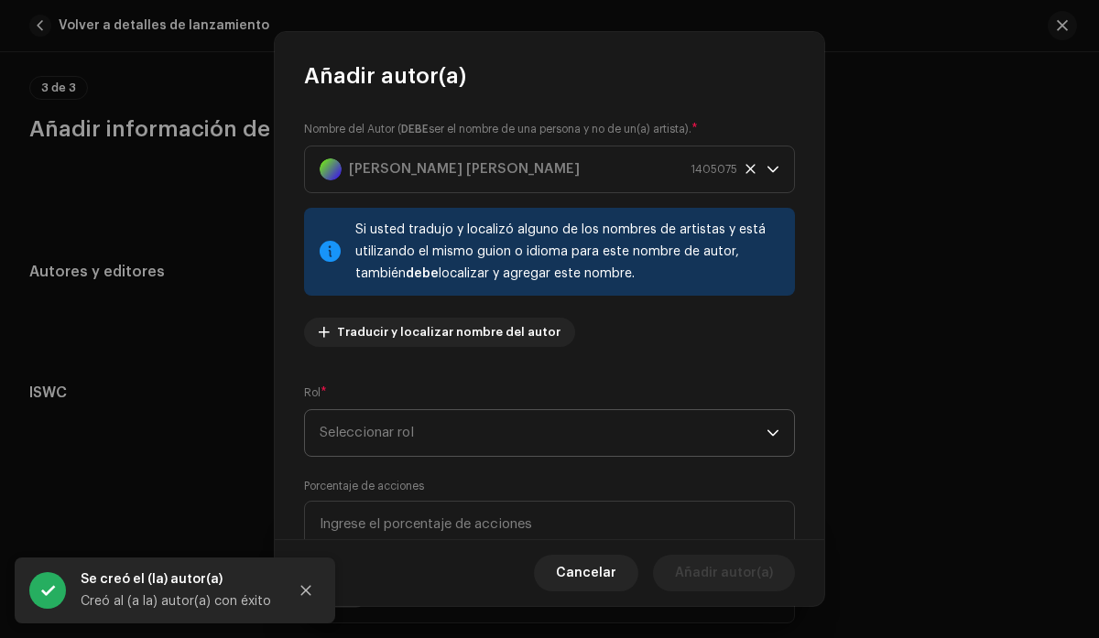
click at [730, 448] on span "Seleccionar rol" at bounding box center [543, 433] width 447 height 46
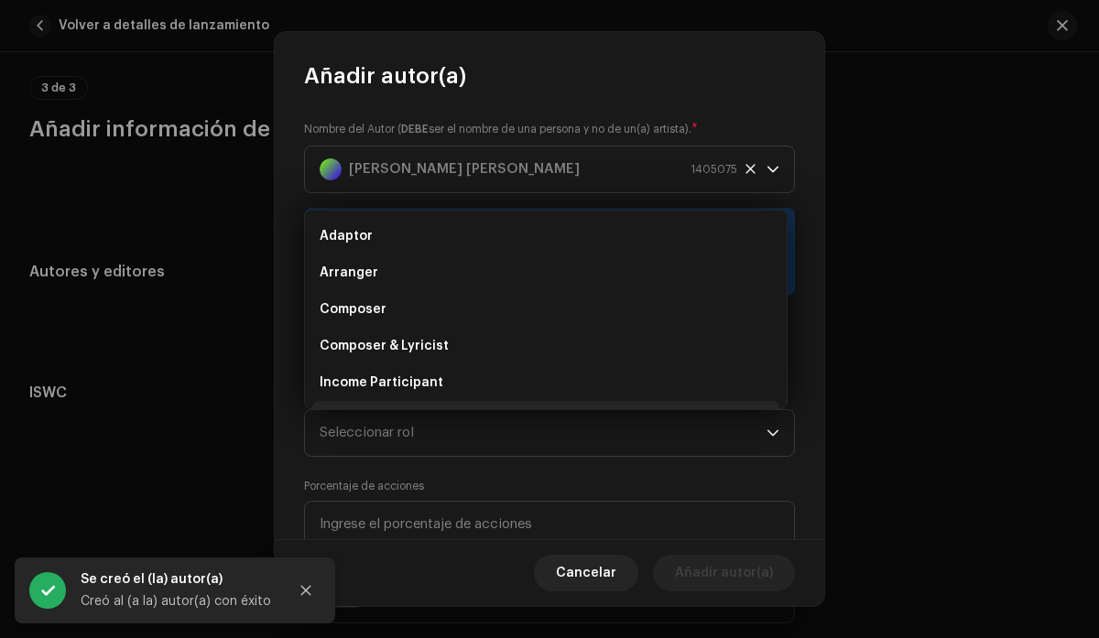
scroll to position [29, 0]
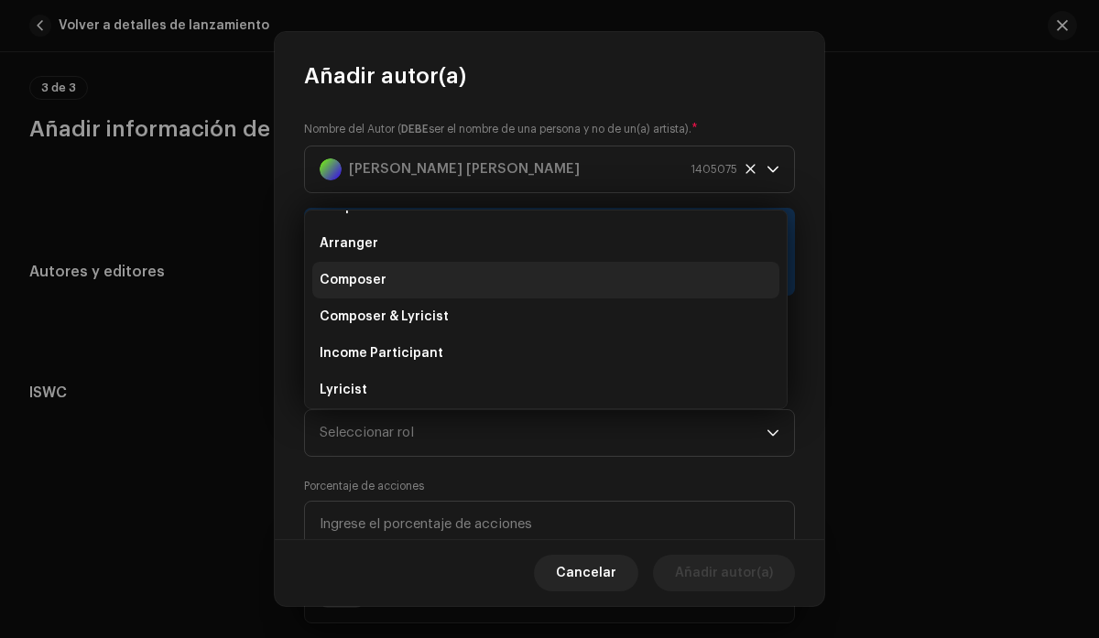
click at [535, 281] on li "Composer" at bounding box center [545, 280] width 467 height 37
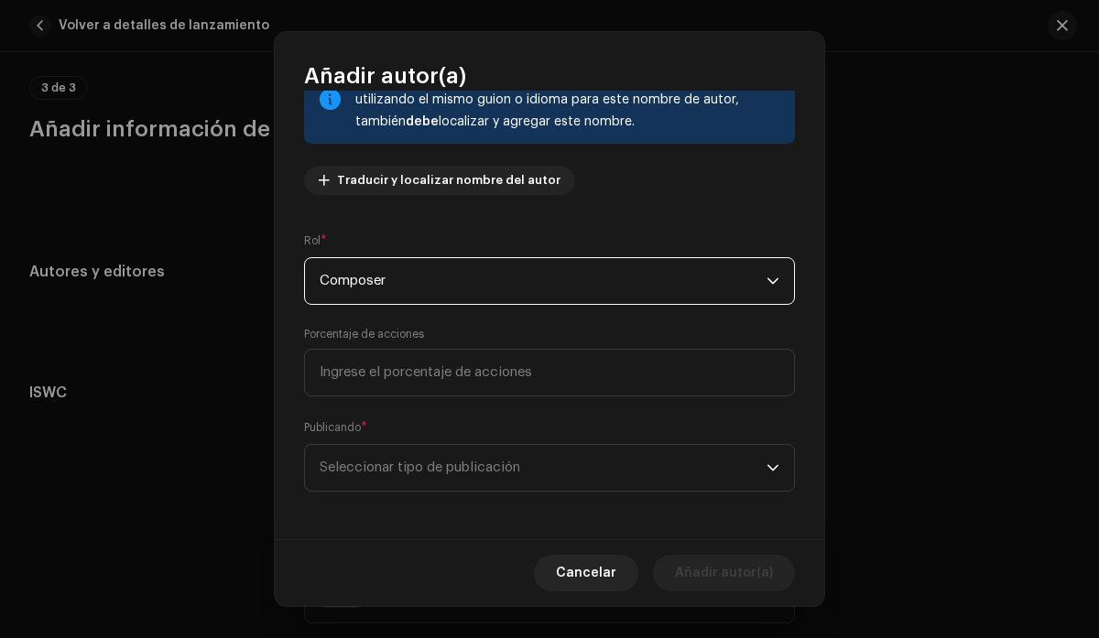
scroll to position [156, 0]
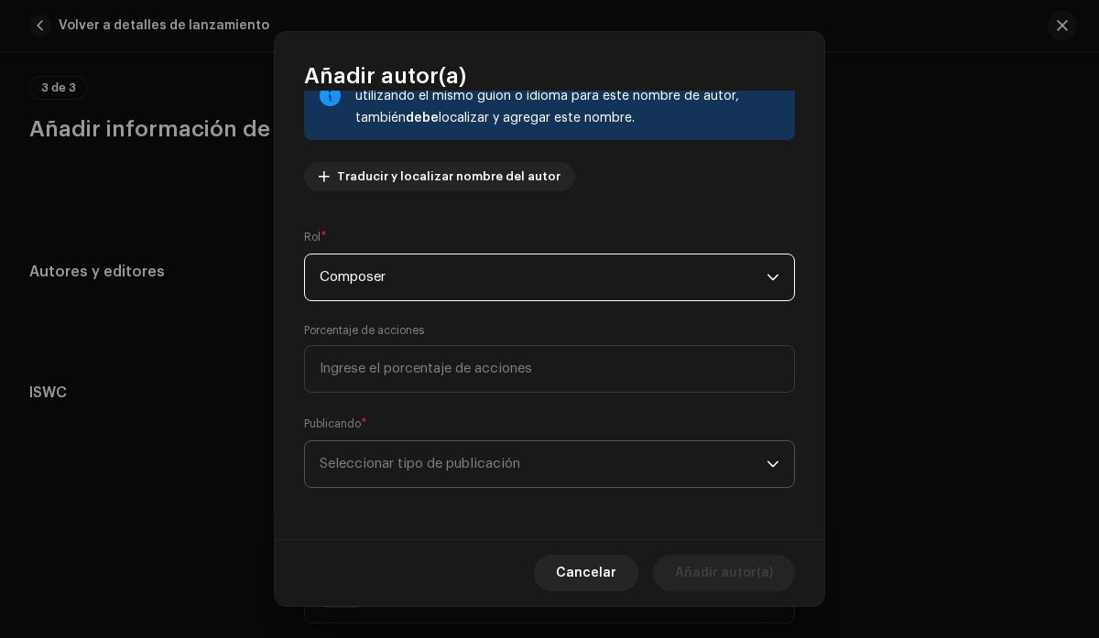
click at [755, 455] on span "Seleccionar tipo de publicación" at bounding box center [543, 464] width 447 height 46
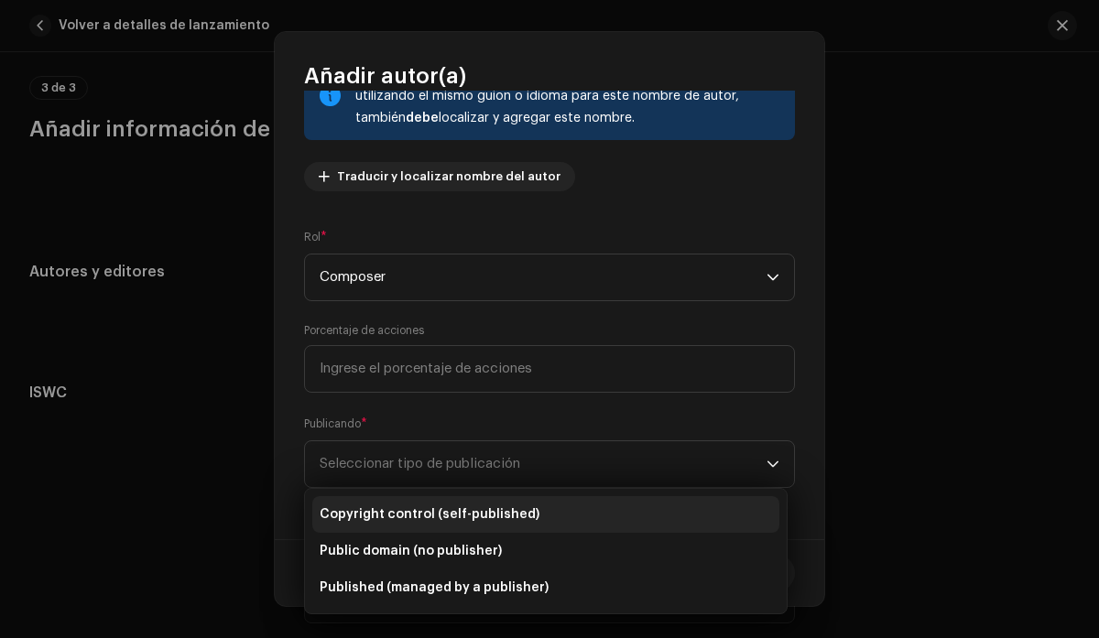
click at [649, 519] on li "Copyright control (self-published)" at bounding box center [545, 514] width 467 height 37
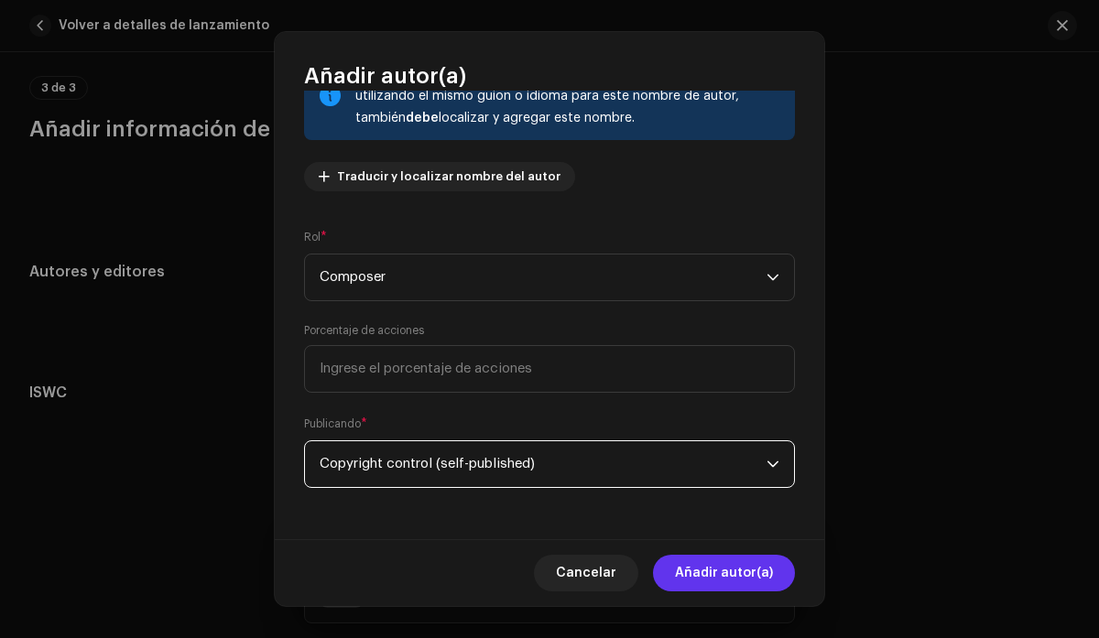
click at [736, 576] on span "Añadir autor(a)" at bounding box center [724, 573] width 98 height 37
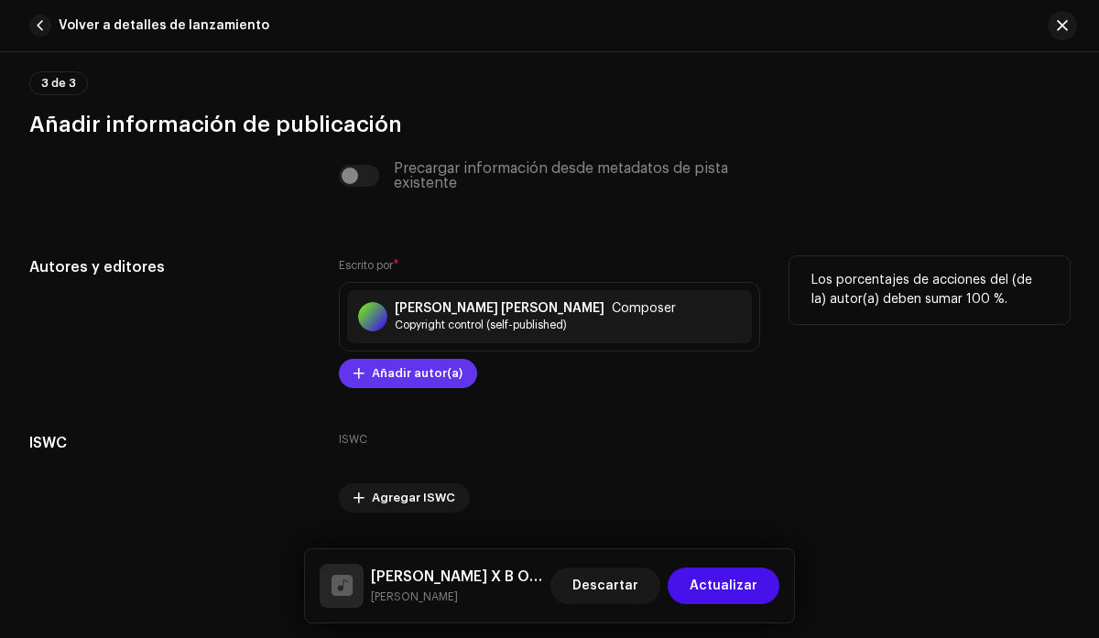
click at [412, 380] on span "Añadir autor(a)" at bounding box center [417, 373] width 91 height 37
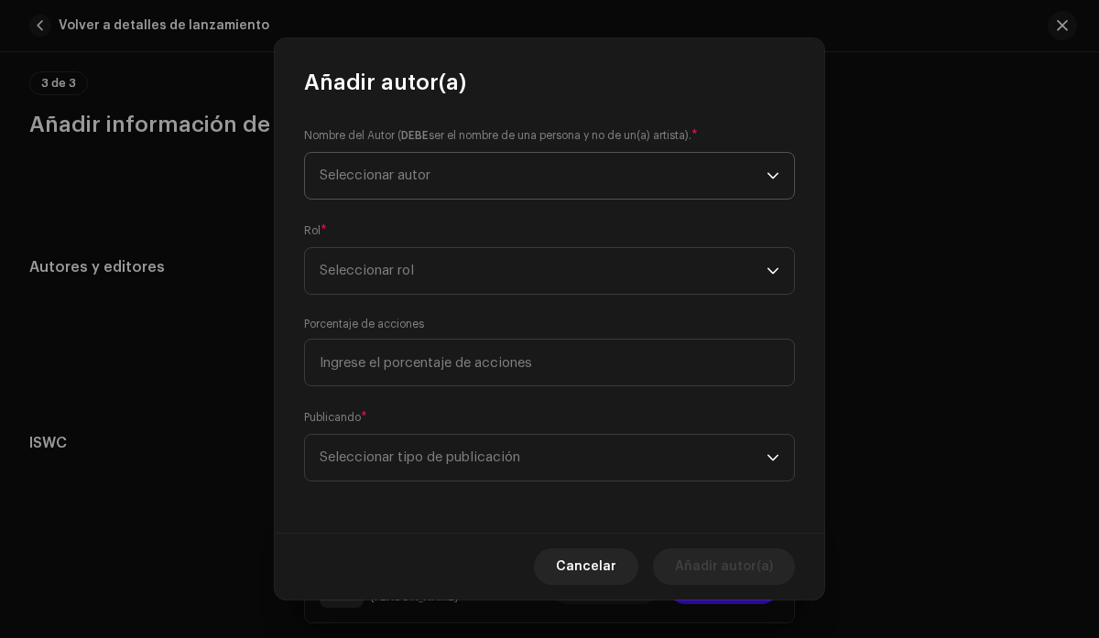
click at [432, 184] on span "Seleccionar autor" at bounding box center [543, 176] width 447 height 46
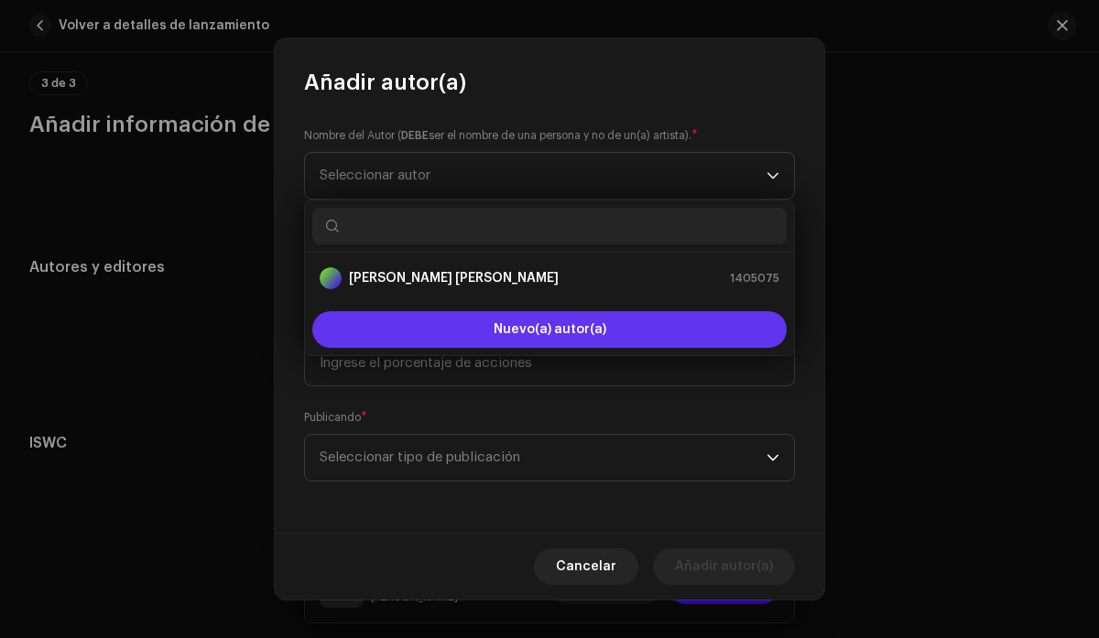
click at [479, 331] on button "Nuevo(a) autor(a)" at bounding box center [549, 329] width 474 height 37
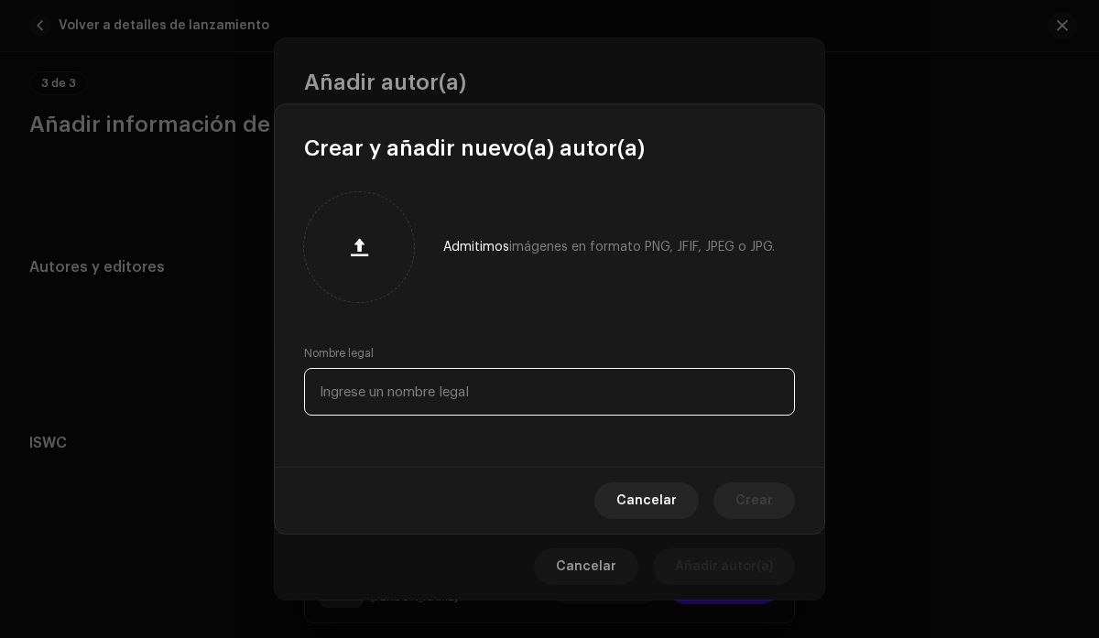
click at [481, 398] on input "text" at bounding box center [549, 392] width 491 height 48
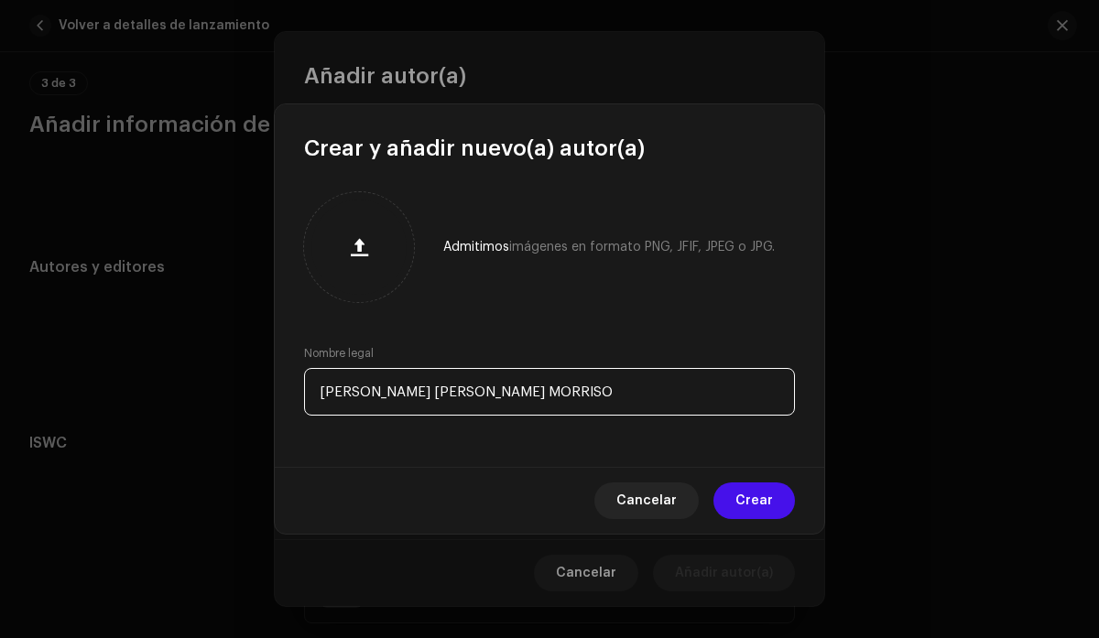
type input "[PERSON_NAME] [PERSON_NAME]"
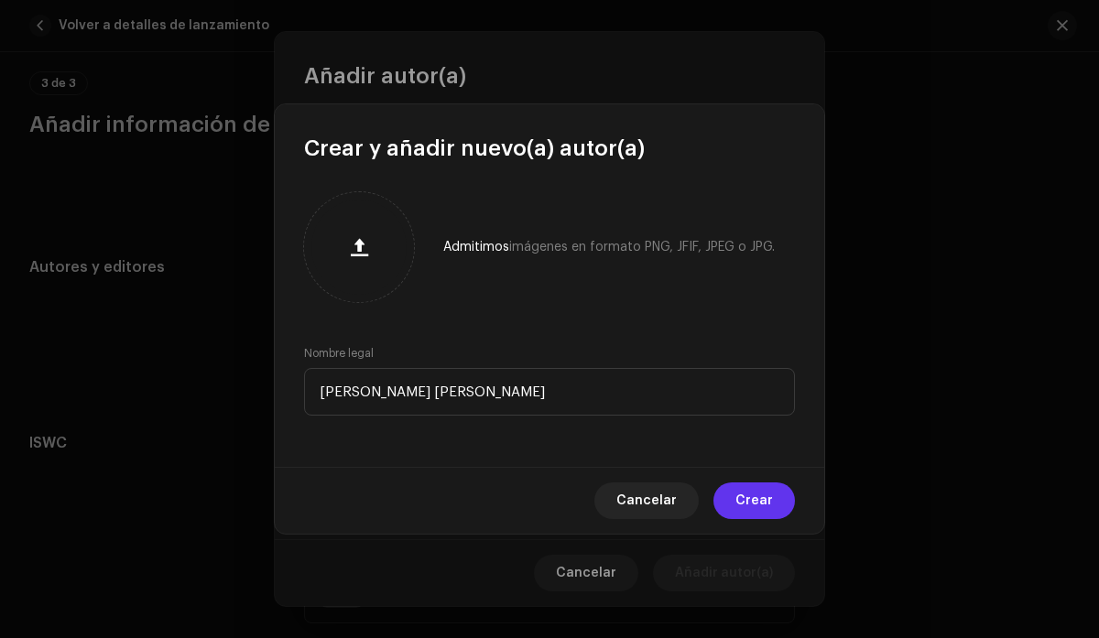
click at [758, 504] on span "Crear" at bounding box center [754, 501] width 38 height 37
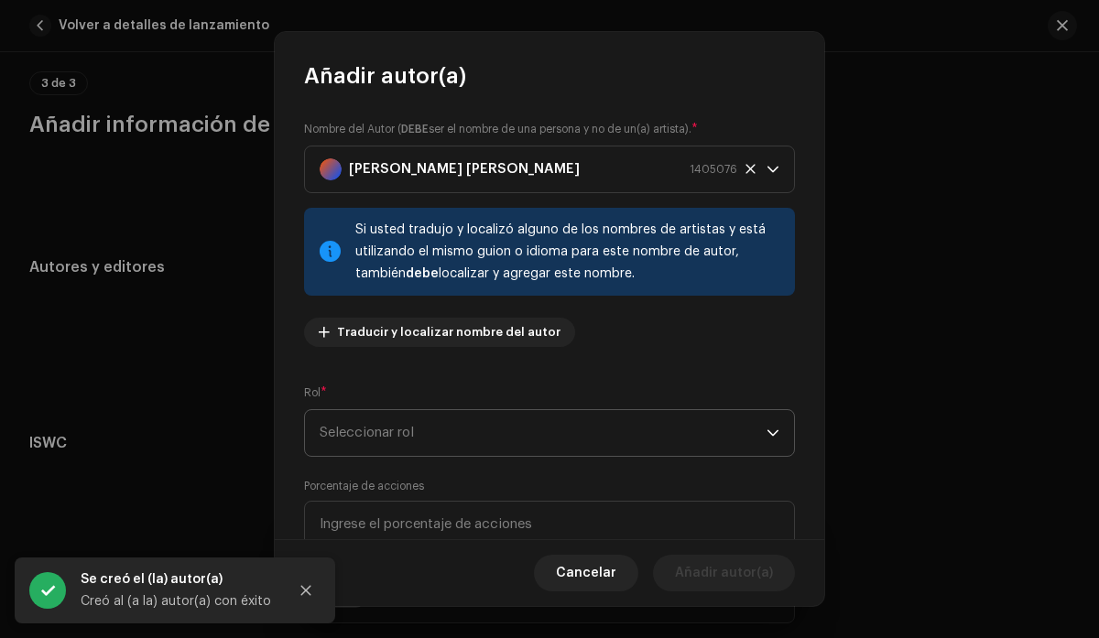
click at [489, 431] on span "Seleccionar rol" at bounding box center [543, 433] width 447 height 46
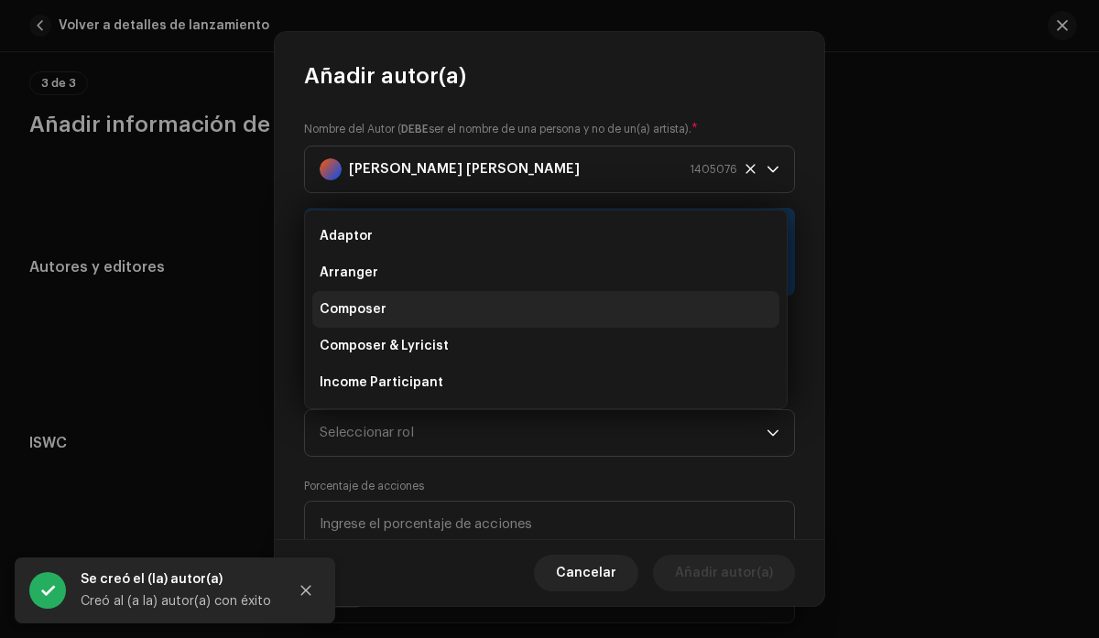
click at [404, 317] on li "Composer" at bounding box center [545, 309] width 467 height 37
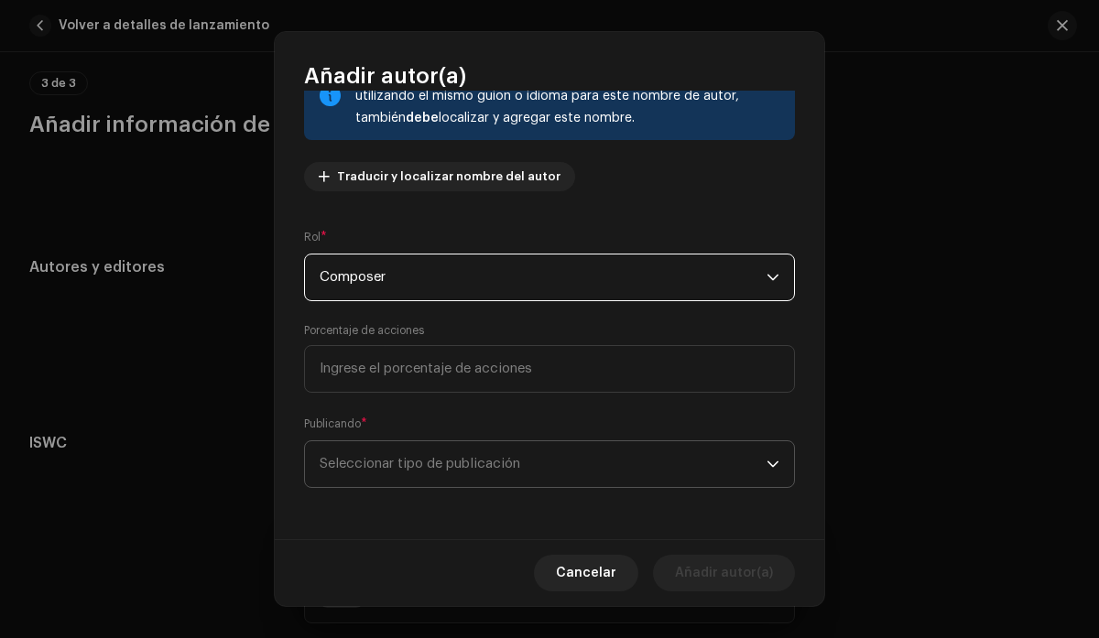
click at [520, 455] on span "Seleccionar tipo de publicación" at bounding box center [543, 464] width 447 height 46
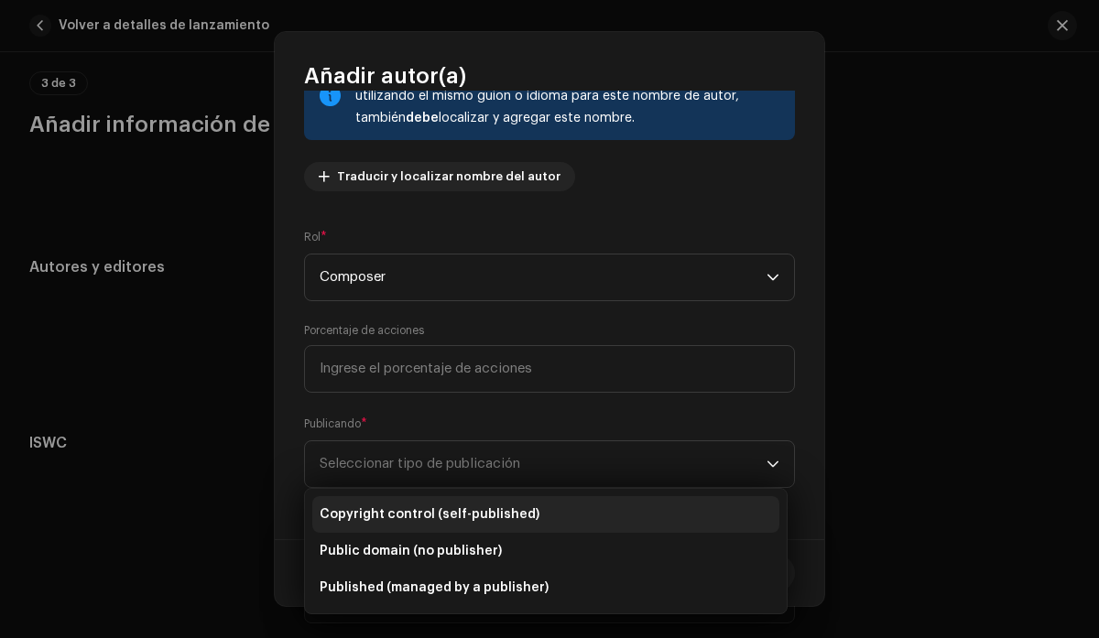
click at [469, 517] on span "Copyright control (self-published)" at bounding box center [430, 515] width 220 height 18
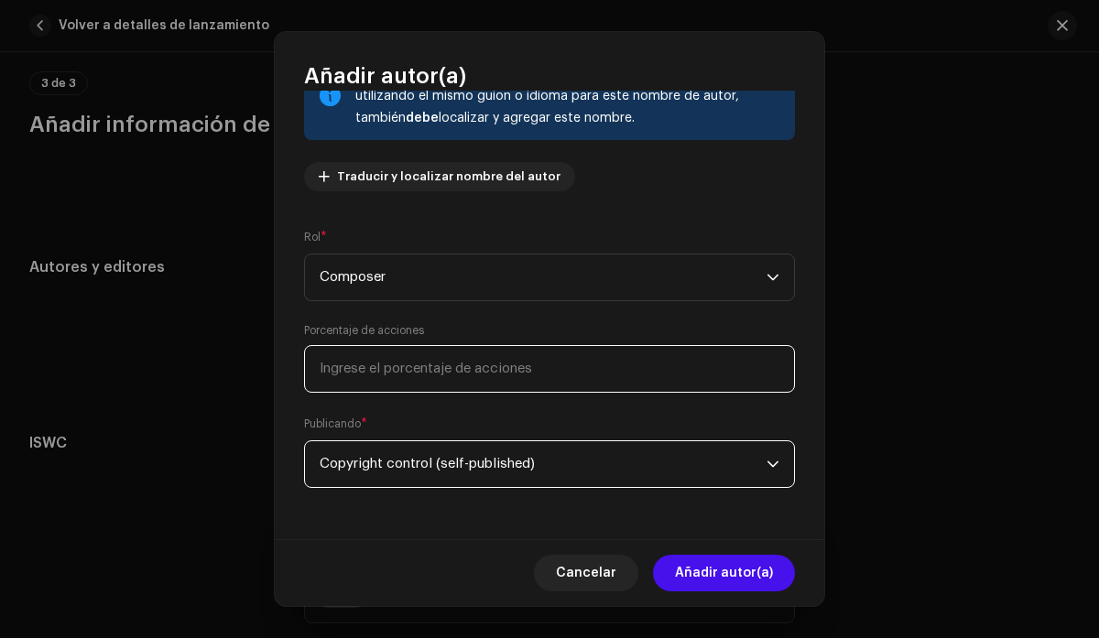
click at [514, 366] on input at bounding box center [549, 369] width 491 height 48
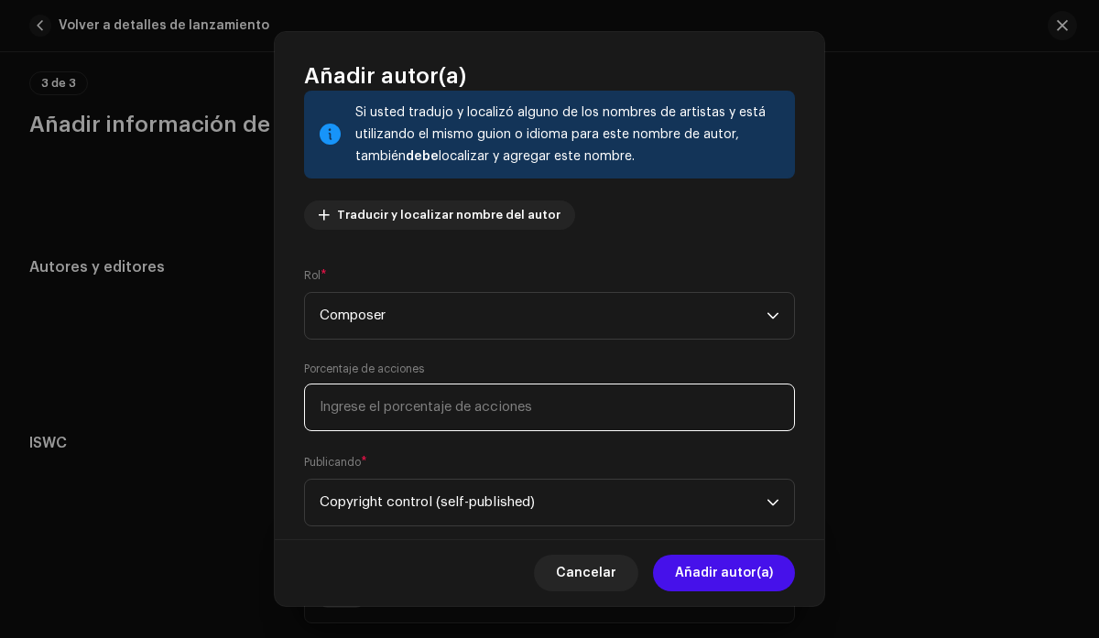
scroll to position [116, 0]
type input "50,00"
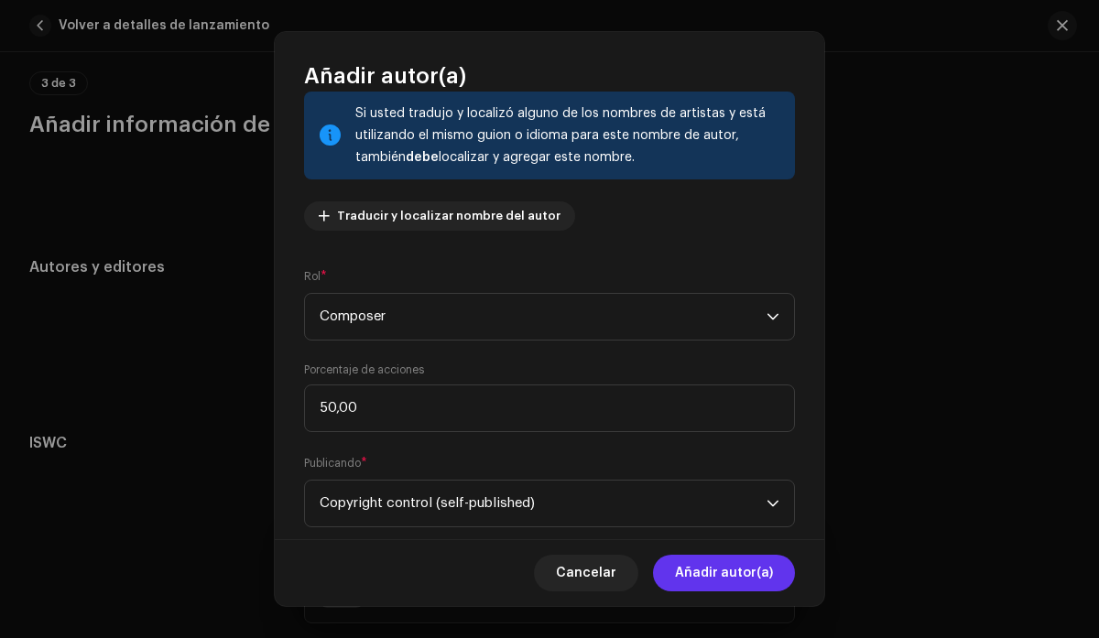
click at [712, 573] on span "Añadir autor(a)" at bounding box center [724, 573] width 98 height 37
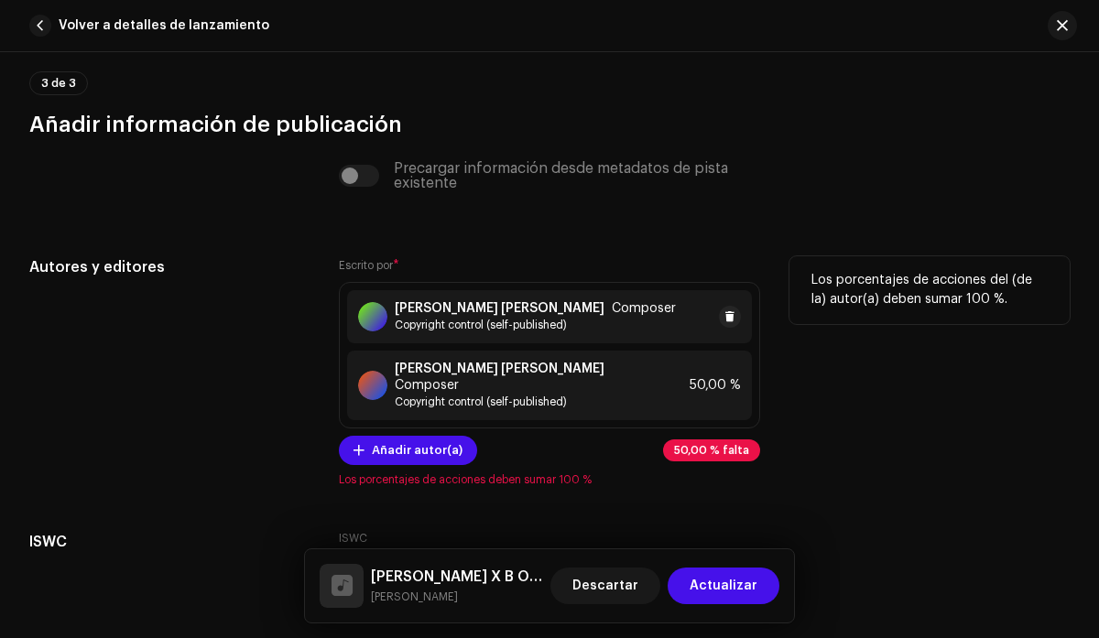
click at [587, 341] on div "[PERSON_NAME] [PERSON_NAME] Composer Copyright control (self-published)" at bounding box center [549, 316] width 404 height 53
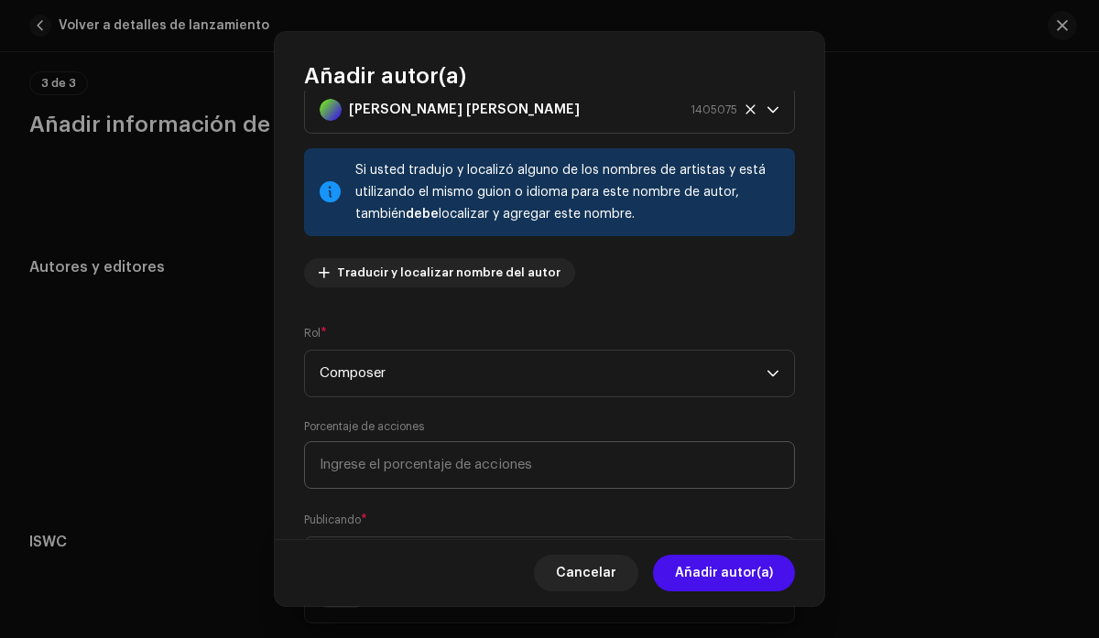
scroll to position [78, 0]
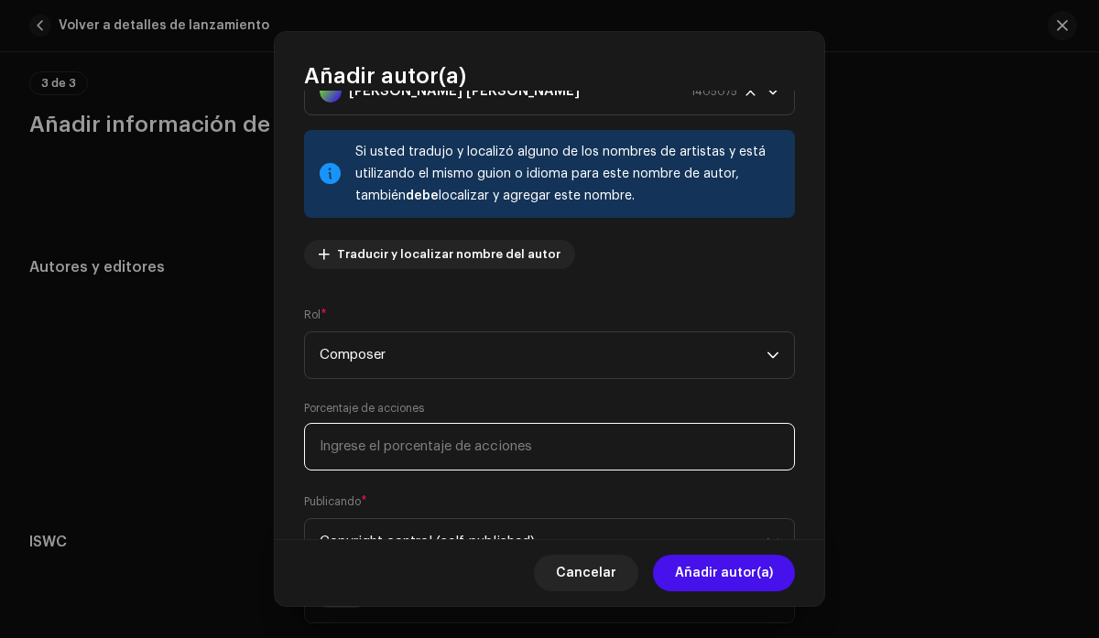
click at [481, 451] on input at bounding box center [549, 447] width 491 height 48
type input "25,00"
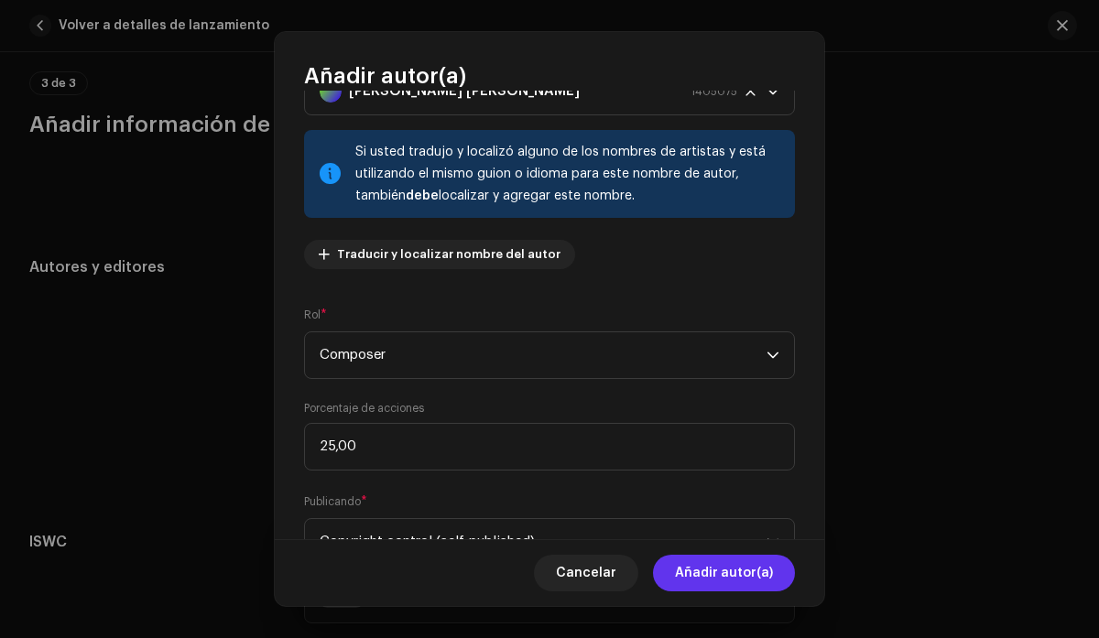
click at [718, 560] on span "Añadir autor(a)" at bounding box center [724, 573] width 98 height 37
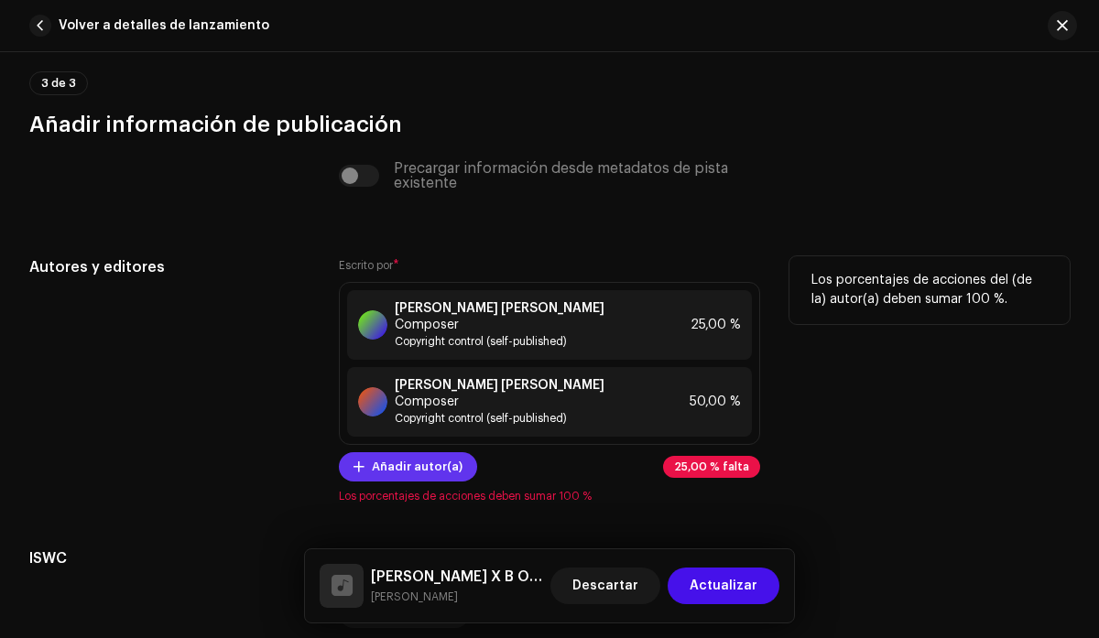
click at [423, 456] on span "Añadir autor(a)" at bounding box center [417, 467] width 91 height 37
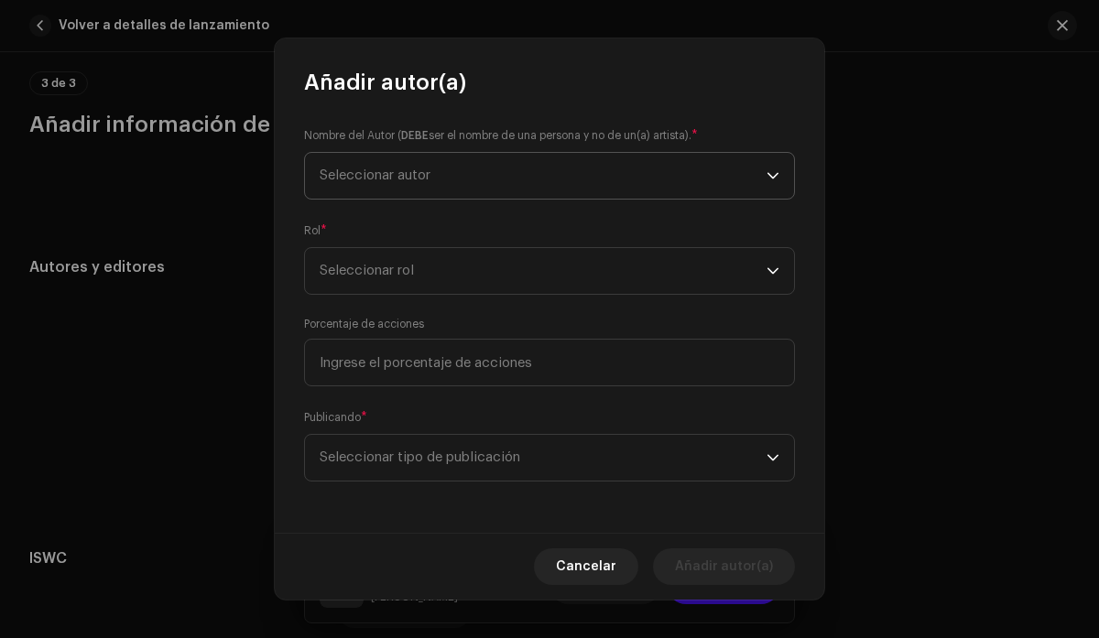
click at [698, 175] on span "Seleccionar autor" at bounding box center [543, 176] width 447 height 46
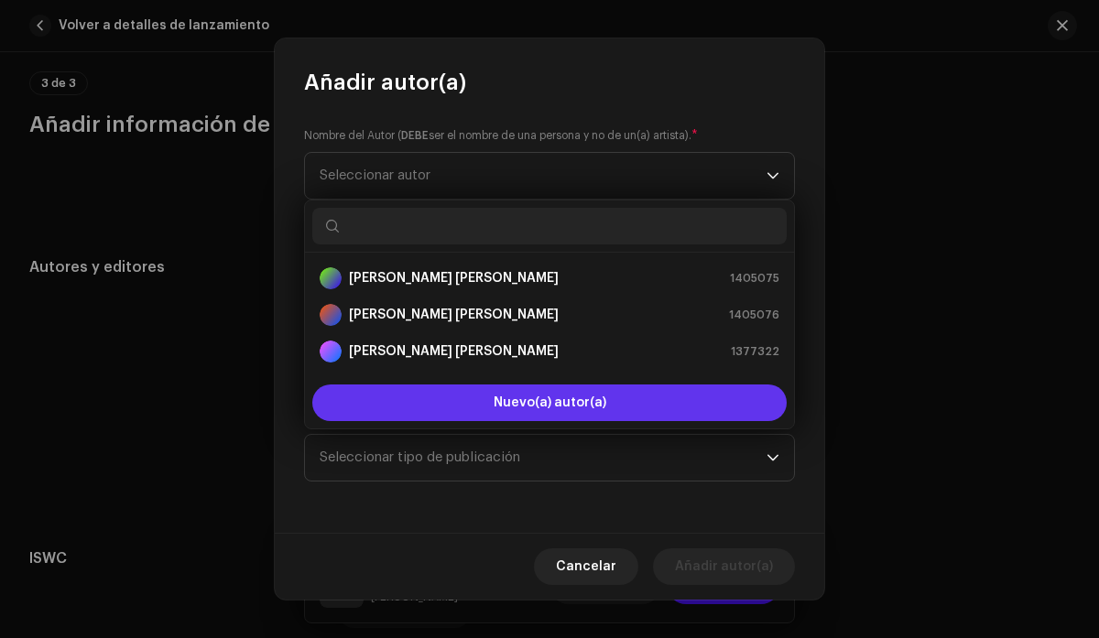
click at [538, 417] on button "Nuevo(a) autor(a)" at bounding box center [549, 403] width 474 height 37
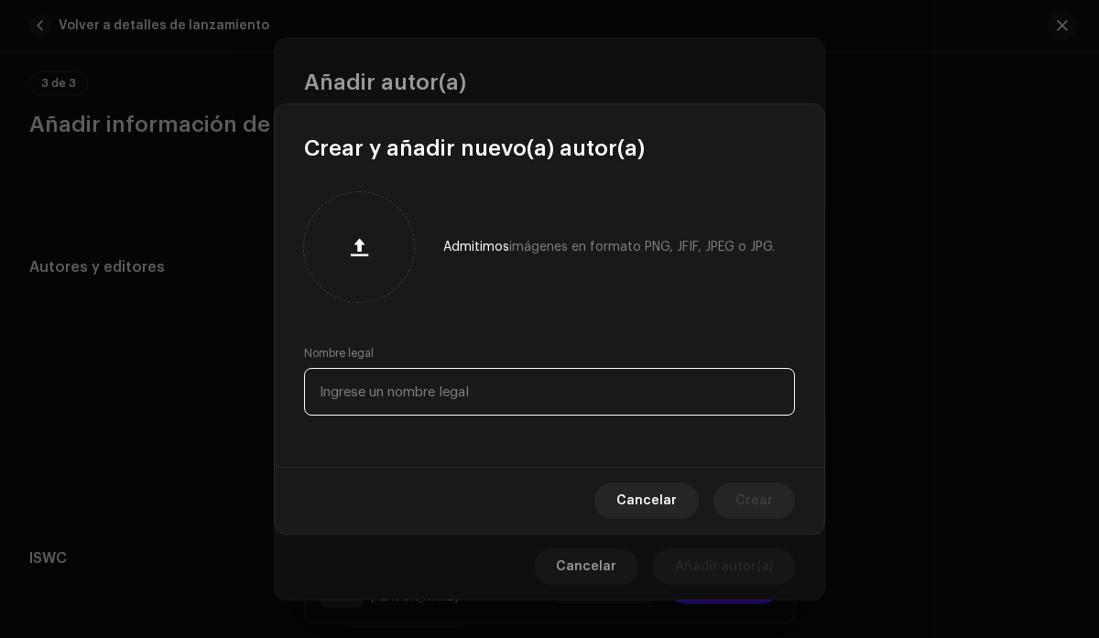
click at [526, 400] on input "text" at bounding box center [549, 392] width 491 height 48
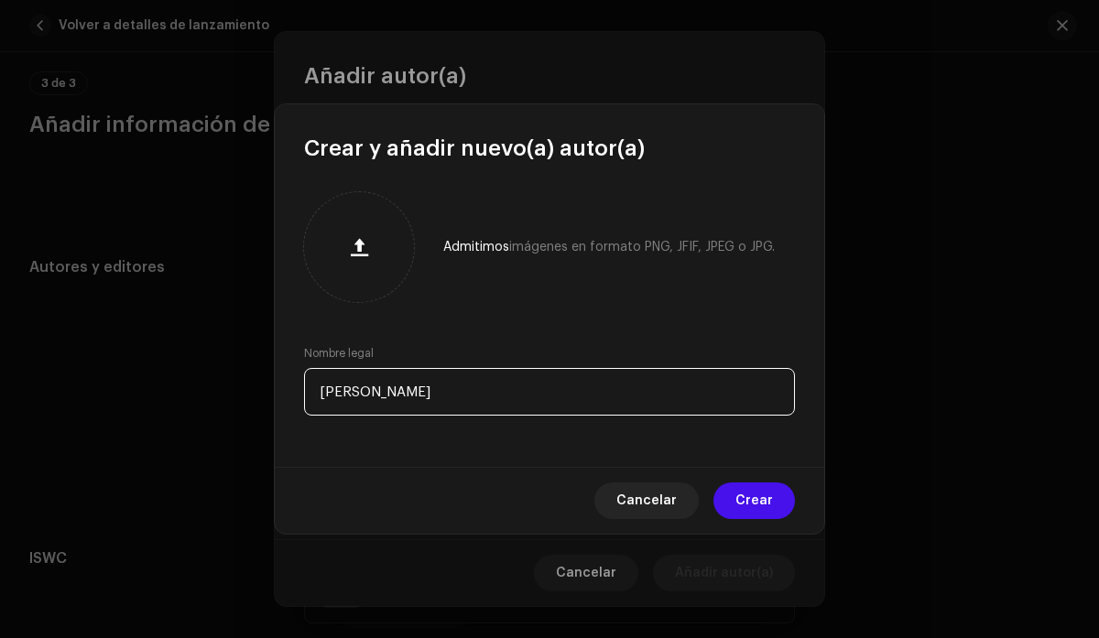
type input "[PERSON_NAME]"
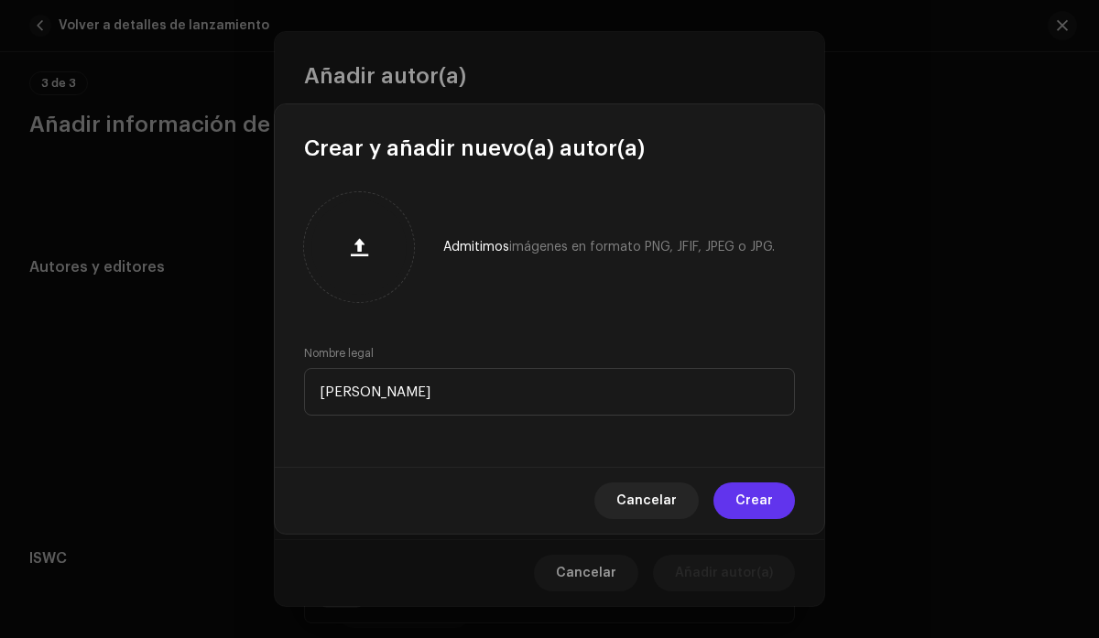
click at [762, 499] on span "Crear" at bounding box center [754, 501] width 38 height 37
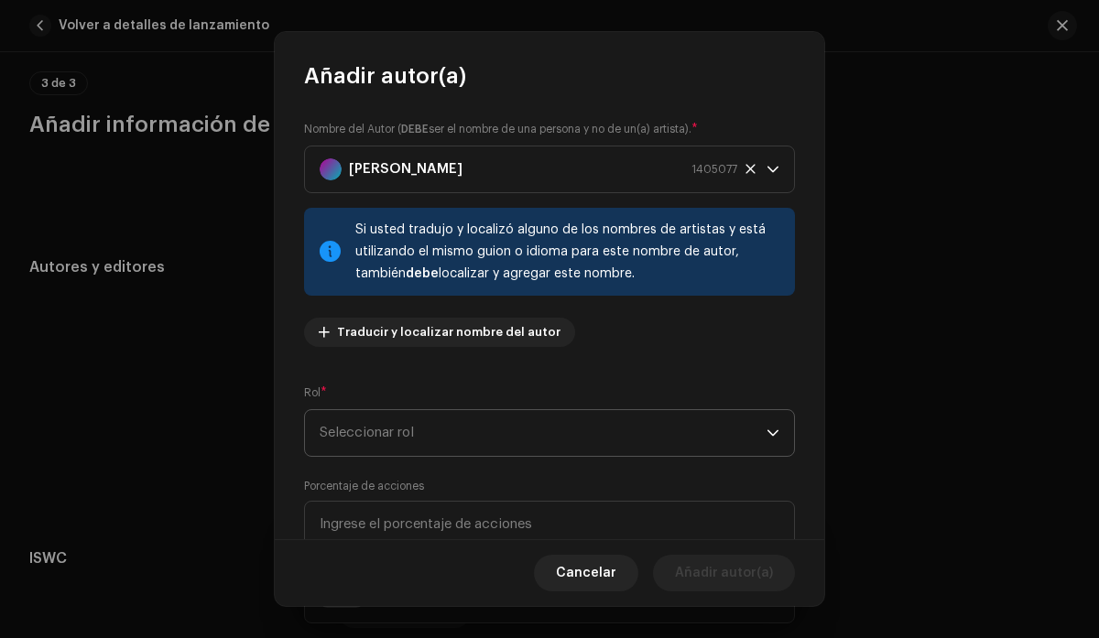
click at [753, 443] on span "Seleccionar rol" at bounding box center [543, 433] width 447 height 46
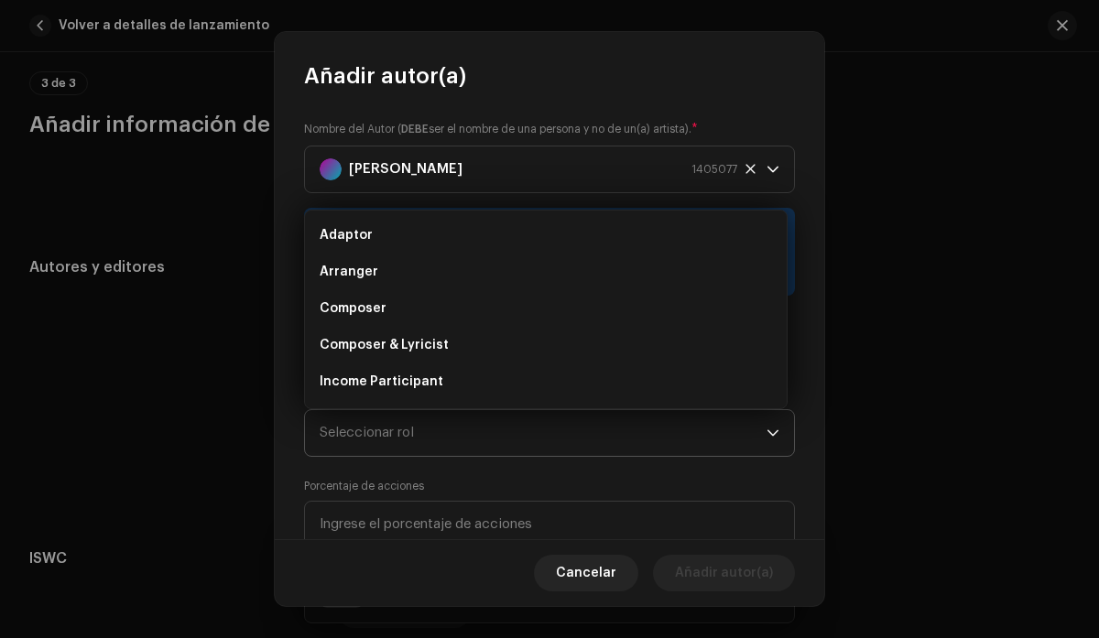
scroll to position [29, 0]
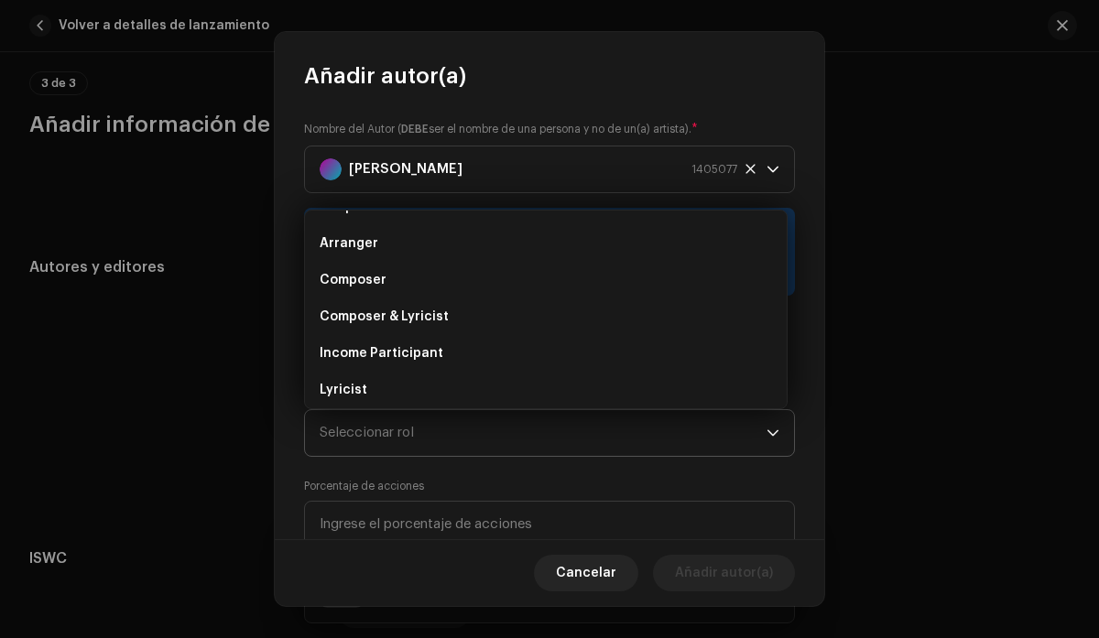
click at [655, 425] on span "Seleccionar rol" at bounding box center [543, 433] width 447 height 46
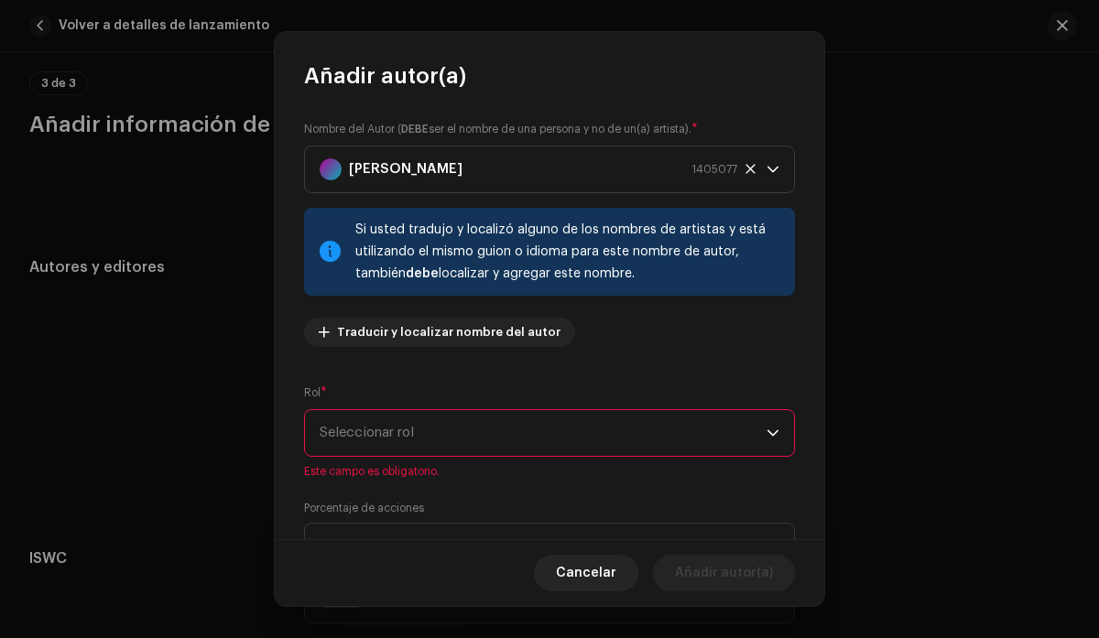
click at [636, 418] on span "Seleccionar rol" at bounding box center [543, 433] width 447 height 46
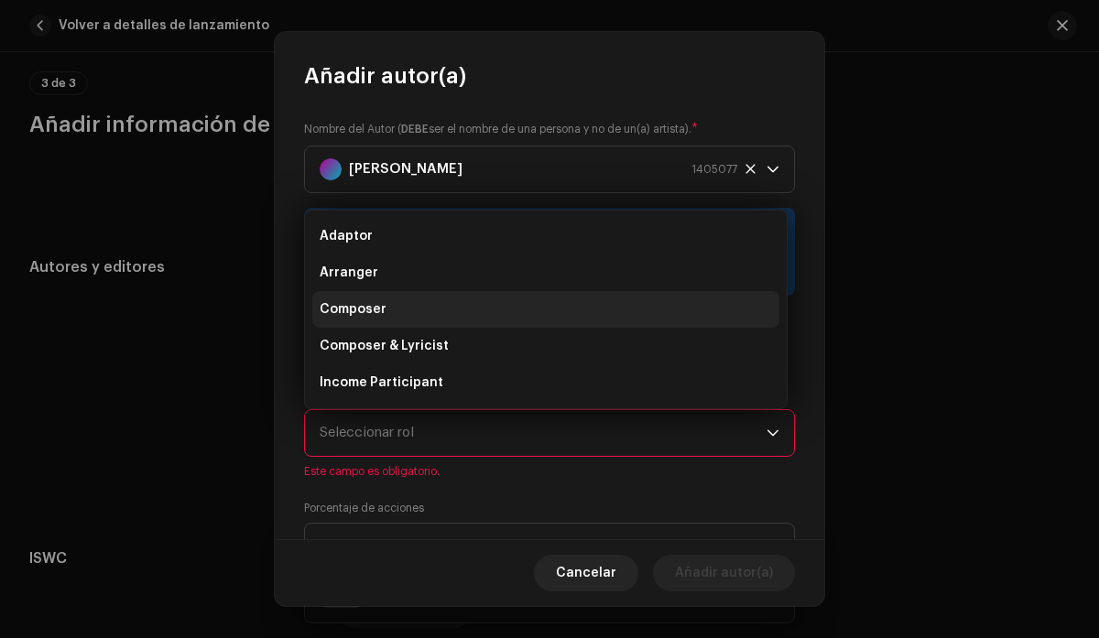
click at [586, 315] on li "Composer" at bounding box center [545, 309] width 467 height 37
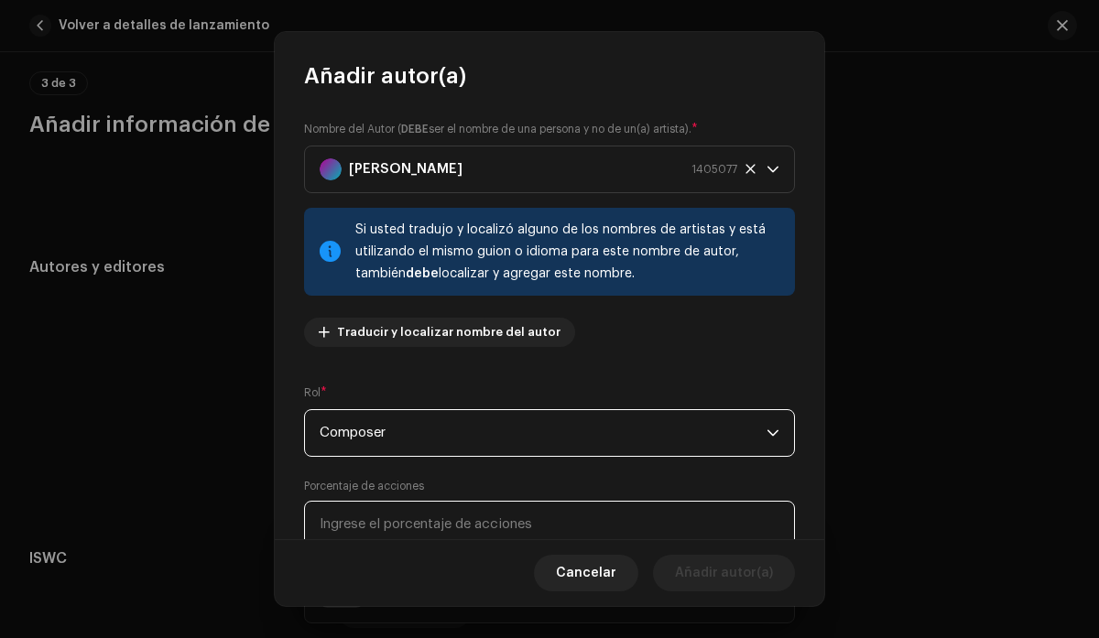
click at [560, 520] on input at bounding box center [549, 525] width 491 height 48
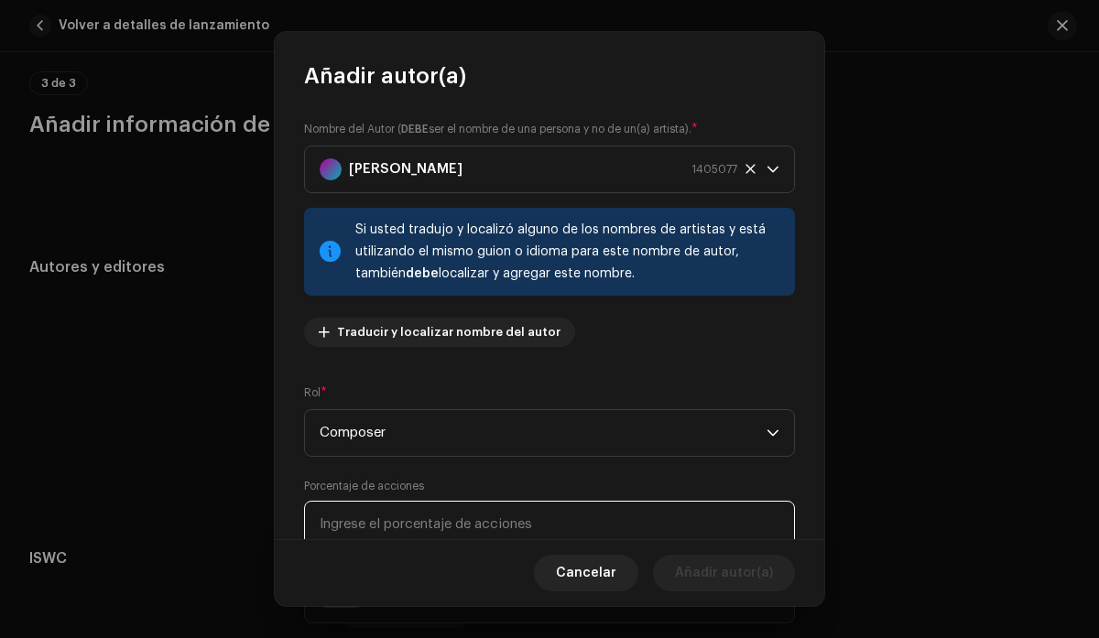
click at [560, 520] on input at bounding box center [549, 525] width 491 height 48
type input "20,00"
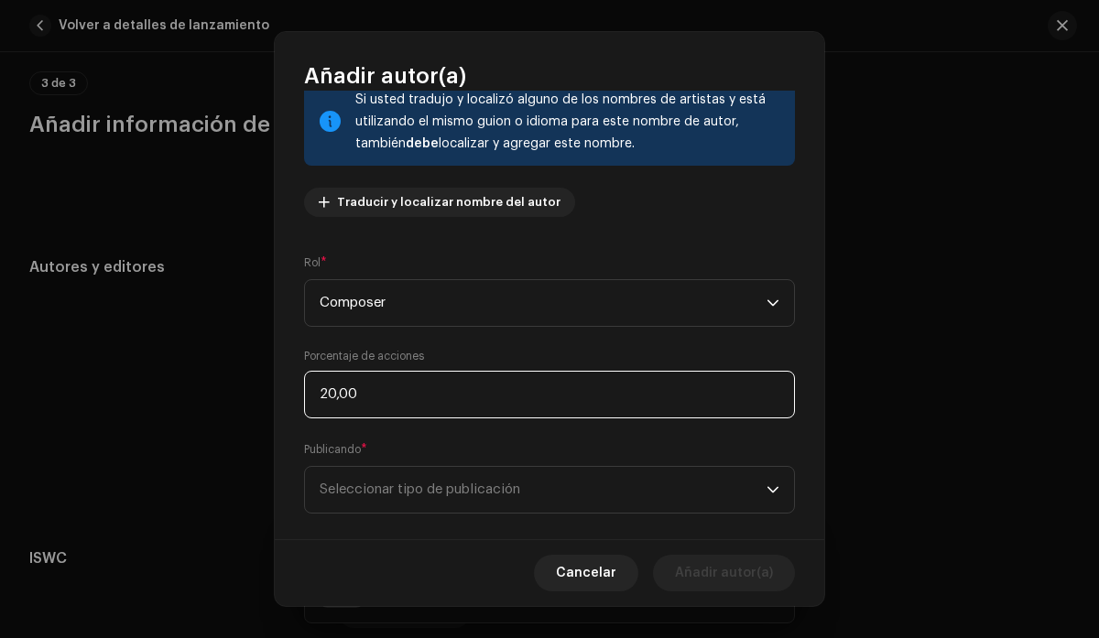
scroll to position [156, 0]
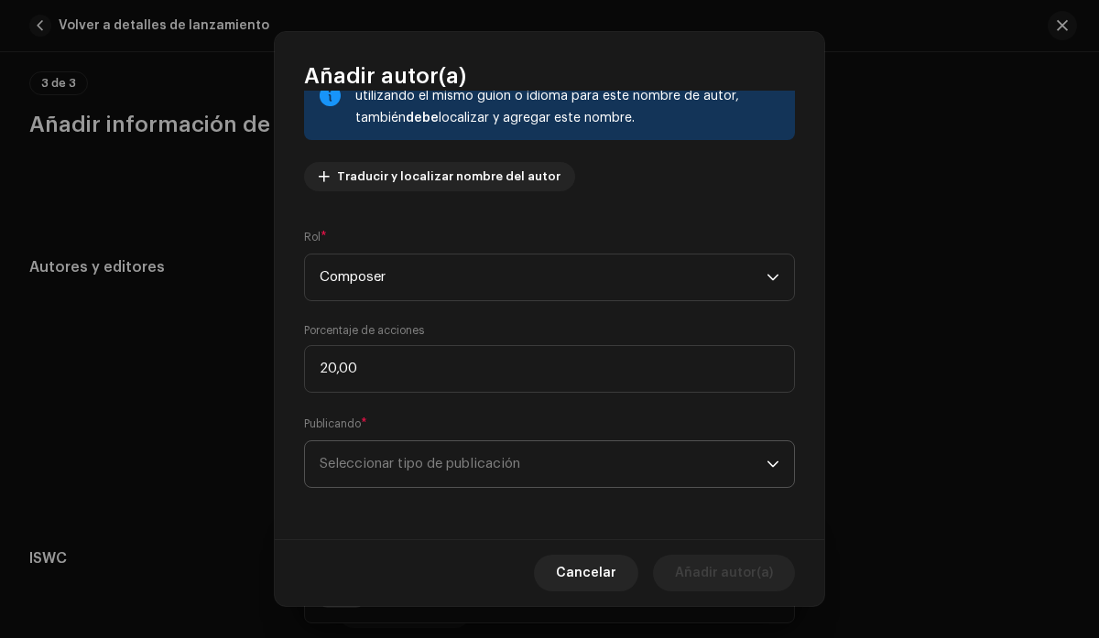
click at [527, 465] on span "Seleccionar tipo de publicación" at bounding box center [543, 464] width 447 height 46
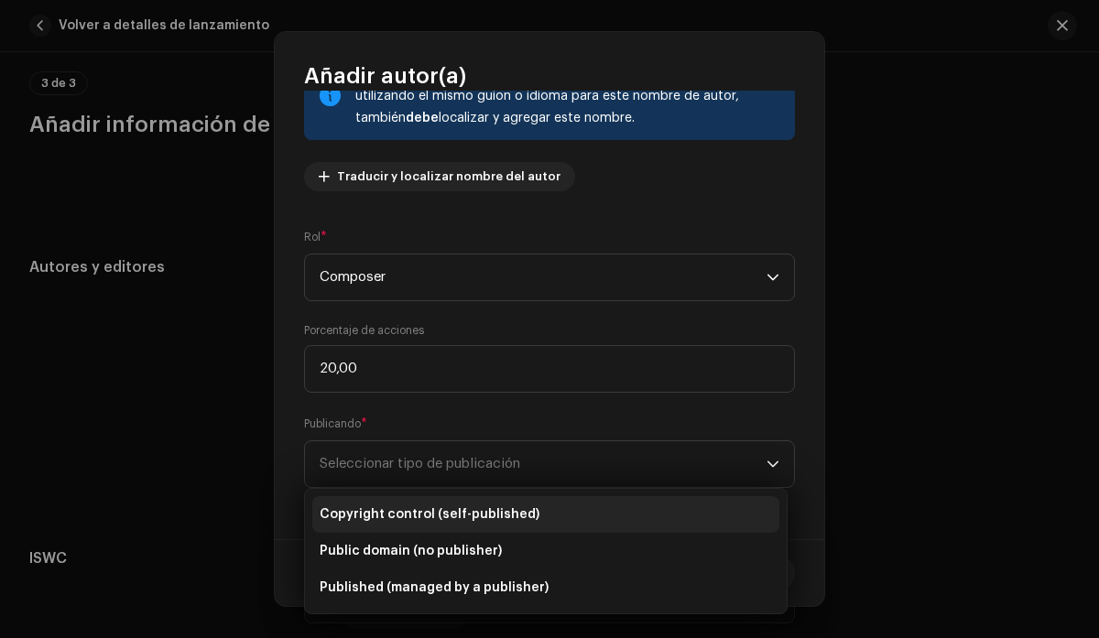
click at [522, 518] on span "Copyright control (self-published)" at bounding box center [430, 515] width 220 height 18
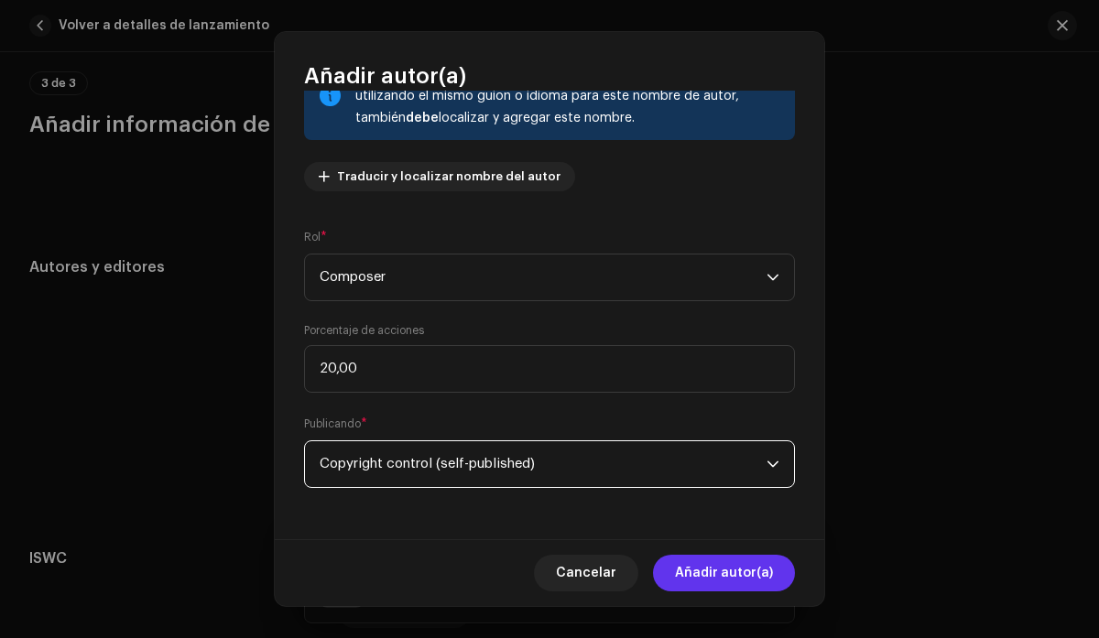
click at [737, 576] on span "Añadir autor(a)" at bounding box center [724, 573] width 98 height 37
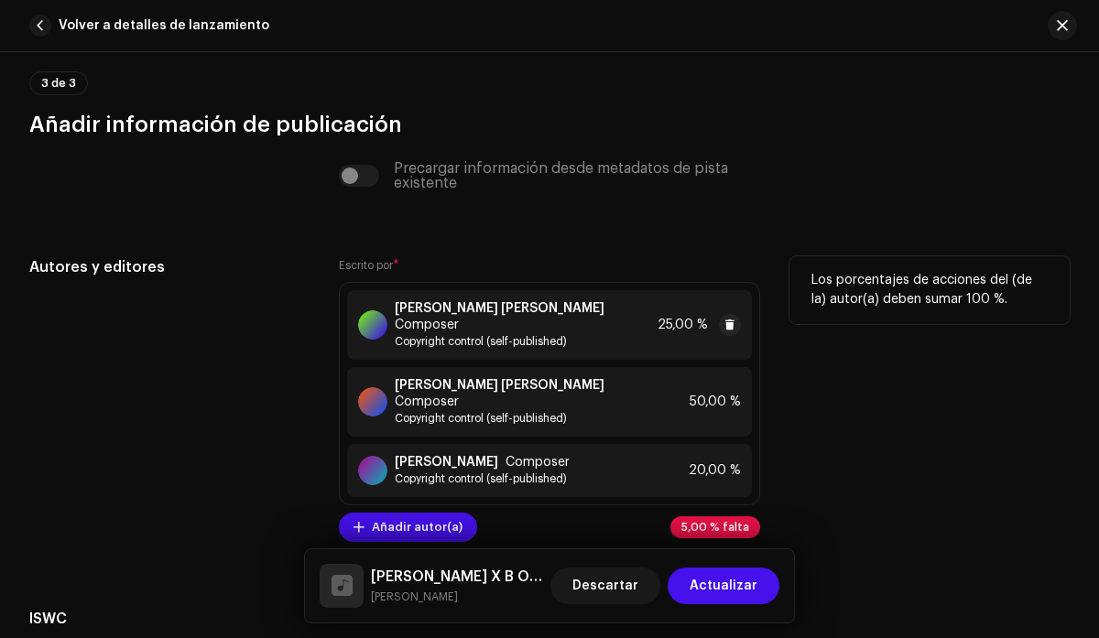
click at [686, 322] on span "25,00 %" at bounding box center [683, 325] width 50 height 15
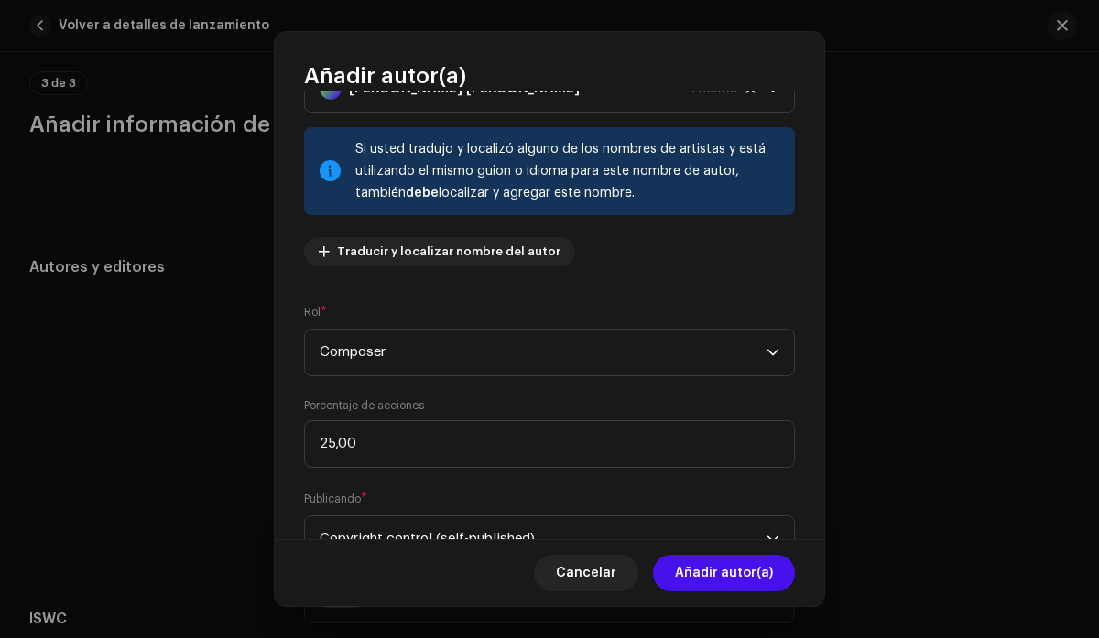
scroll to position [89, 0]
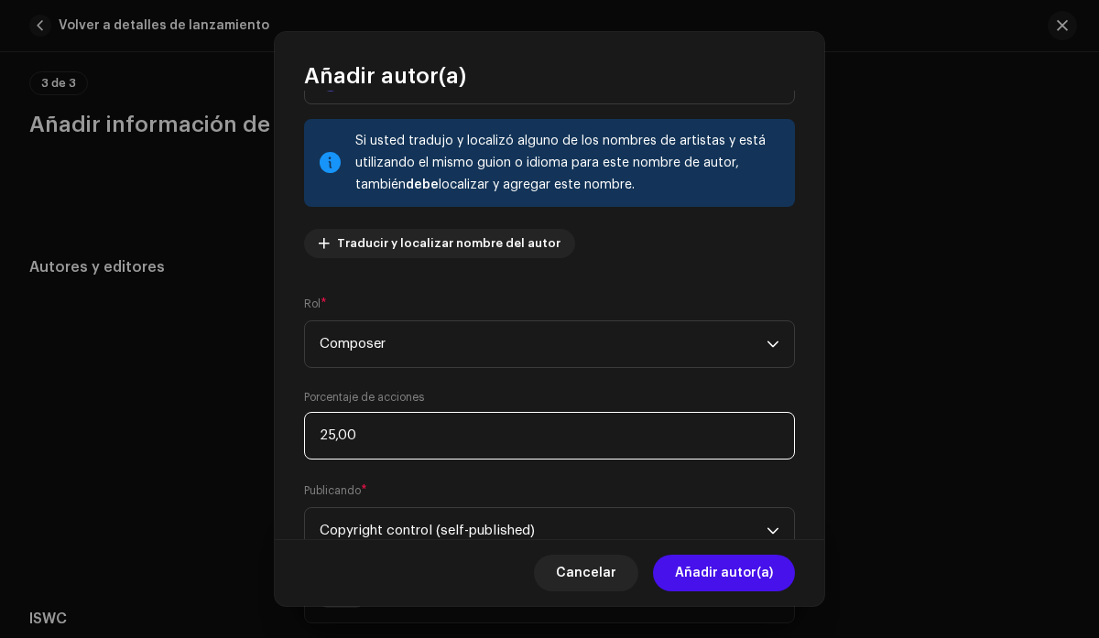
click at [332, 436] on input "25,00" at bounding box center [549, 436] width 491 height 48
type input "2,00"
type input "10,00"
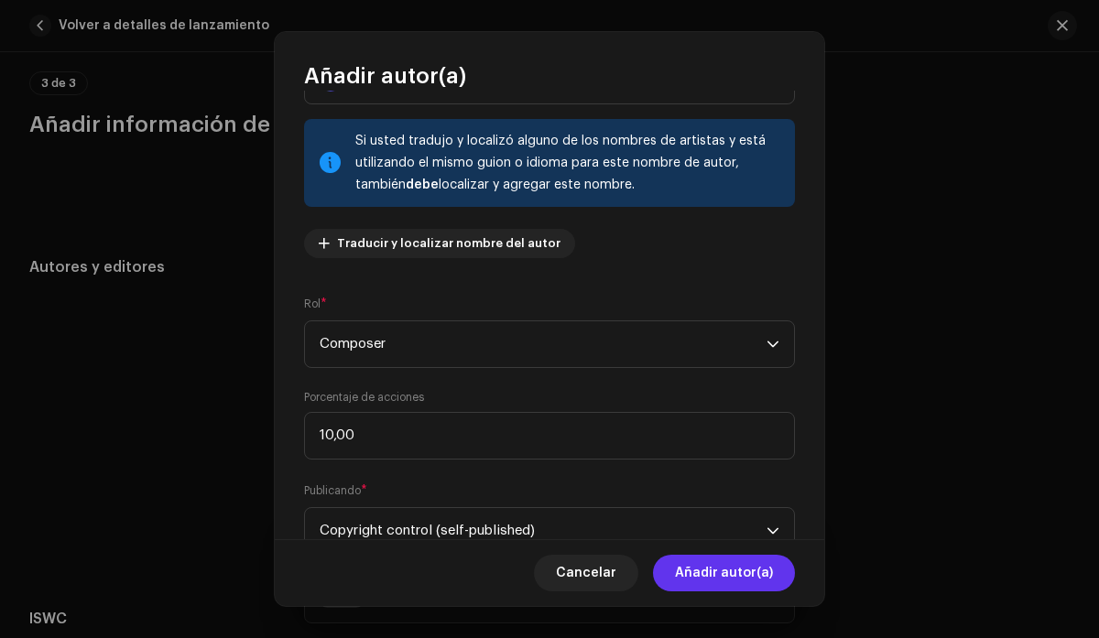
click at [697, 580] on span "Añadir autor(a)" at bounding box center [724, 573] width 98 height 37
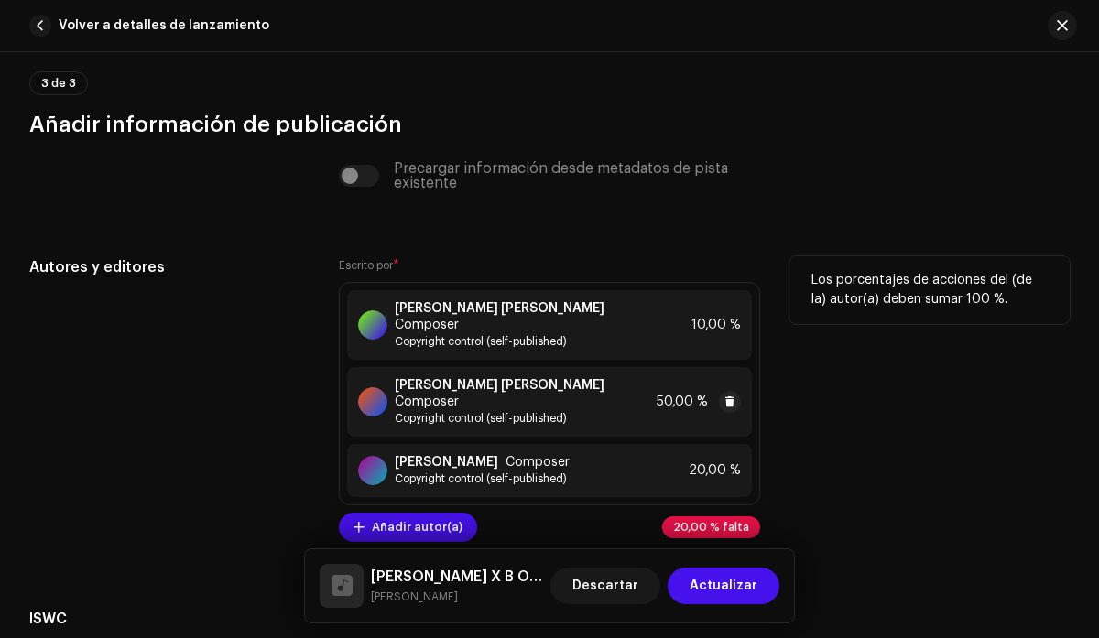
click at [663, 395] on span "50,00 %" at bounding box center [682, 402] width 51 height 15
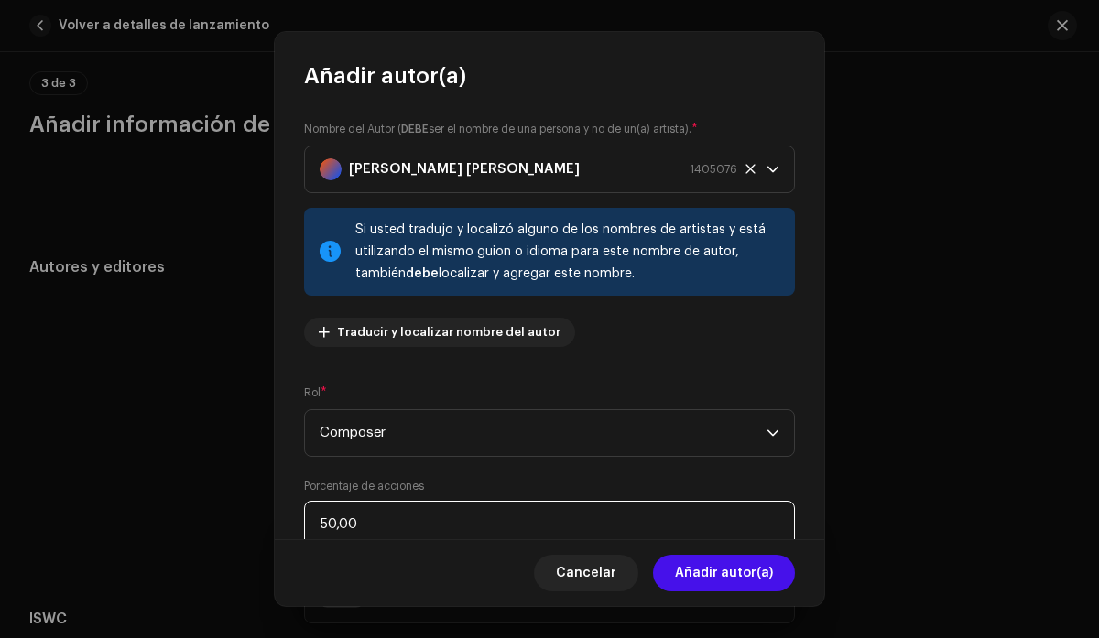
click at [336, 521] on input "50,00" at bounding box center [549, 525] width 491 height 48
type input "40,00"
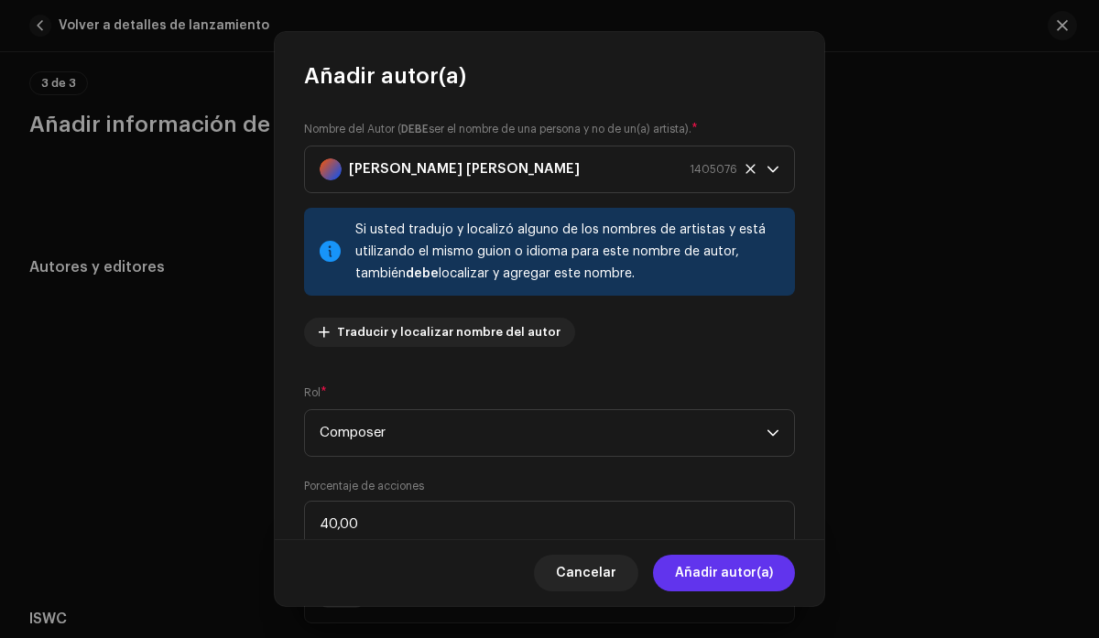
click at [737, 574] on span "Añadir autor(a)" at bounding box center [724, 573] width 98 height 37
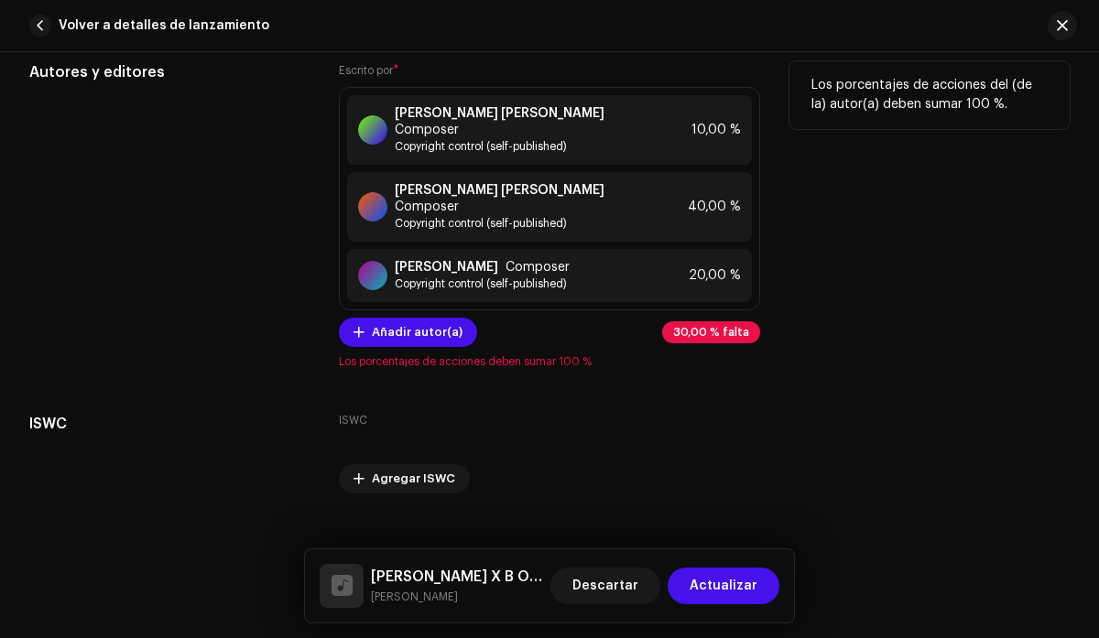
scroll to position [4298, 0]
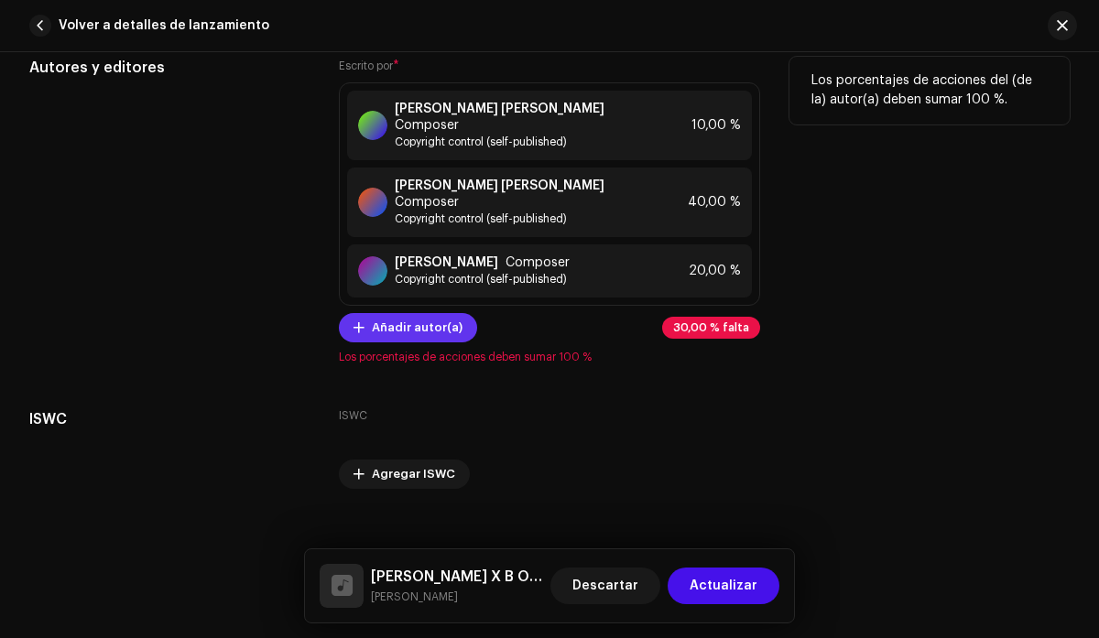
click at [439, 313] on span "Añadir autor(a)" at bounding box center [417, 328] width 91 height 37
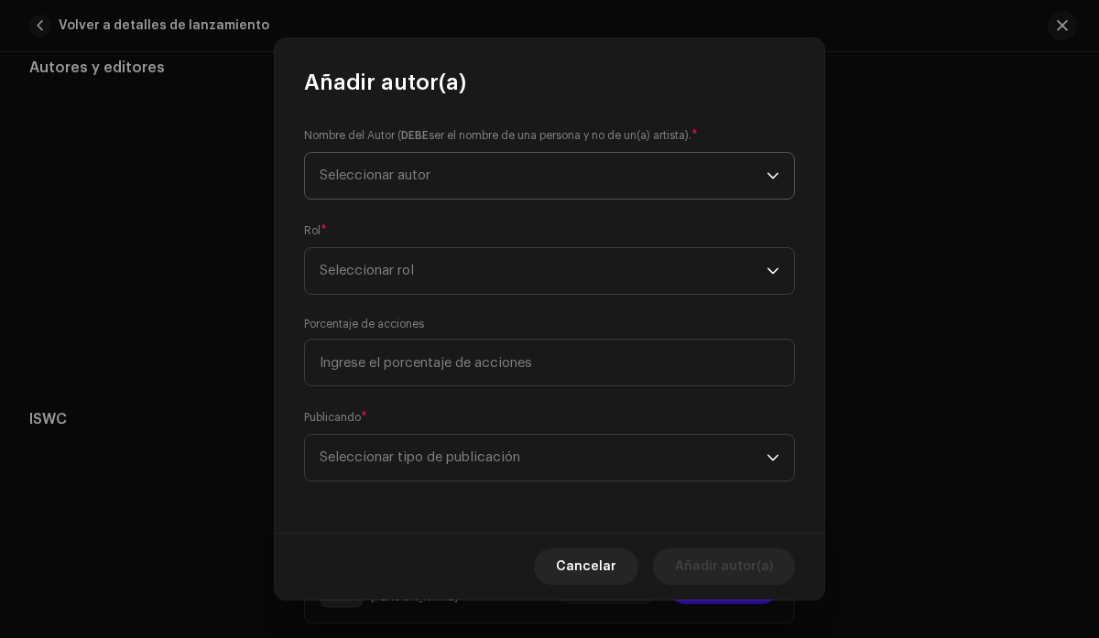
click at [447, 169] on span "Seleccionar autor" at bounding box center [543, 176] width 447 height 46
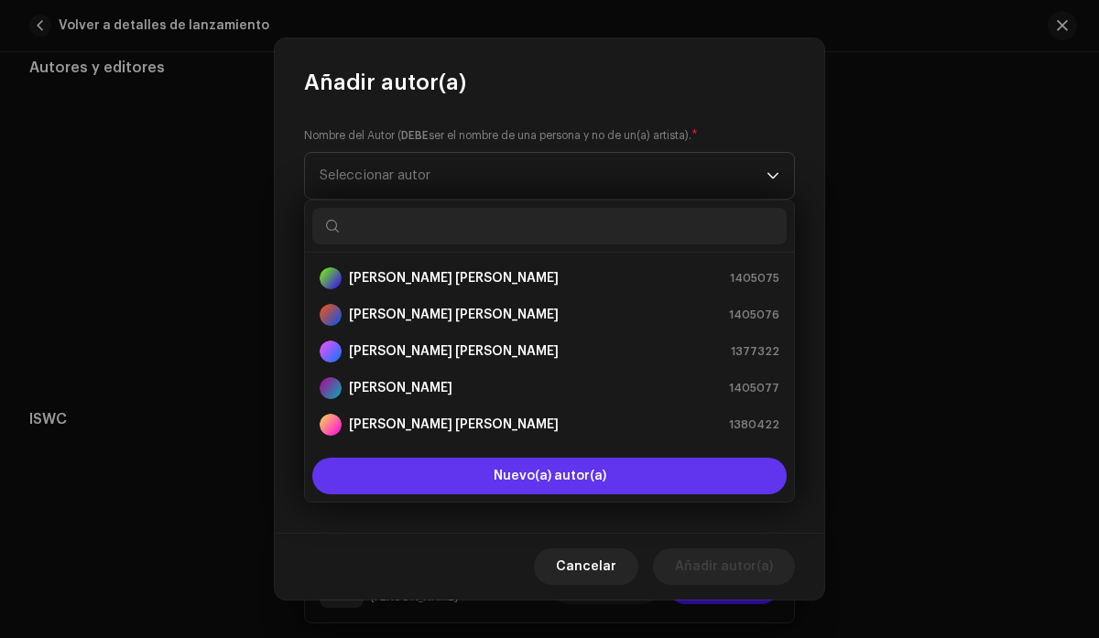
click at [478, 474] on button "Nuevo(a) autor(a)" at bounding box center [549, 476] width 474 height 37
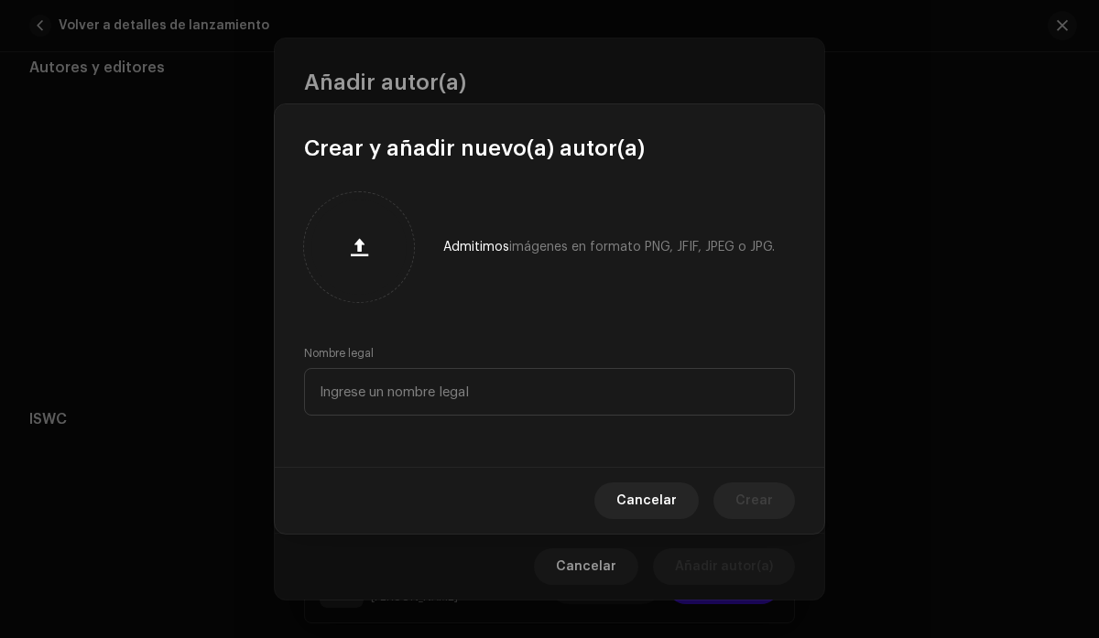
click at [337, 225] on button "button" at bounding box center [359, 247] width 44 height 44
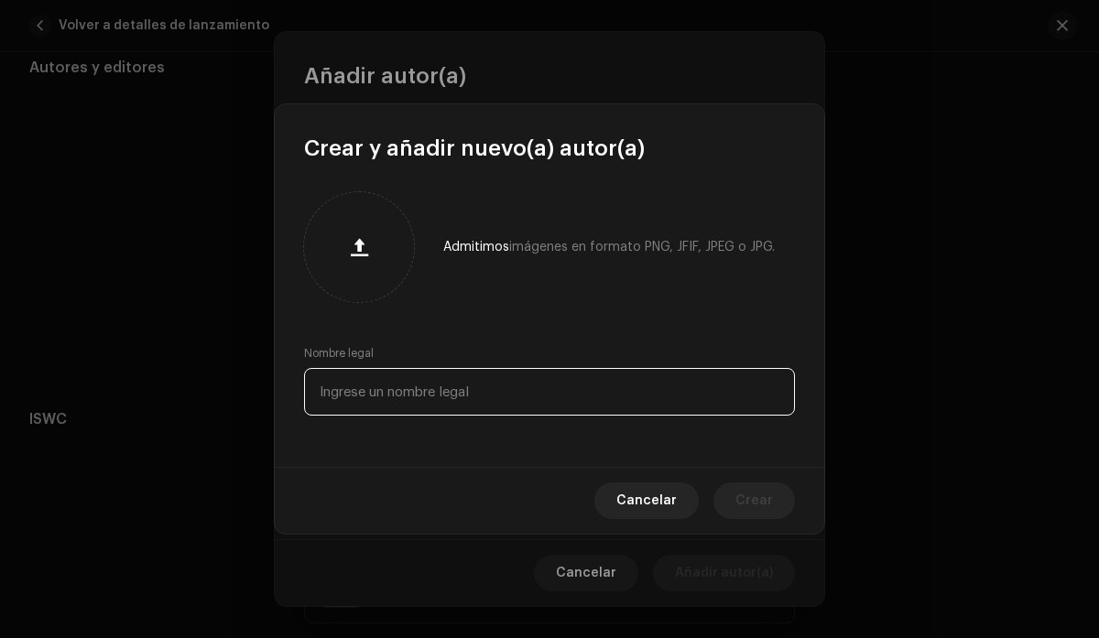
click at [498, 393] on input "text" at bounding box center [549, 392] width 491 height 48
type input "[PERSON_NAME] [PERSON_NAME]"
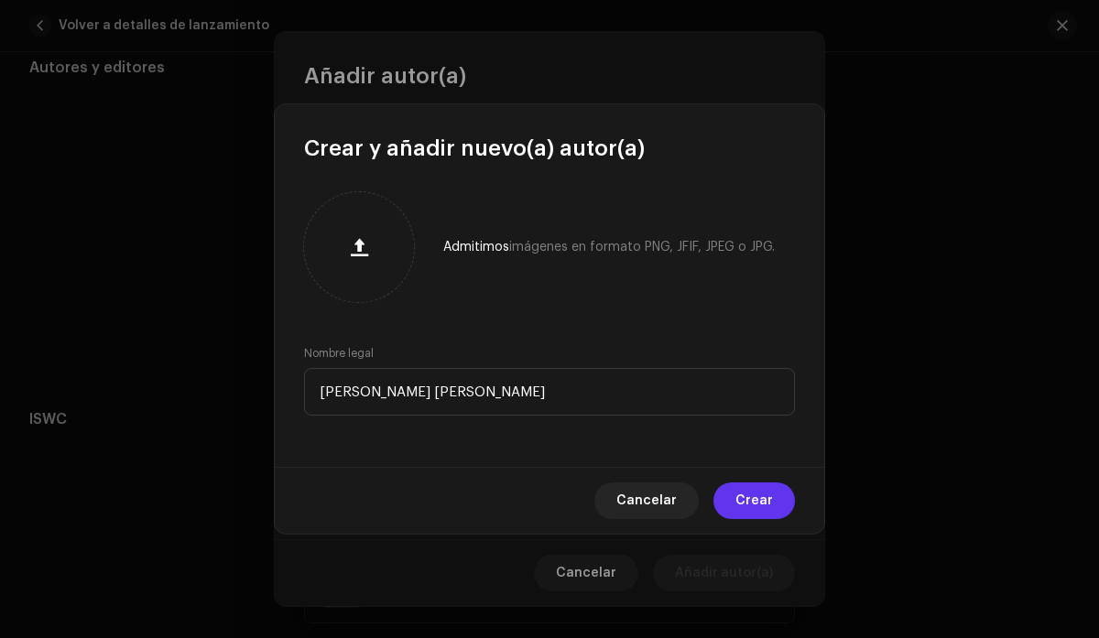
click at [776, 507] on button "Crear" at bounding box center [754, 501] width 82 height 37
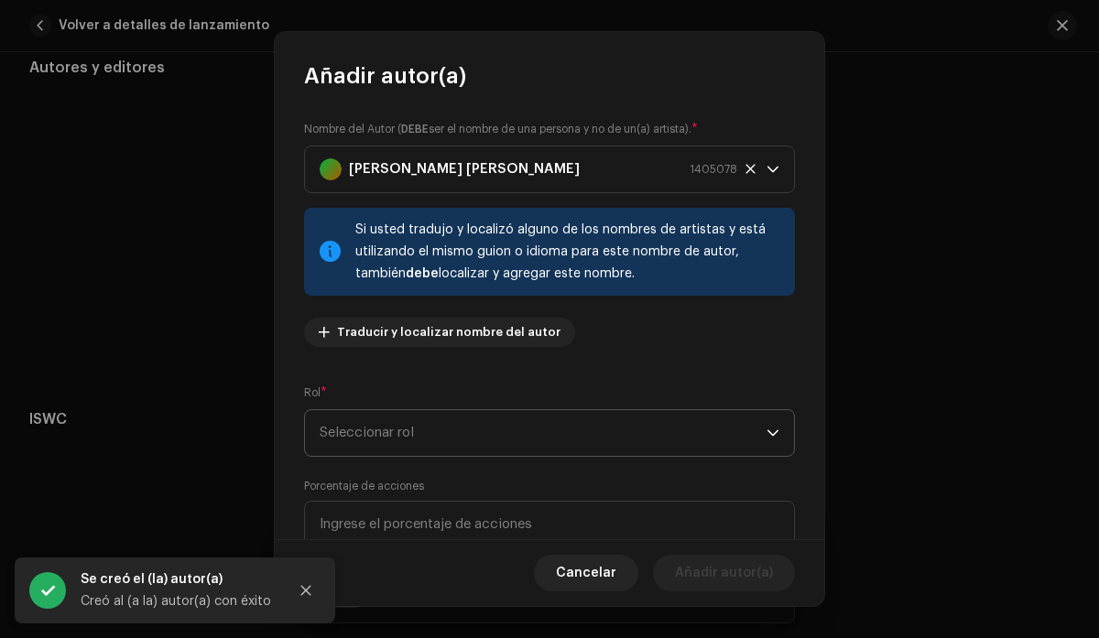
click at [511, 433] on span "Seleccionar rol" at bounding box center [543, 433] width 447 height 46
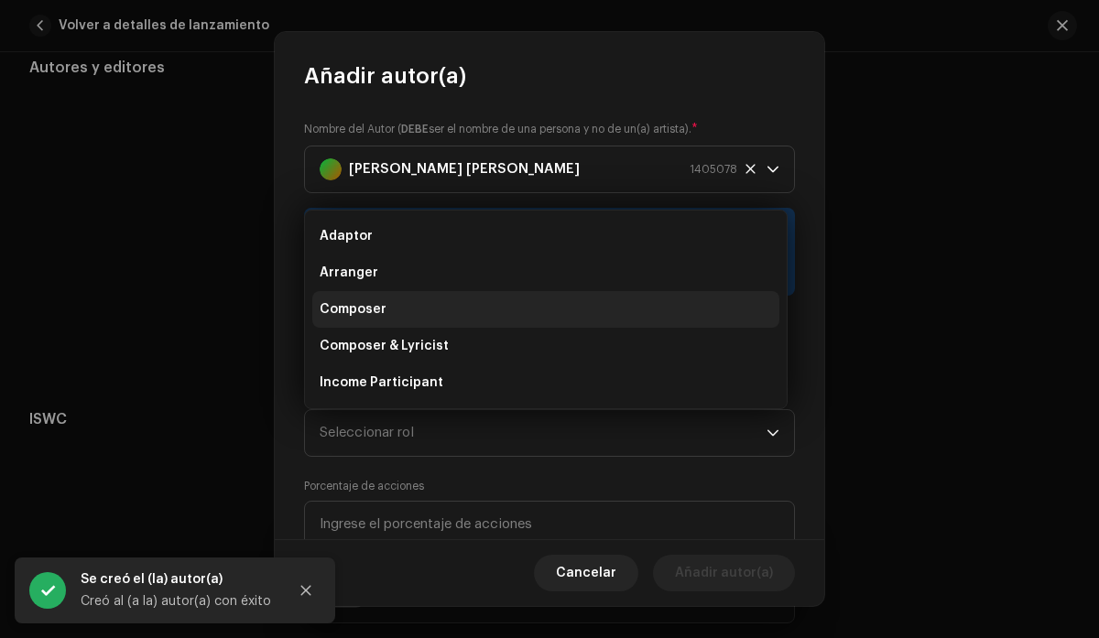
click at [444, 313] on li "Composer" at bounding box center [545, 309] width 467 height 37
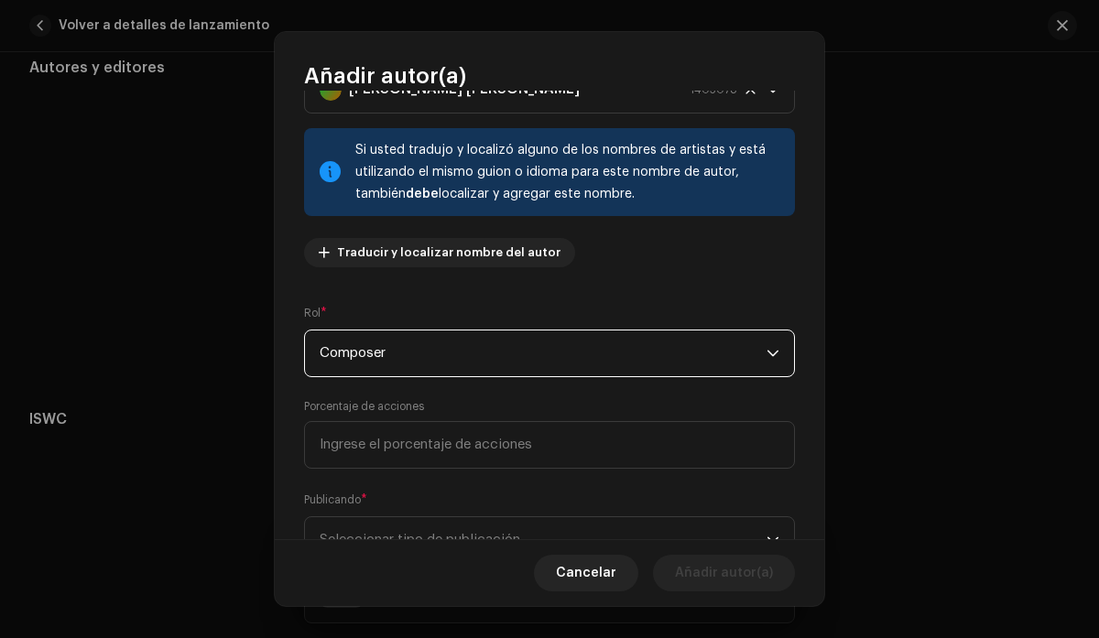
scroll to position [92, 0]
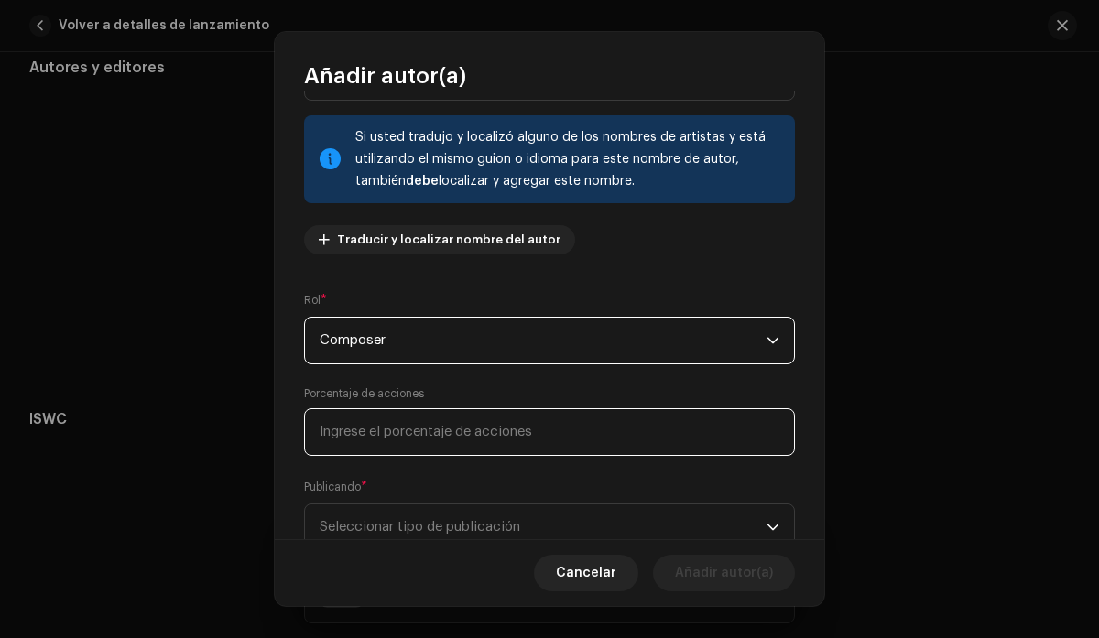
click at [495, 441] on input at bounding box center [549, 432] width 491 height 48
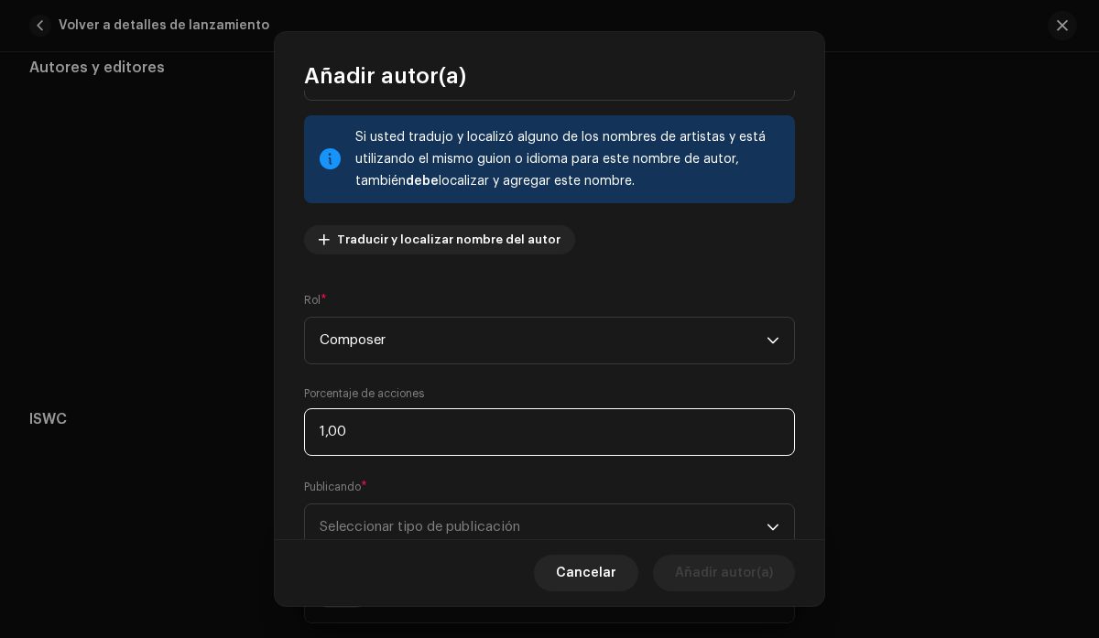
type input "10,00"
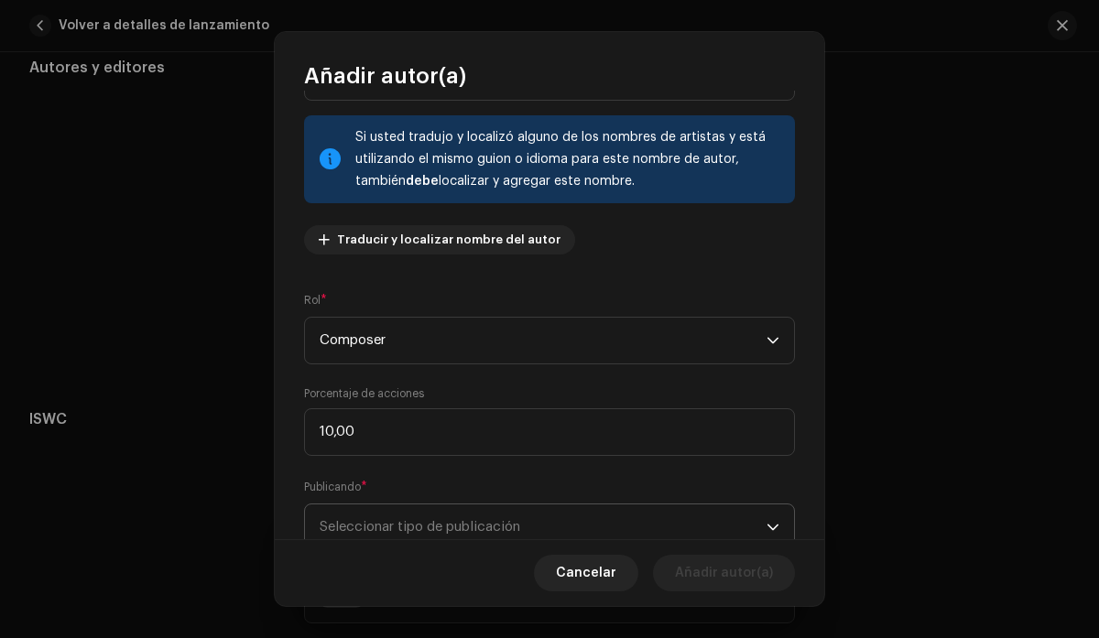
click at [561, 518] on span "Seleccionar tipo de publicación" at bounding box center [543, 528] width 447 height 46
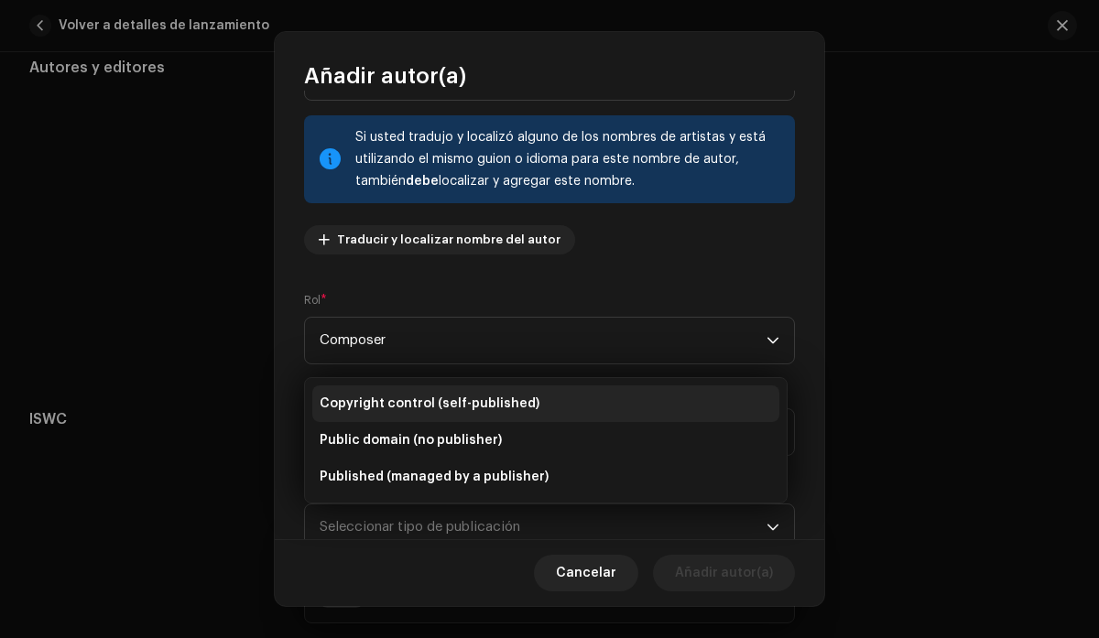
click at [479, 408] on span "Copyright control (self-published)" at bounding box center [430, 404] width 220 height 18
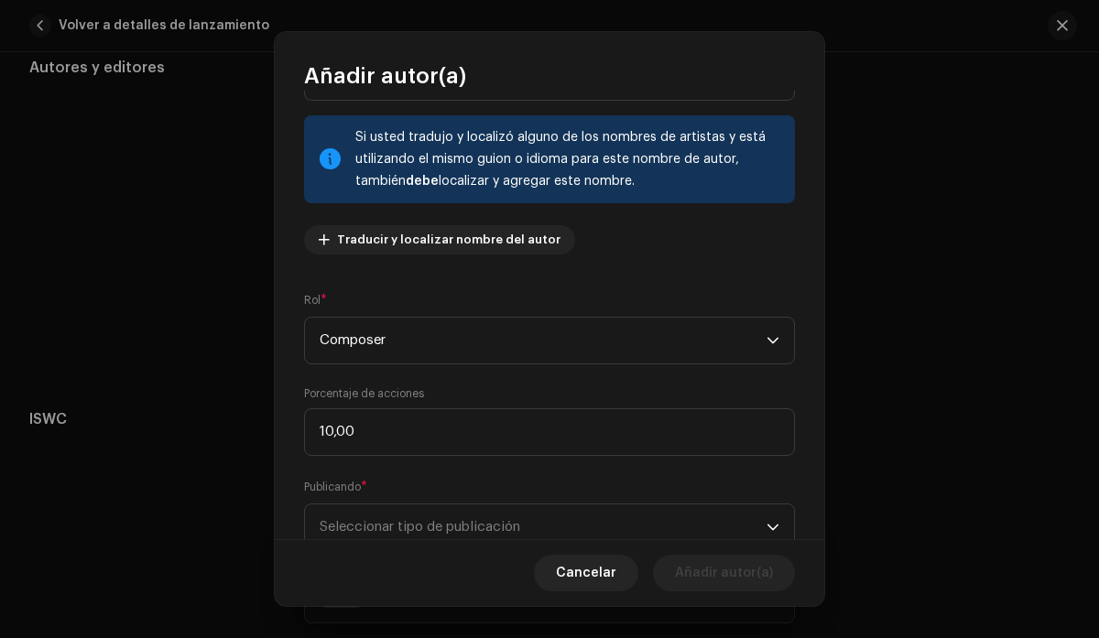
scroll to position [103, 0]
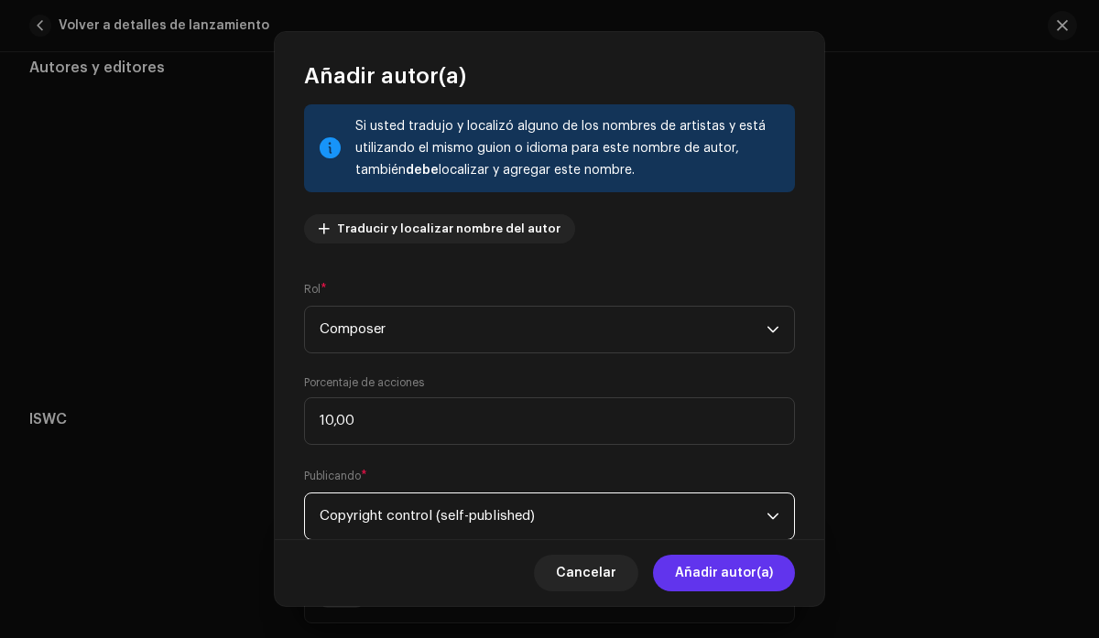
click at [726, 576] on span "Añadir autor(a)" at bounding box center [724, 573] width 98 height 37
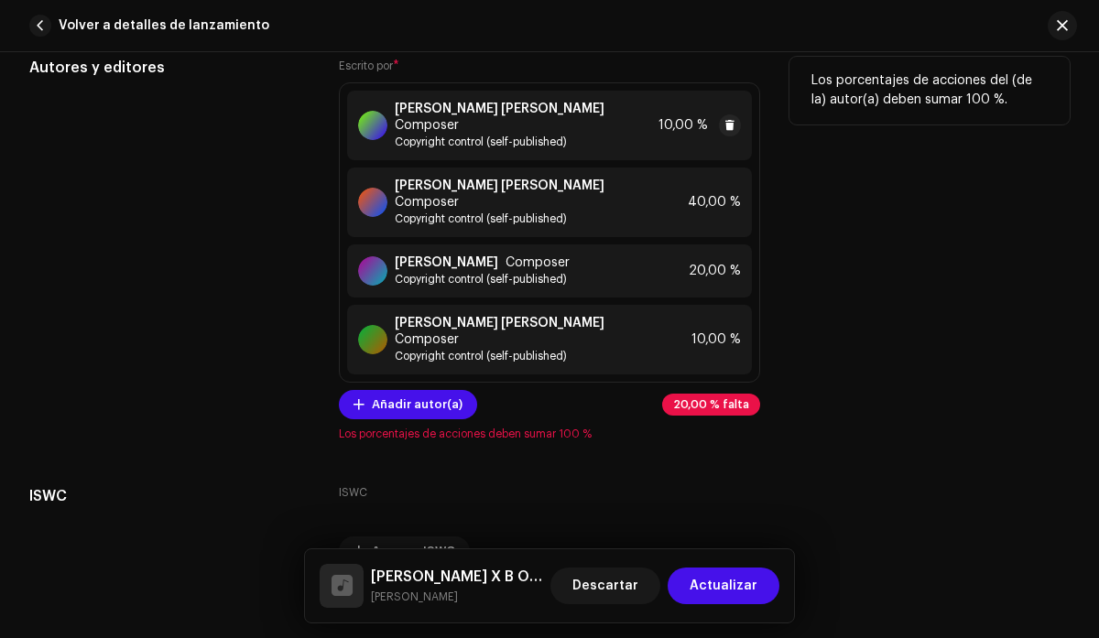
click at [571, 136] on span "Copyright control (self-published)" at bounding box center [523, 142] width 256 height 15
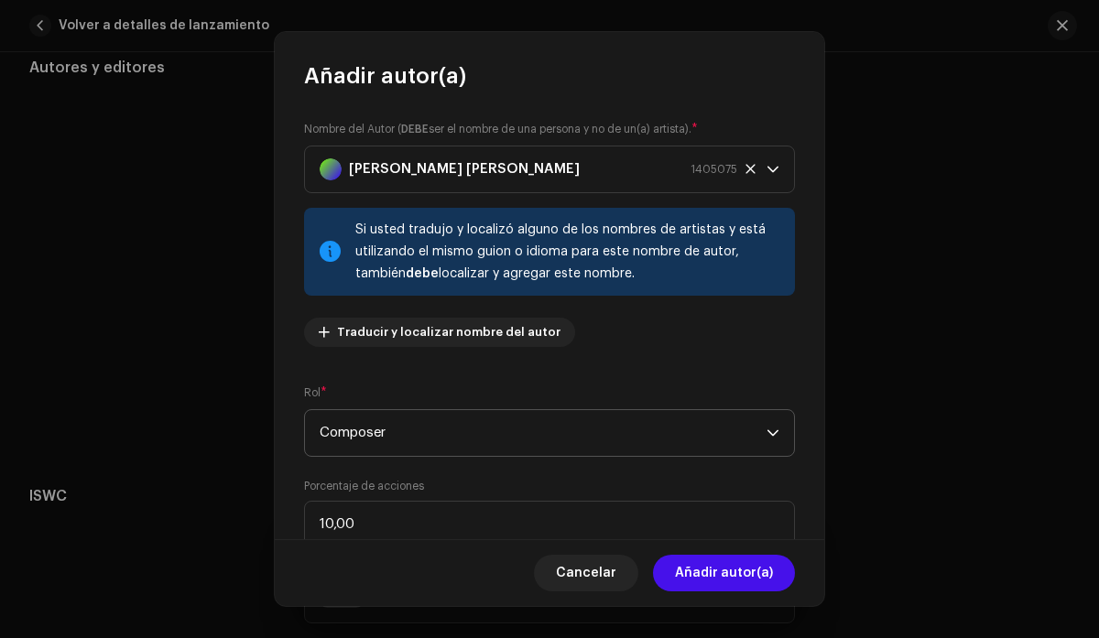
click at [546, 433] on span "Composer" at bounding box center [543, 433] width 447 height 46
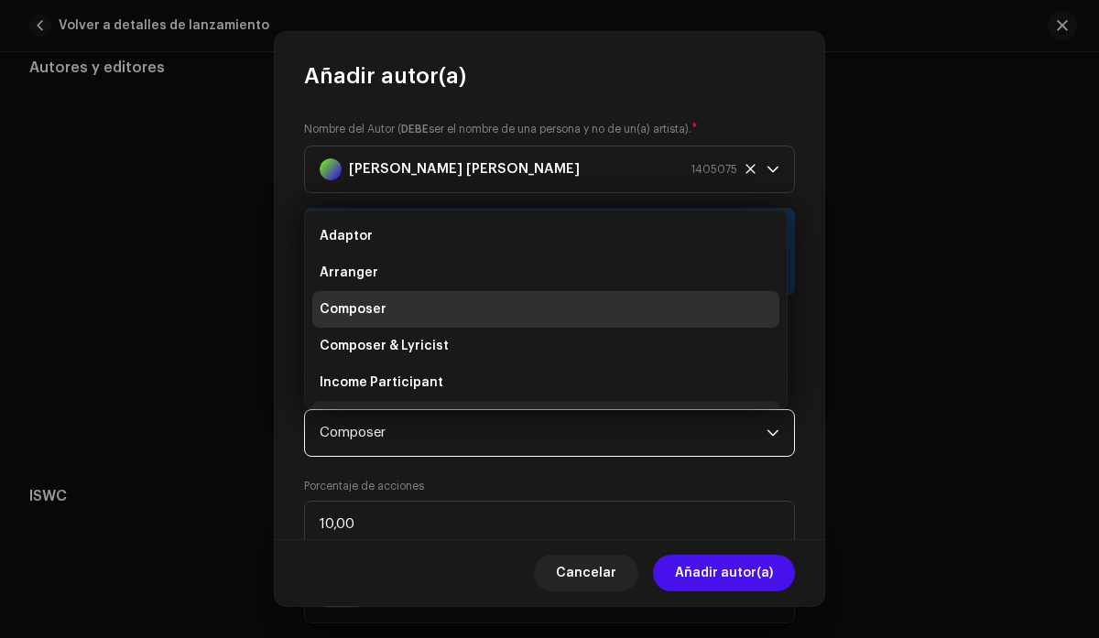
scroll to position [29, 0]
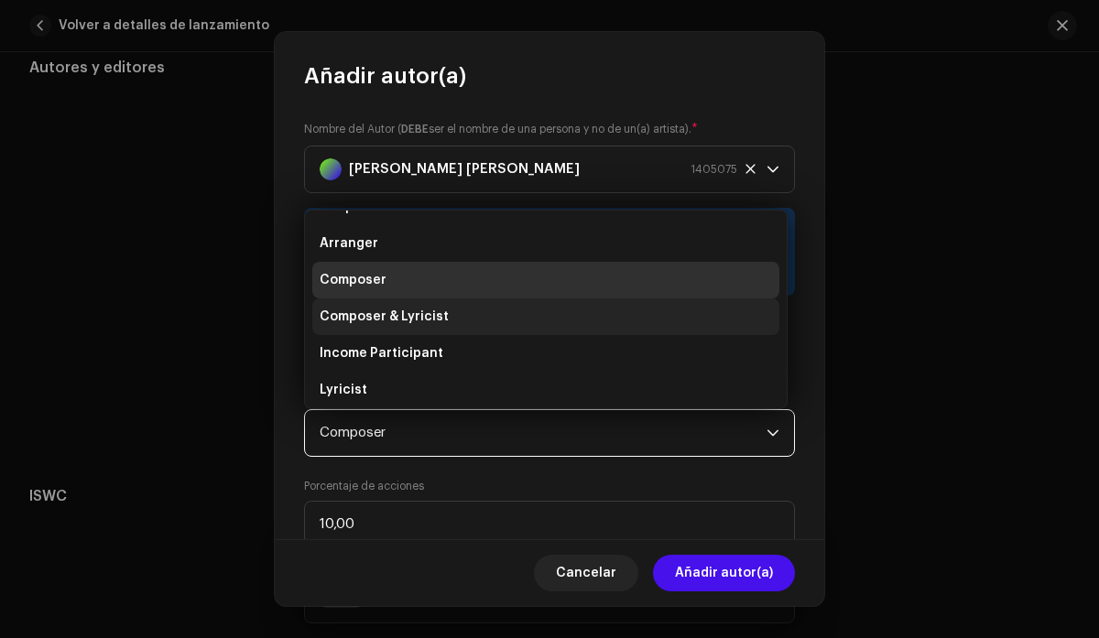
click at [439, 314] on span "Composer & Lyricist" at bounding box center [384, 317] width 129 height 18
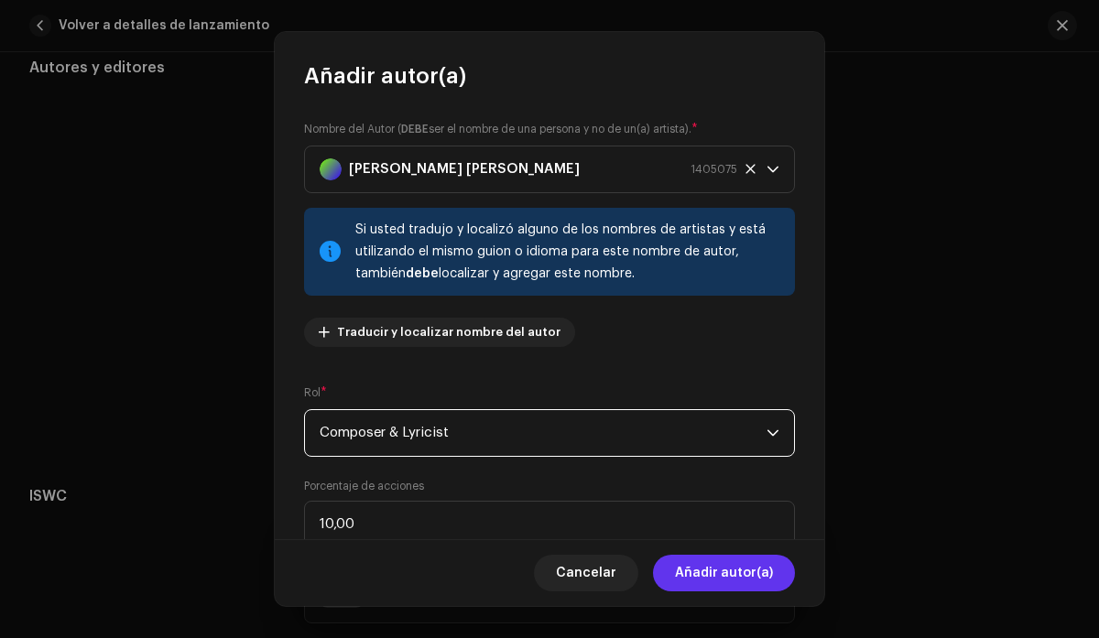
click at [715, 568] on span "Añadir autor(a)" at bounding box center [724, 573] width 98 height 37
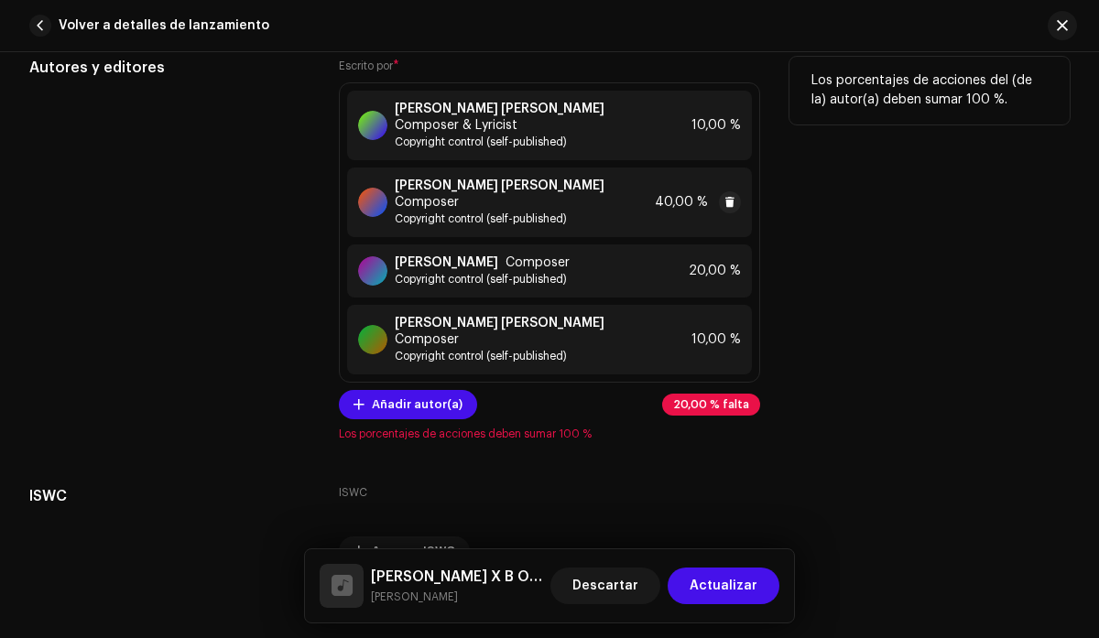
click at [542, 207] on div "[PERSON_NAME] [PERSON_NAME] Composer" at bounding box center [521, 194] width 252 height 31
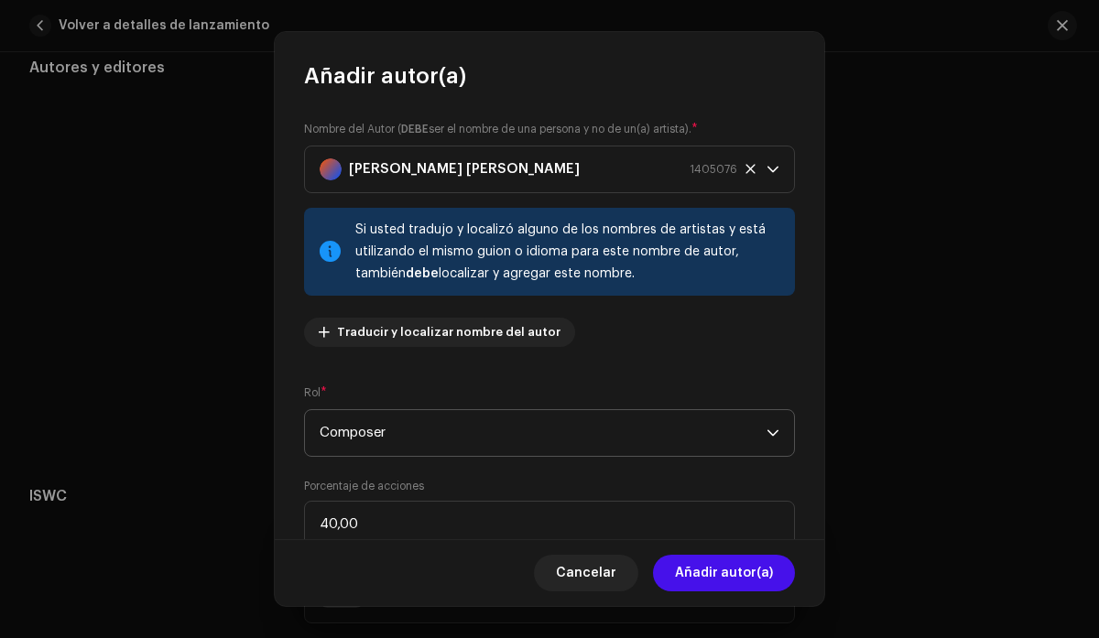
click at [527, 429] on span "Composer" at bounding box center [543, 433] width 447 height 46
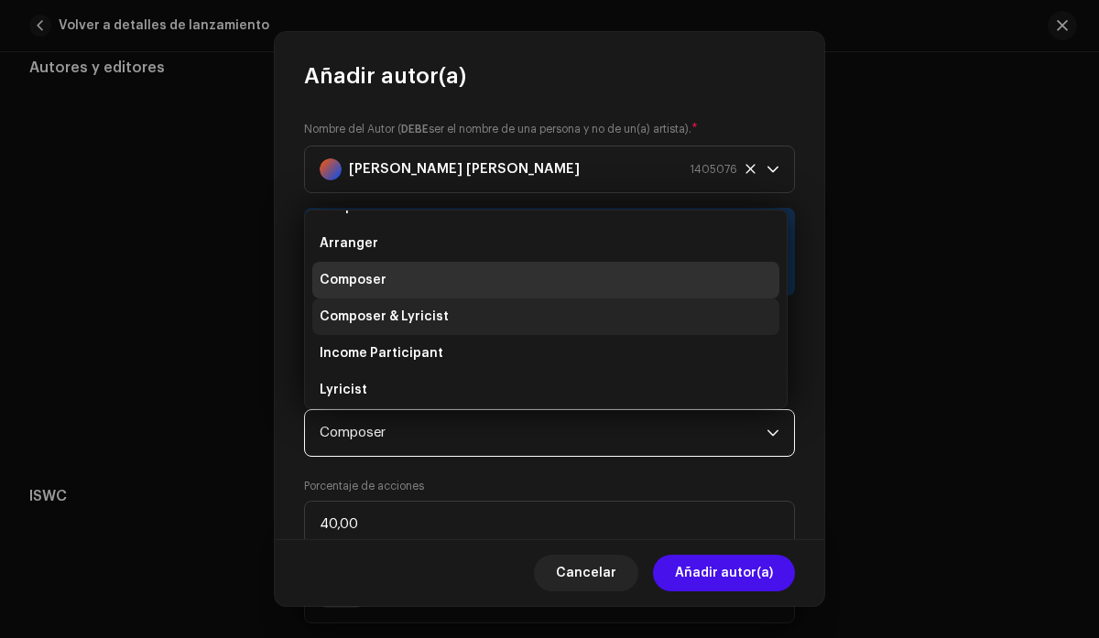
click at [472, 322] on li "Composer & Lyricist" at bounding box center [545, 317] width 467 height 37
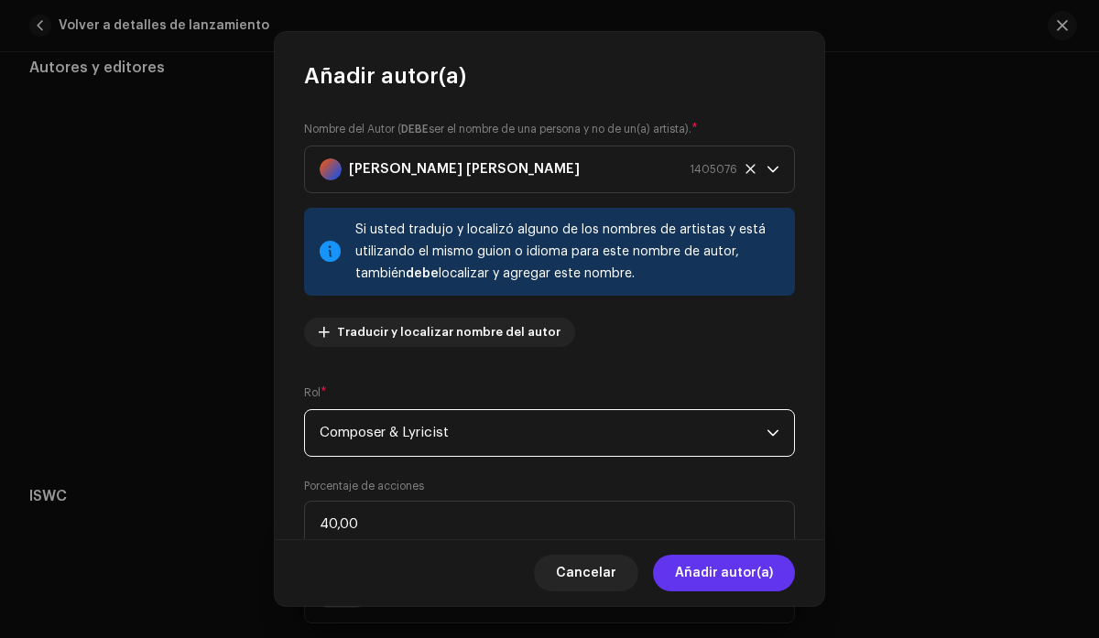
click at [712, 566] on span "Añadir autor(a)" at bounding box center [724, 573] width 98 height 37
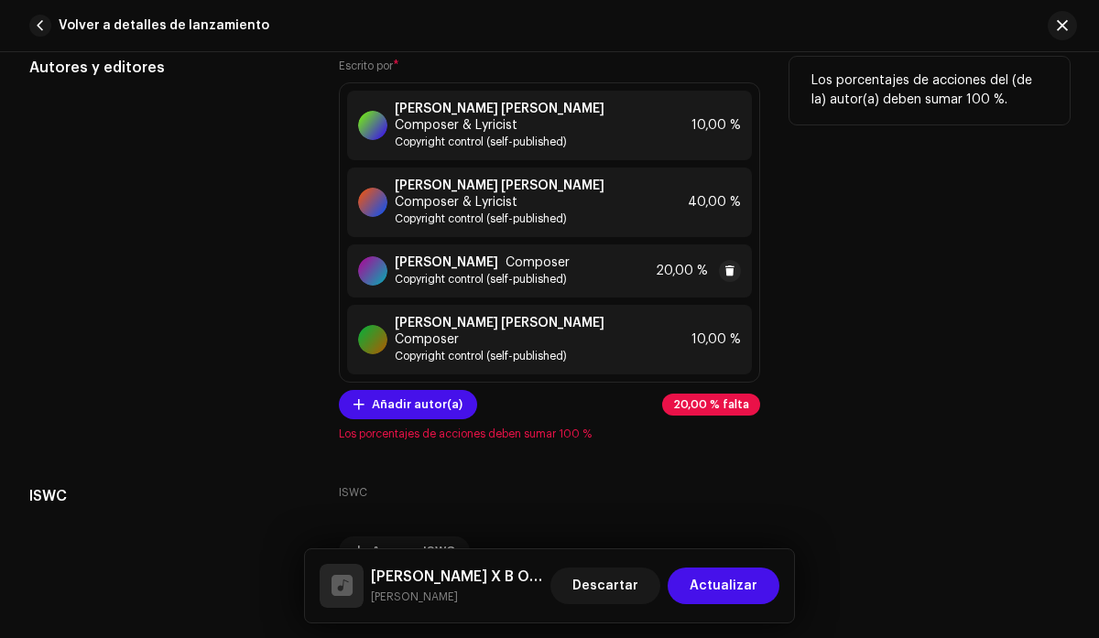
click at [498, 262] on strong "[PERSON_NAME]" at bounding box center [446, 263] width 103 height 15
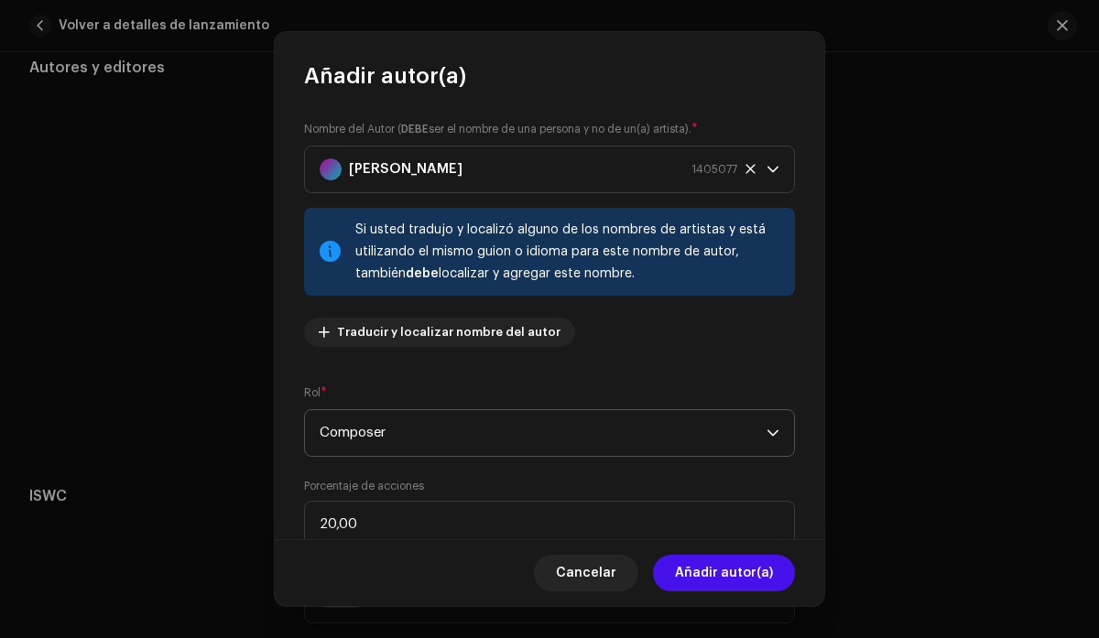
click at [534, 428] on span "Composer" at bounding box center [543, 433] width 447 height 46
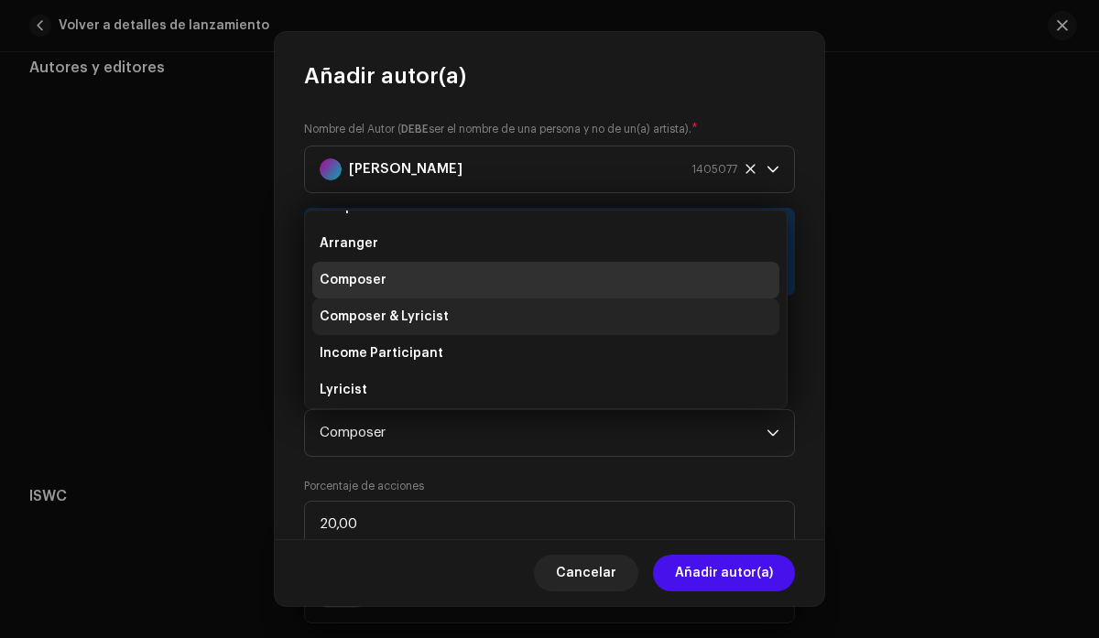
click at [503, 324] on li "Composer & Lyricist" at bounding box center [545, 317] width 467 height 37
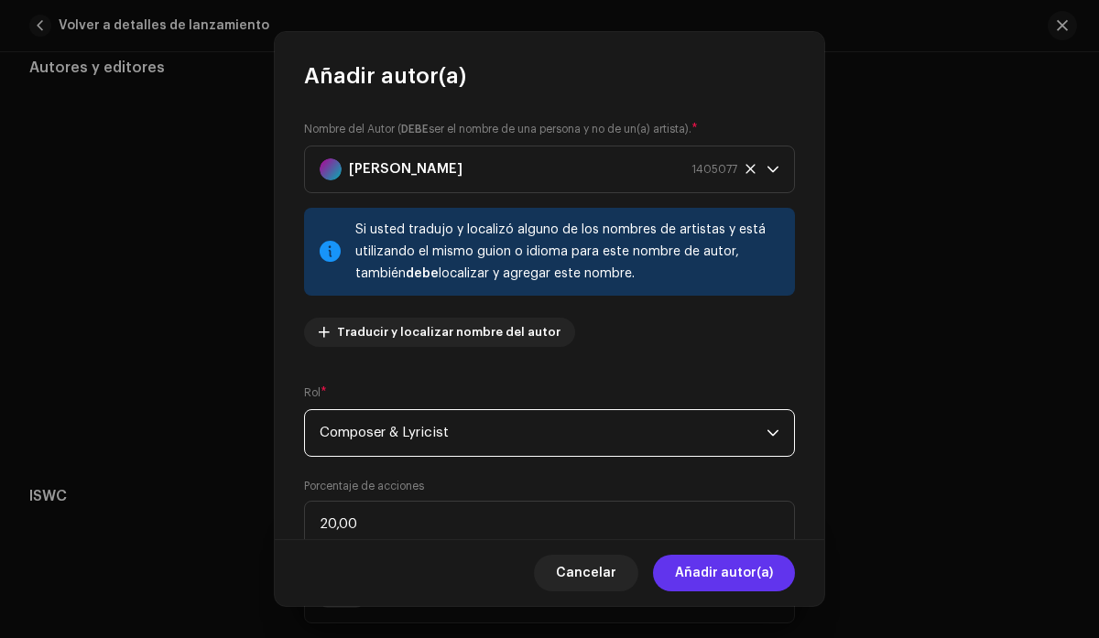
click at [726, 571] on span "Añadir autor(a)" at bounding box center [724, 573] width 98 height 37
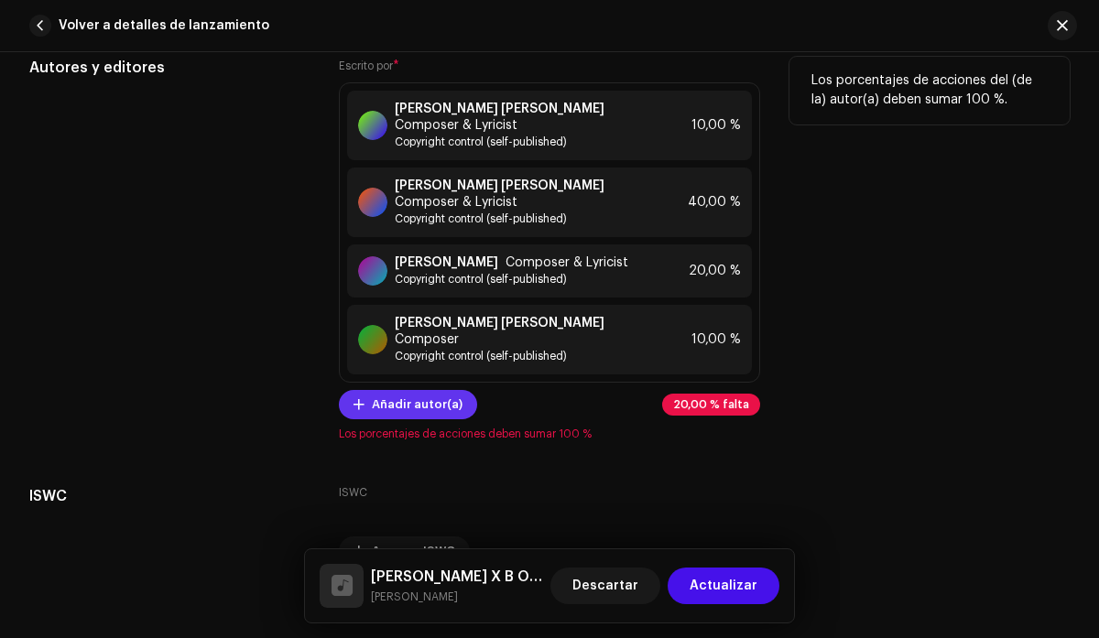
click at [434, 423] on span "Añadir autor(a)" at bounding box center [417, 404] width 91 height 37
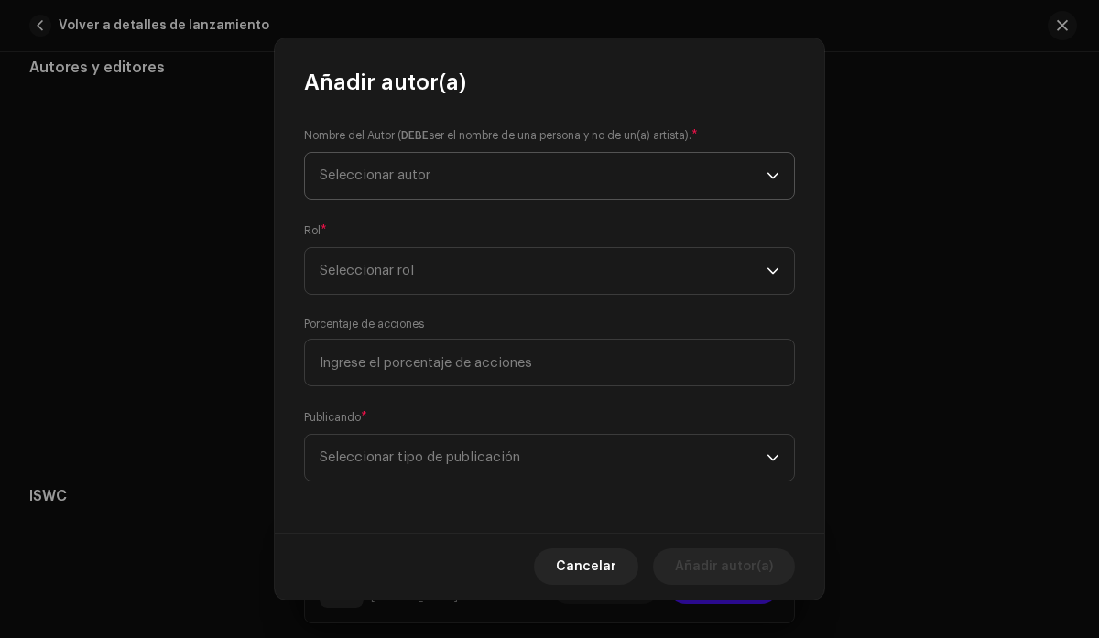
click at [486, 157] on span "Seleccionar autor" at bounding box center [543, 176] width 447 height 46
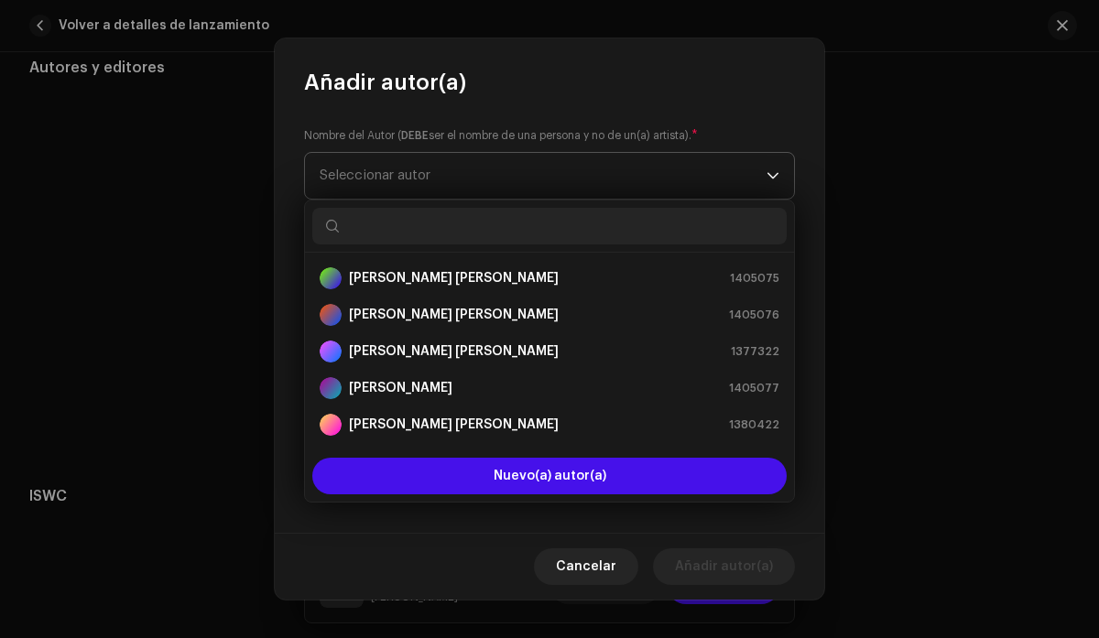
click at [486, 157] on span "Seleccionar autor" at bounding box center [543, 176] width 447 height 46
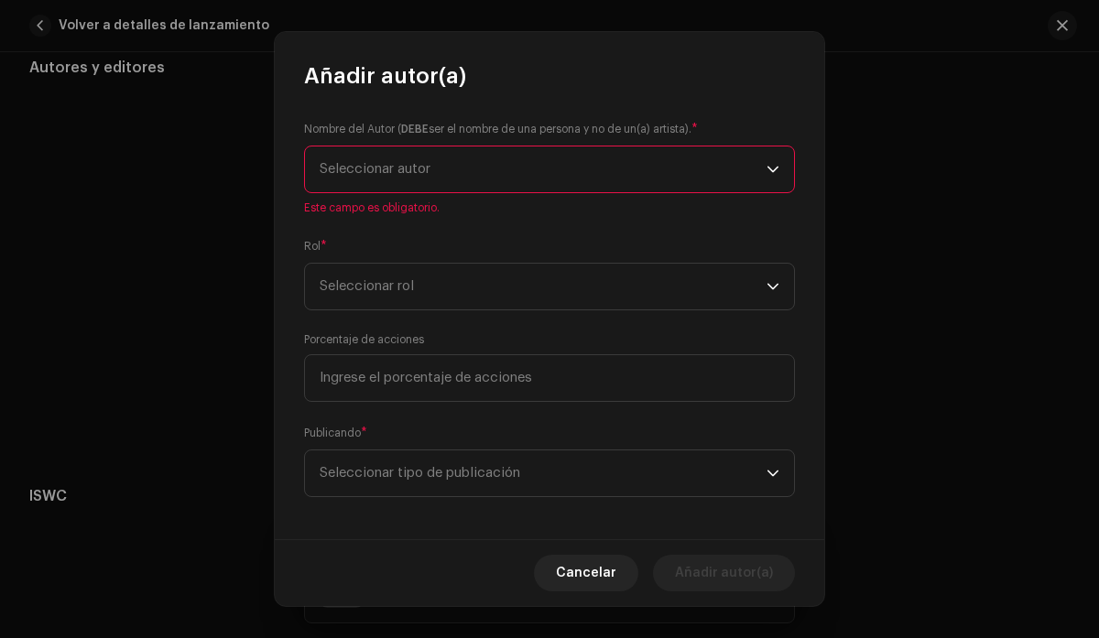
click at [485, 163] on span "Seleccionar autor" at bounding box center [543, 170] width 447 height 46
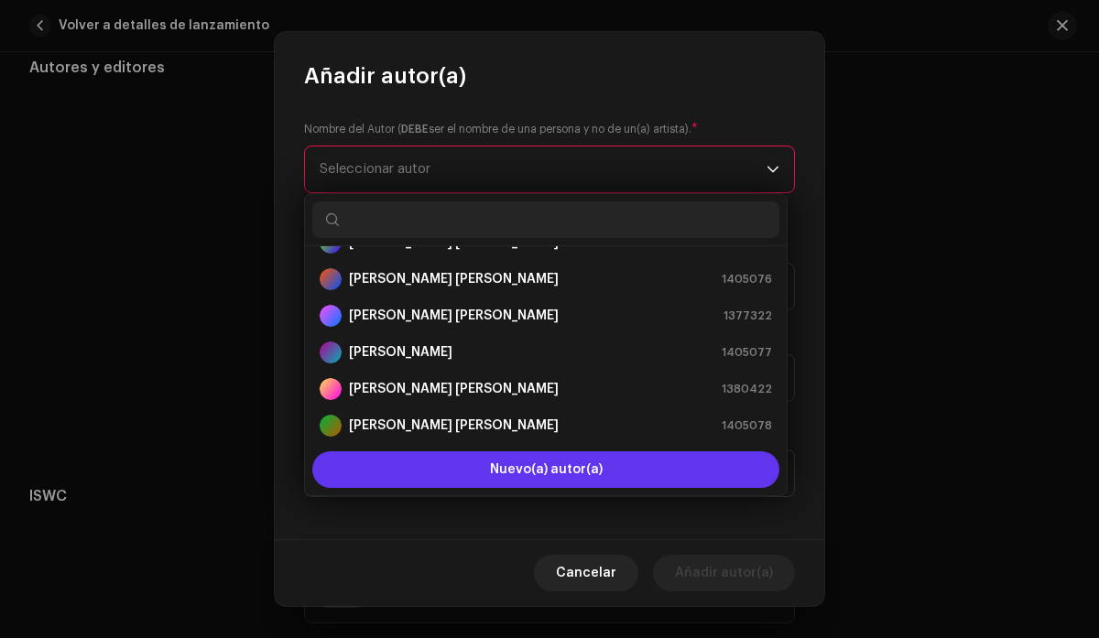
click at [527, 468] on span "Nuevo(a) autor(a)" at bounding box center [546, 469] width 113 height 13
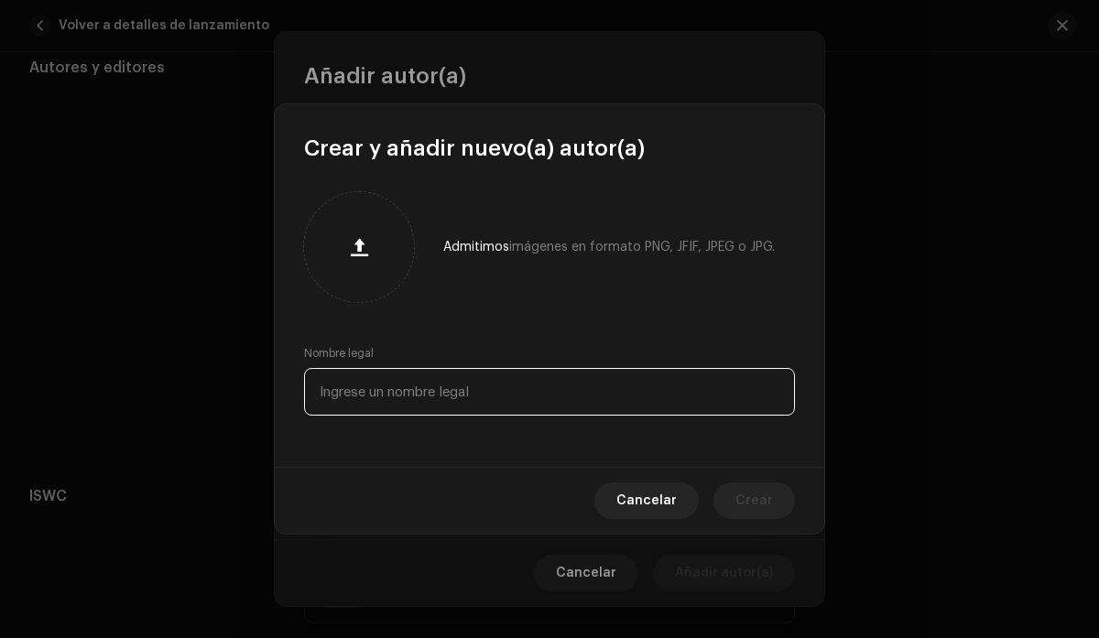
click at [471, 387] on input "text" at bounding box center [549, 392] width 491 height 48
click at [585, 402] on input "[PERSON_NAME]" at bounding box center [549, 392] width 491 height 48
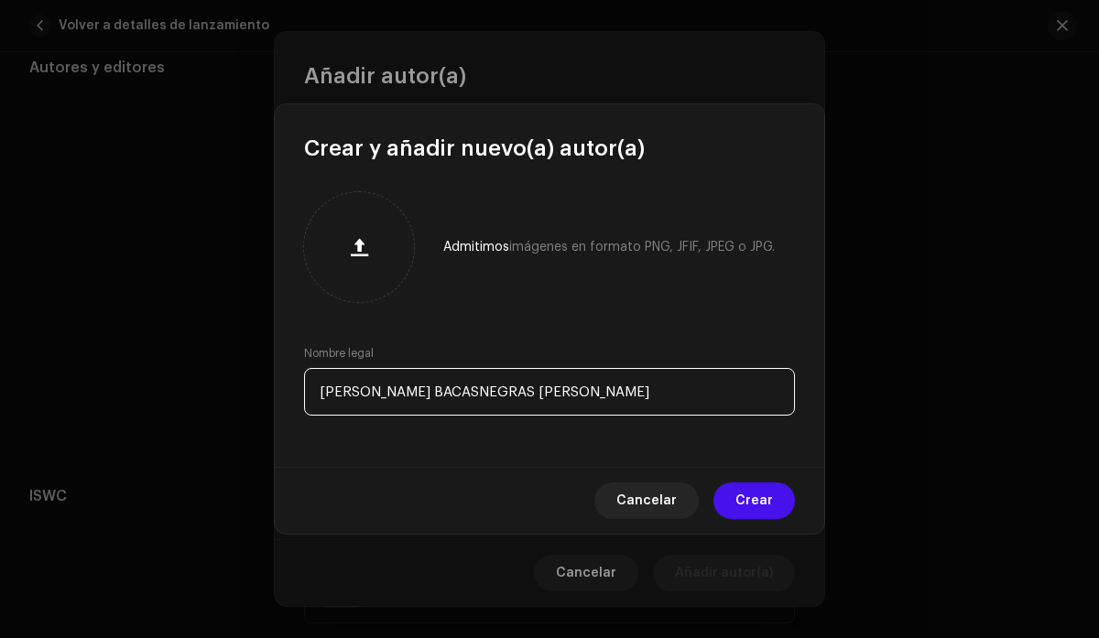
type input "[PERSON_NAME] BACASNEGRAS [PERSON_NAME]"
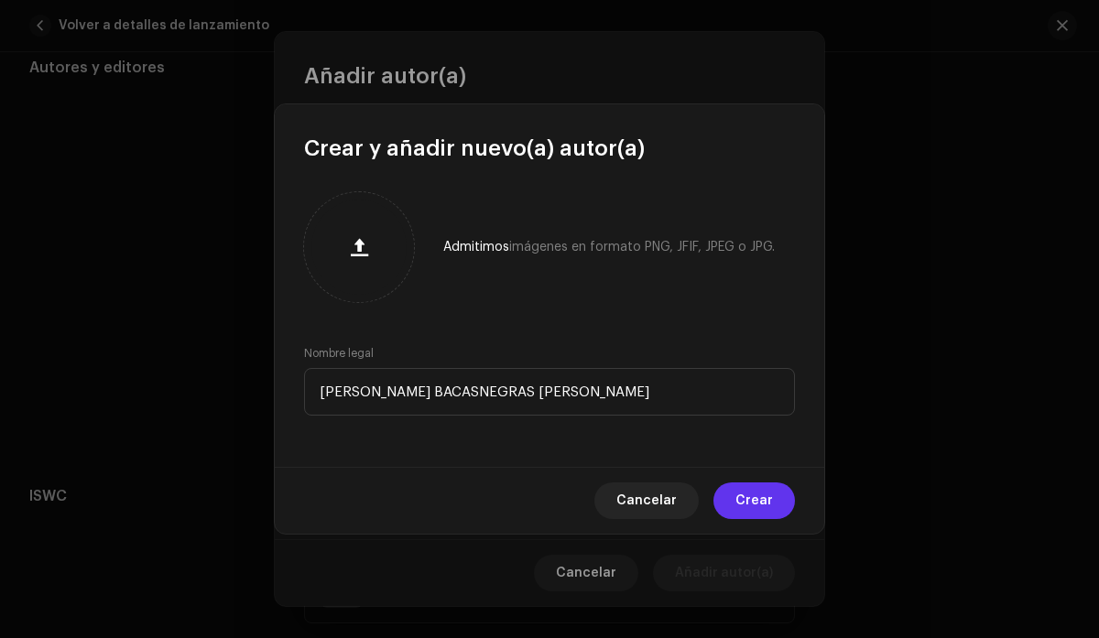
click at [756, 503] on span "Crear" at bounding box center [754, 501] width 38 height 37
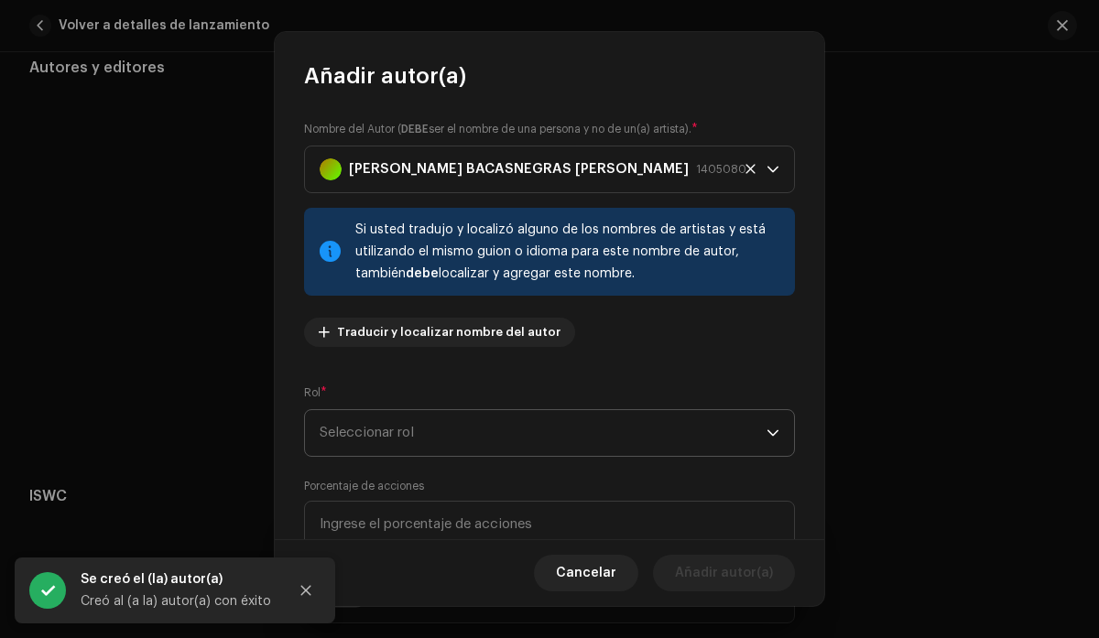
click at [767, 435] on icon "dropdown trigger" at bounding box center [773, 433] width 13 height 13
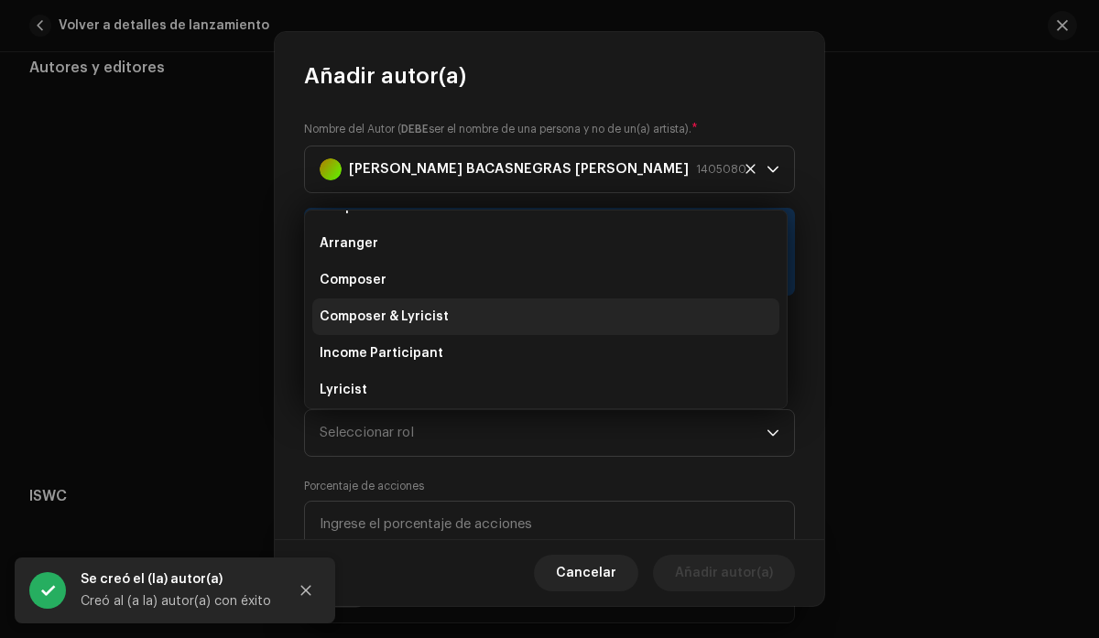
click at [569, 319] on li "Composer & Lyricist" at bounding box center [545, 317] width 467 height 37
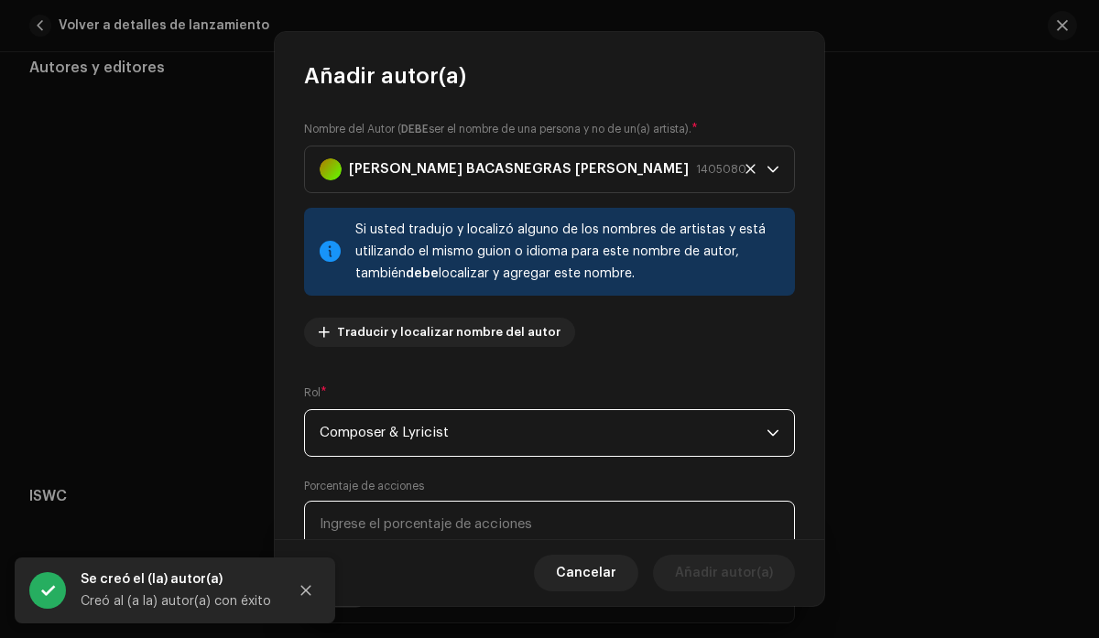
click at [546, 523] on input at bounding box center [549, 525] width 491 height 48
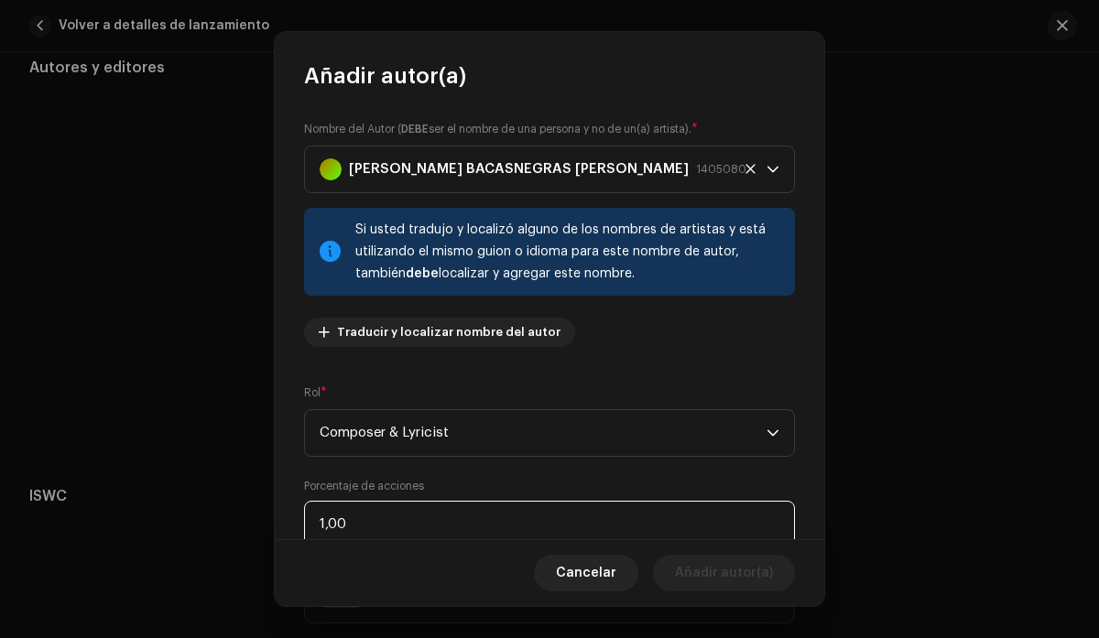
type input "10,00"
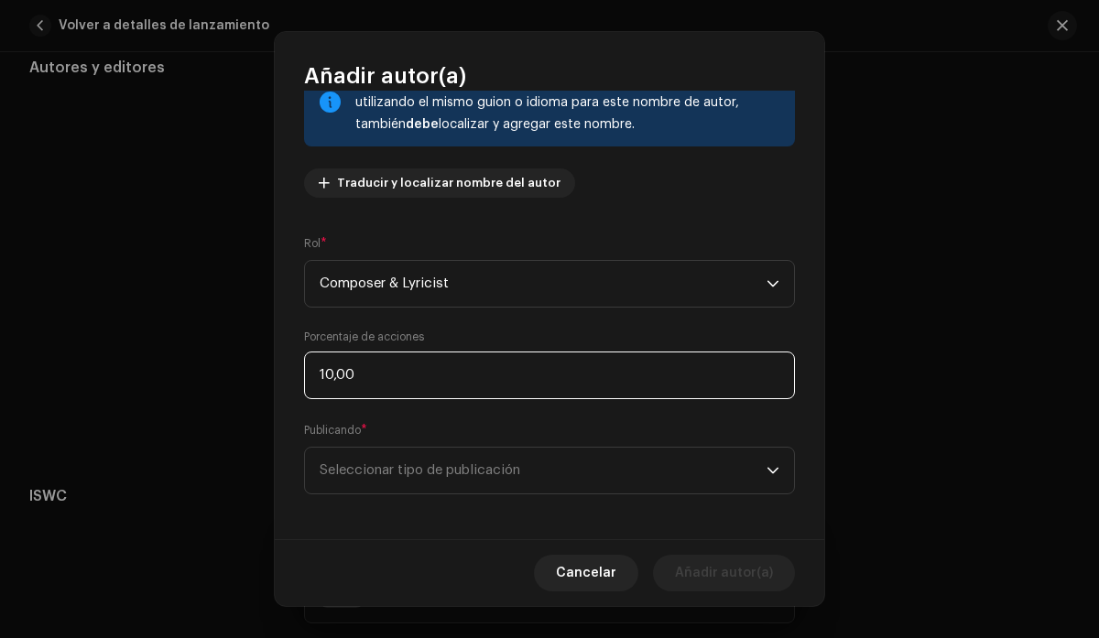
scroll to position [156, 0]
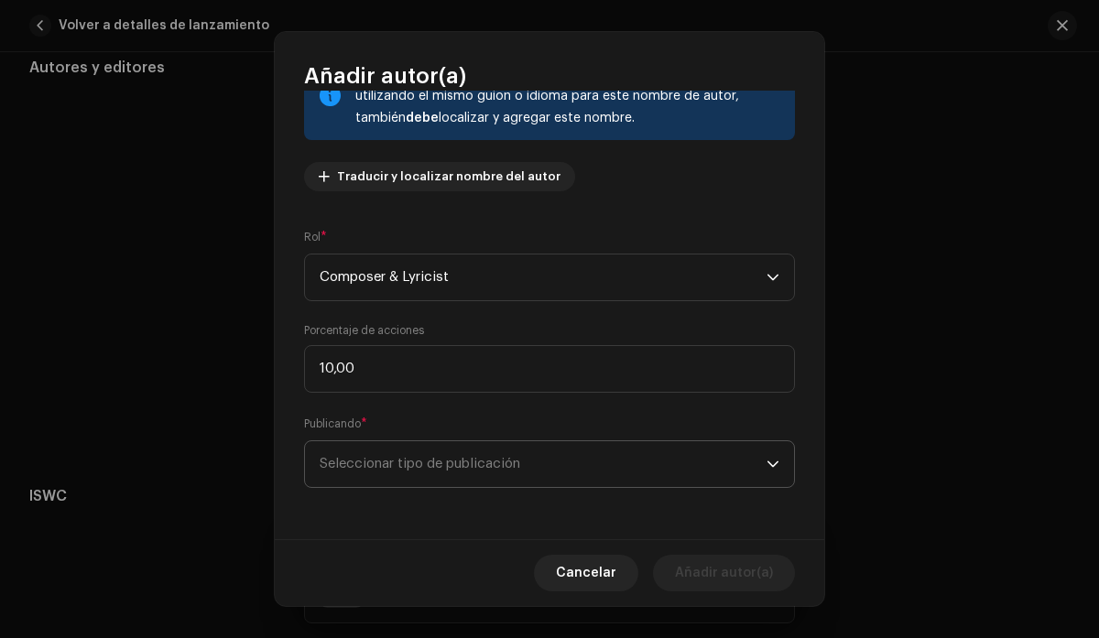
click at [581, 472] on span "Seleccionar tipo de publicación" at bounding box center [543, 464] width 447 height 46
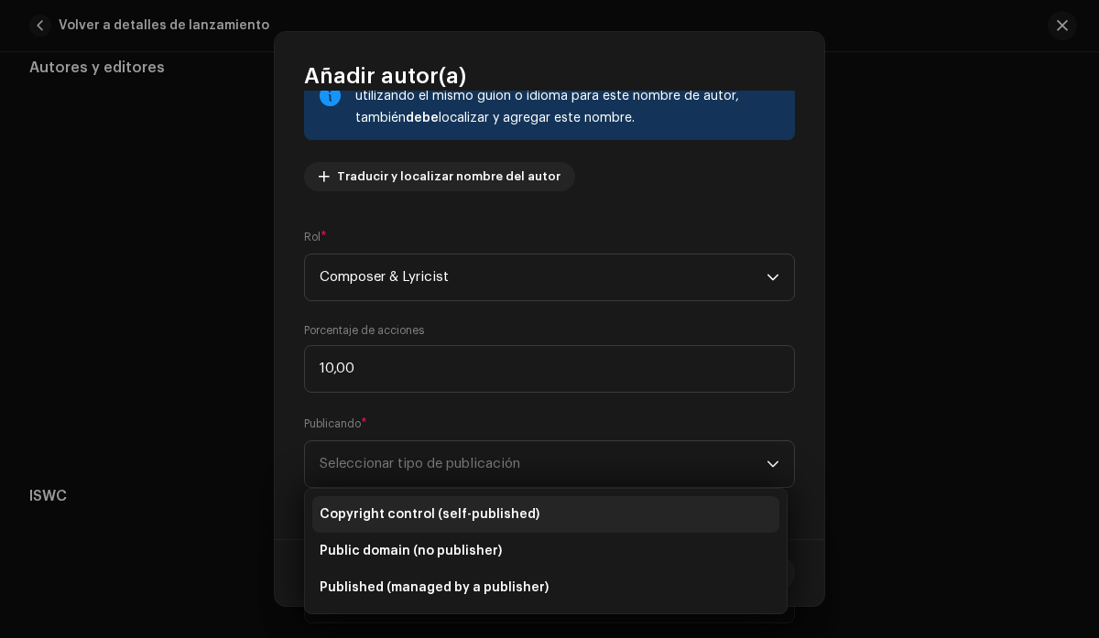
click at [526, 523] on span "Copyright control (self-published)" at bounding box center [430, 515] width 220 height 18
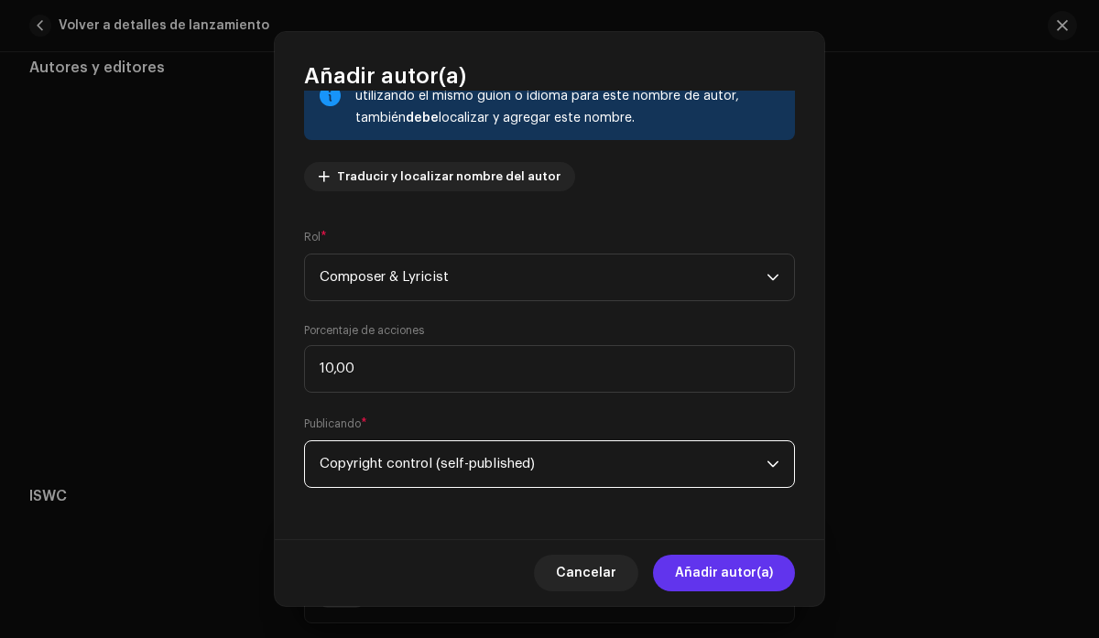
click at [745, 574] on span "Añadir autor(a)" at bounding box center [724, 573] width 98 height 37
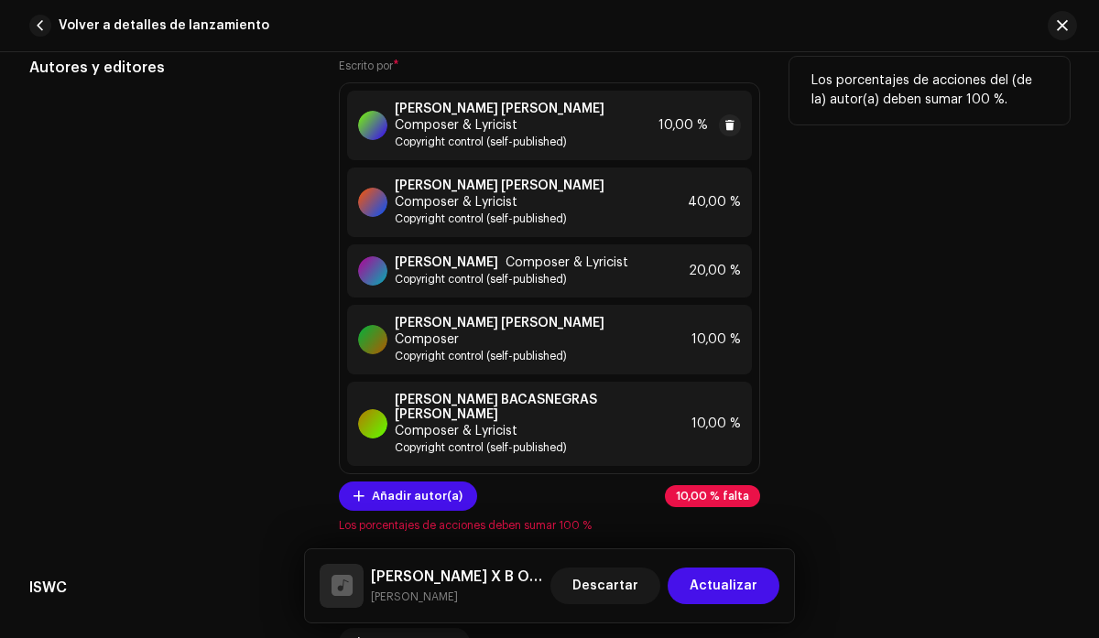
click at [651, 142] on div "[PERSON_NAME] [PERSON_NAME] Composer & Lyricist Copyright control (self-publish…" at bounding box center [549, 126] width 404 height 70
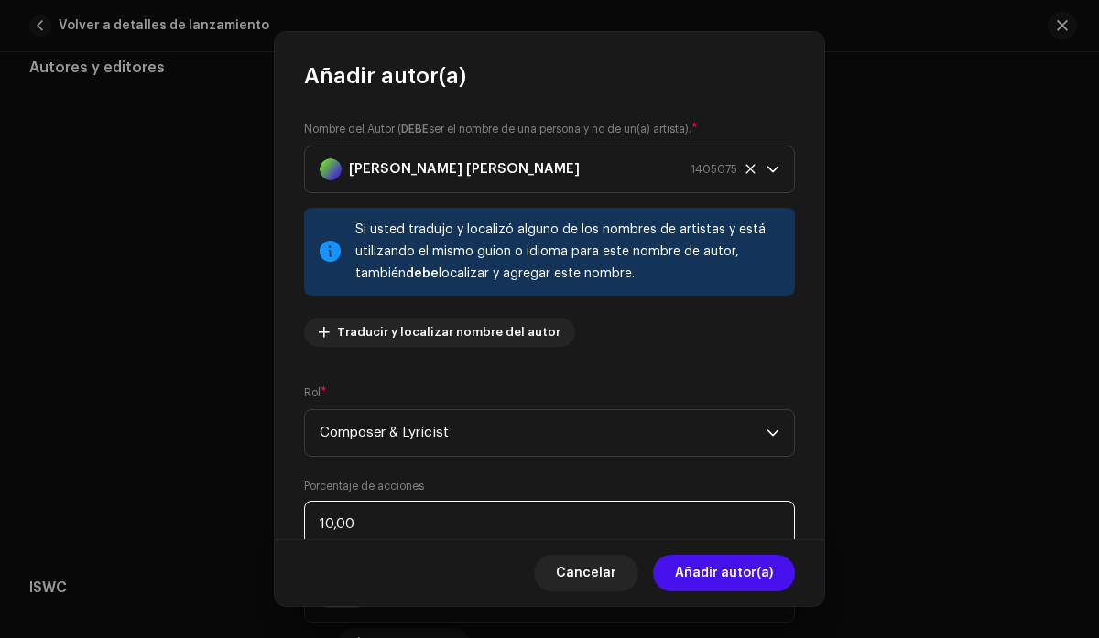
click at [334, 527] on input "10,00" at bounding box center [549, 525] width 491 height 48
type input "15,00"
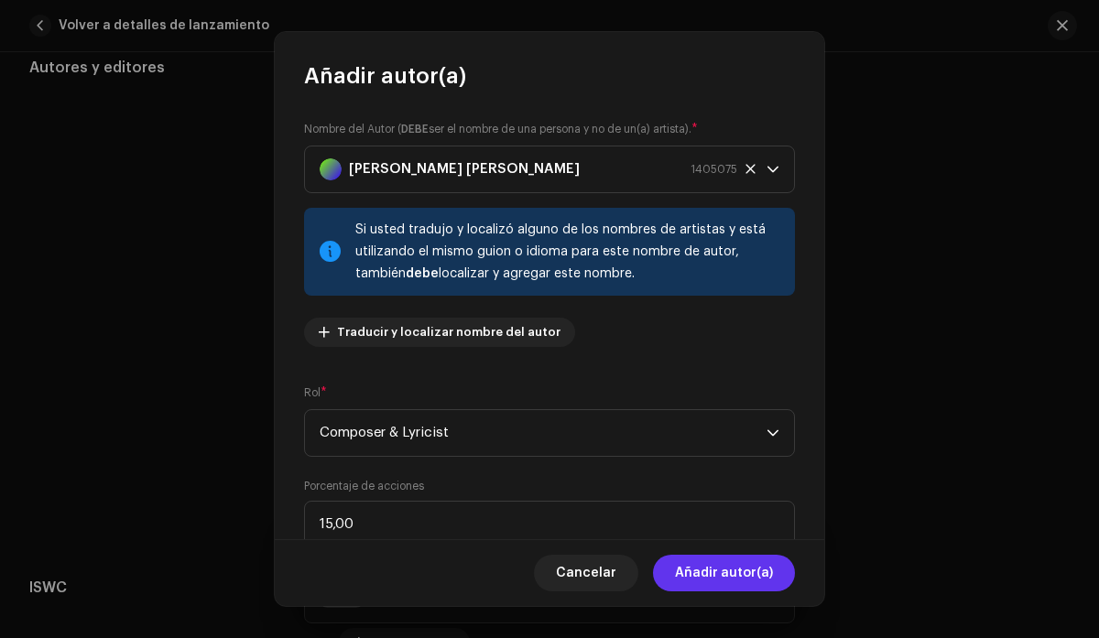
click at [723, 570] on span "Añadir autor(a)" at bounding box center [724, 573] width 98 height 37
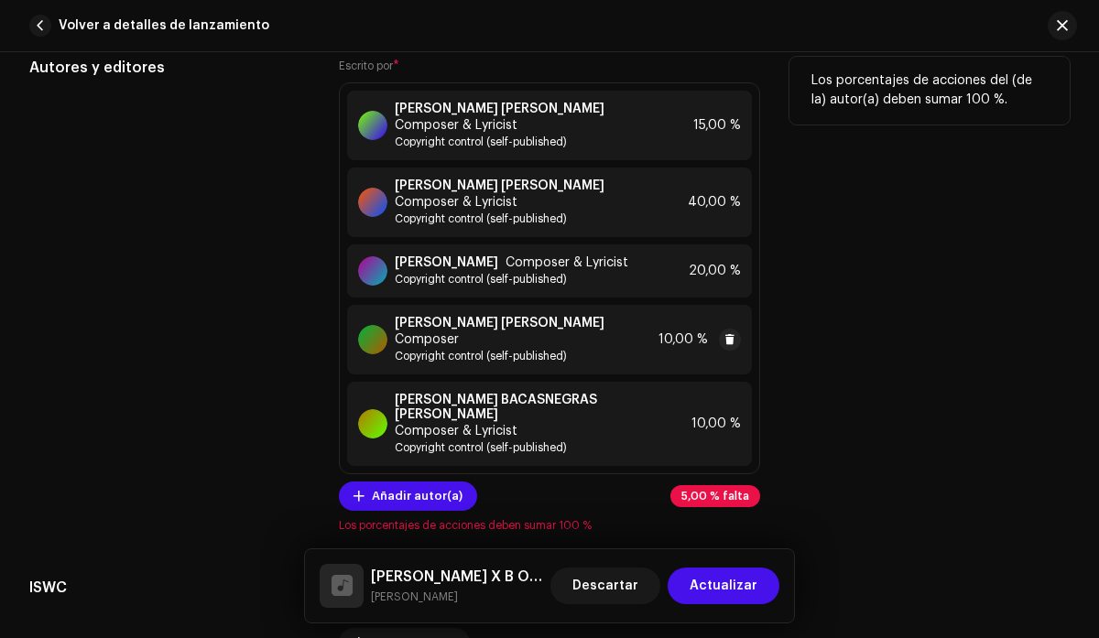
click at [490, 331] on strong "[PERSON_NAME] [PERSON_NAME]" at bounding box center [500, 323] width 210 height 15
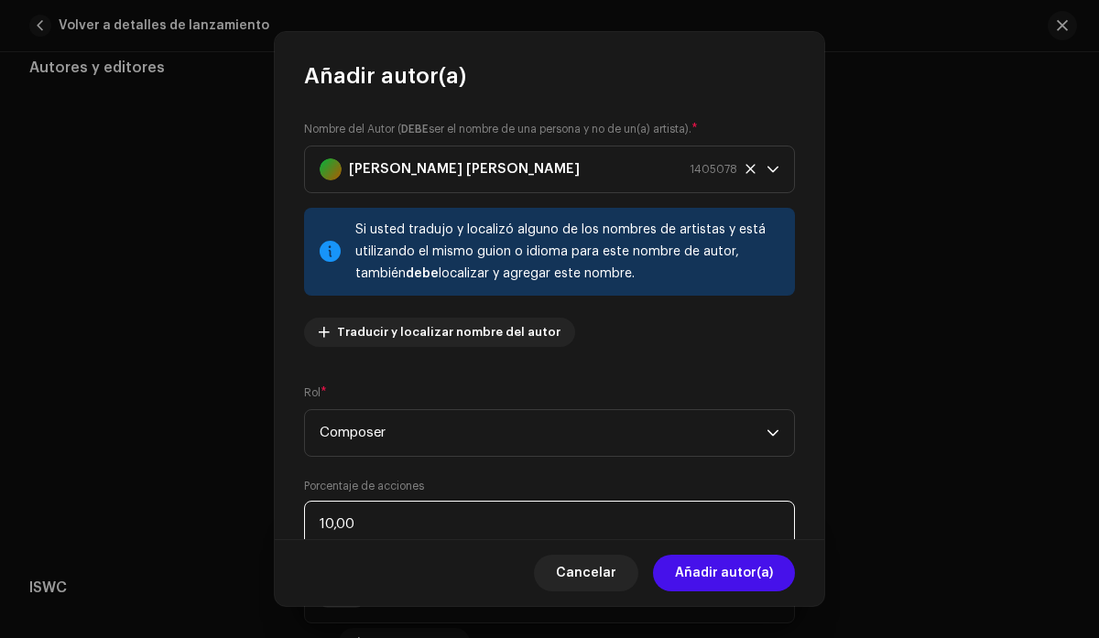
click at [333, 528] on input "10,00" at bounding box center [549, 525] width 491 height 48
type input "15,00"
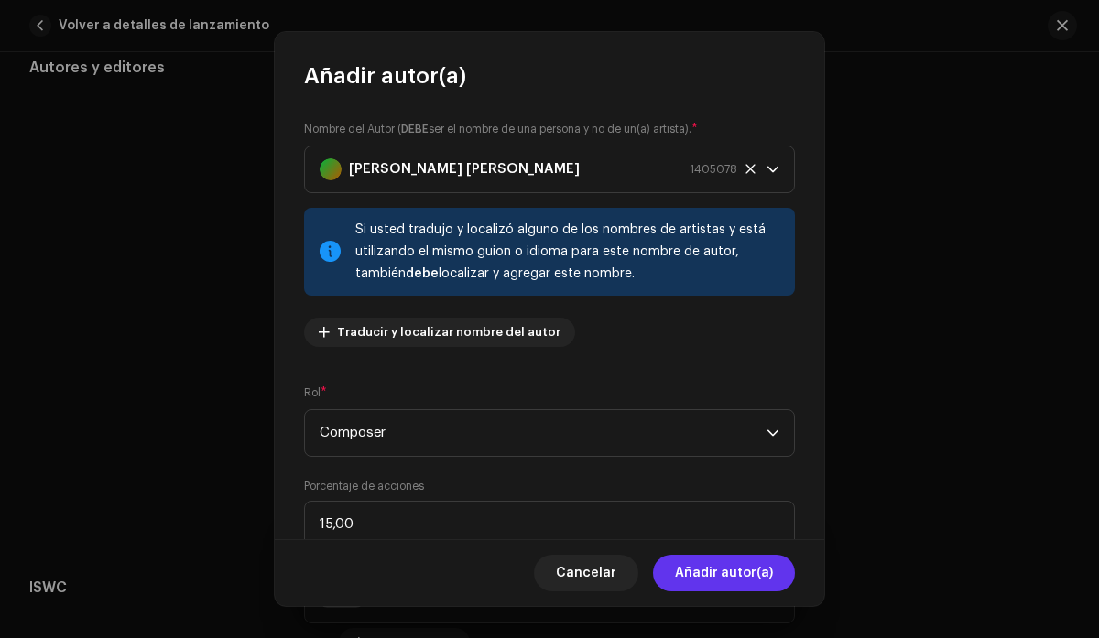
click at [705, 582] on span "Añadir autor(a)" at bounding box center [724, 573] width 98 height 37
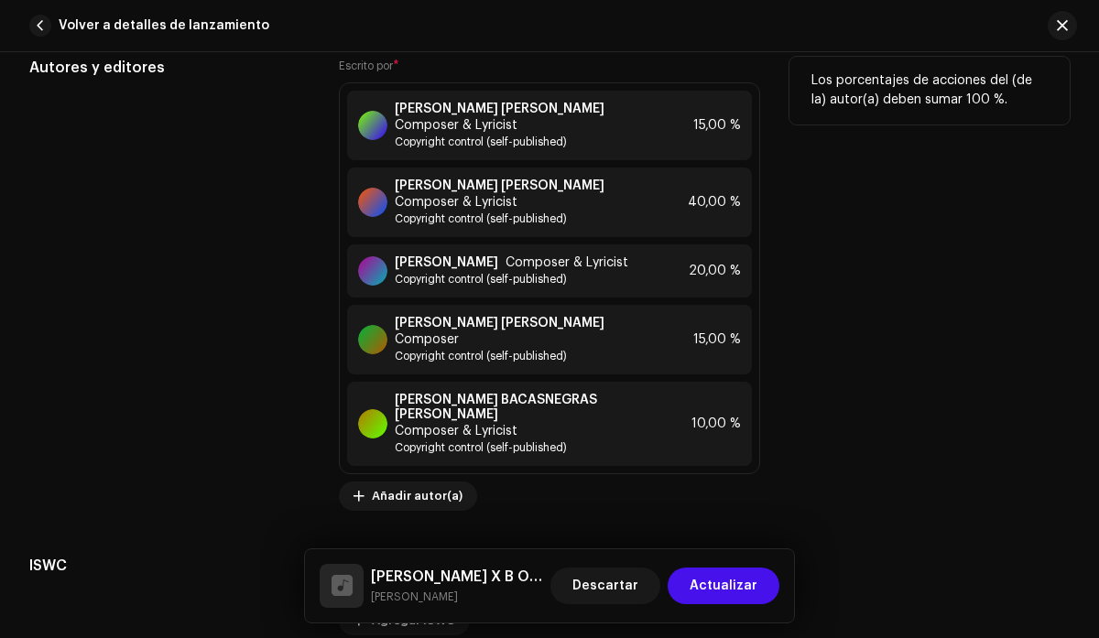
scroll to position [4492, 0]
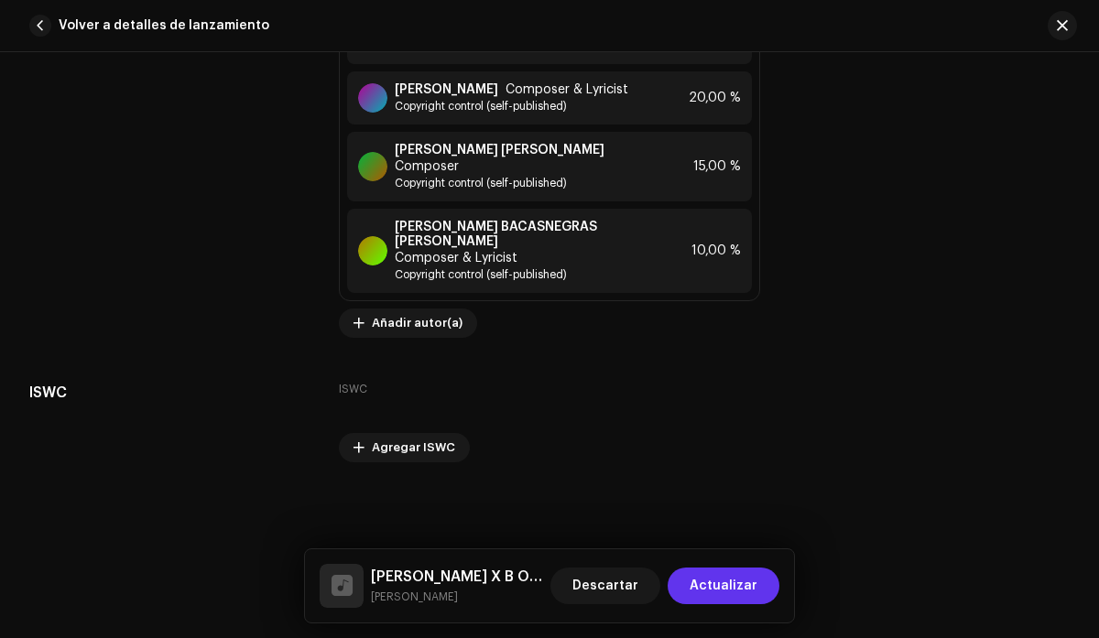
click at [731, 590] on span "Actualizar" at bounding box center [724, 586] width 68 height 37
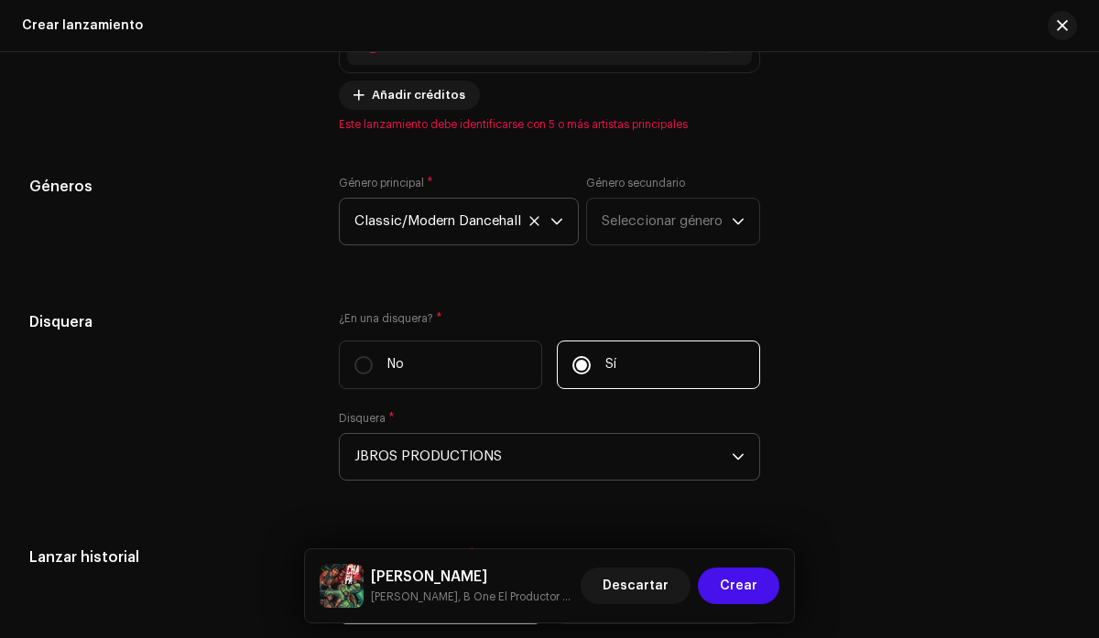
scroll to position [3018, 0]
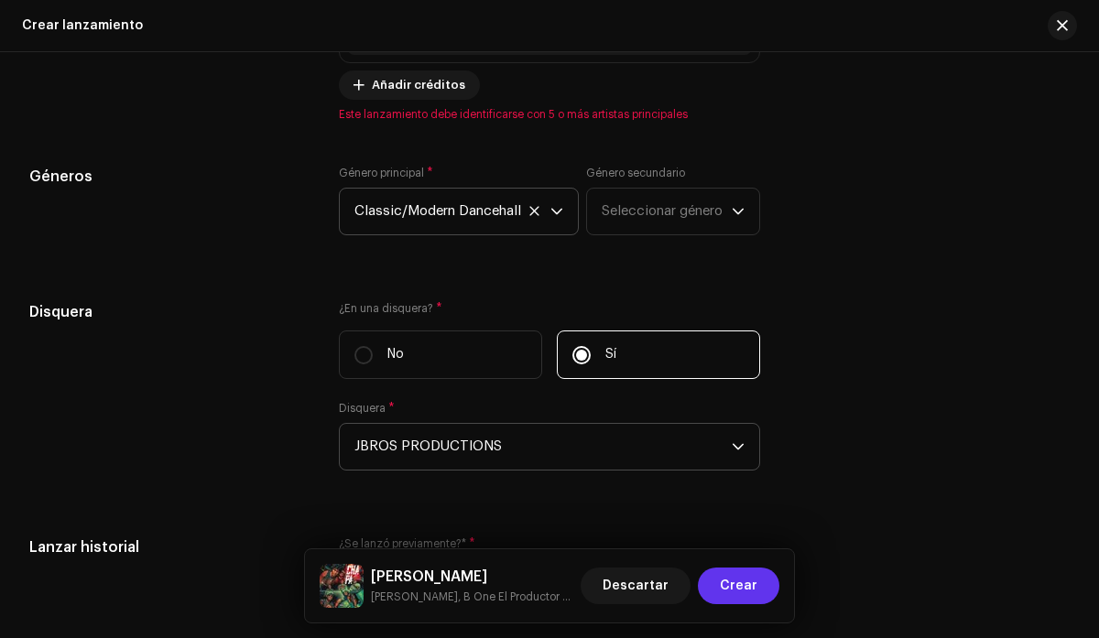
click at [750, 588] on span "Crear" at bounding box center [739, 586] width 38 height 37
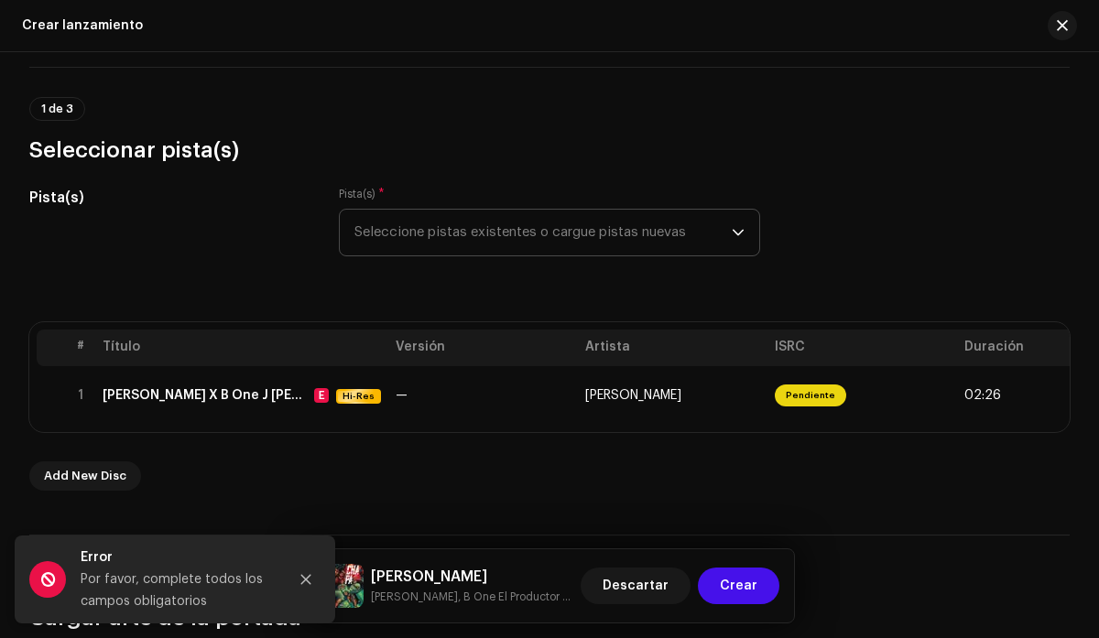
scroll to position [83, 0]
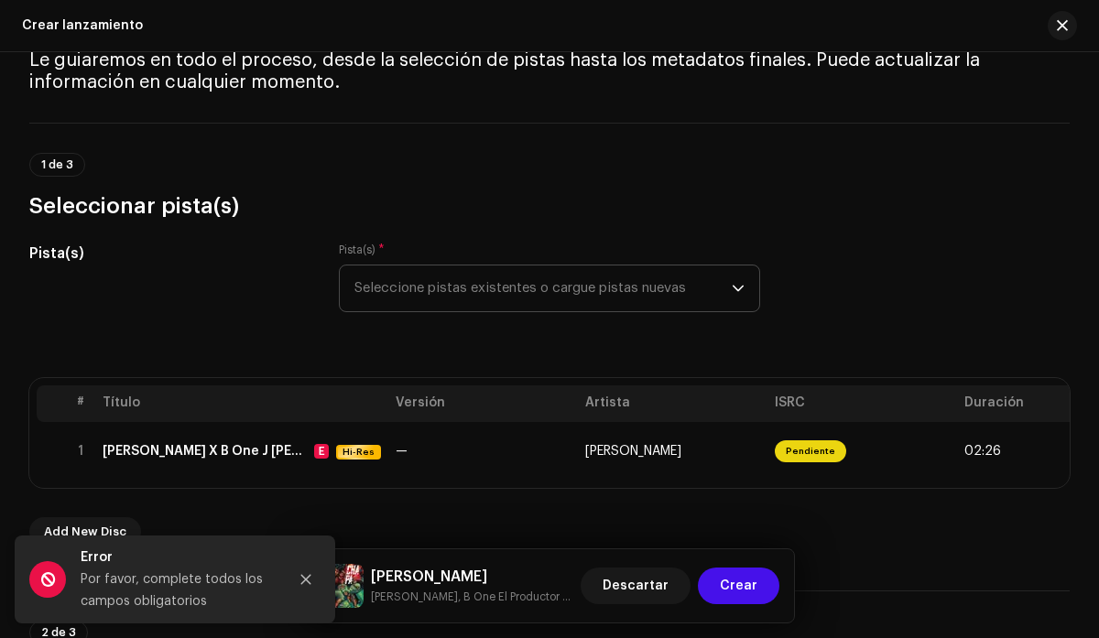
click at [723, 283] on span "Seleccione pistas existentes o cargue pistas nuevas" at bounding box center [542, 289] width 376 height 46
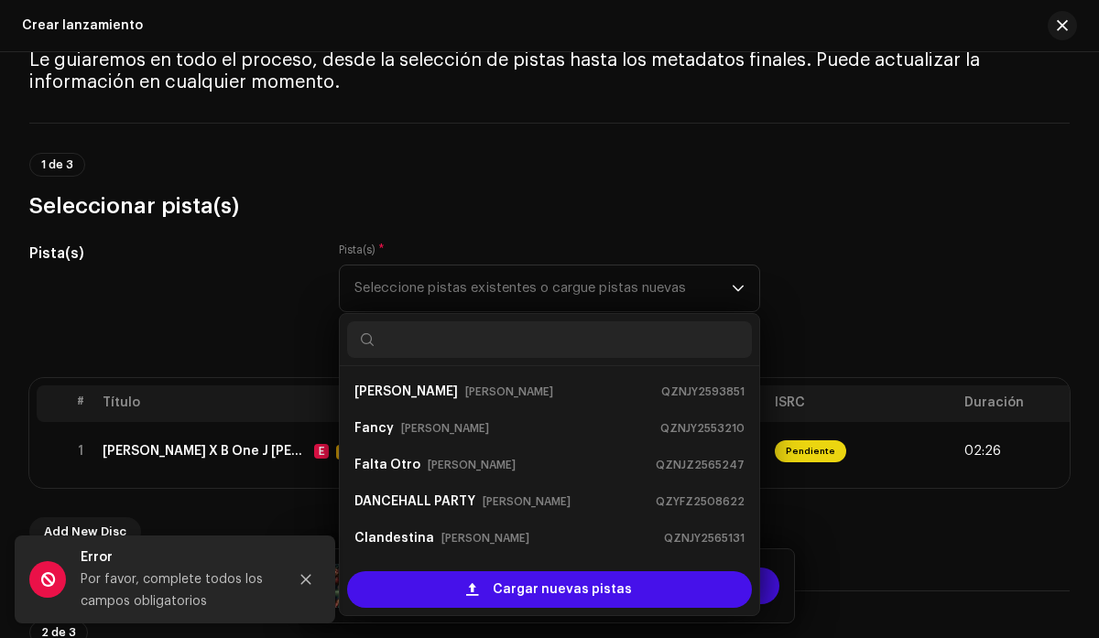
click at [871, 179] on div "1 de 3 Seleccionar pista(s)" at bounding box center [549, 187] width 1040 height 68
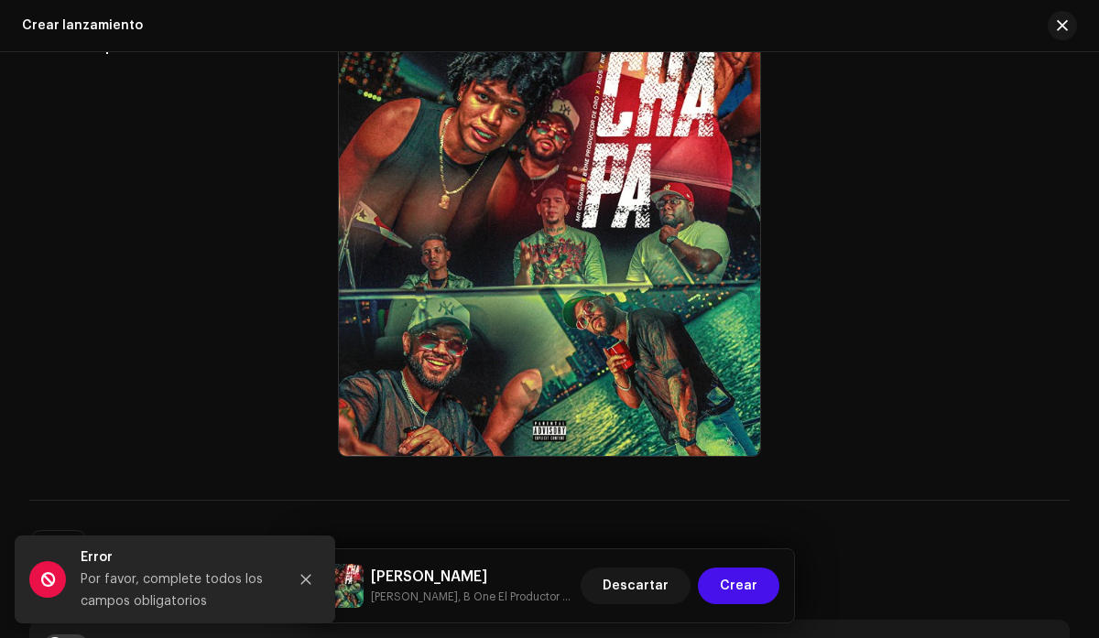
scroll to position [749, 0]
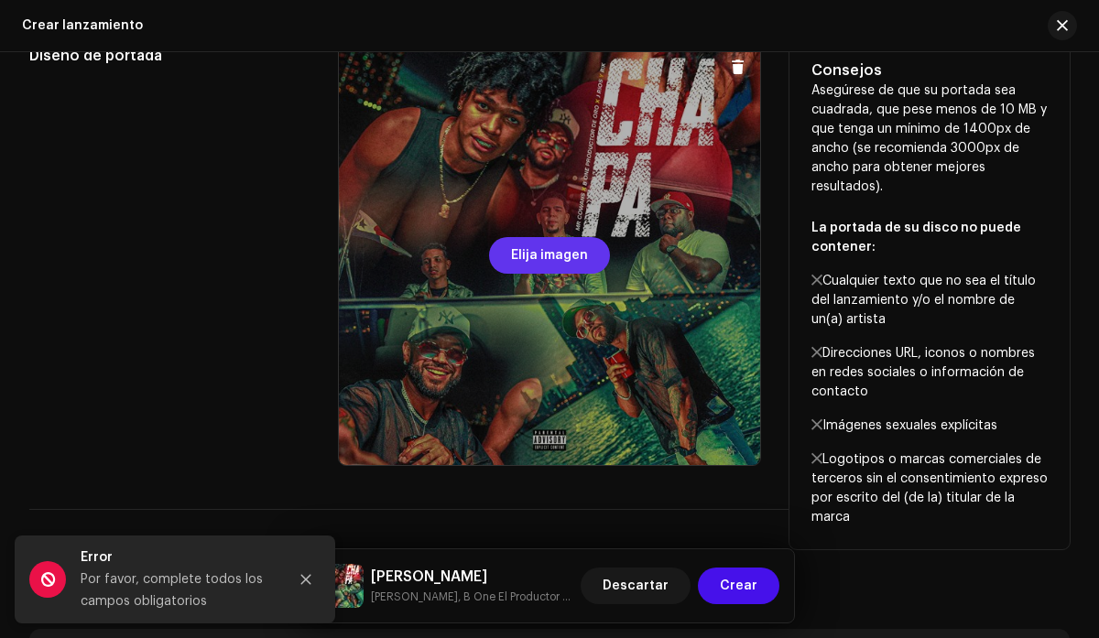
click at [547, 256] on span "Elija imagen" at bounding box center [549, 255] width 77 height 37
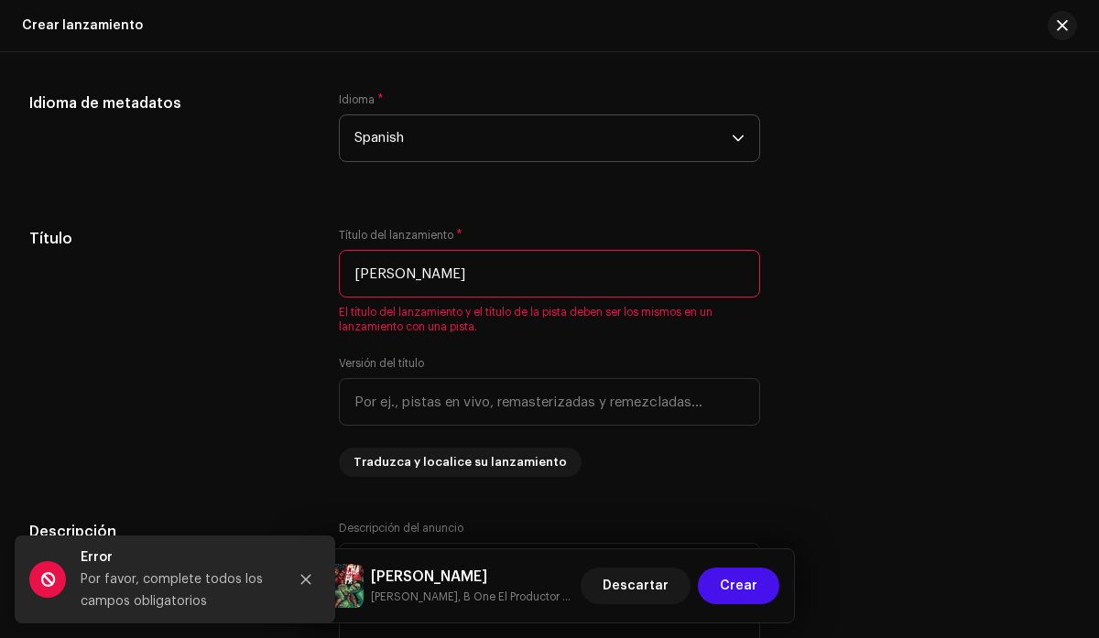
scroll to position [1559, 0]
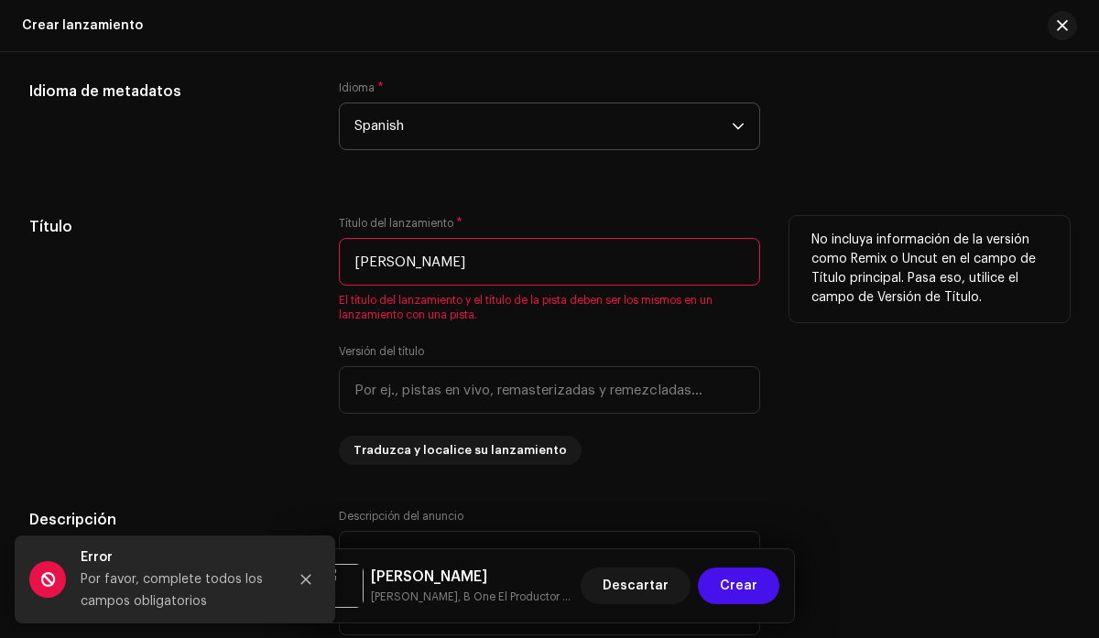
click at [485, 258] on input "[PERSON_NAME]" at bounding box center [549, 262] width 420 height 48
type input "C"
click at [820, 372] on div "No incluya información de la versión como Remix o Uncut en el campo de Título p…" at bounding box center [929, 340] width 280 height 249
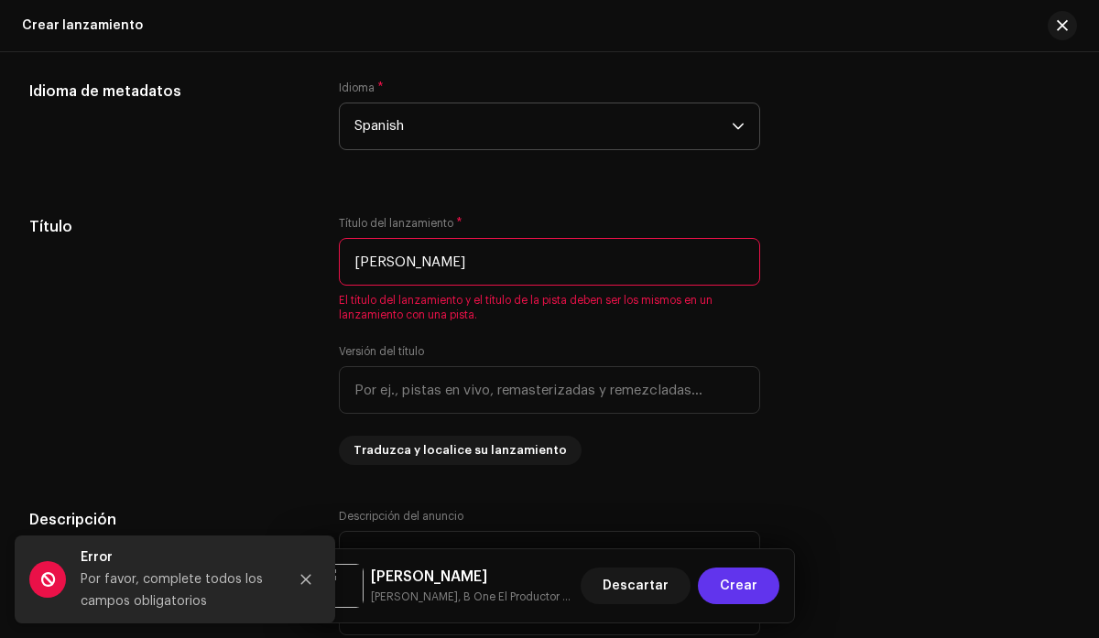
click at [734, 589] on span "Crear" at bounding box center [739, 586] width 38 height 37
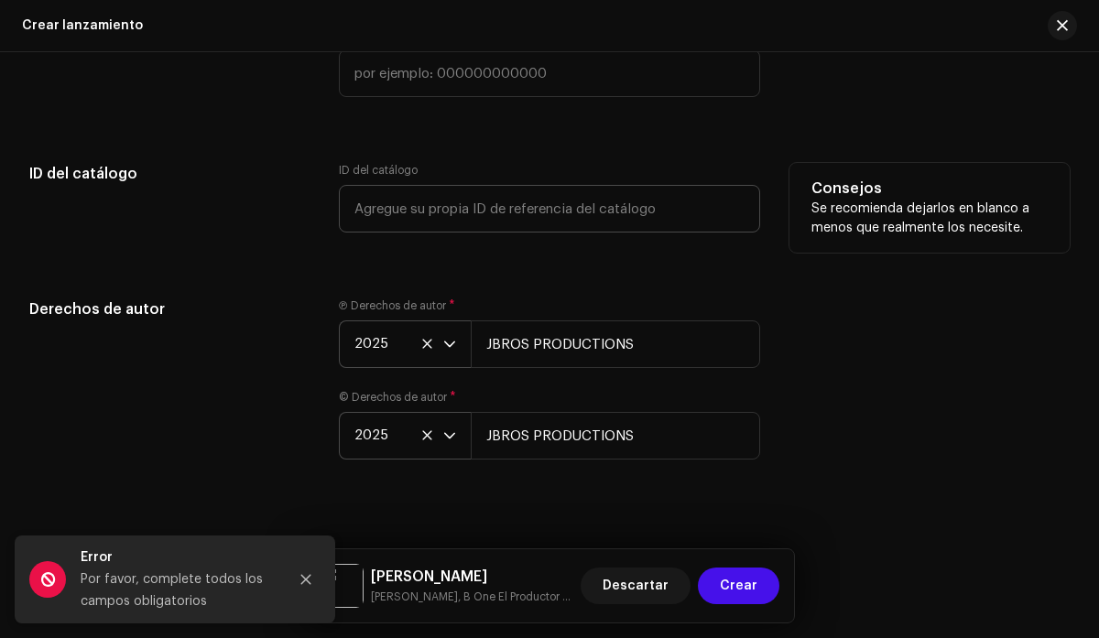
scroll to position [3671, 0]
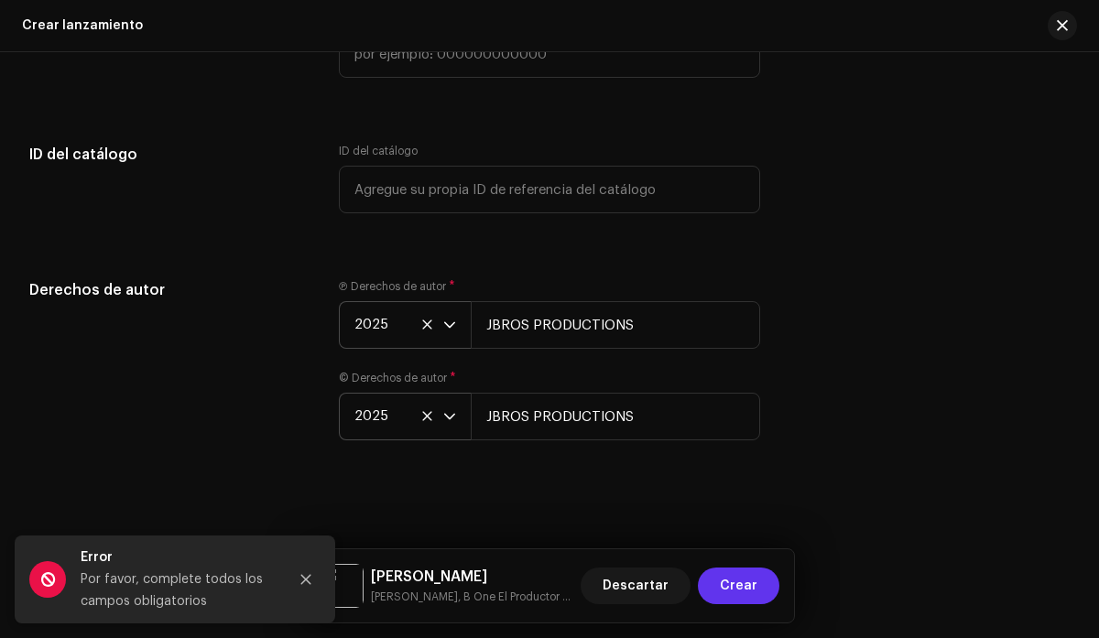
click at [729, 582] on span "Crear" at bounding box center [739, 586] width 38 height 37
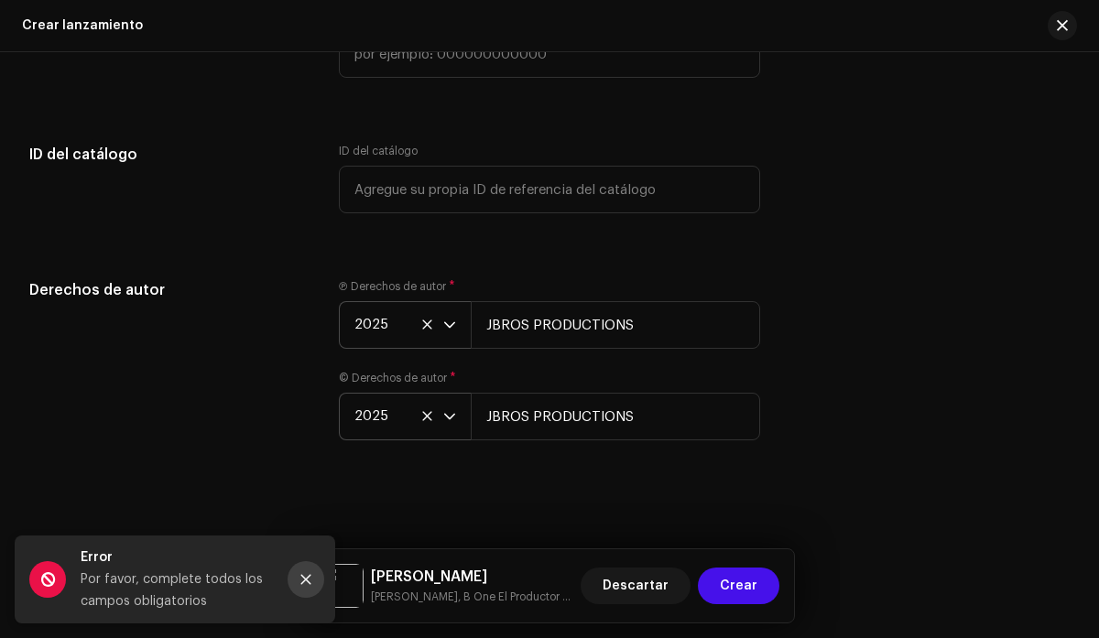
click at [306, 576] on icon "Close" at bounding box center [305, 579] width 13 height 13
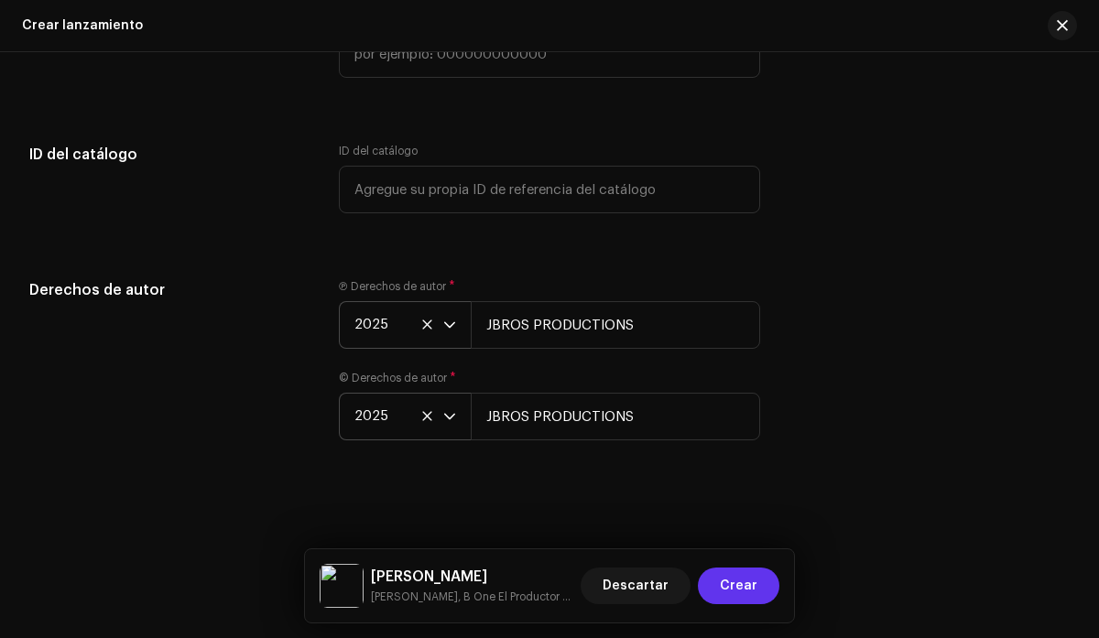
click at [757, 581] on button "Crear" at bounding box center [739, 586] width 82 height 37
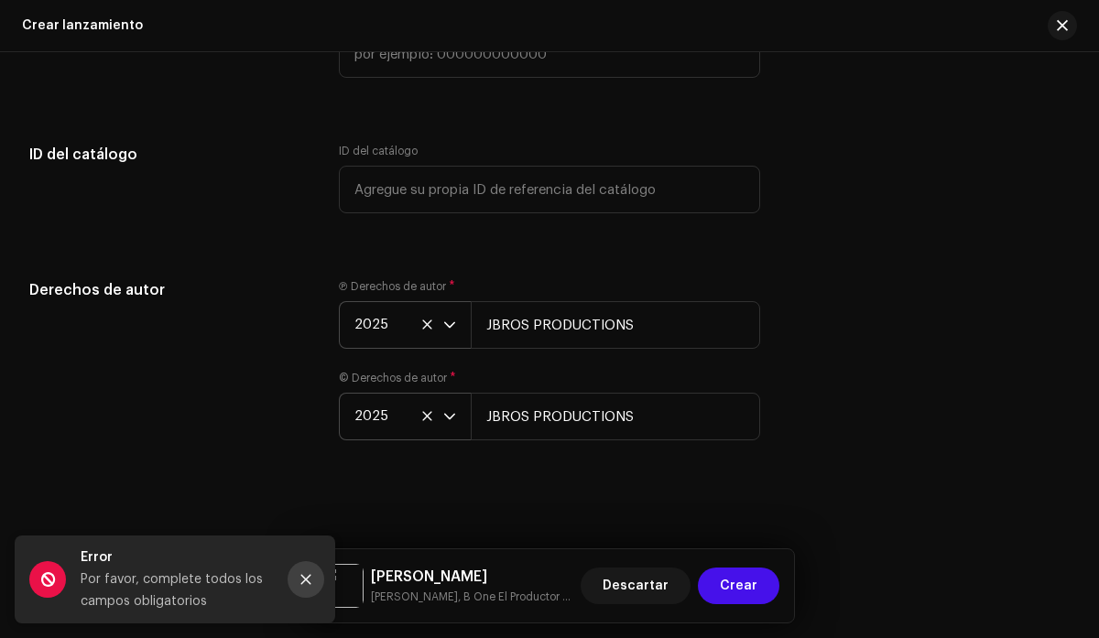
click at [309, 591] on button "Close" at bounding box center [306, 579] width 37 height 37
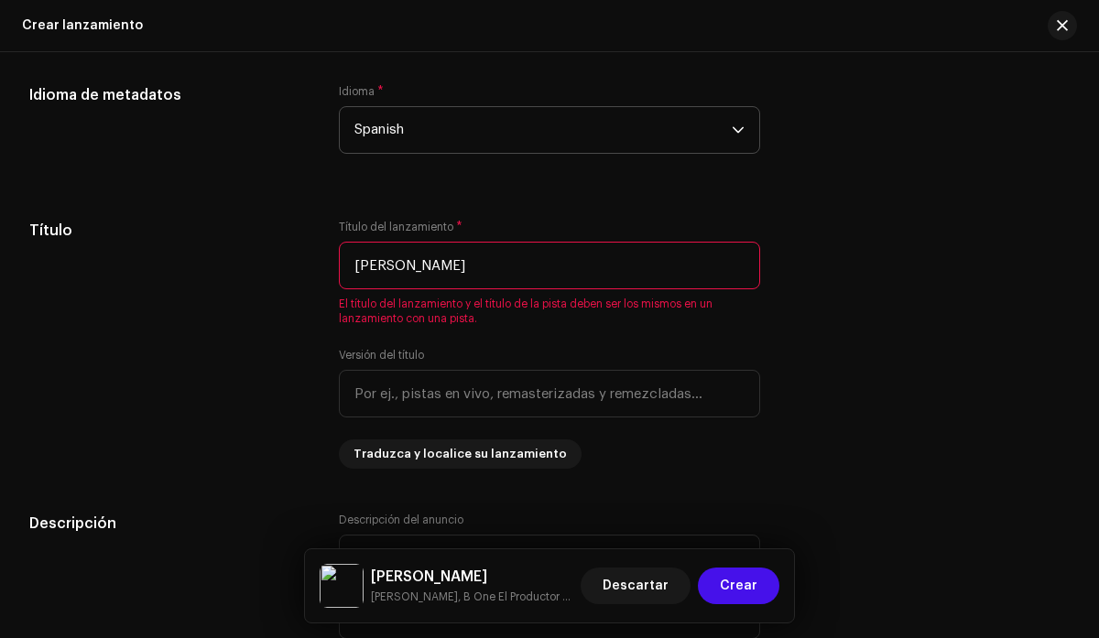
scroll to position [1542, 0]
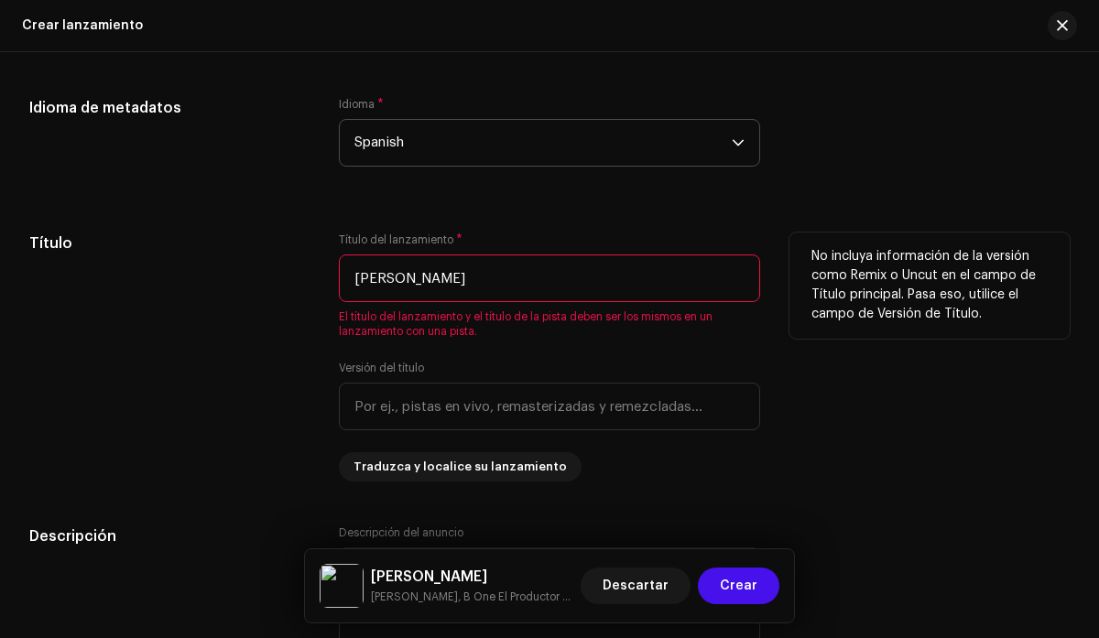
click at [353, 282] on input "[PERSON_NAME]" at bounding box center [549, 279] width 420 height 48
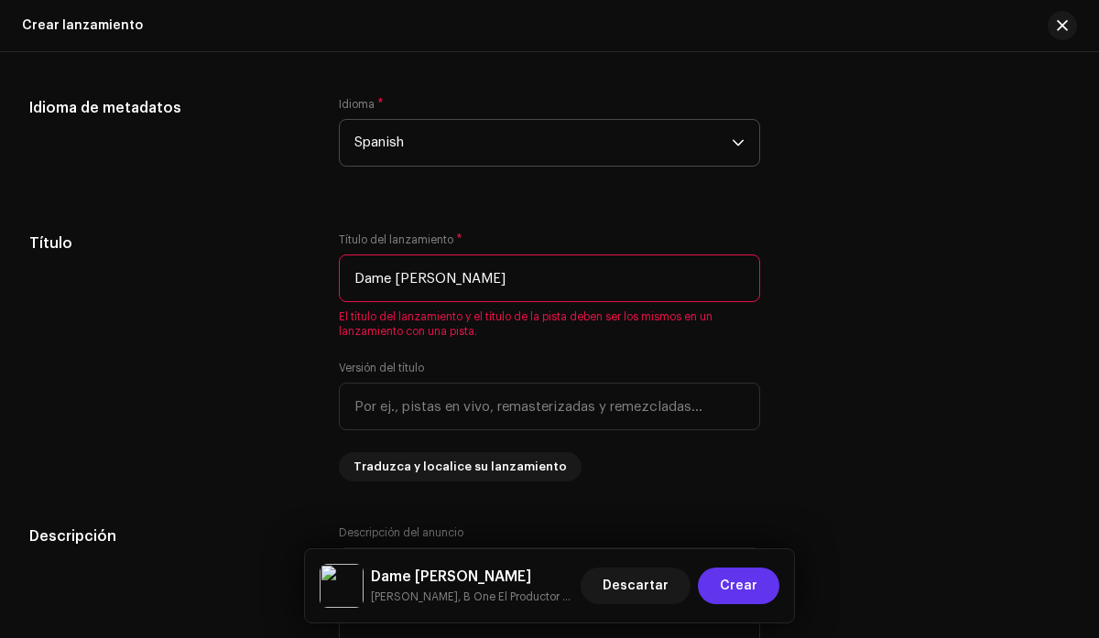
click at [751, 584] on span "Crear" at bounding box center [739, 586] width 38 height 37
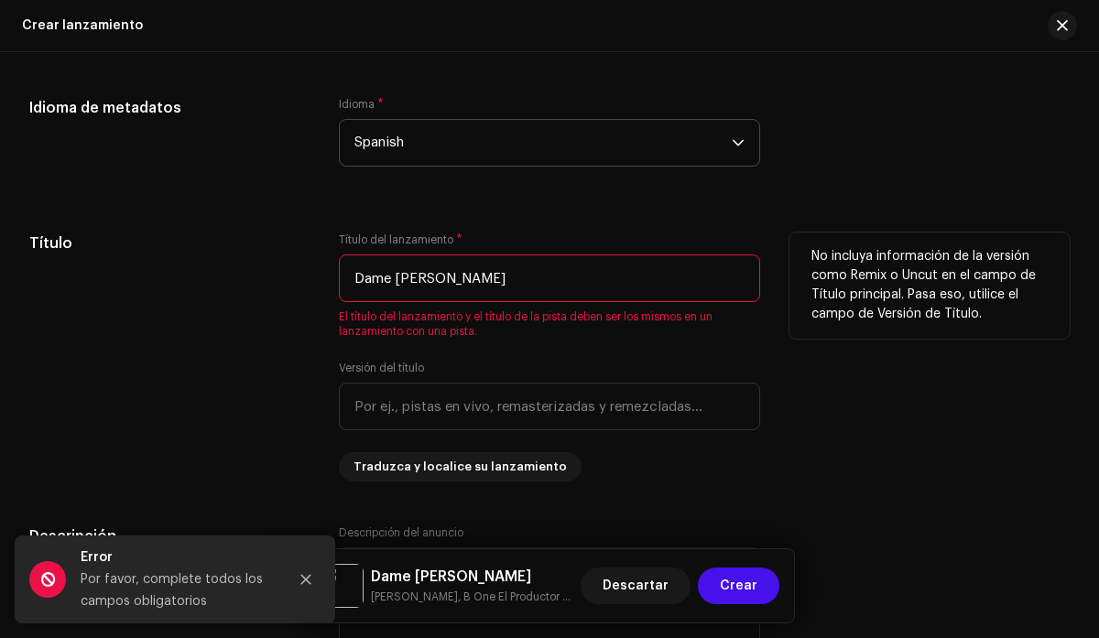
click at [396, 281] on input "Dame [PERSON_NAME]" at bounding box center [549, 279] width 420 height 48
click at [408, 279] on input "[PERSON_NAME]" at bounding box center [549, 279] width 420 height 48
type input "C"
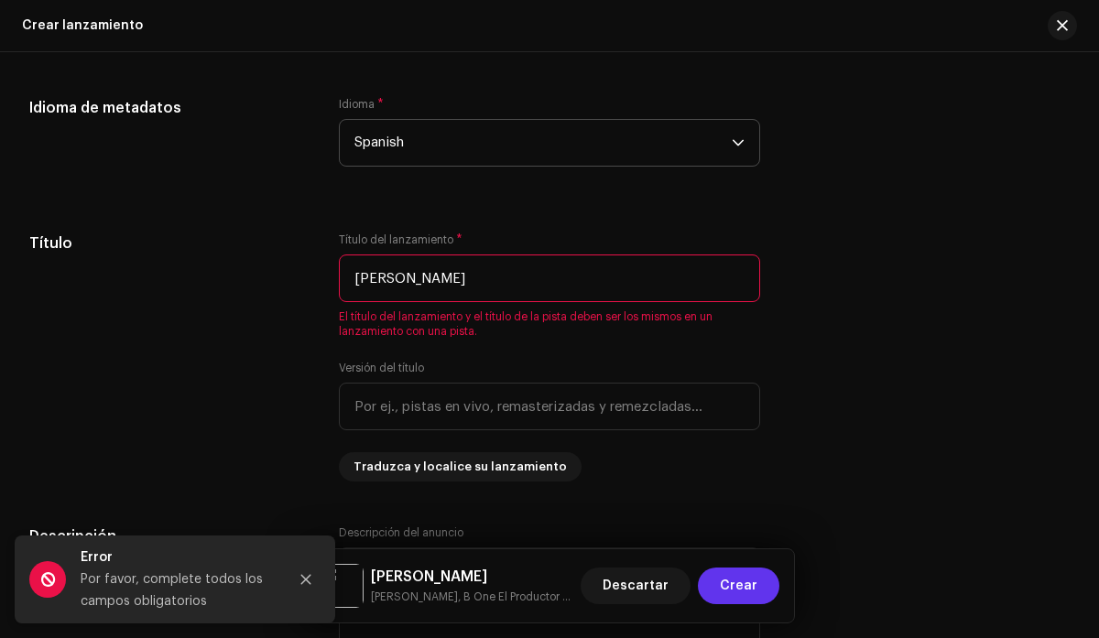
click at [740, 582] on span "Crear" at bounding box center [739, 586] width 38 height 37
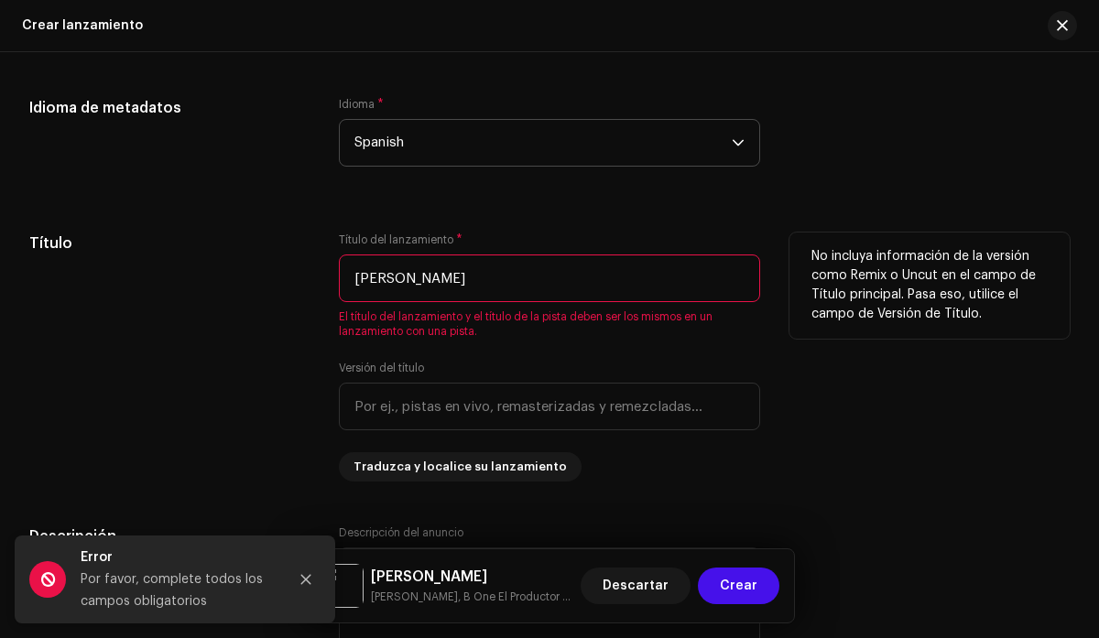
click at [448, 269] on input "[PERSON_NAME]" at bounding box center [549, 279] width 420 height 48
click at [448, 298] on input "[PERSON_NAME]" at bounding box center [549, 279] width 420 height 48
type input "C"
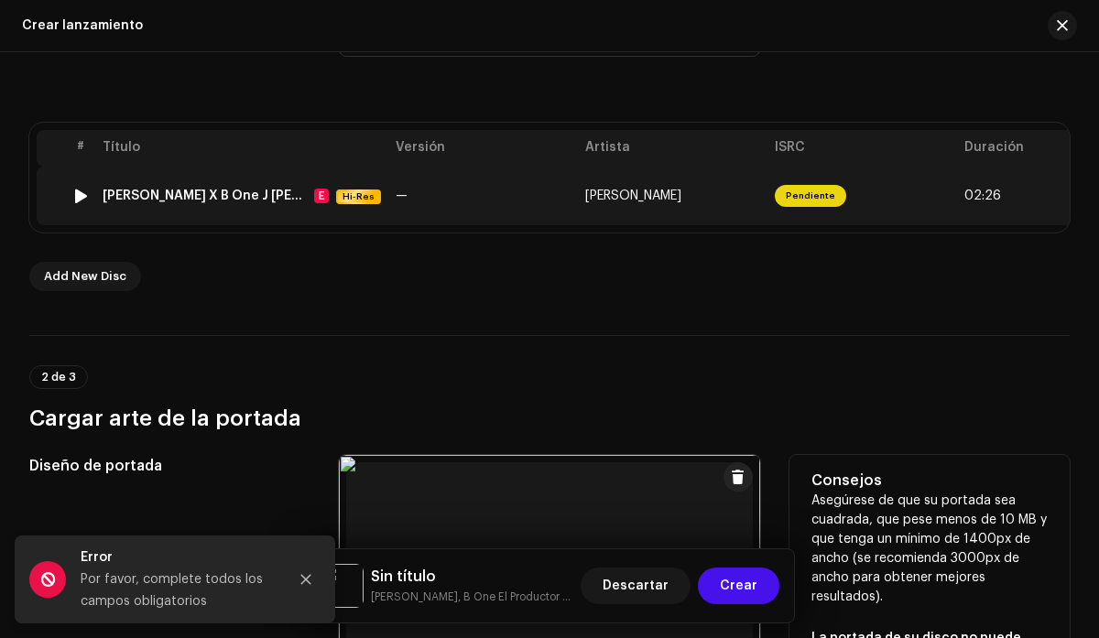
scroll to position [343, 0]
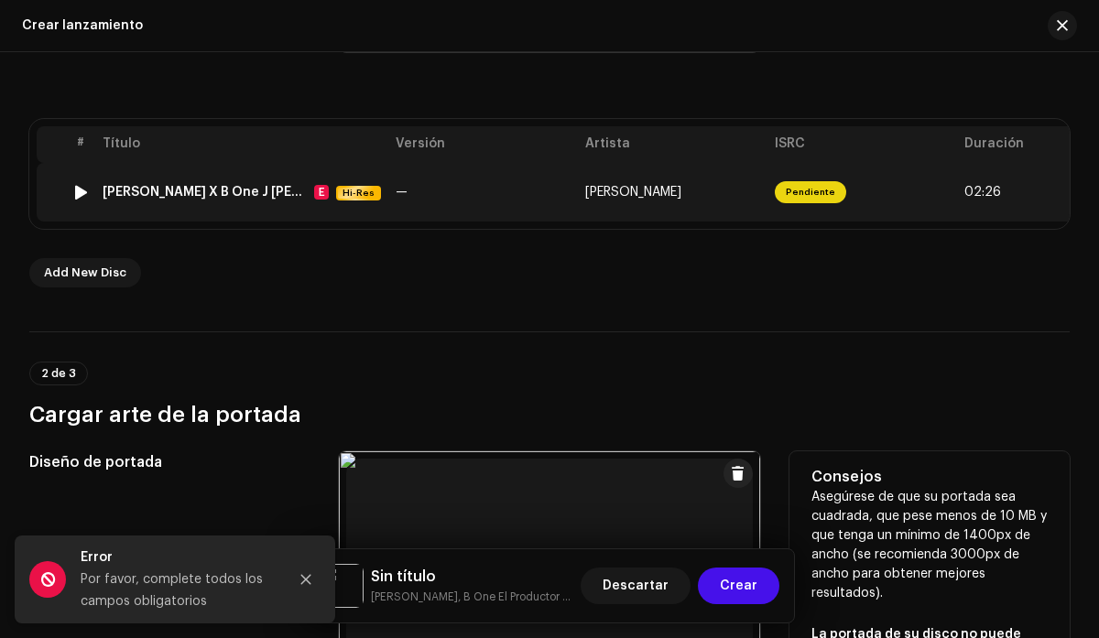
click at [183, 190] on div "[PERSON_NAME] X B One J [PERSON_NAME] X Rik - [PERSON_NAME] .wav" at bounding box center [205, 192] width 204 height 15
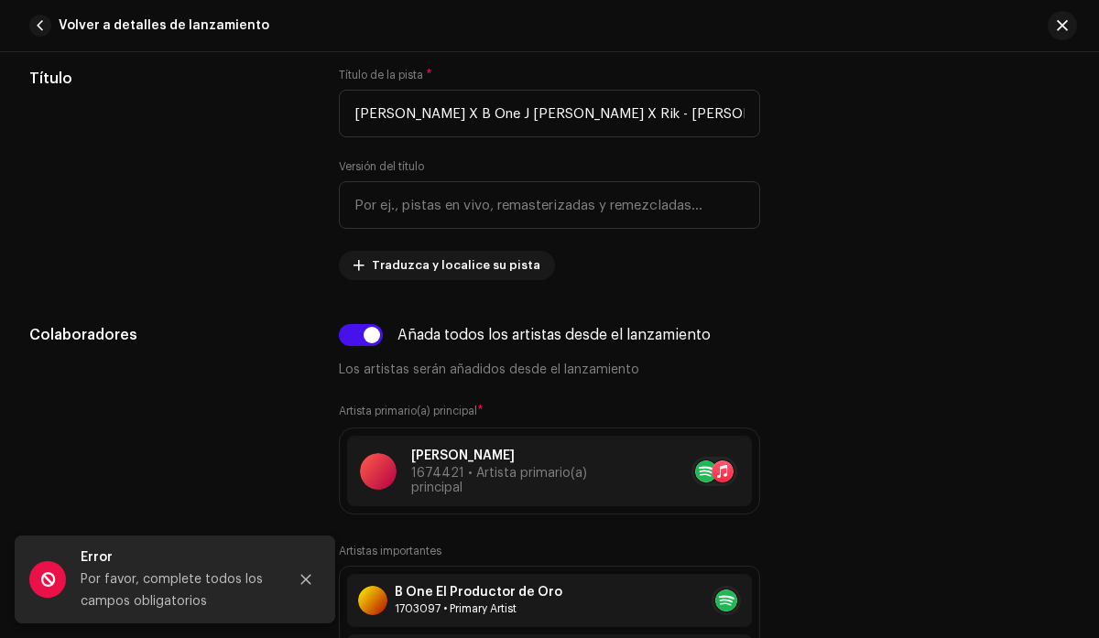
scroll to position [889, 0]
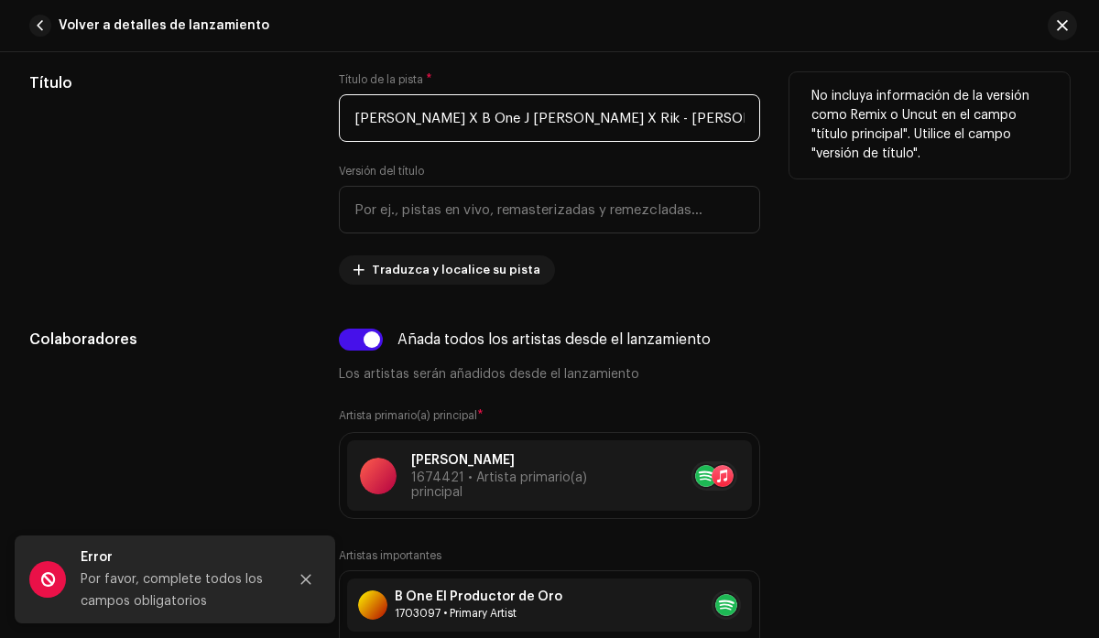
click at [658, 117] on input "[PERSON_NAME] X B One J [PERSON_NAME] X Rik - [PERSON_NAME] .wav" at bounding box center [549, 118] width 420 height 48
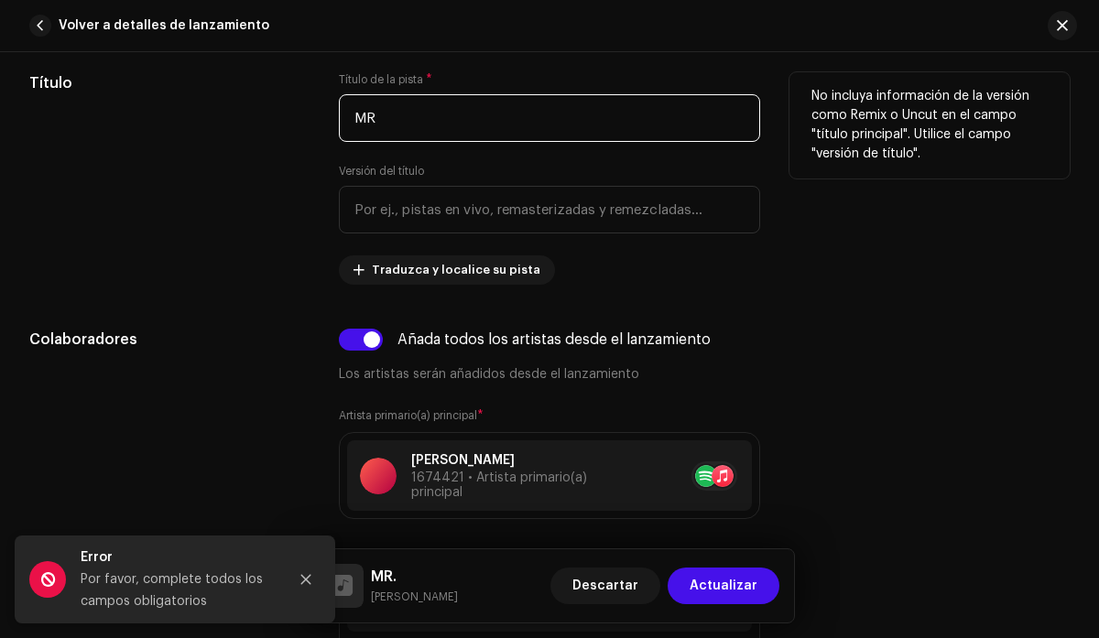
type input "M"
type input "C"
type input "[PERSON_NAME]"
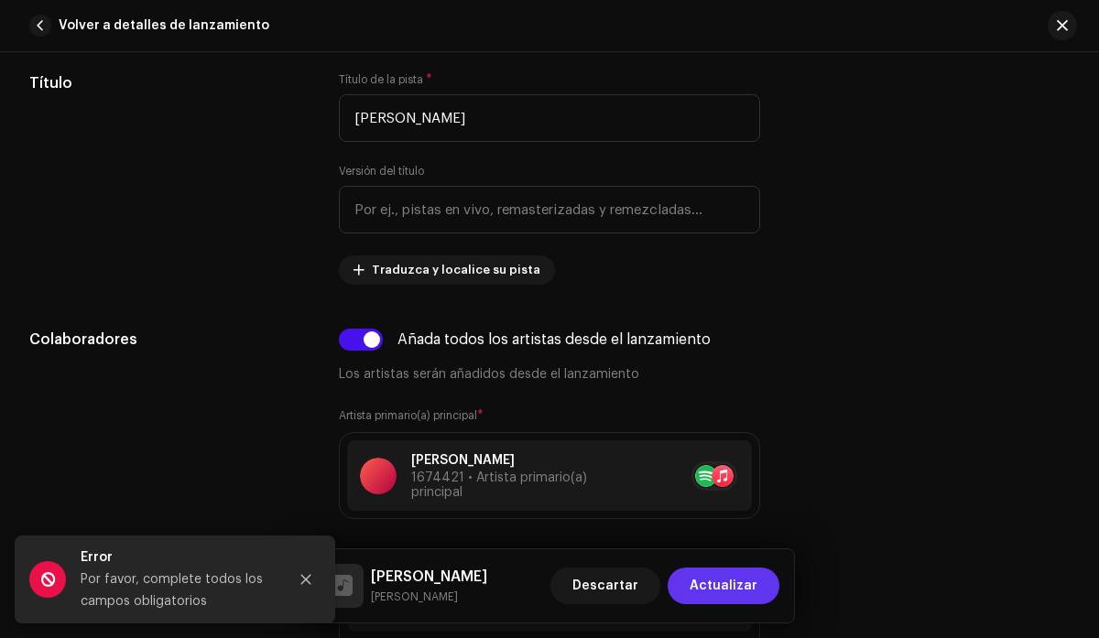
click at [714, 593] on span "Actualizar" at bounding box center [724, 586] width 68 height 37
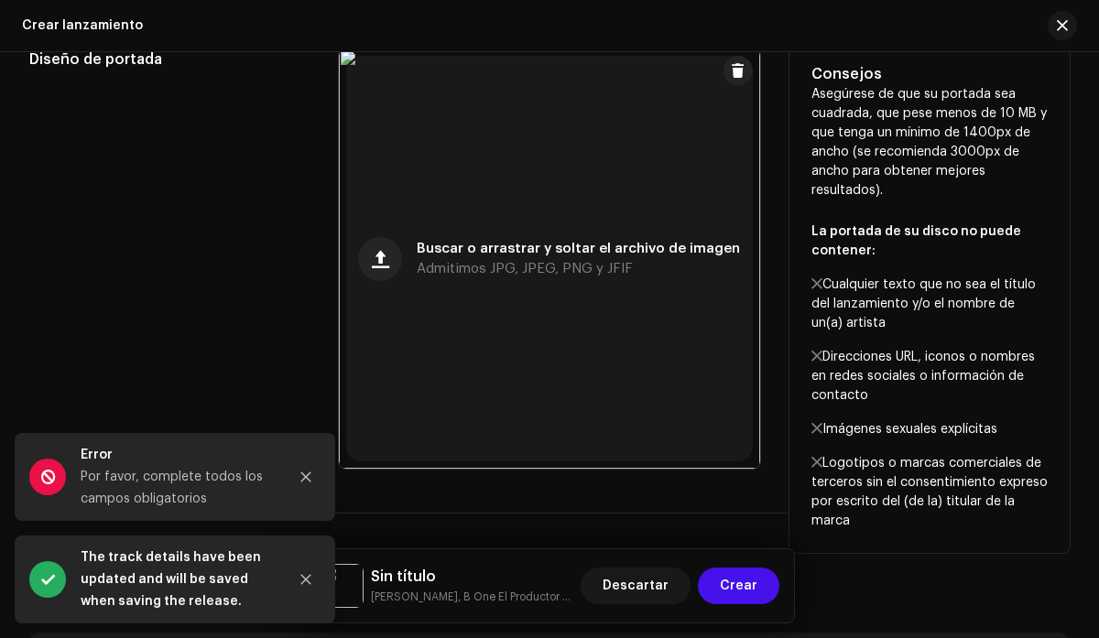
scroll to position [771, 0]
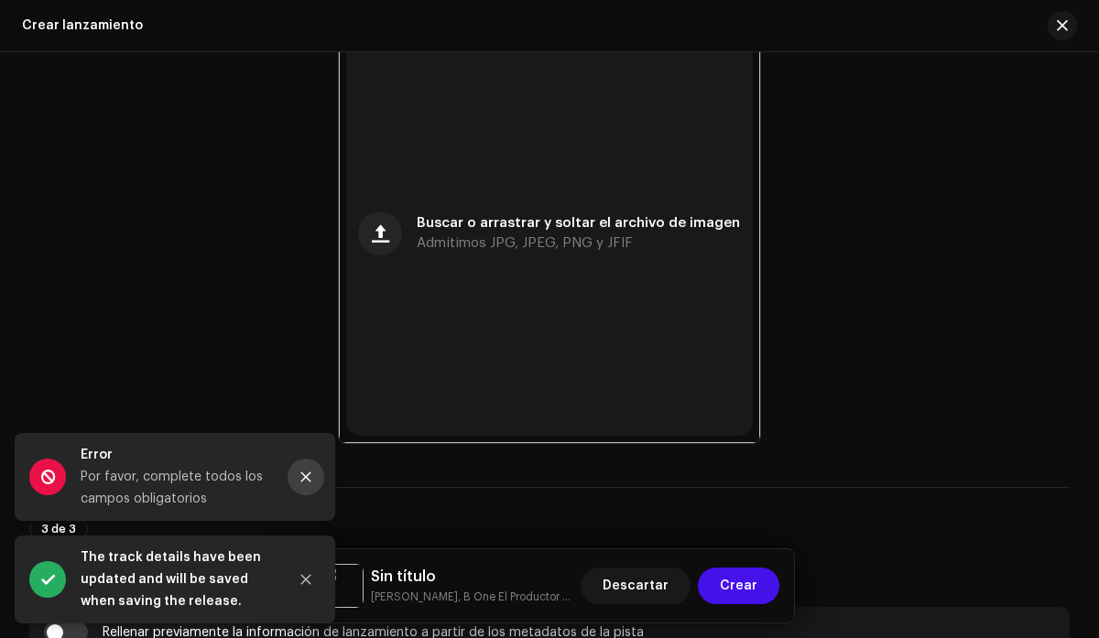
click at [301, 474] on icon "Close" at bounding box center [305, 477] width 13 height 13
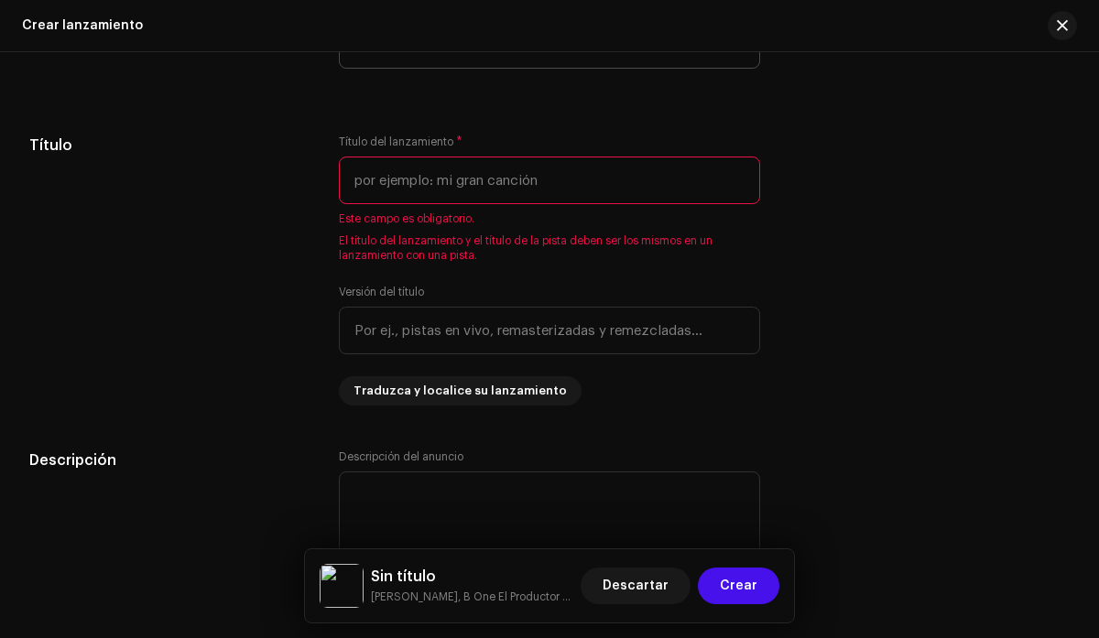
scroll to position [1638, 0]
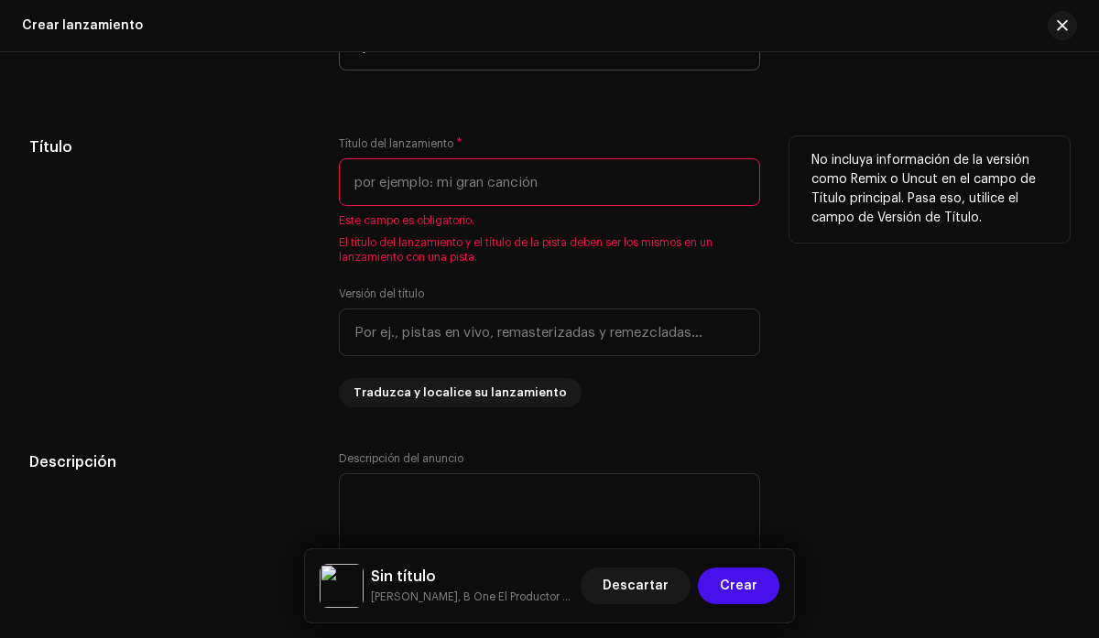
click at [524, 192] on input "text" at bounding box center [549, 182] width 420 height 48
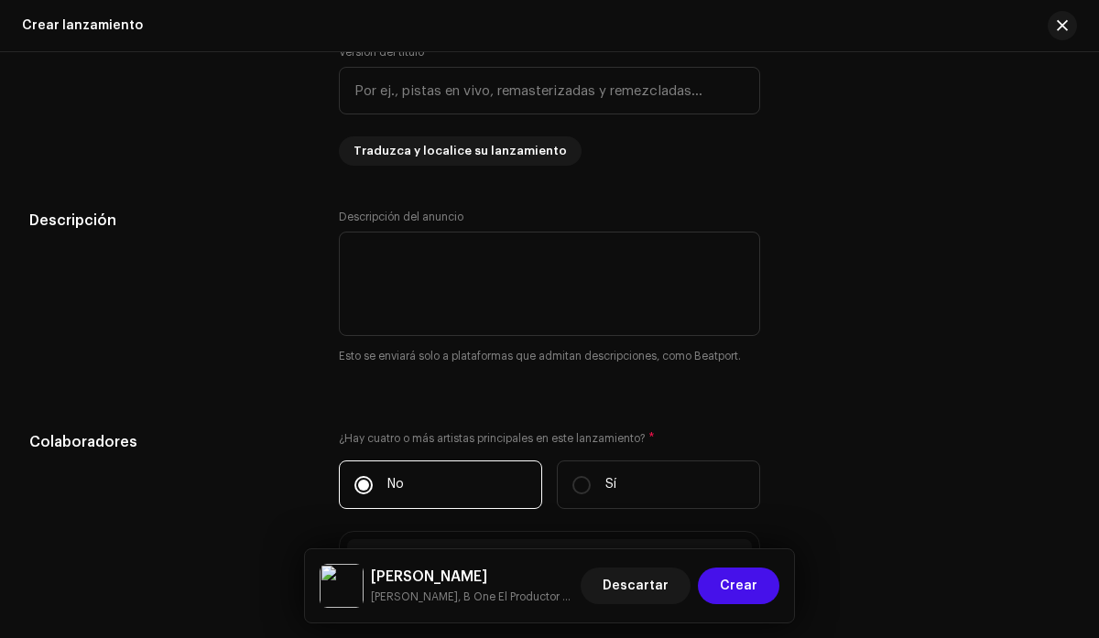
scroll to position [1921, 0]
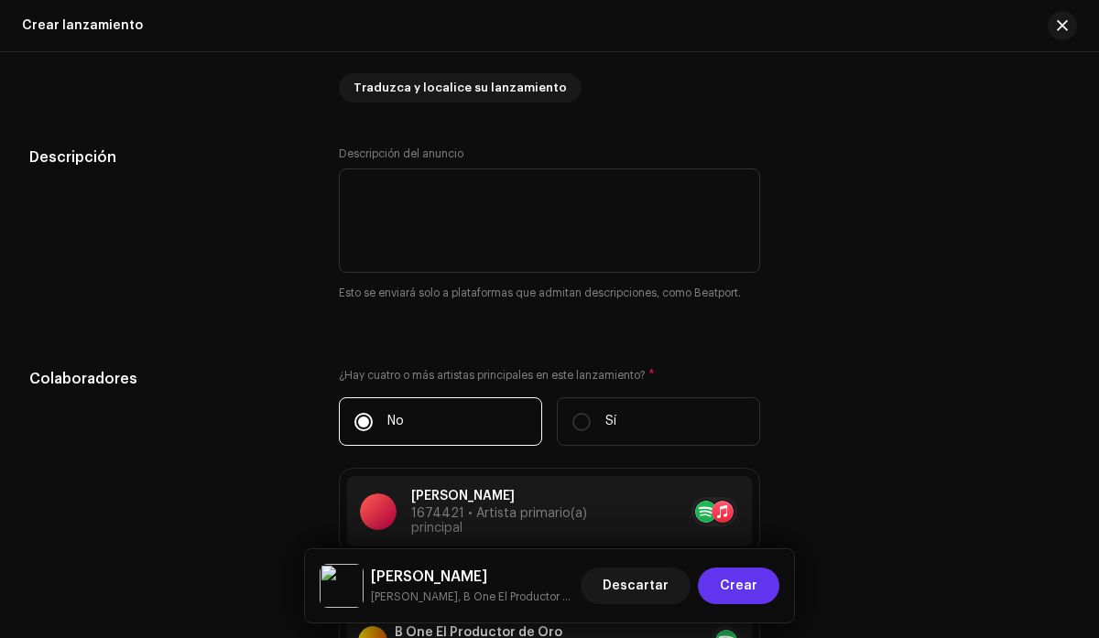
type input "[PERSON_NAME]"
click at [745, 582] on span "Crear" at bounding box center [739, 586] width 38 height 37
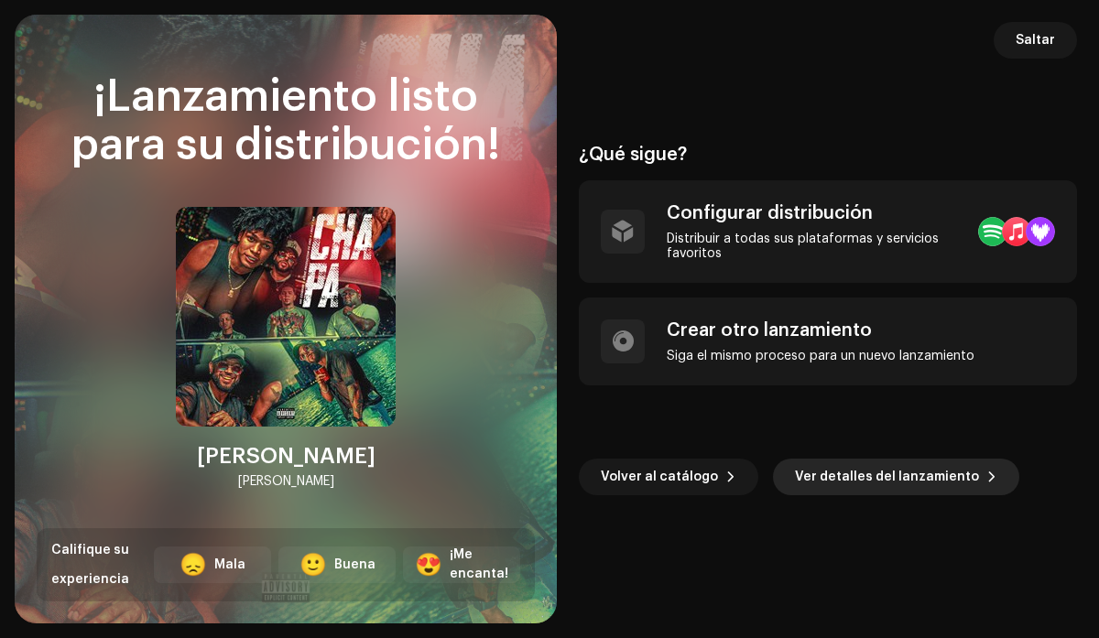
click at [856, 486] on span "Ver detalles del lanzamiento" at bounding box center [887, 477] width 184 height 37
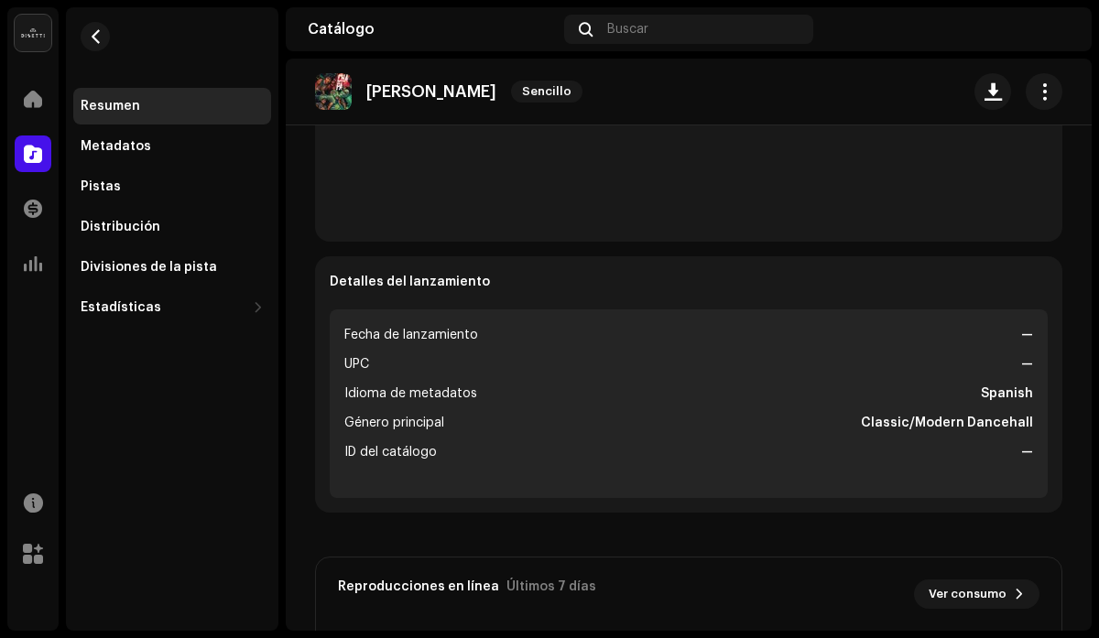
scroll to position [571, 0]
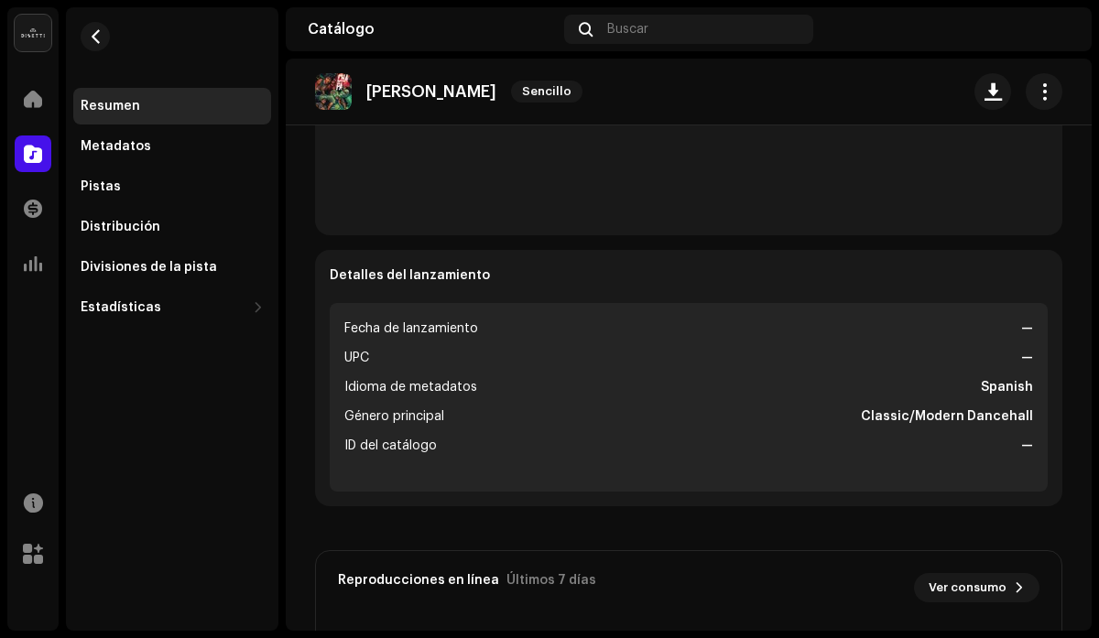
click at [462, 334] on span "Fecha de lanzamiento" at bounding box center [411, 329] width 134 height 22
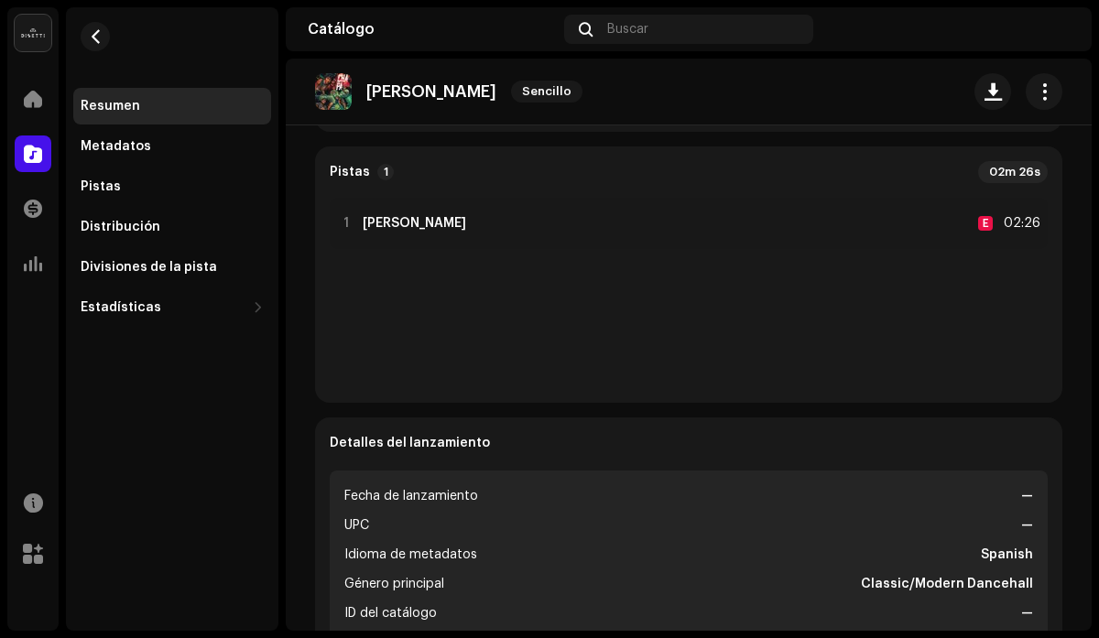
scroll to position [0, 0]
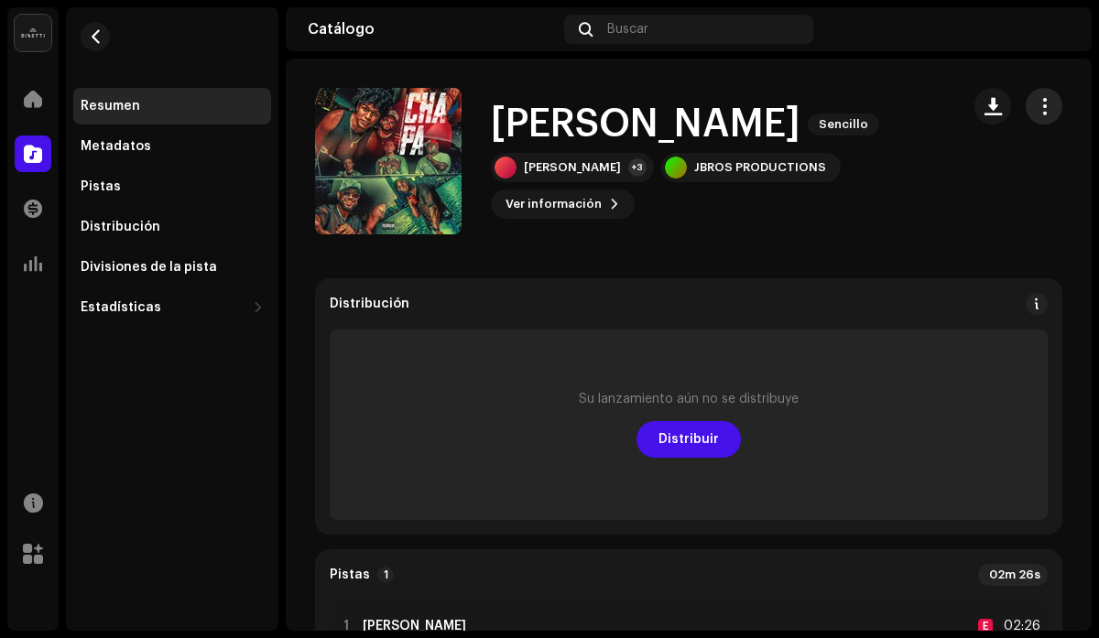
click at [1036, 105] on span "button" at bounding box center [1044, 106] width 17 height 15
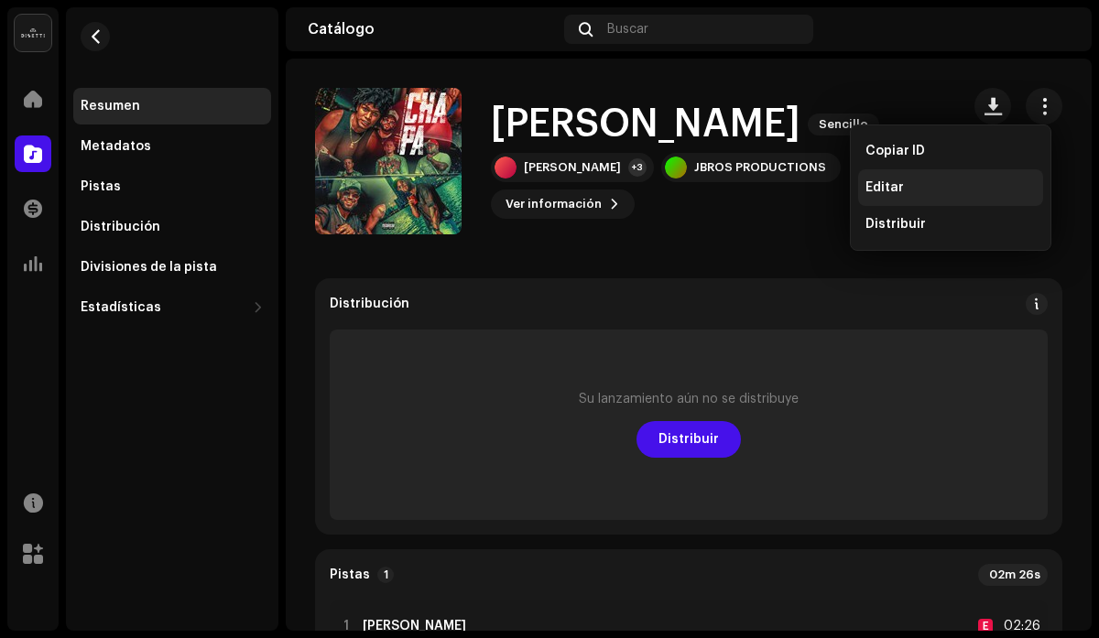
click at [979, 197] on div "Editar" at bounding box center [950, 187] width 185 height 37
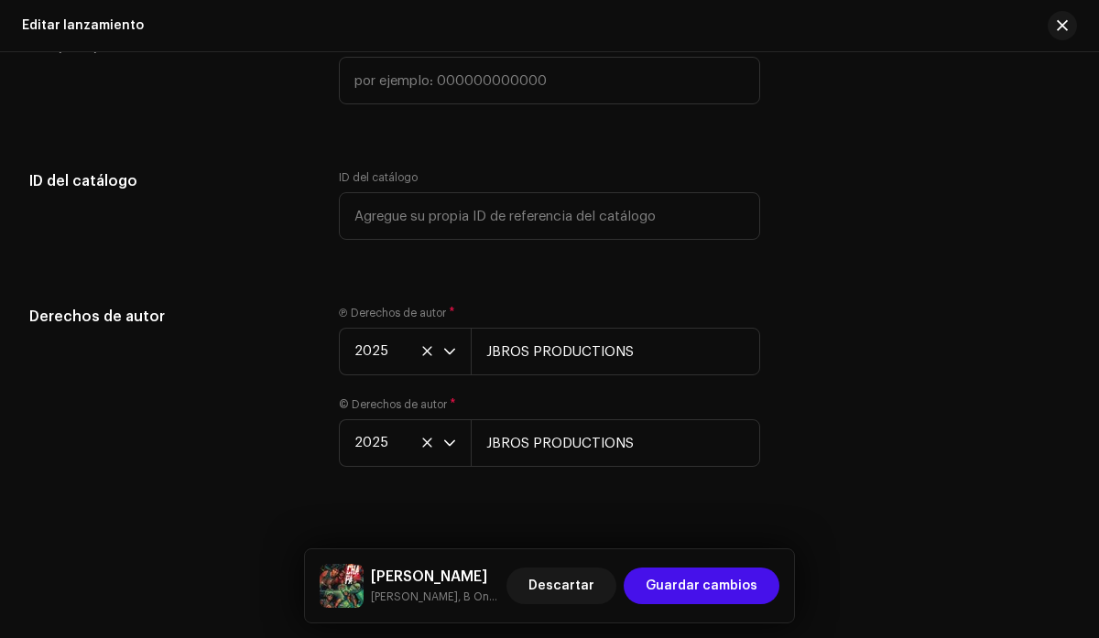
scroll to position [3613, 0]
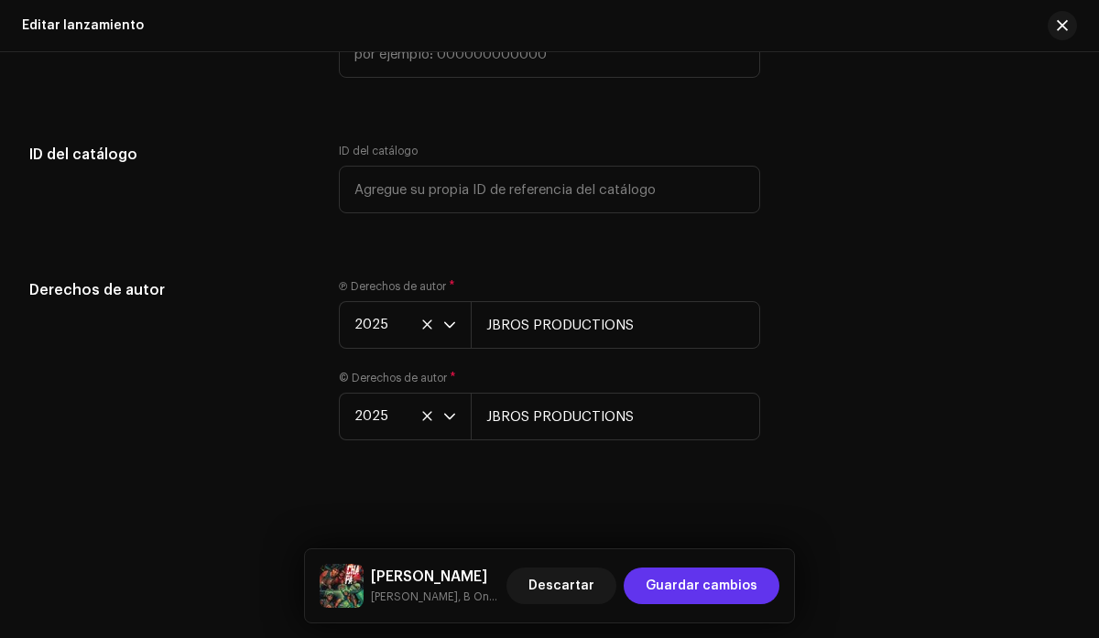
click at [696, 582] on span "Guardar cambios" at bounding box center [702, 586] width 112 height 37
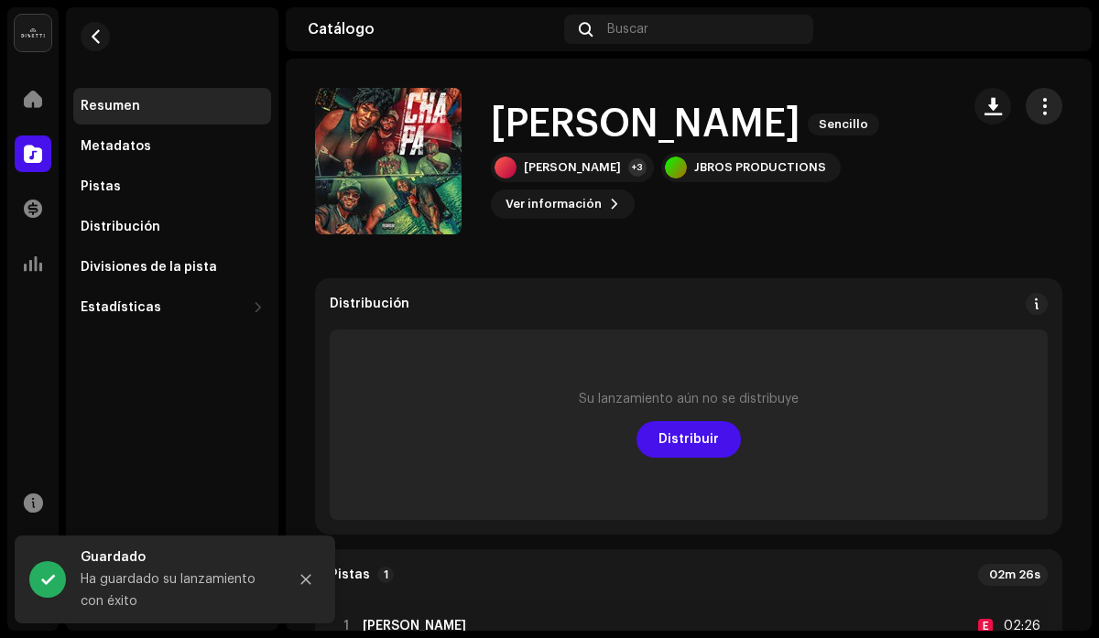
click at [1036, 101] on span "button" at bounding box center [1044, 106] width 17 height 15
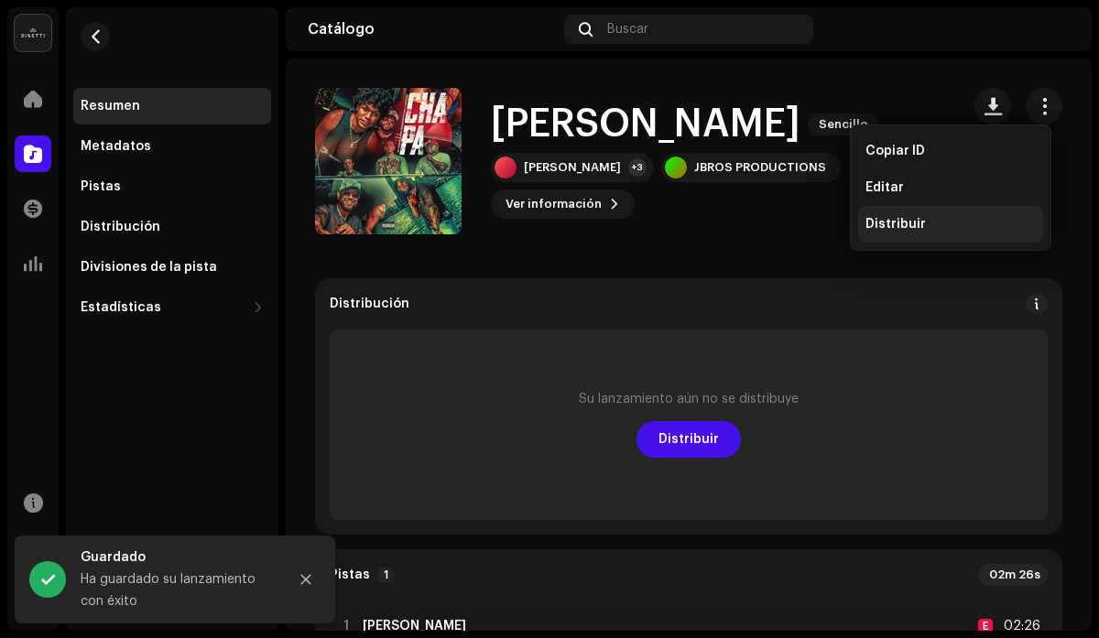
click at [938, 219] on div "Distribuir" at bounding box center [950, 224] width 170 height 15
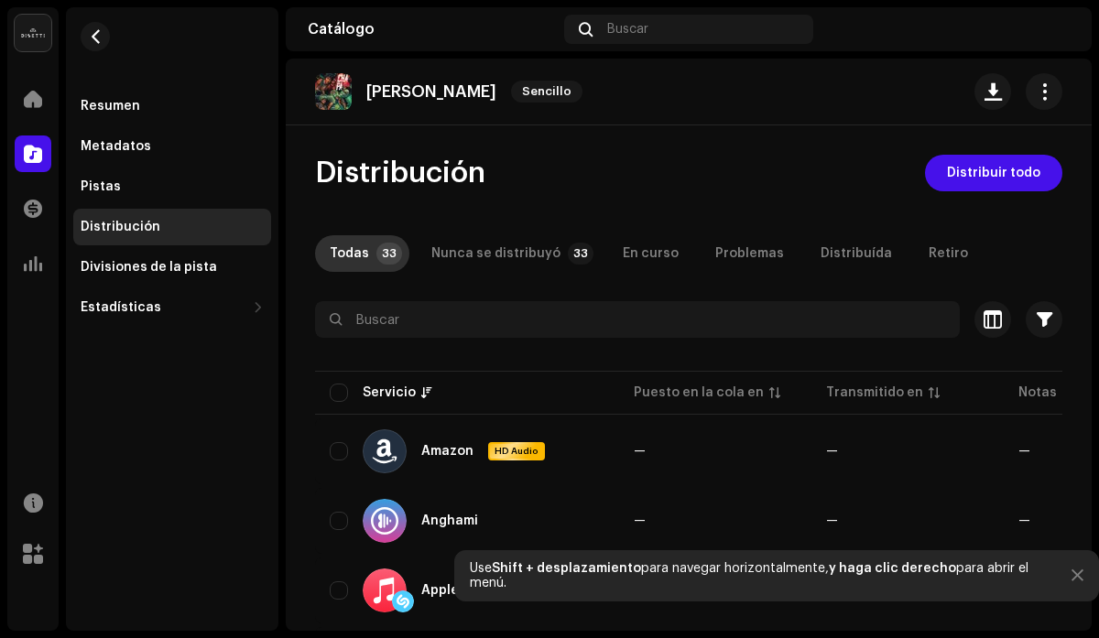
click at [353, 258] on div "Todas" at bounding box center [349, 253] width 39 height 37
click at [383, 256] on p-badge "33" at bounding box center [389, 254] width 26 height 22
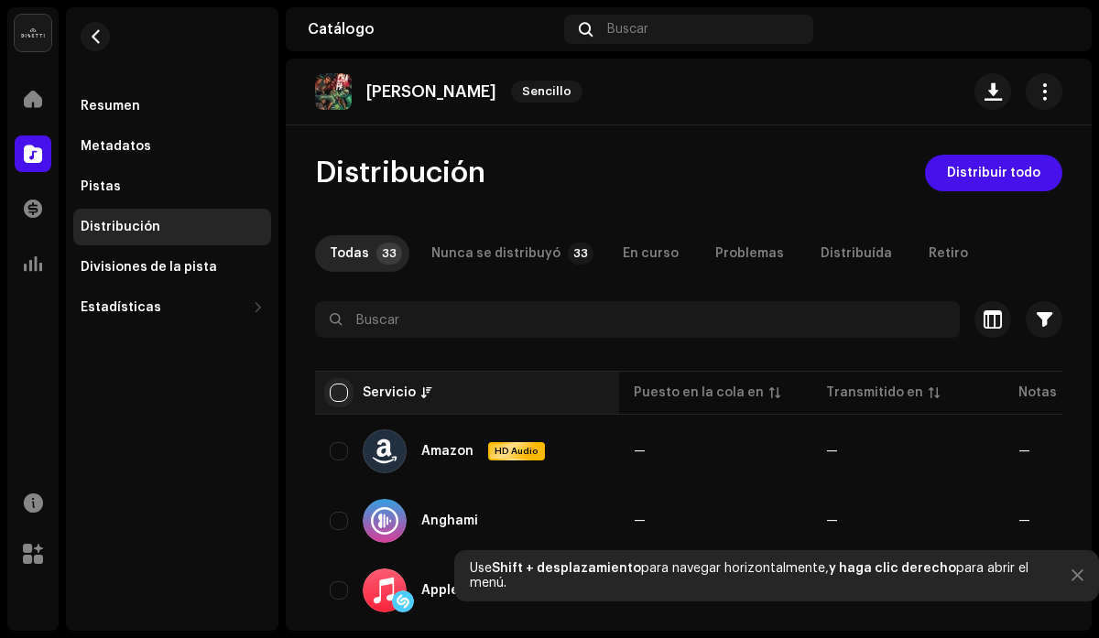
click at [343, 395] on input "checkbox" at bounding box center [339, 393] width 18 height 18
checkbox input "true"
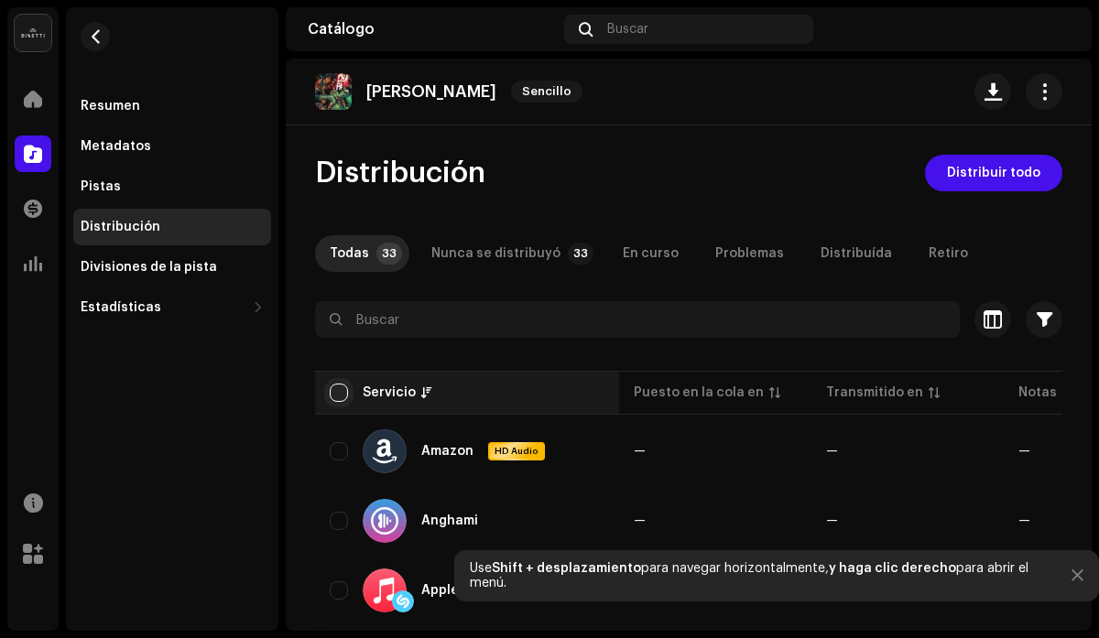
checkbox input "true"
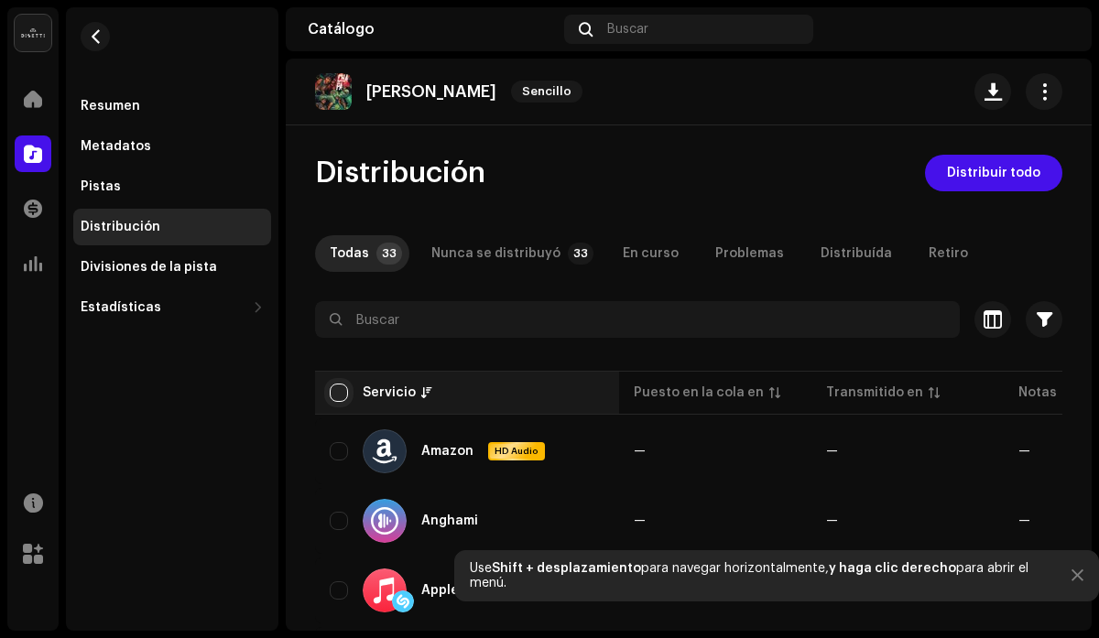
checkbox input "true"
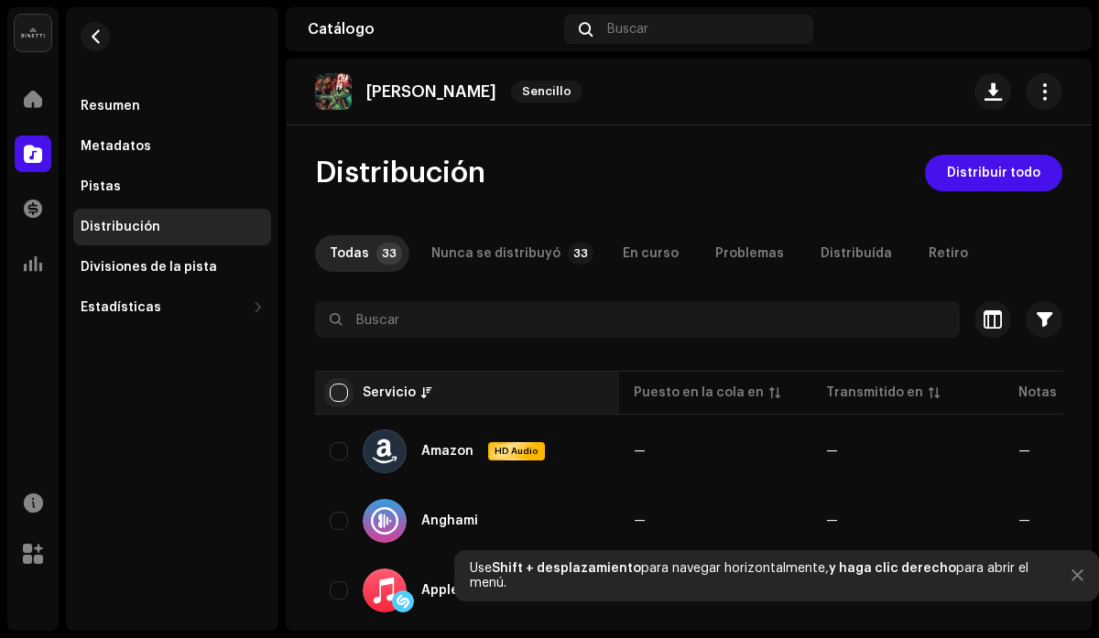
checkbox input "true"
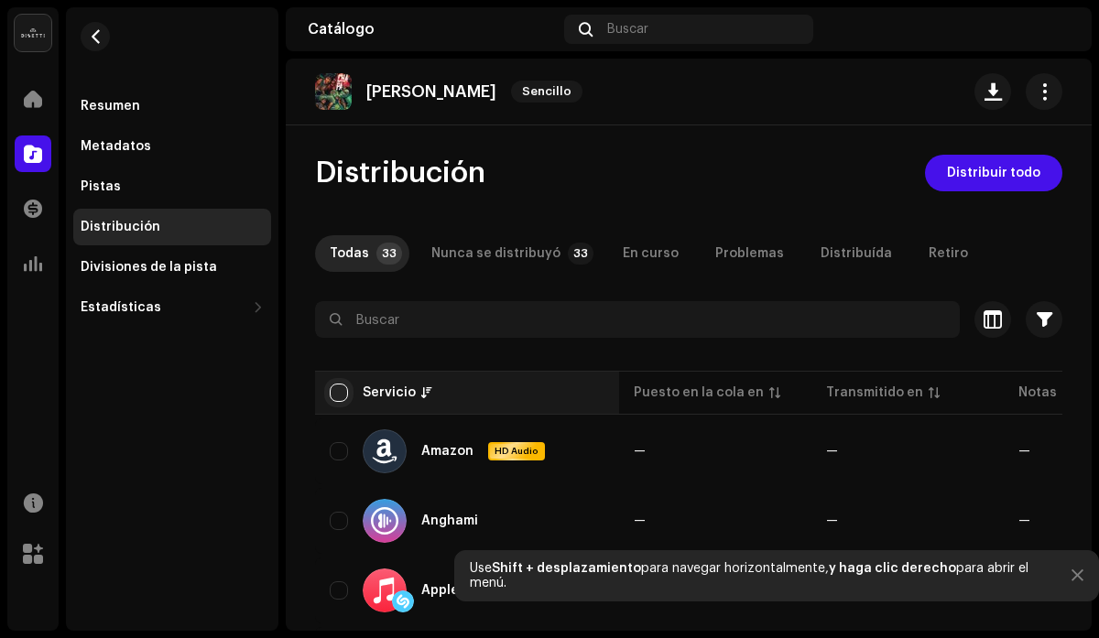
checkbox input "true"
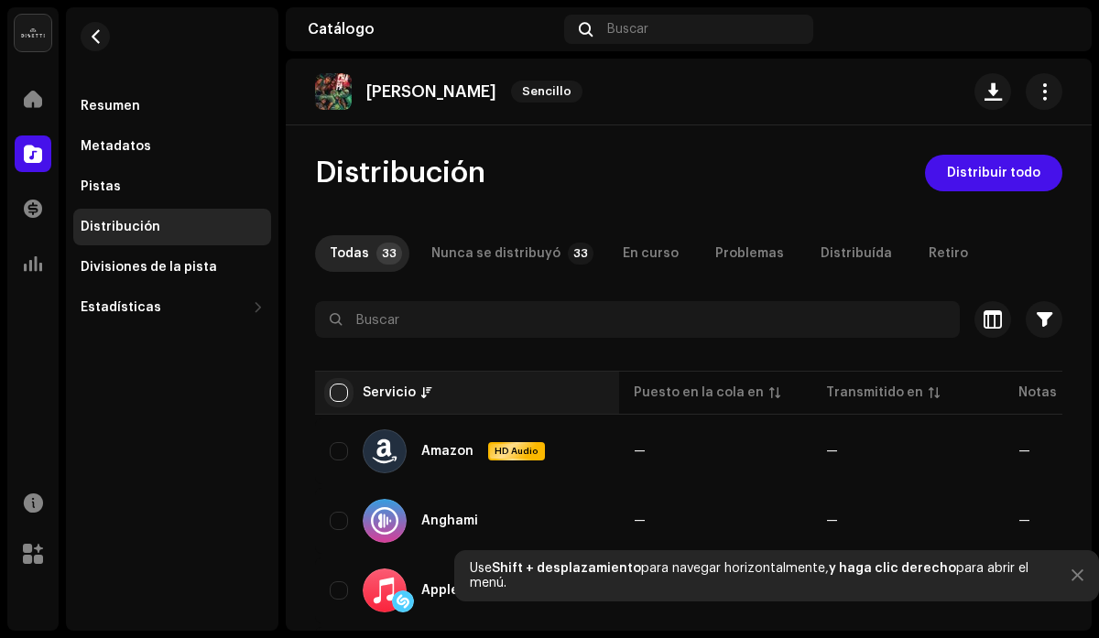
checkbox input "true"
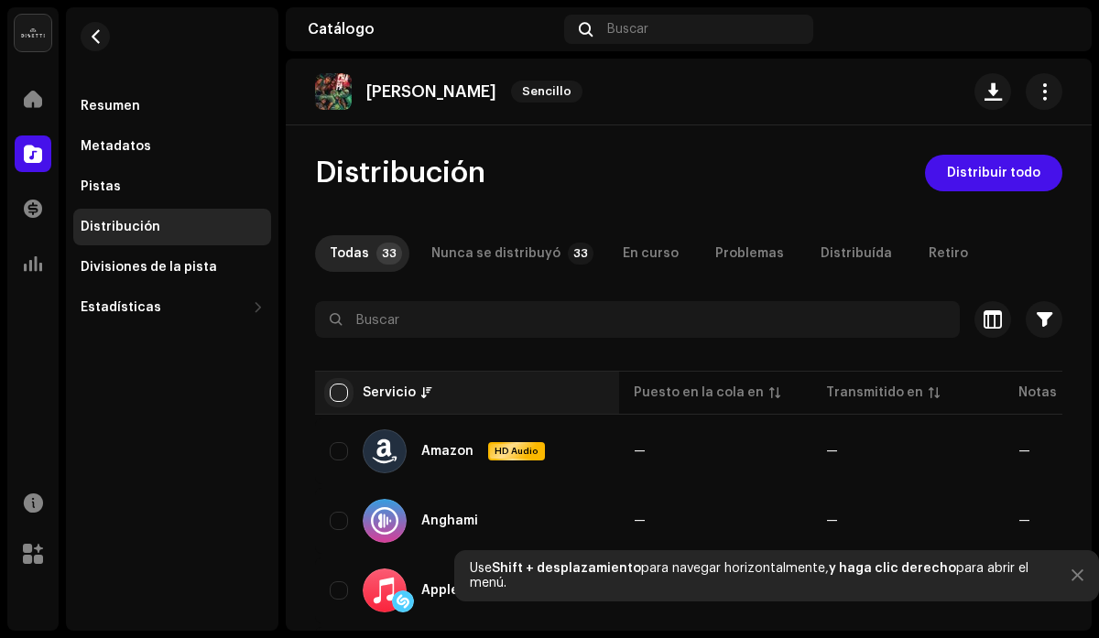
checkbox input "true"
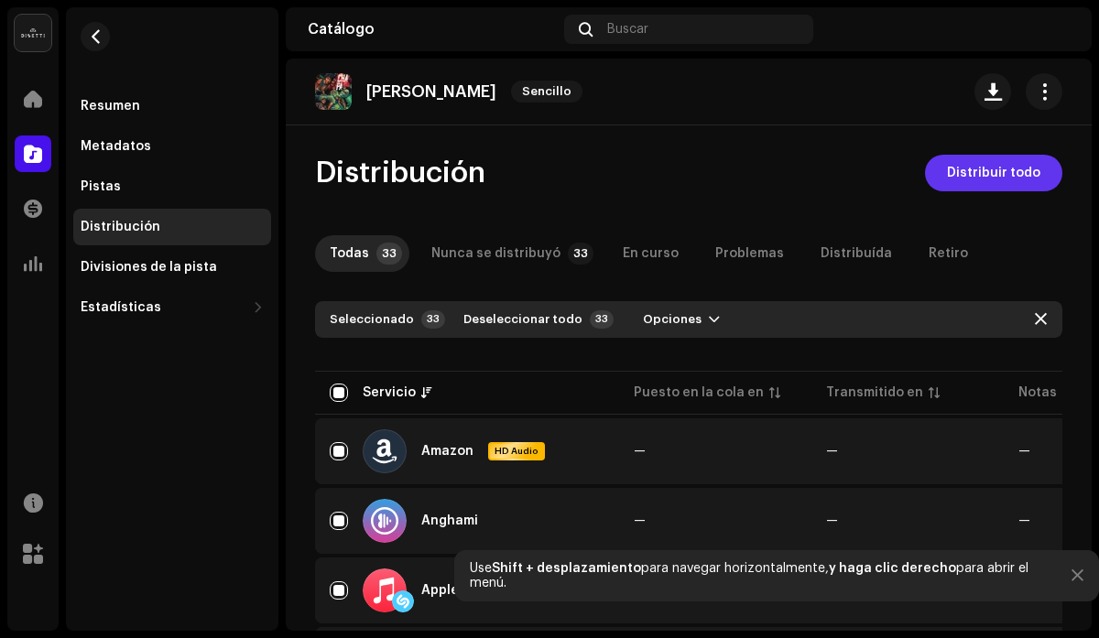
click at [971, 175] on span "Distribuir todo" at bounding box center [993, 173] width 93 height 37
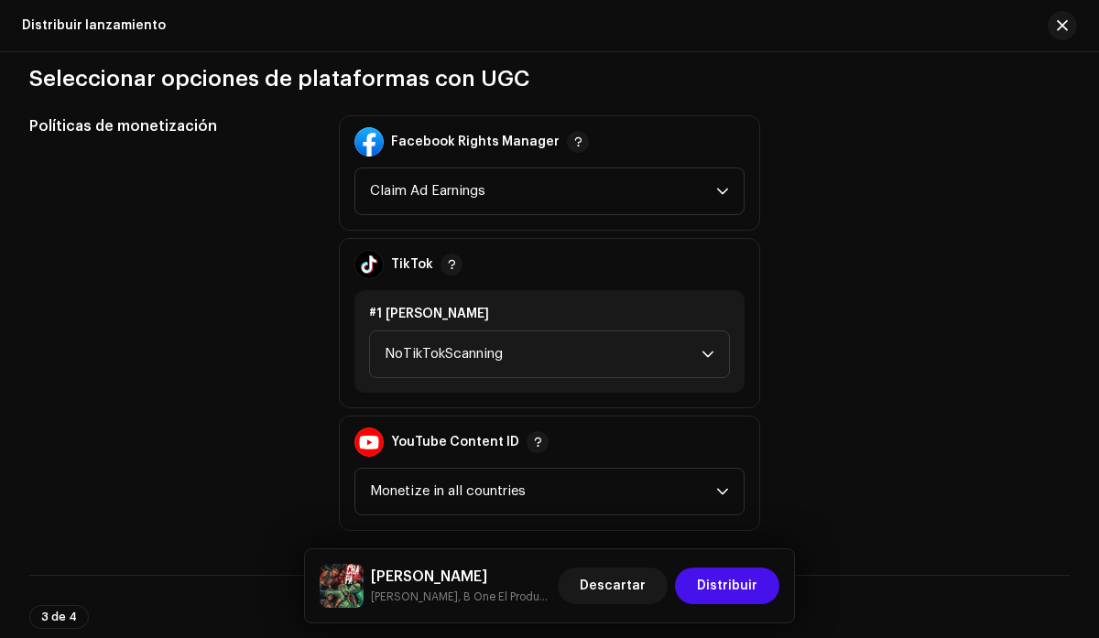
scroll to position [2225, 0]
click at [705, 355] on icon "dropdown trigger" at bounding box center [707, 353] width 13 height 13
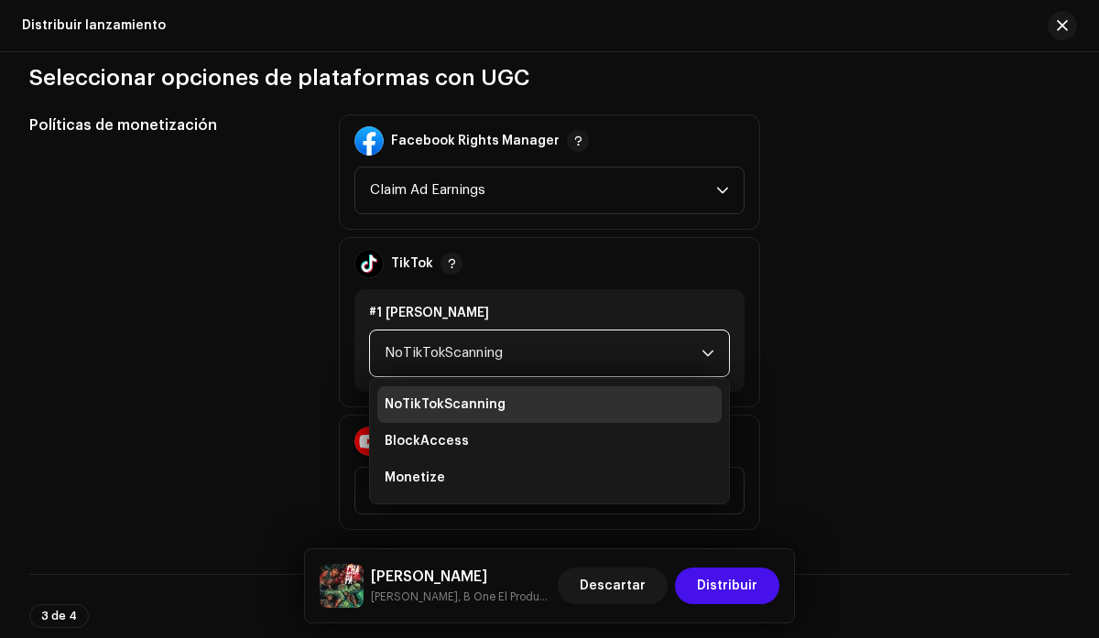
click at [705, 355] on icon "dropdown trigger" at bounding box center [707, 353] width 13 height 13
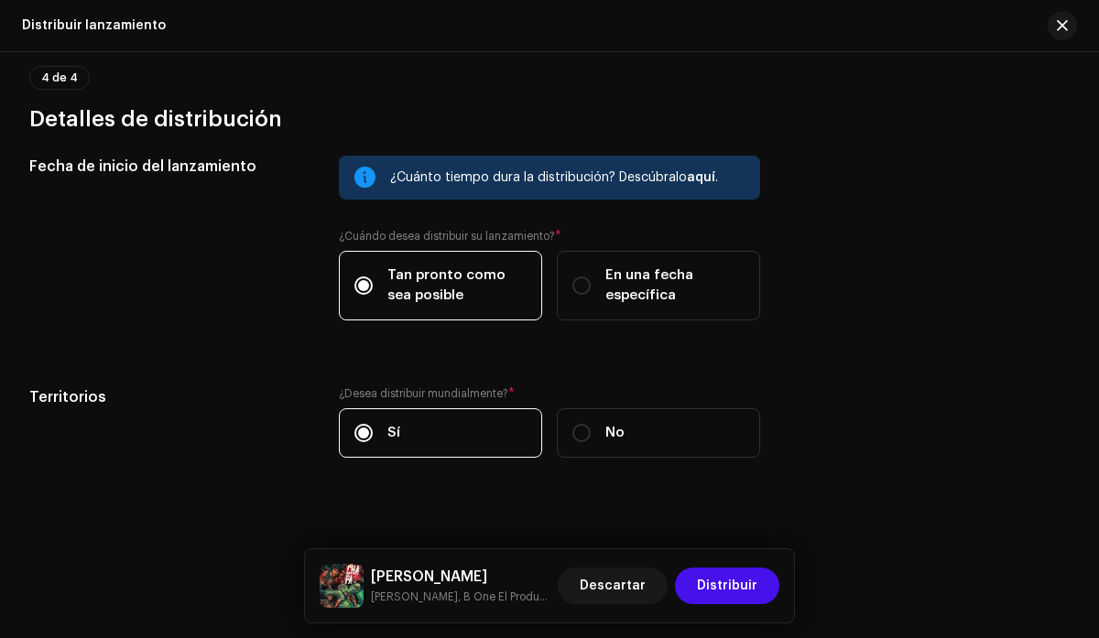
scroll to position [3067, 0]
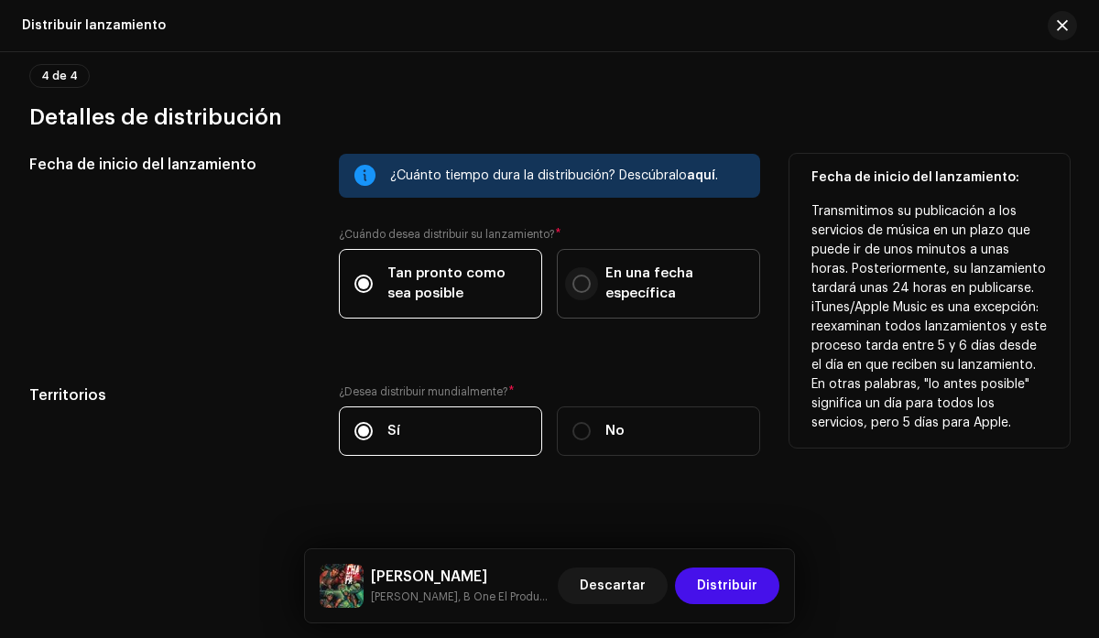
click at [578, 278] on input "En una fecha específica" at bounding box center [581, 284] width 18 height 18
radio input "true"
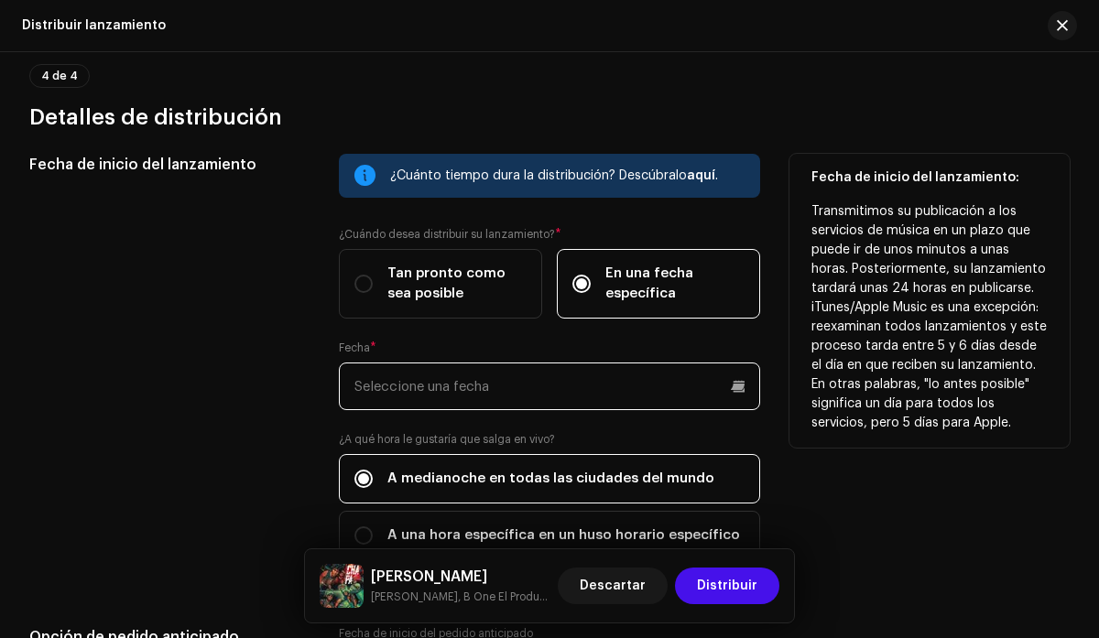
click at [735, 396] on input "text" at bounding box center [549, 387] width 420 height 48
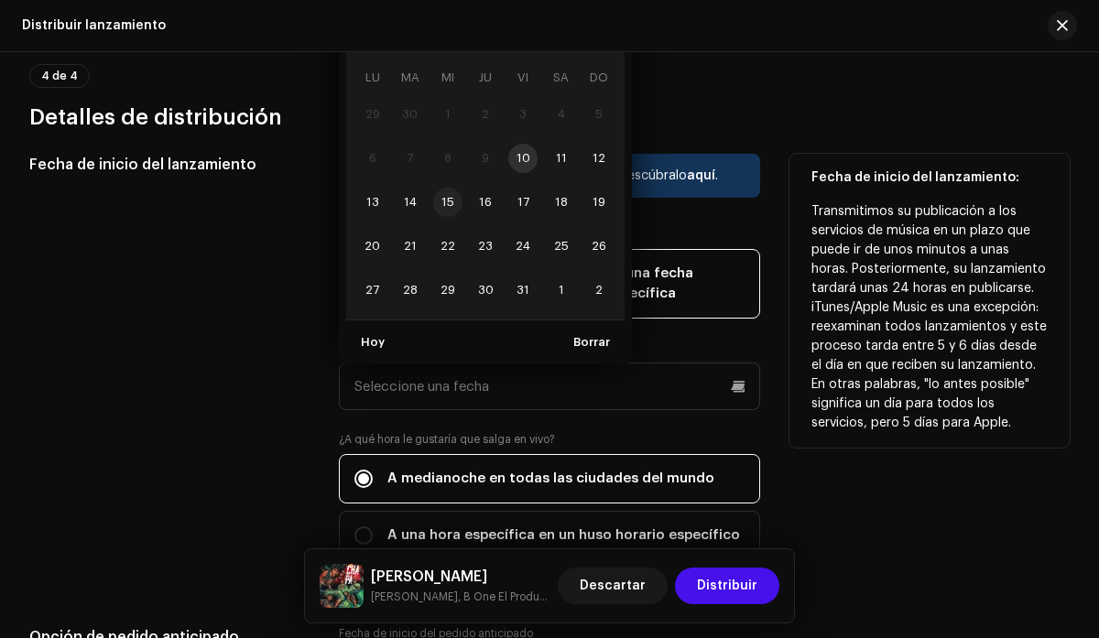
click at [445, 202] on span "15" at bounding box center [447, 202] width 29 height 29
type input "[DATE]"
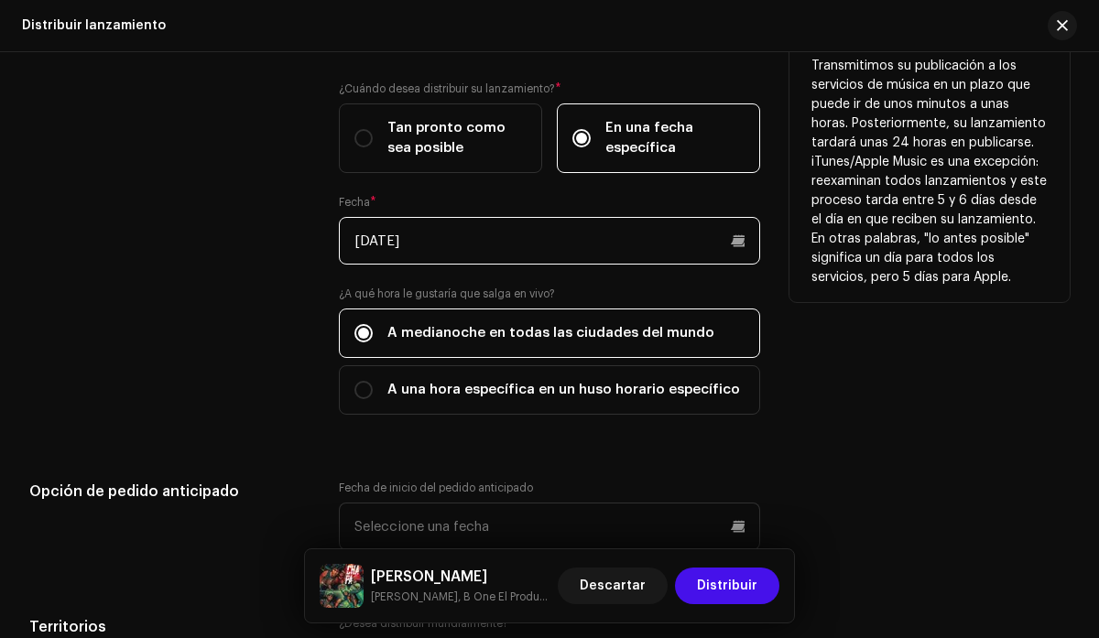
scroll to position [3217, 0]
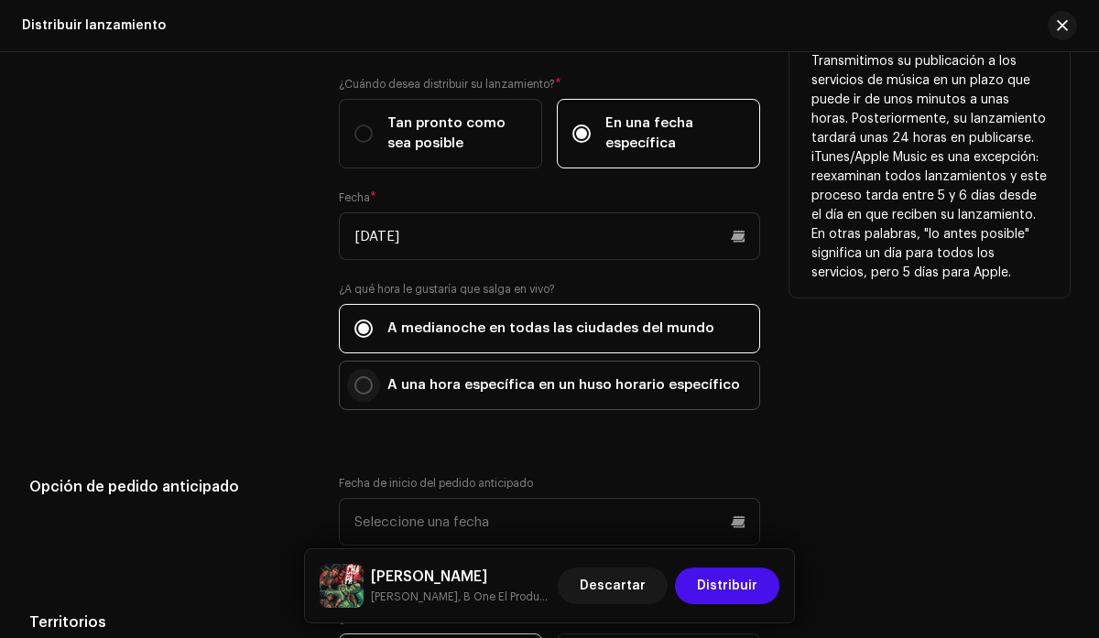
click at [362, 388] on input "A una hora específica en un huso horario específico" at bounding box center [363, 385] width 18 height 18
radio input "true"
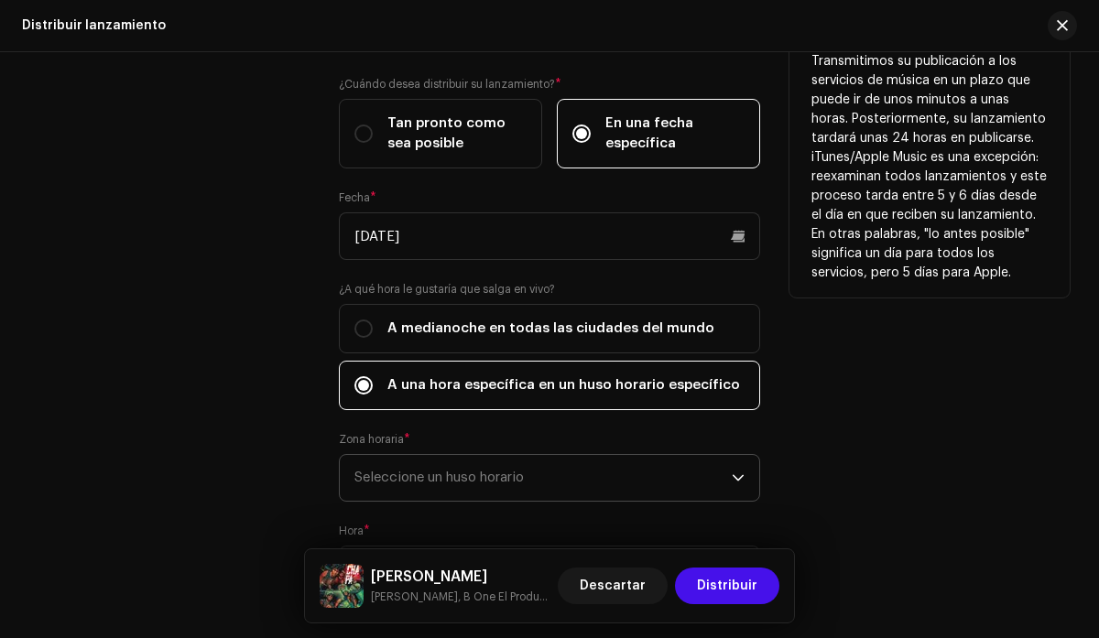
click at [591, 472] on span "Seleccione un huso horario" at bounding box center [542, 478] width 376 height 46
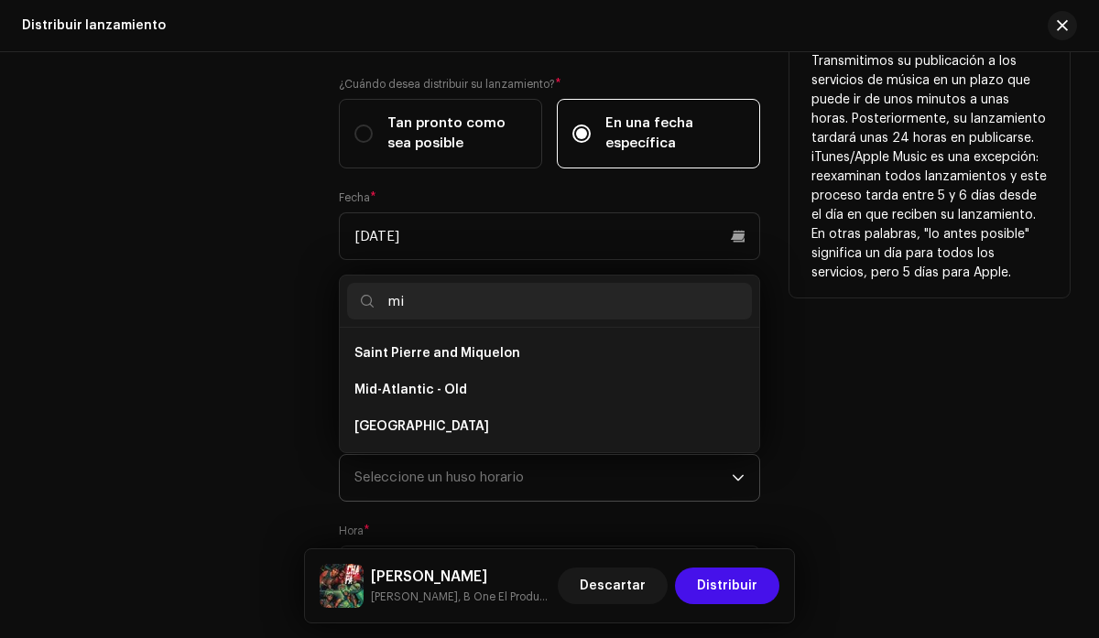
scroll to position [0, 0]
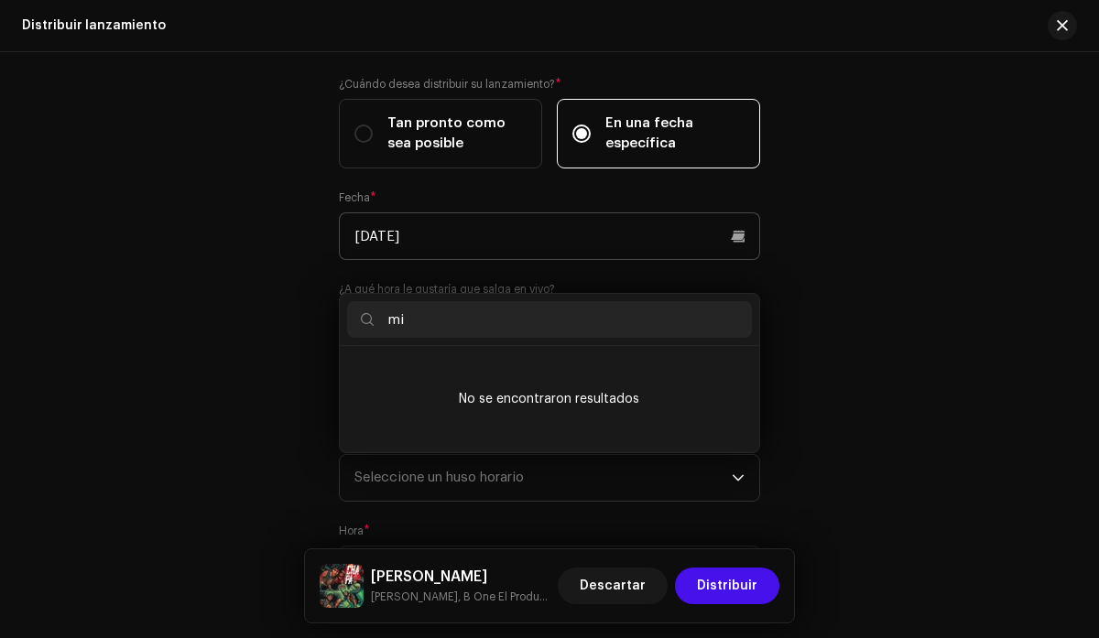
type input "m"
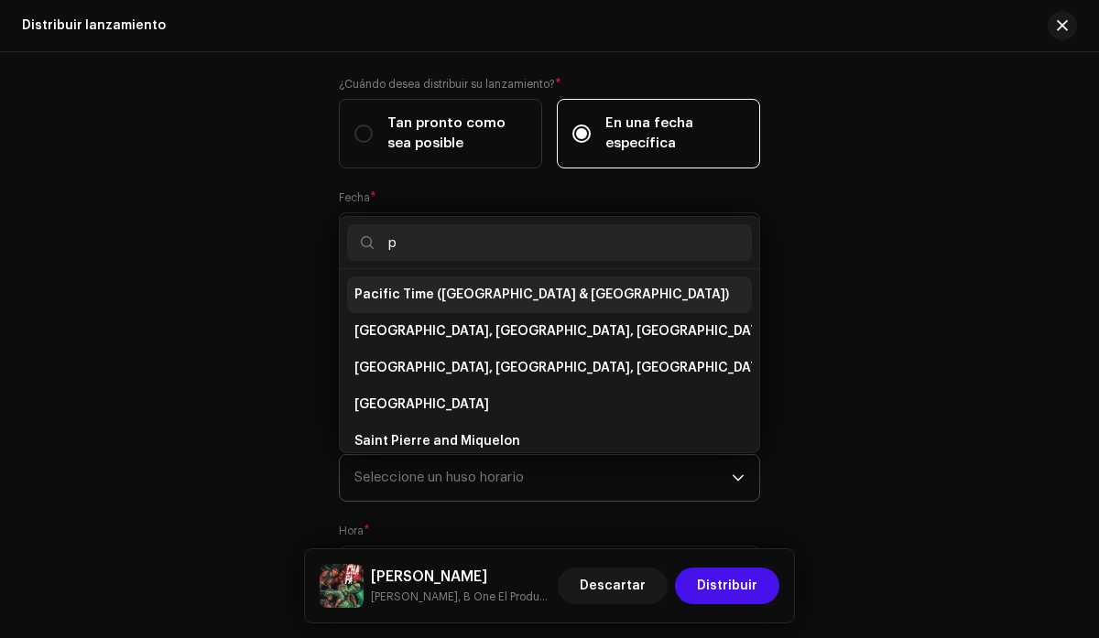
type input "p"
click at [449, 303] on span "Pacific Time ([GEOGRAPHIC_DATA] & [GEOGRAPHIC_DATA])" at bounding box center [541, 295] width 375 height 18
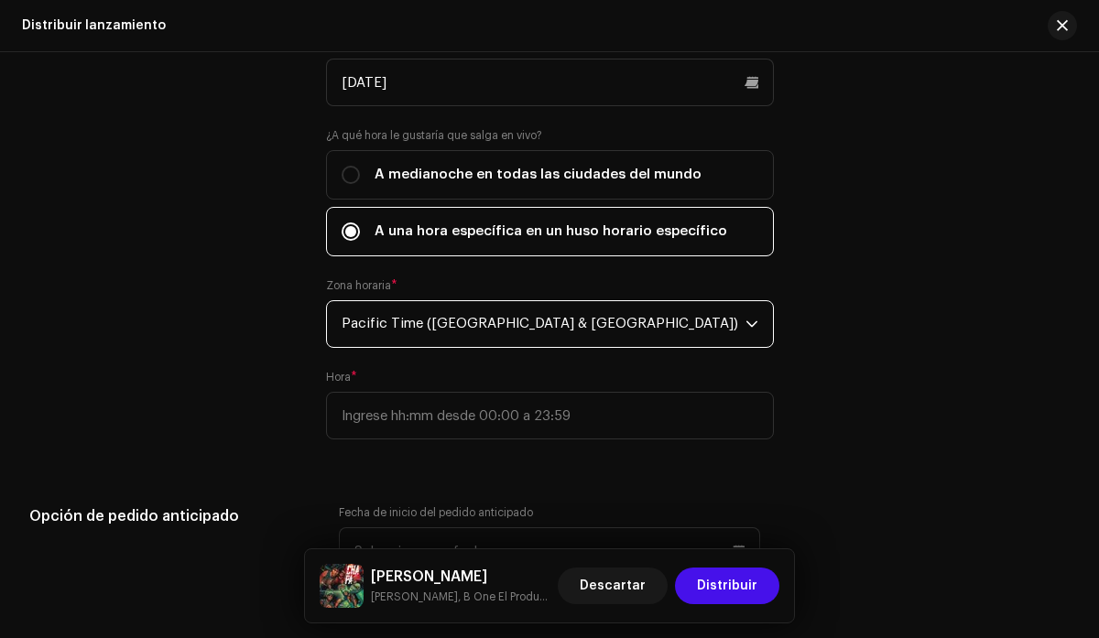
scroll to position [3379, 0]
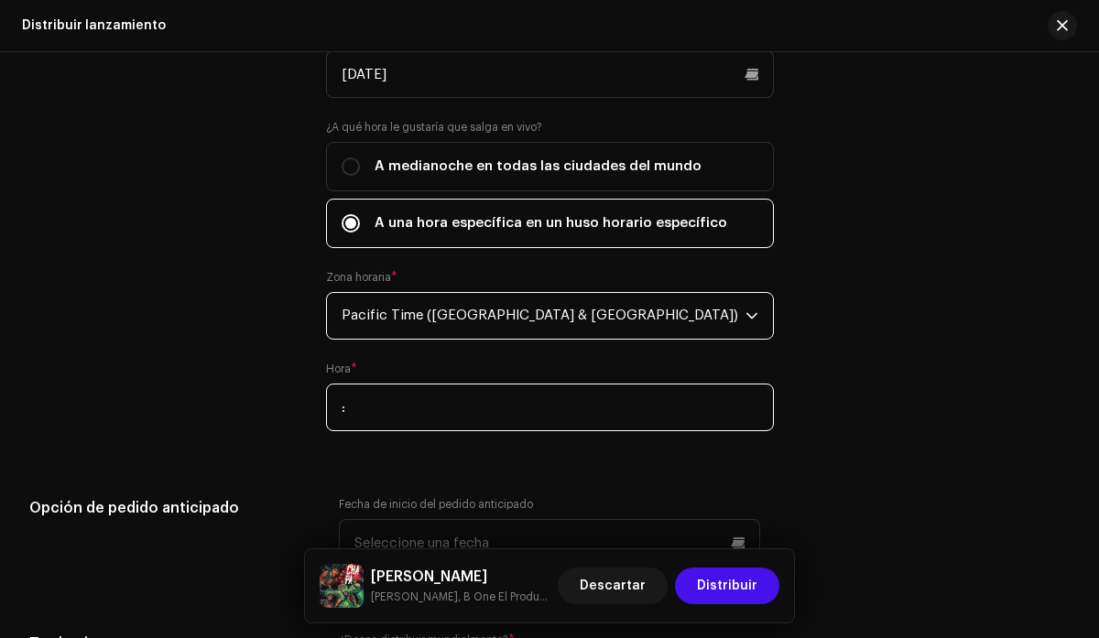
click at [593, 407] on input ":" at bounding box center [550, 408] width 448 height 48
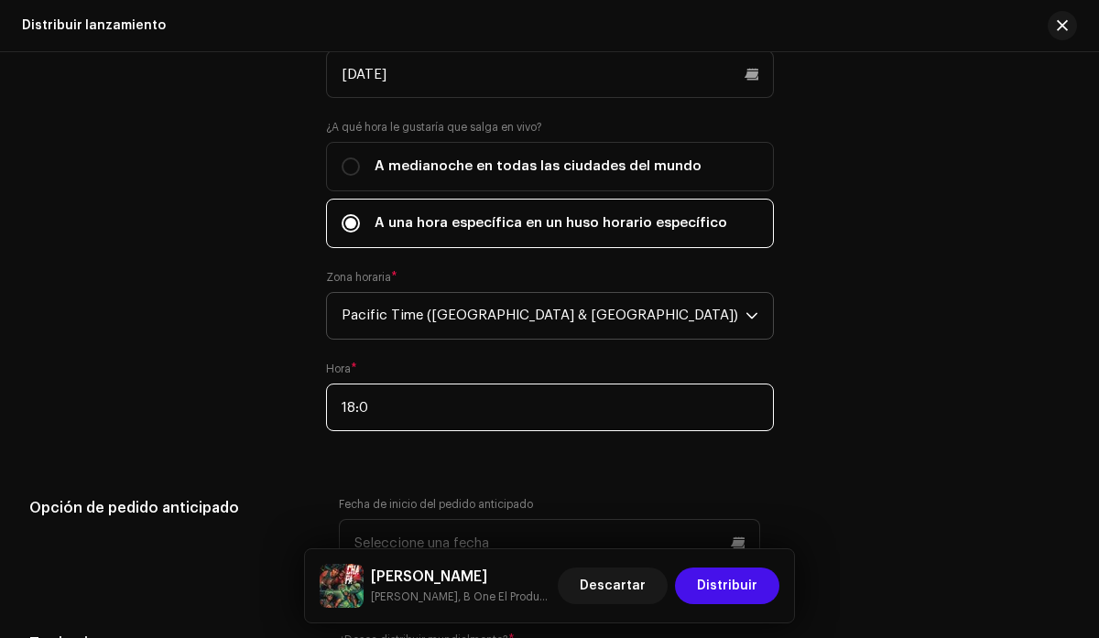
type input "18:00"
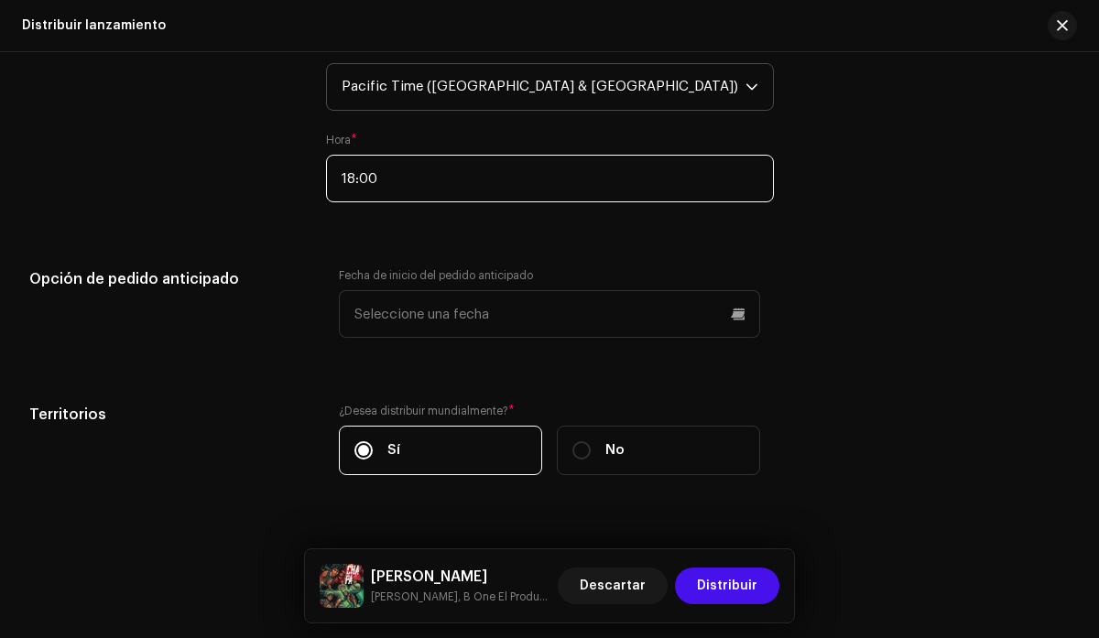
scroll to position [3621, 0]
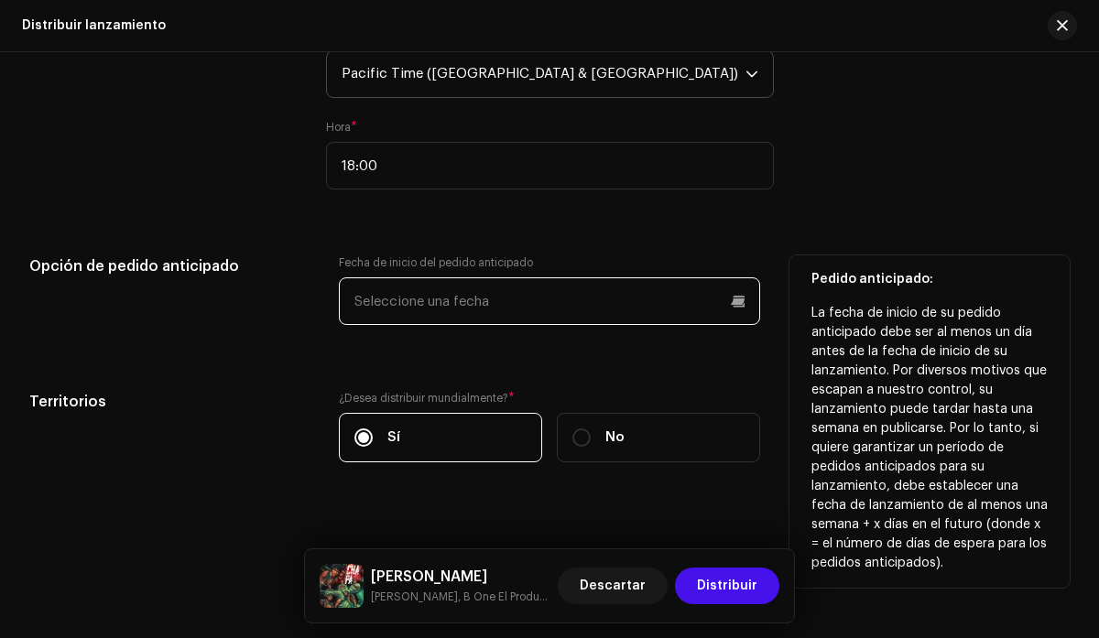
click at [663, 305] on input "text" at bounding box center [549, 301] width 420 height 48
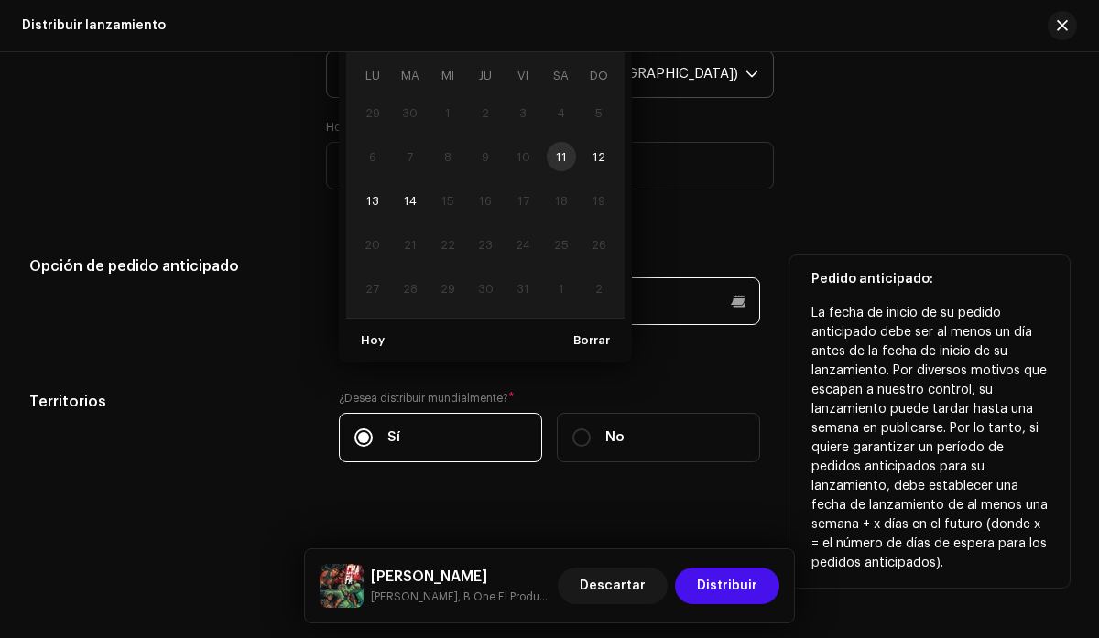
click at [663, 305] on input "text" at bounding box center [549, 301] width 420 height 48
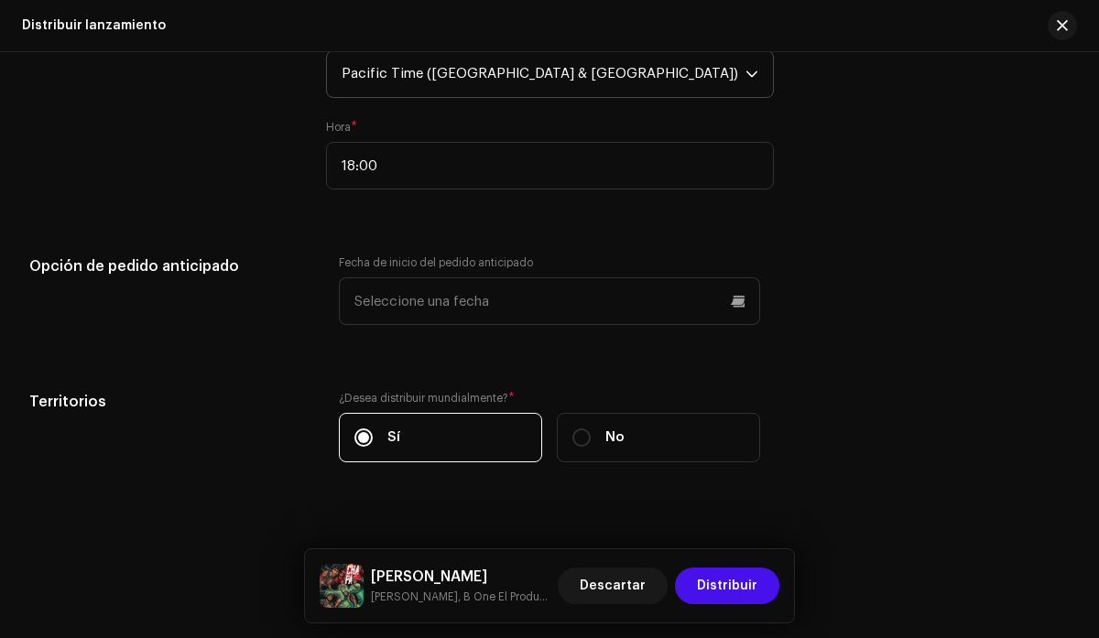
click at [826, 225] on div "Fecha de inicio del lanzamiento ¿Cuánto tiempo dura la distribución? Descúbralo…" at bounding box center [549, 42] width 1040 height 885
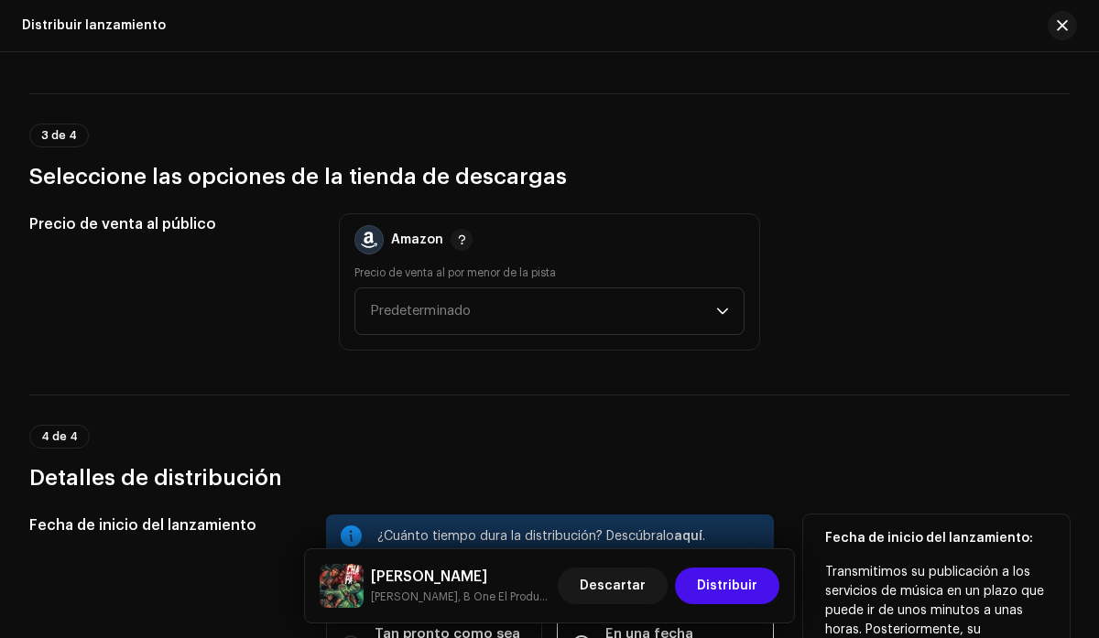
scroll to position [2704, 0]
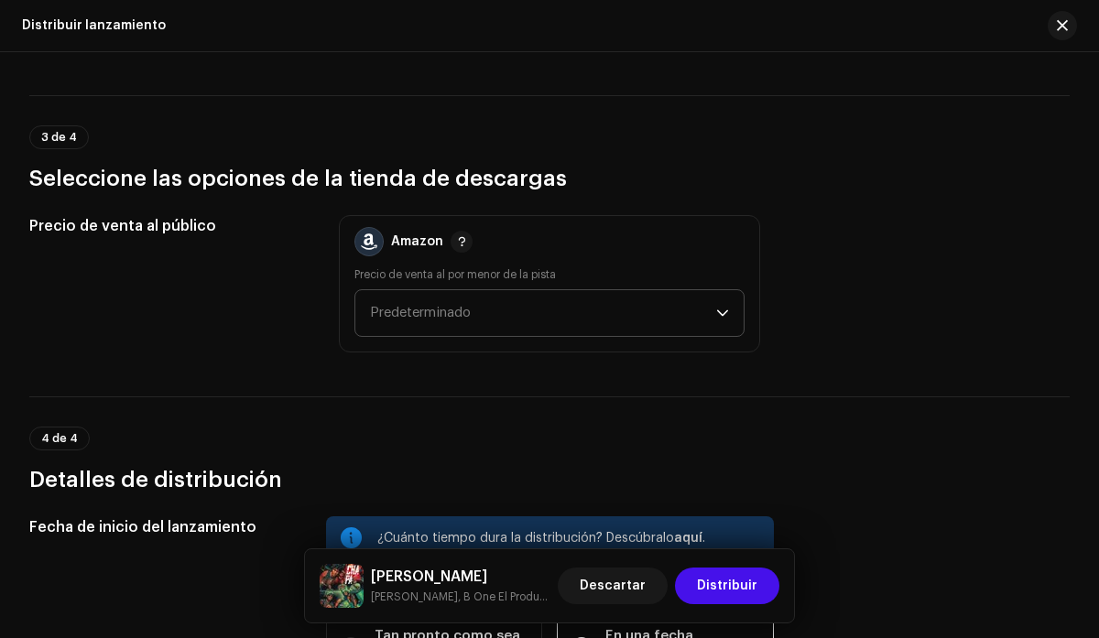
click at [716, 309] on icon "dropdown trigger" at bounding box center [722, 313] width 13 height 13
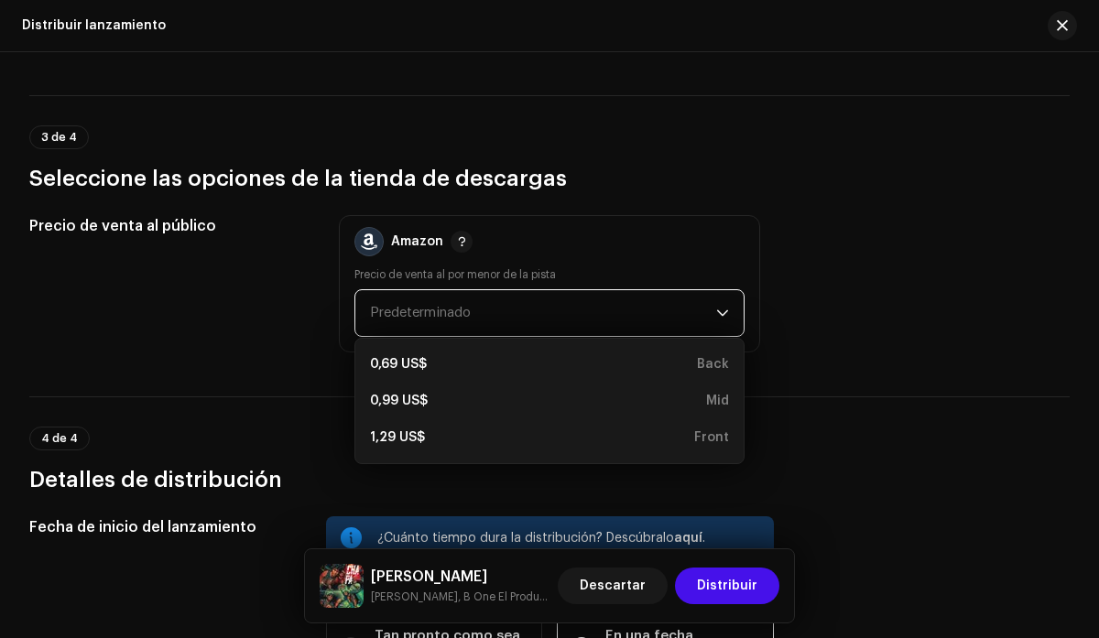
click at [716, 309] on icon "dropdown trigger" at bounding box center [722, 313] width 13 height 13
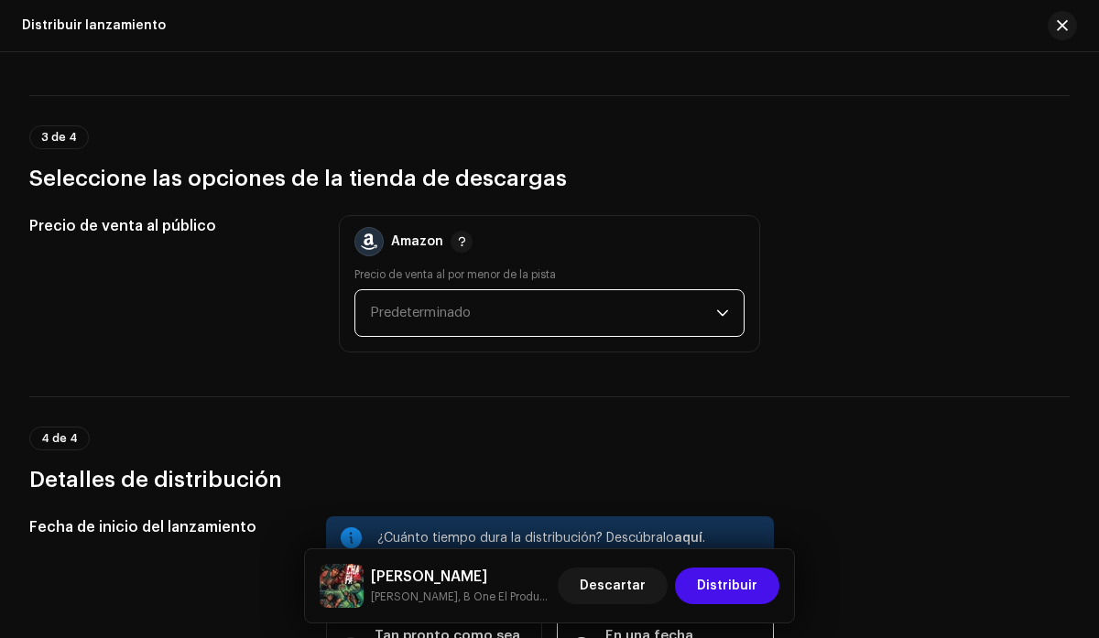
click at [716, 309] on icon "dropdown trigger" at bounding box center [722, 313] width 13 height 13
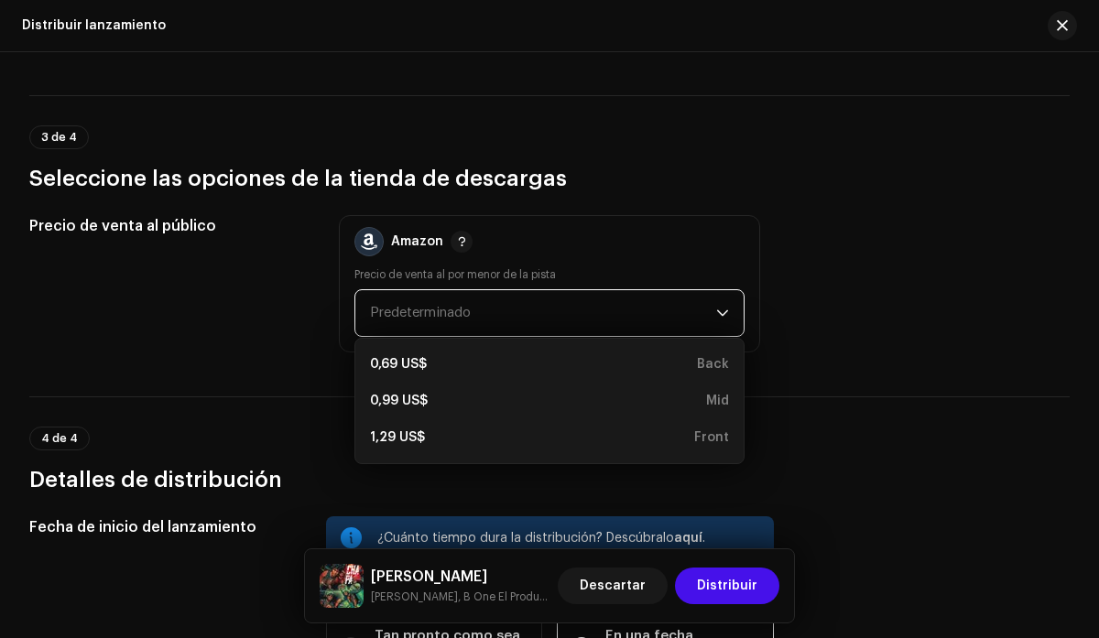
click at [716, 309] on icon "dropdown trigger" at bounding box center [722, 313] width 13 height 13
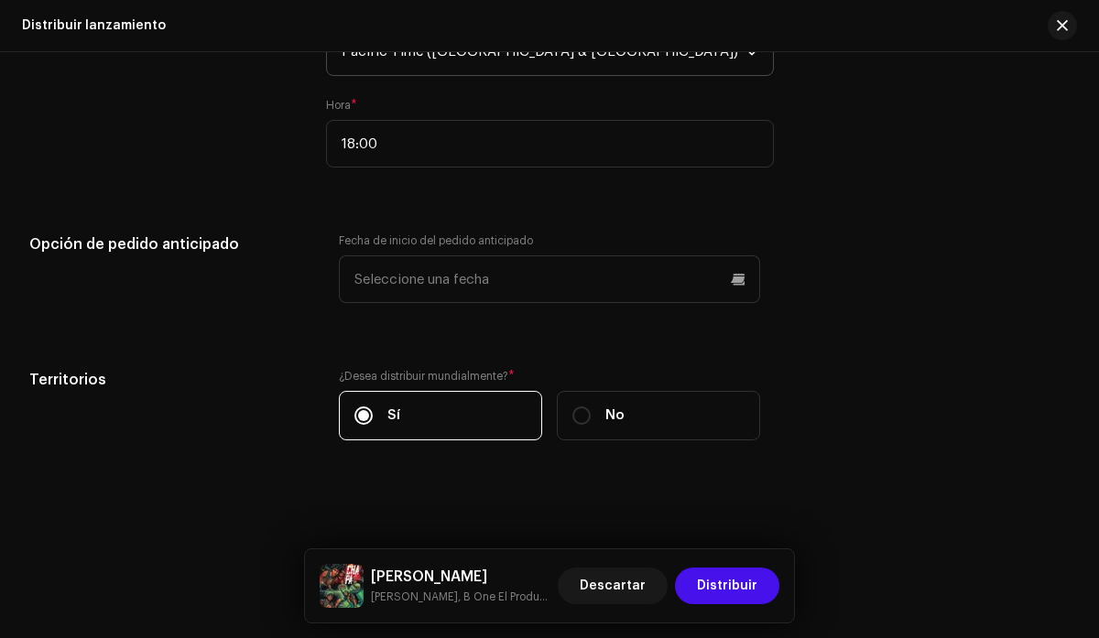
scroll to position [3637, 0]
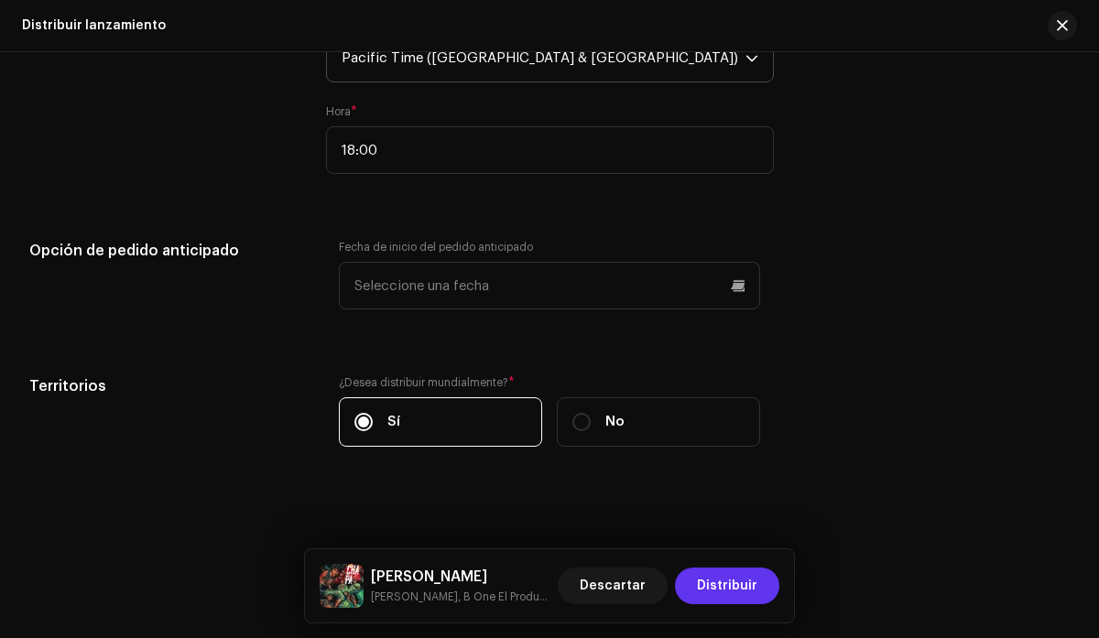
click at [734, 591] on span "Distribuir" at bounding box center [727, 586] width 60 height 37
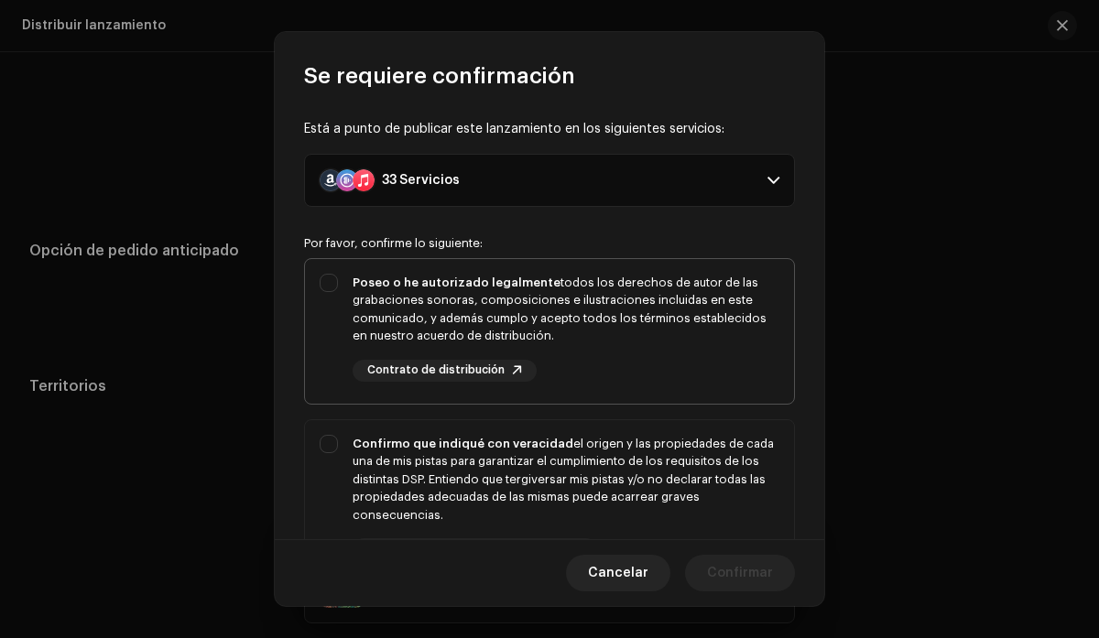
click at [330, 277] on div "Poseo o he autorizado legalmente todos los derechos de autor de las grabaciones…" at bounding box center [549, 327] width 489 height 137
checkbox input "true"
click at [333, 442] on div "Confirmo que indiqué con veracidad el origen y las propiedades de cada una de m…" at bounding box center [549, 498] width 489 height 156
checkbox input "true"
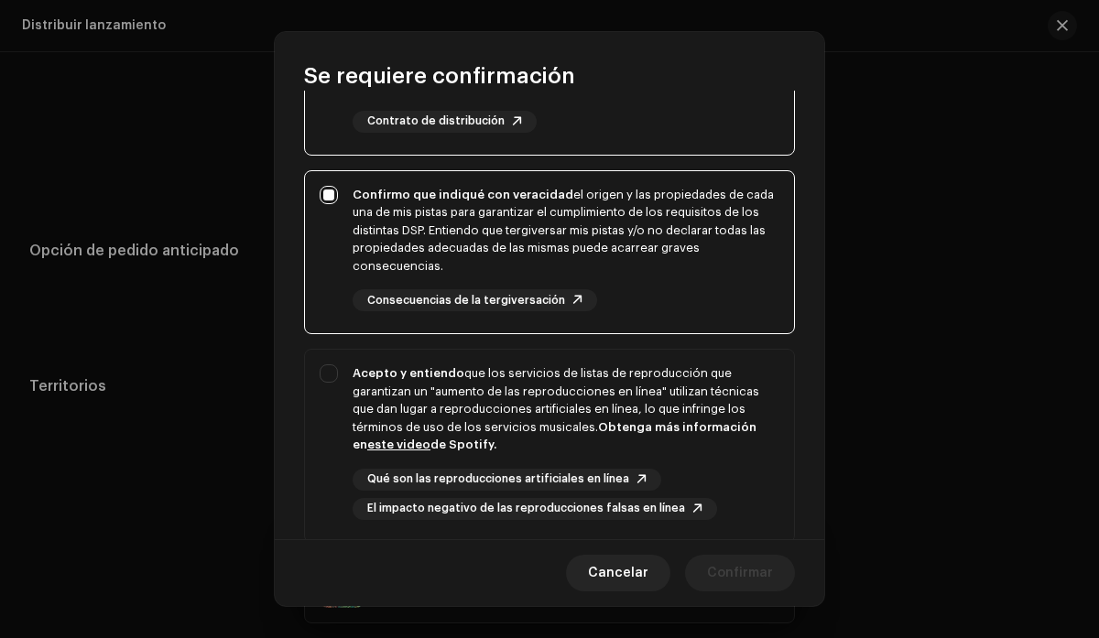
scroll to position [398, 0]
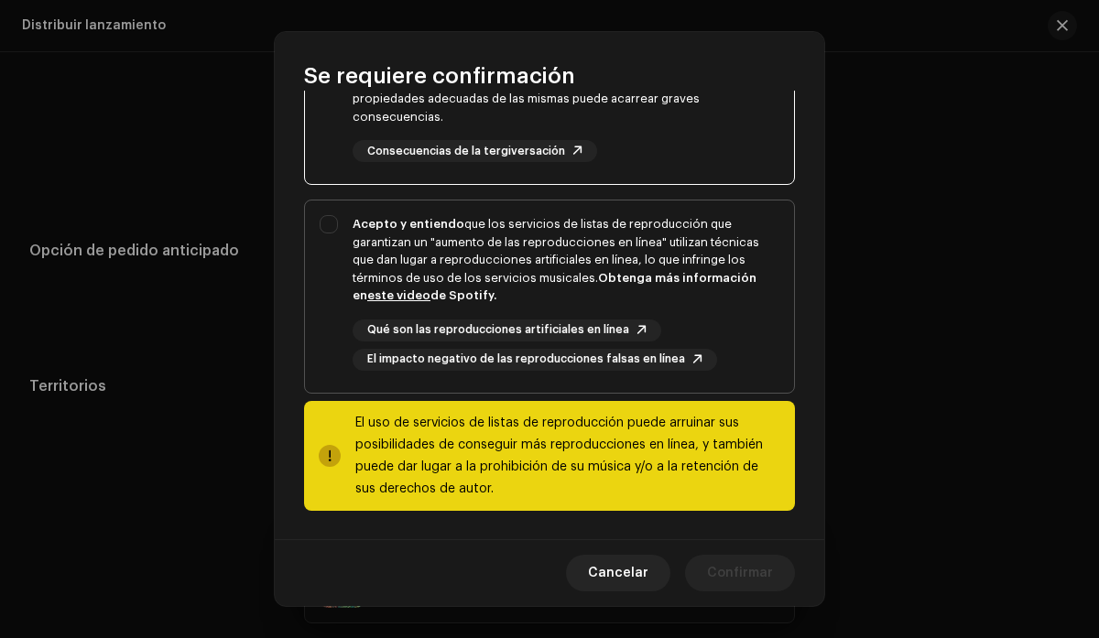
click at [331, 228] on div "Acepto y entiendo que los servicios de listas de reproducción que garantizan un…" at bounding box center [549, 293] width 489 height 185
checkbox input "true"
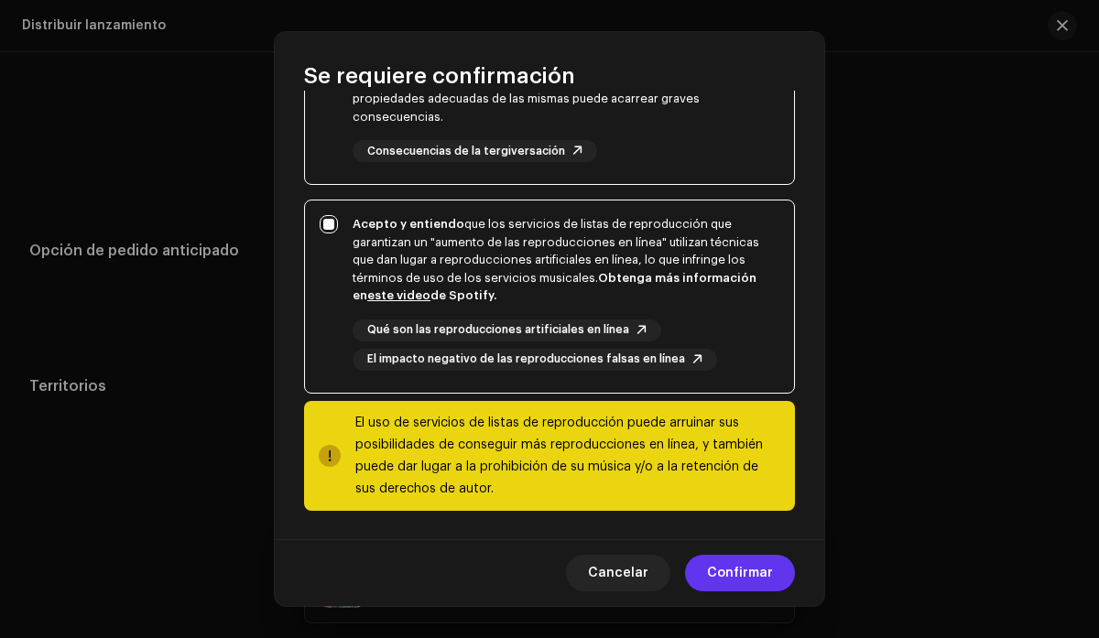
click at [727, 567] on span "Confirmar" at bounding box center [740, 573] width 66 height 37
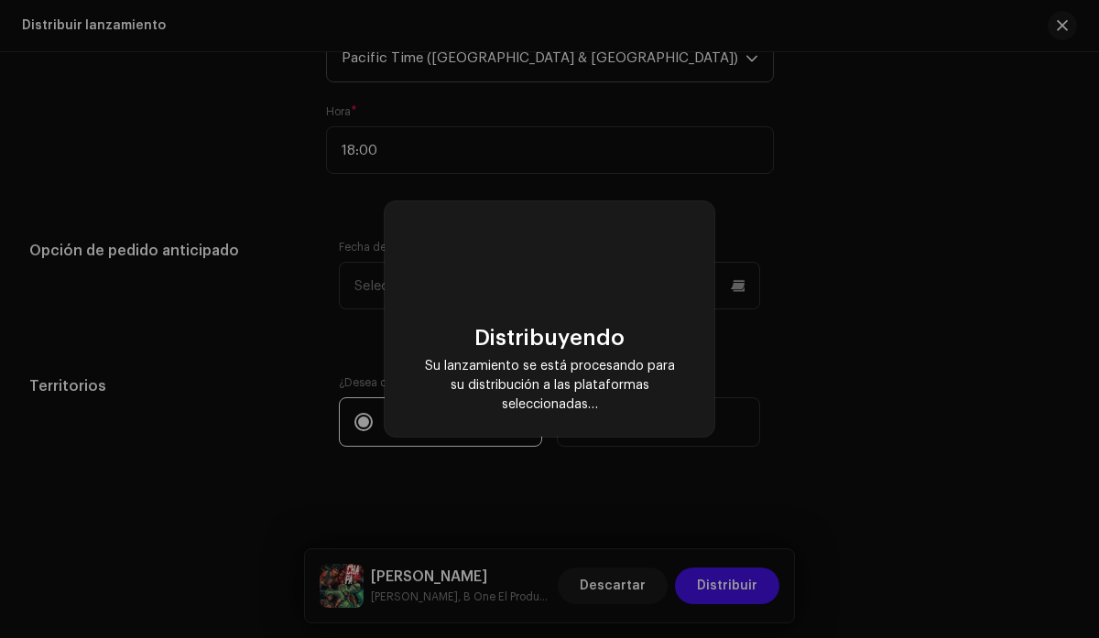
checkbox input "false"
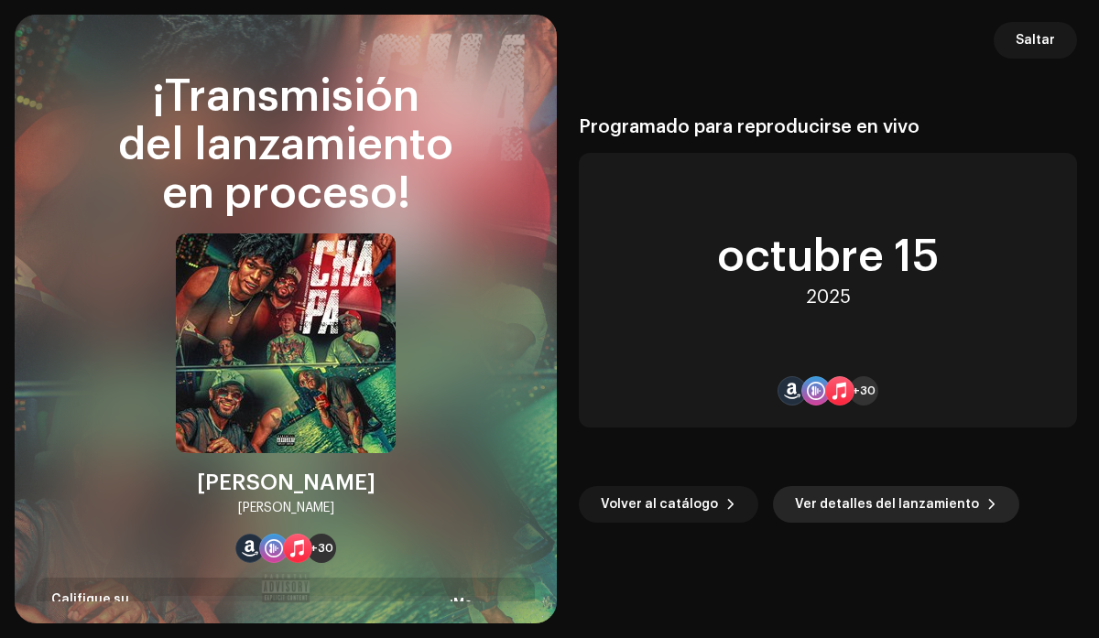
click at [833, 495] on span "Ver detalles del lanzamiento" at bounding box center [887, 504] width 184 height 37
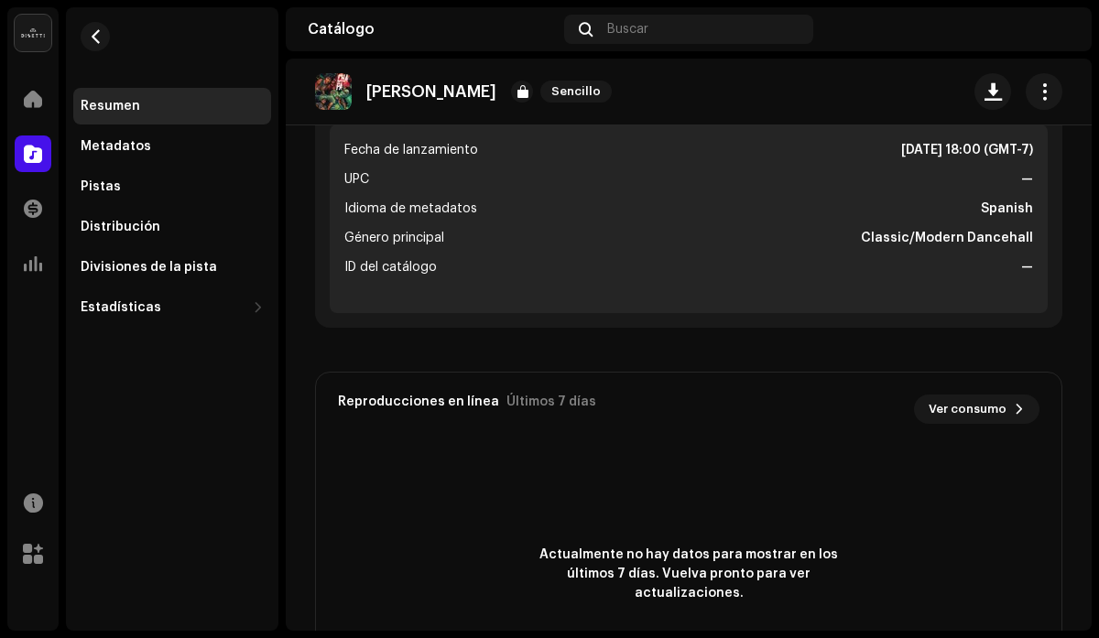
scroll to position [698, 0]
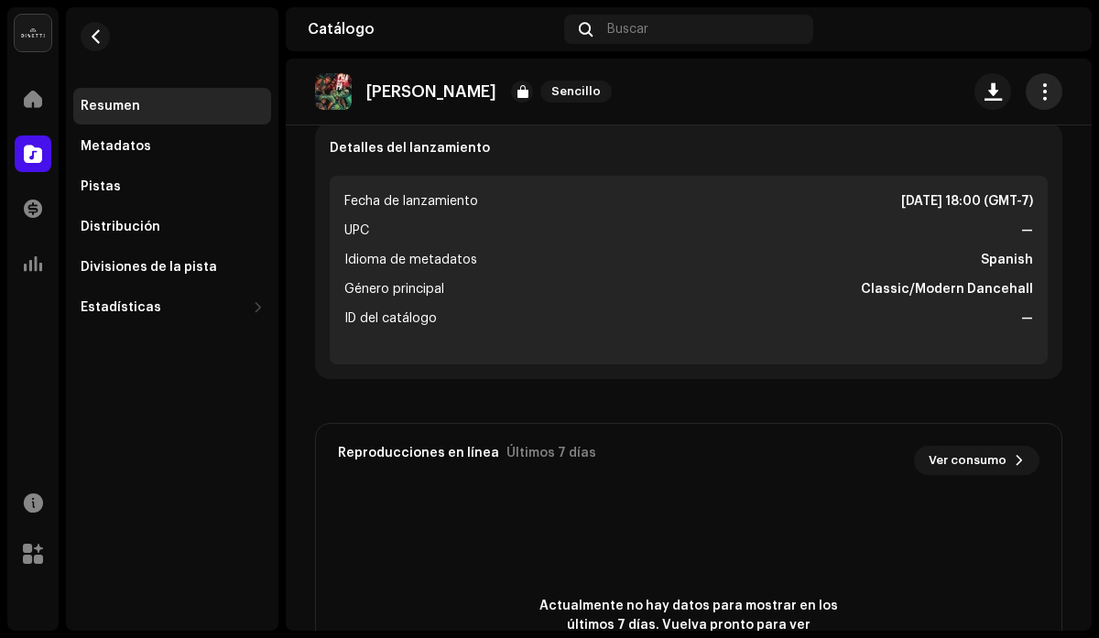
click at [1036, 87] on span "button" at bounding box center [1044, 91] width 17 height 15
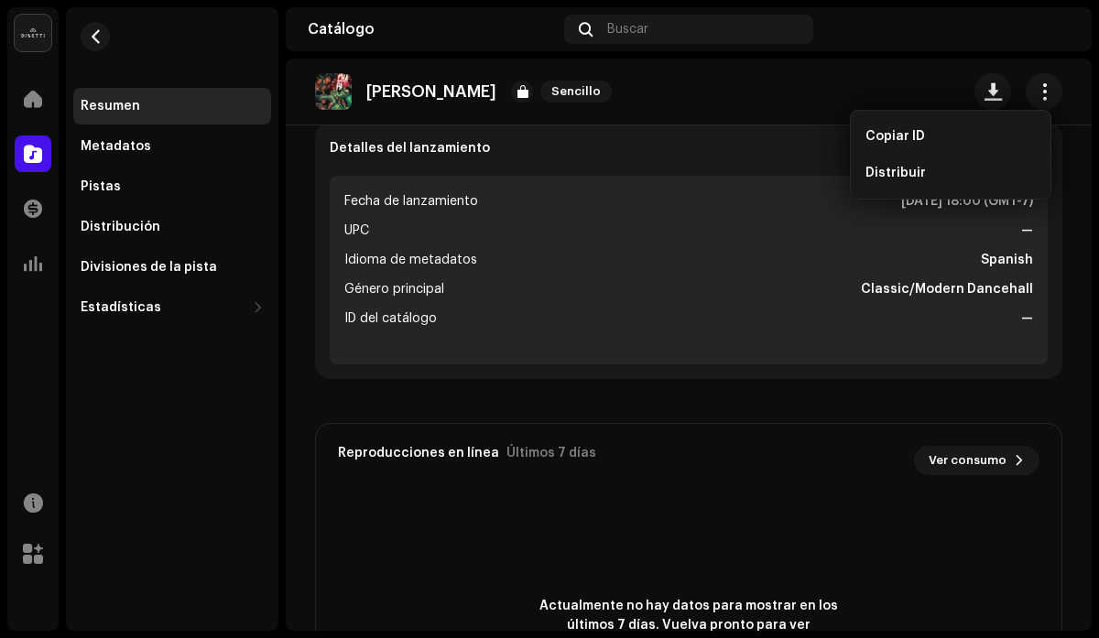
click at [706, 97] on div "[PERSON_NAME] Sencillo" at bounding box center [688, 91] width 747 height 37
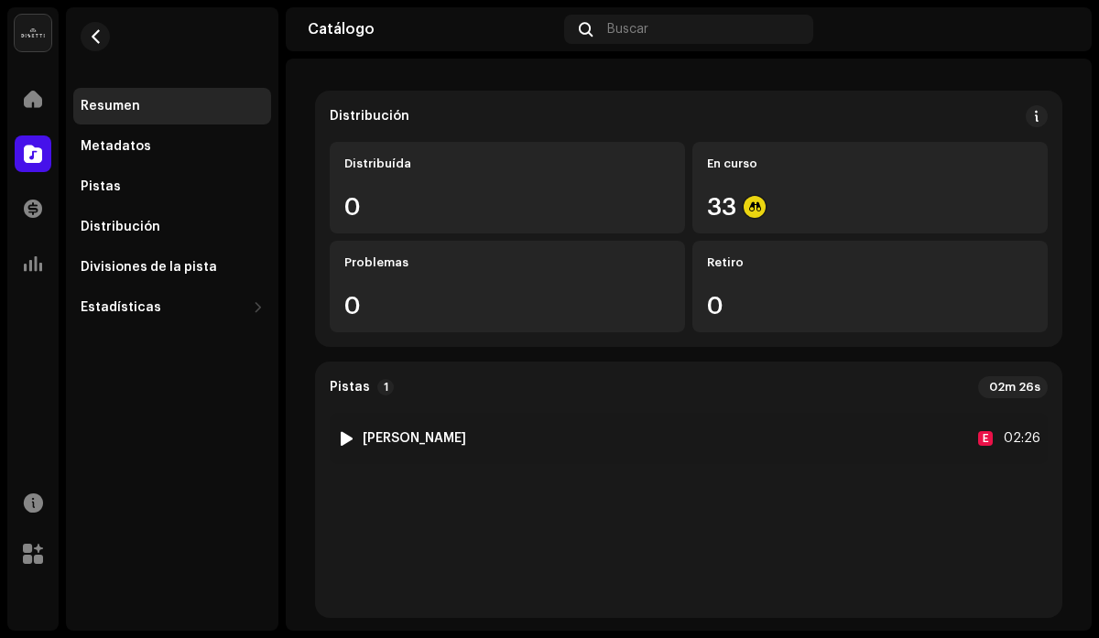
scroll to position [0, 0]
